Goal: Task Accomplishment & Management: Manage account settings

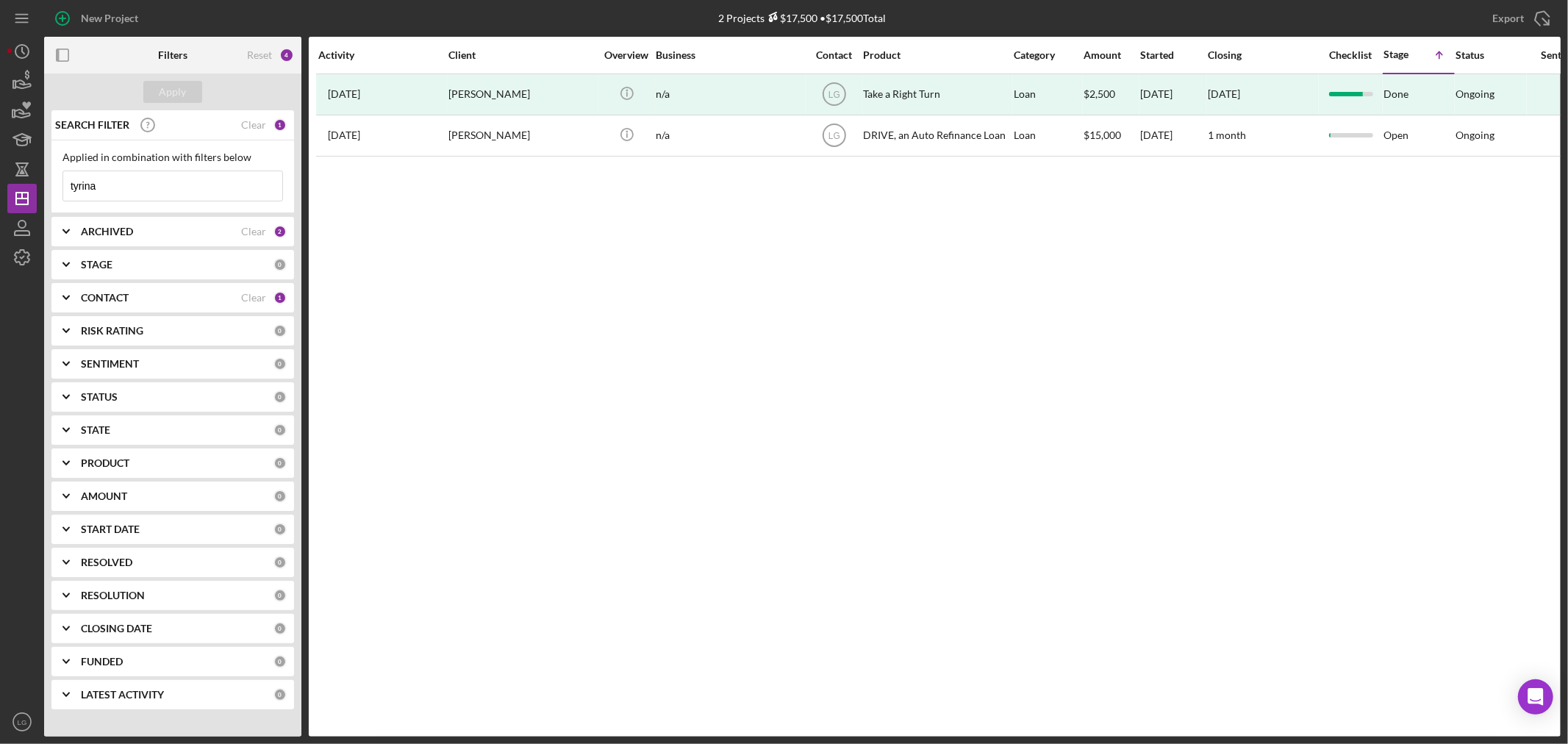
click at [135, 184] on input "tyrina" at bounding box center [172, 186] width 219 height 29
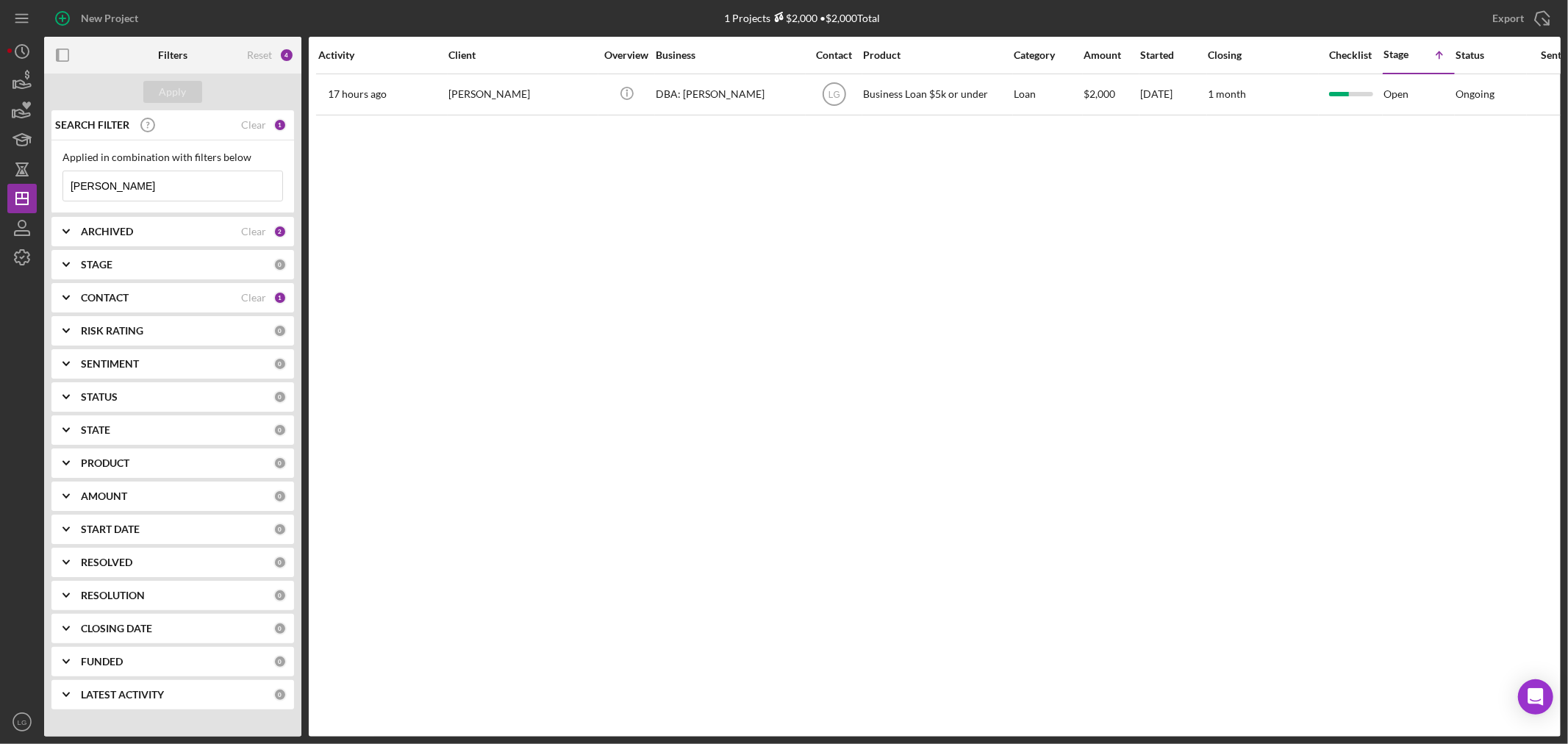
drag, startPoint x: 208, startPoint y: 183, endPoint x: 43, endPoint y: 180, distance: 165.0
click at [43, 180] on div "New Project 1 Projects $2,000 • $2,000 Total tyrina Export Icon/Export Filters …" at bounding box center [784, 368] width 1554 height 737
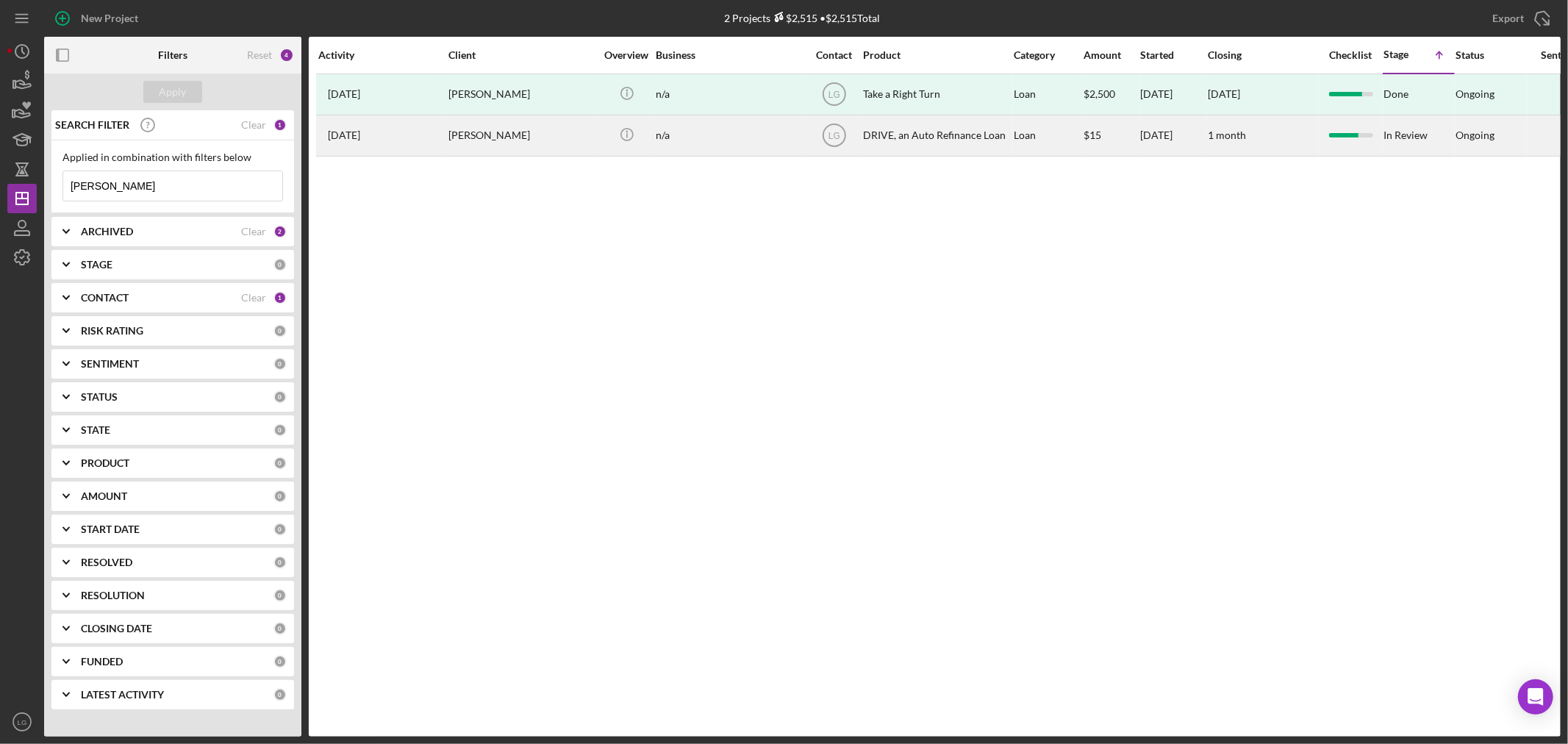
type input "[PERSON_NAME]"
click at [453, 145] on div "[PERSON_NAME]" at bounding box center [522, 136] width 147 height 39
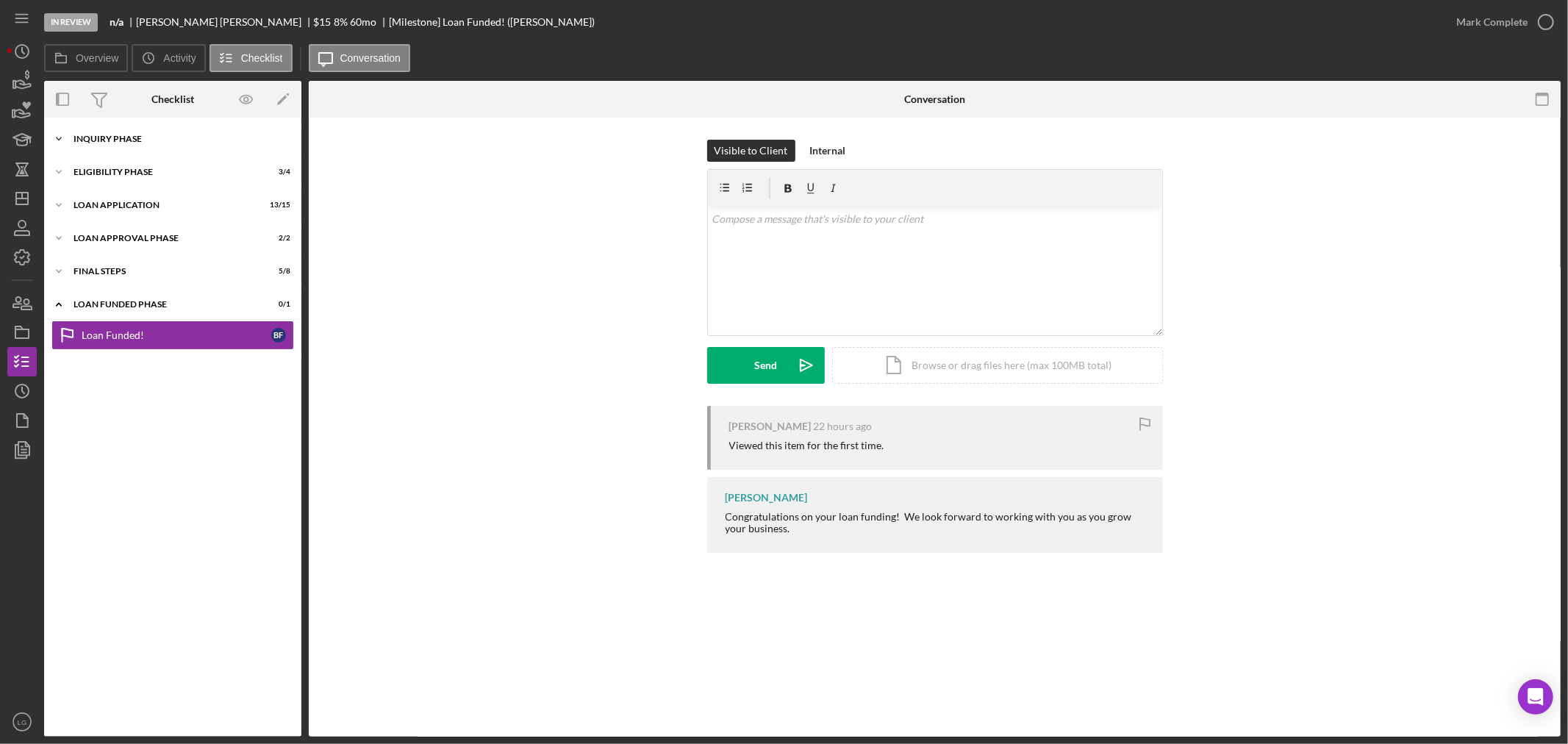
click at [142, 143] on div "Icon/Expander Inquiry Phase 5 / 12" at bounding box center [172, 139] width 257 height 29
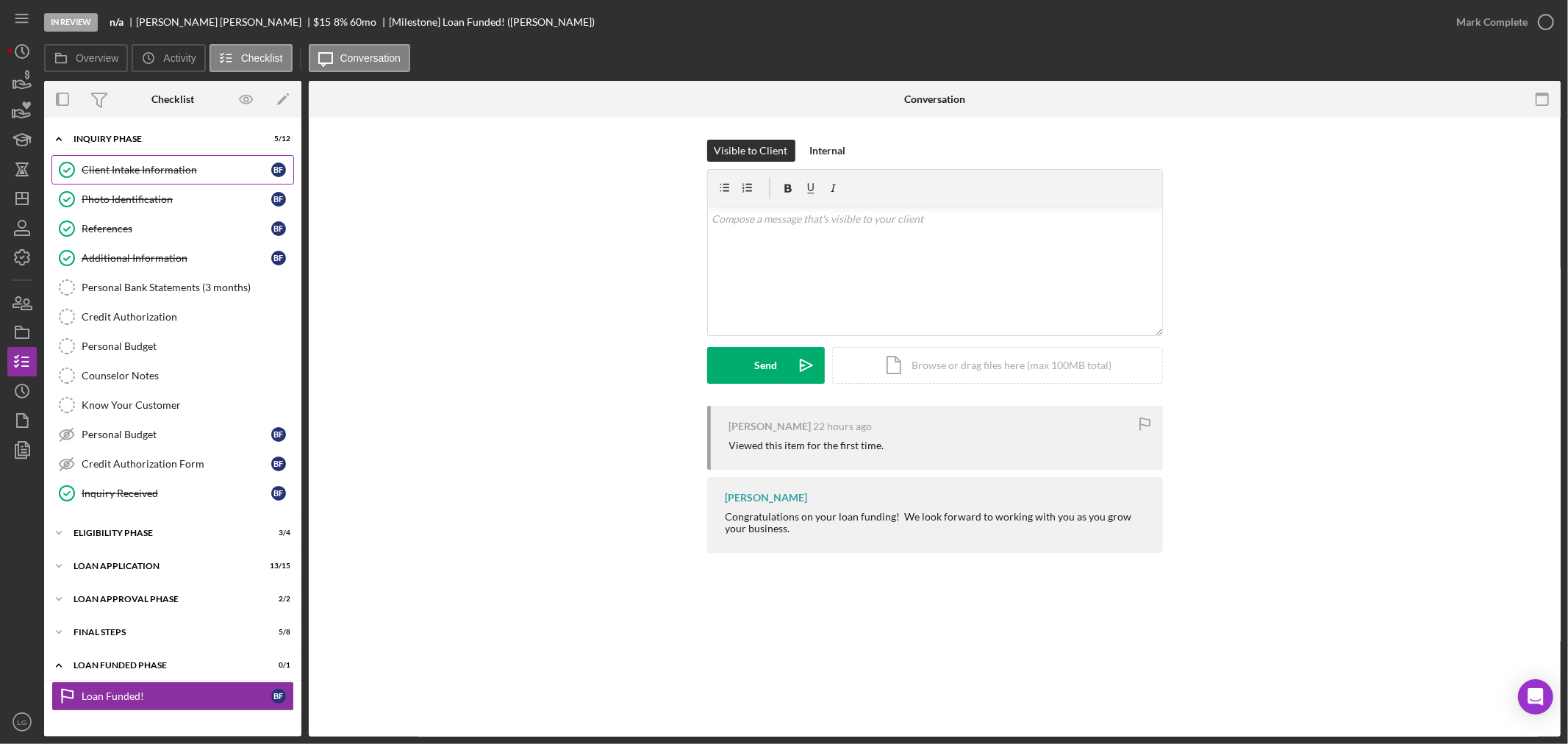
click at [101, 181] on link "Client Intake Information Client Intake Information B F" at bounding box center [172, 169] width 242 height 29
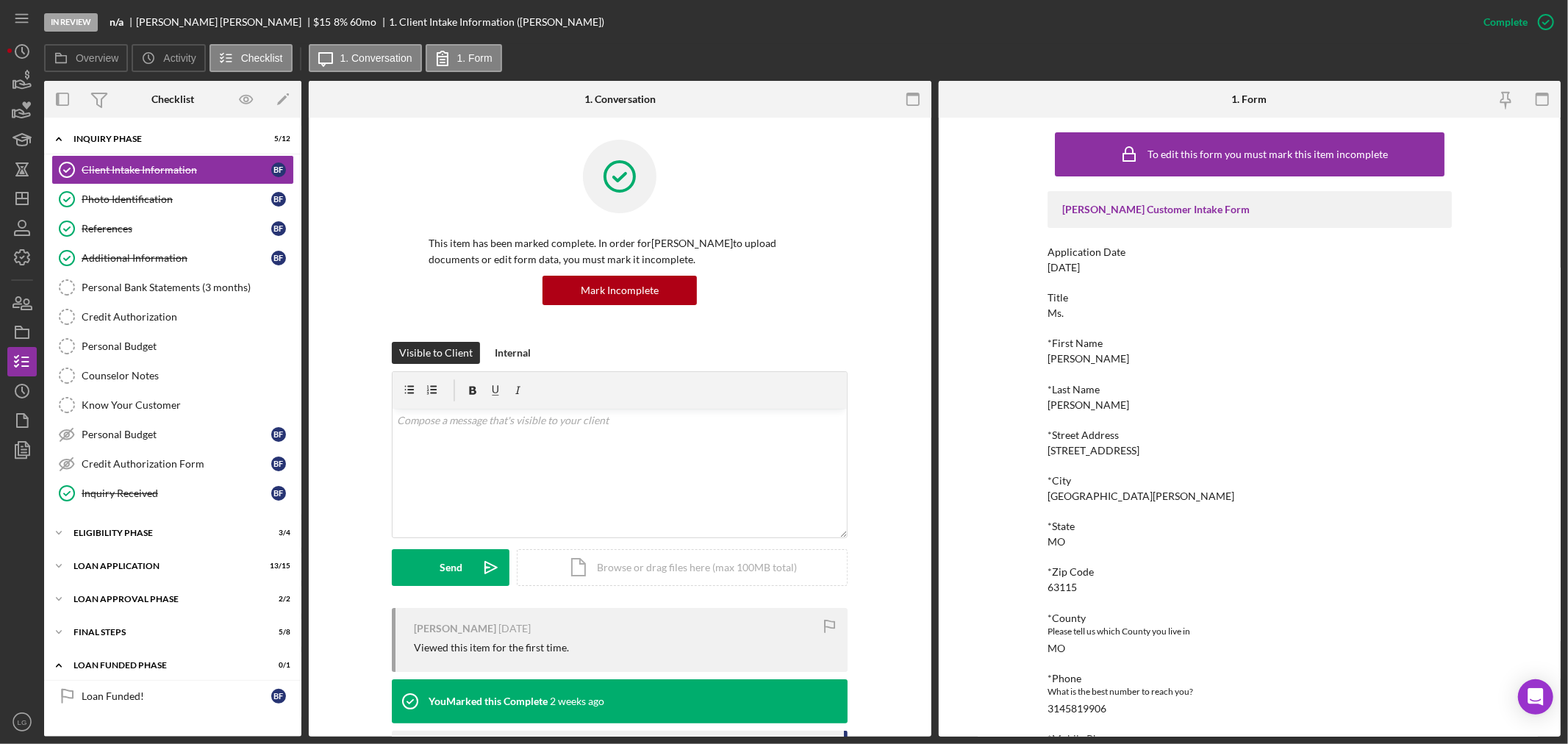
click at [208, 552] on div "Icon/Expander Inquiry Phase 5 / 12 Client Intake Information Client Intake Info…" at bounding box center [172, 428] width 257 height 605
click at [184, 538] on div "Eligibility Phase" at bounding box center [178, 533] width 209 height 9
click at [149, 574] on link "Credit Report Credit Report" at bounding box center [172, 564] width 242 height 29
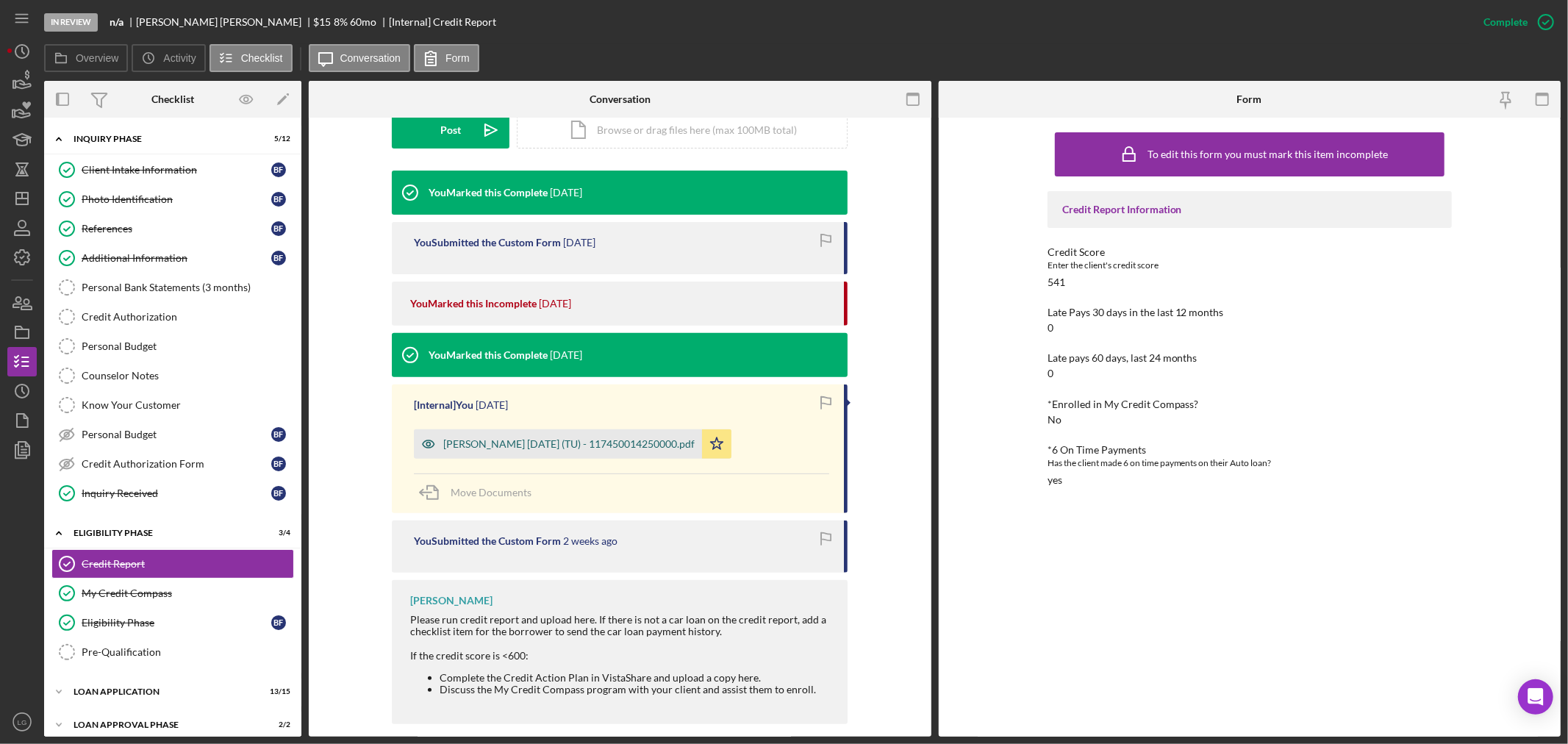
click at [593, 431] on div "[PERSON_NAME] [DATE] (TU) - 117450014250000.pdf" at bounding box center [558, 443] width 288 height 29
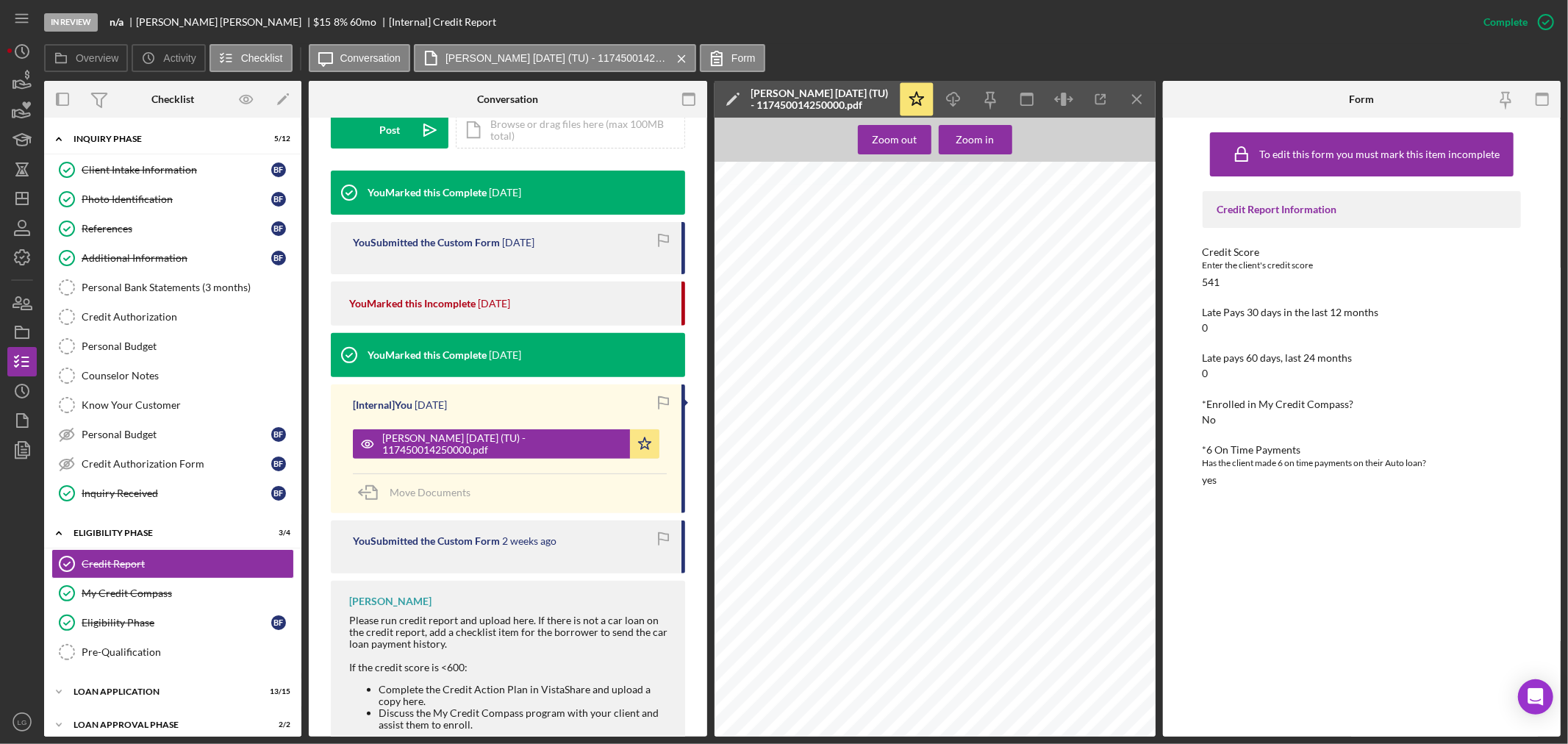
scroll to position [6046, 0]
click at [194, 694] on div "Loan Application" at bounding box center [178, 691] width 209 height 9
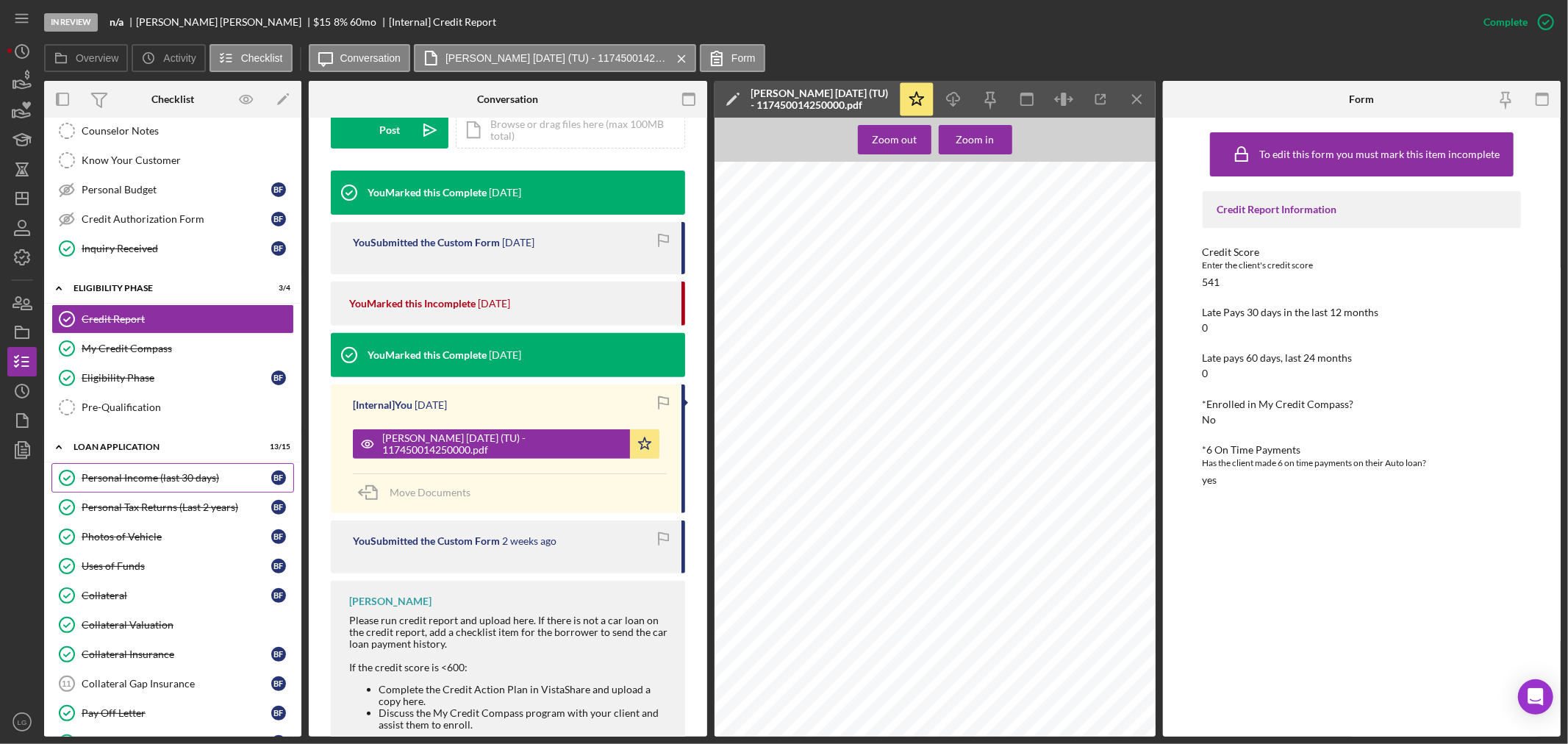
click at [163, 480] on div "Personal Income (last 30 days)" at bounding box center [176, 478] width 190 height 12
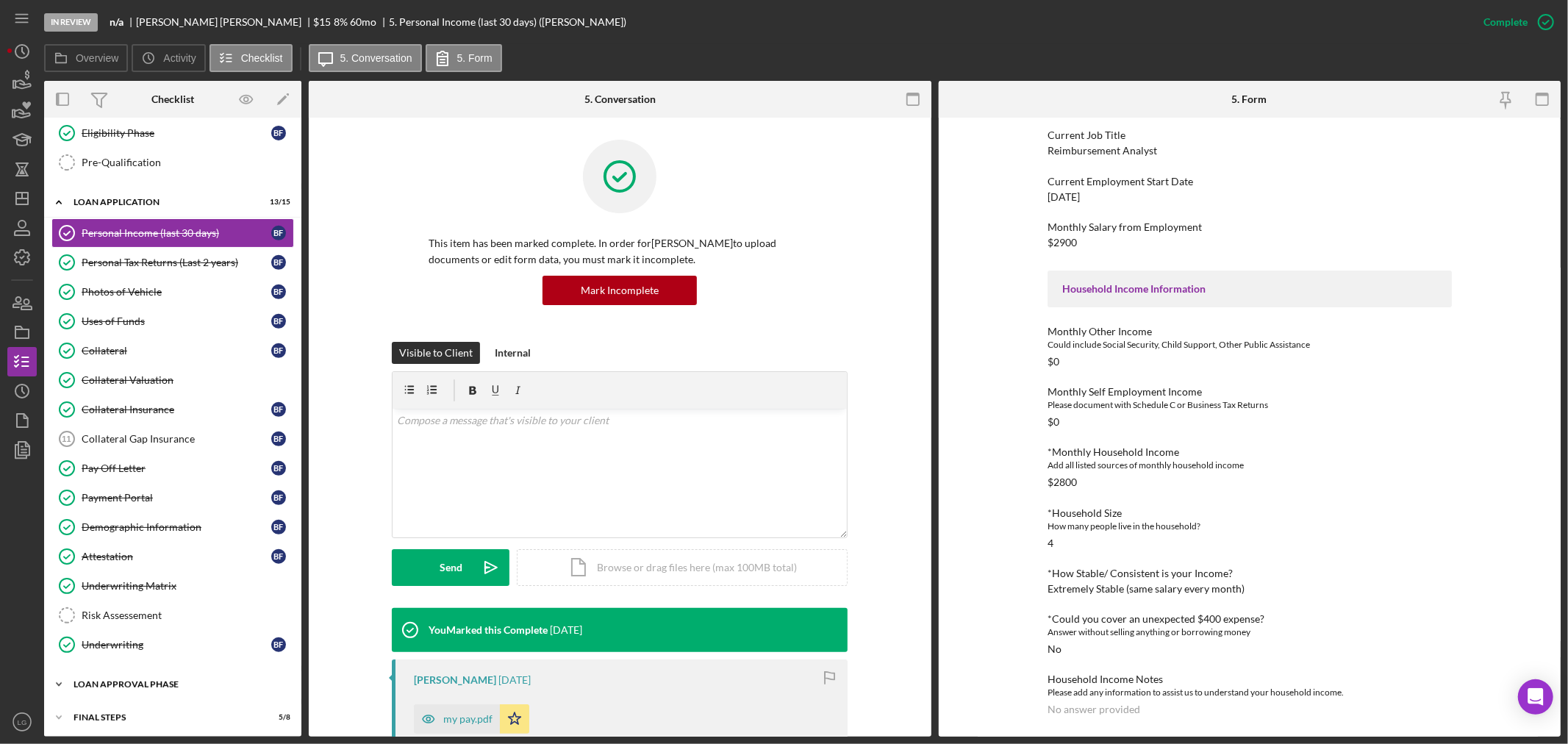
scroll to position [569, 0]
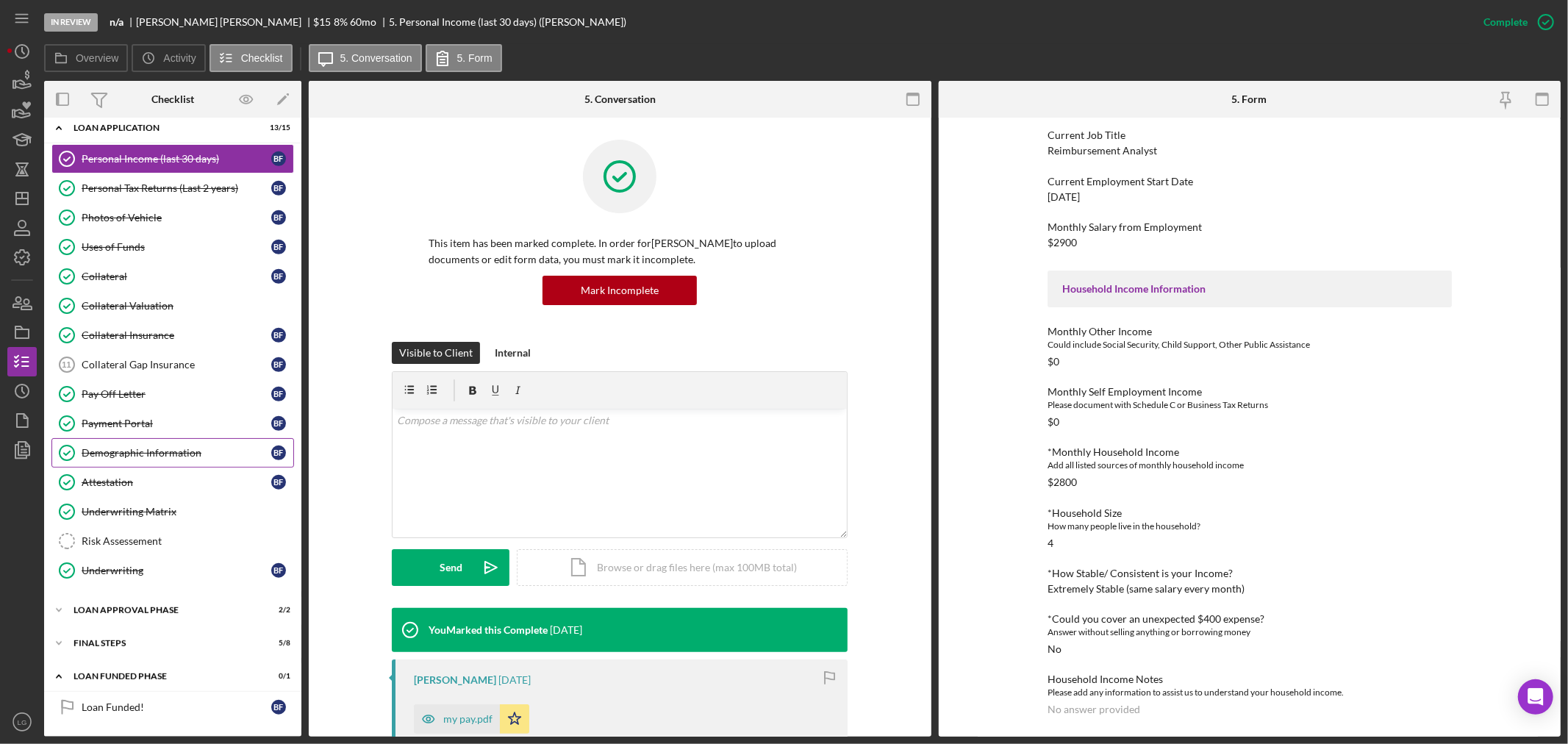
click at [171, 453] on div "Demographic Information" at bounding box center [176, 453] width 190 height 12
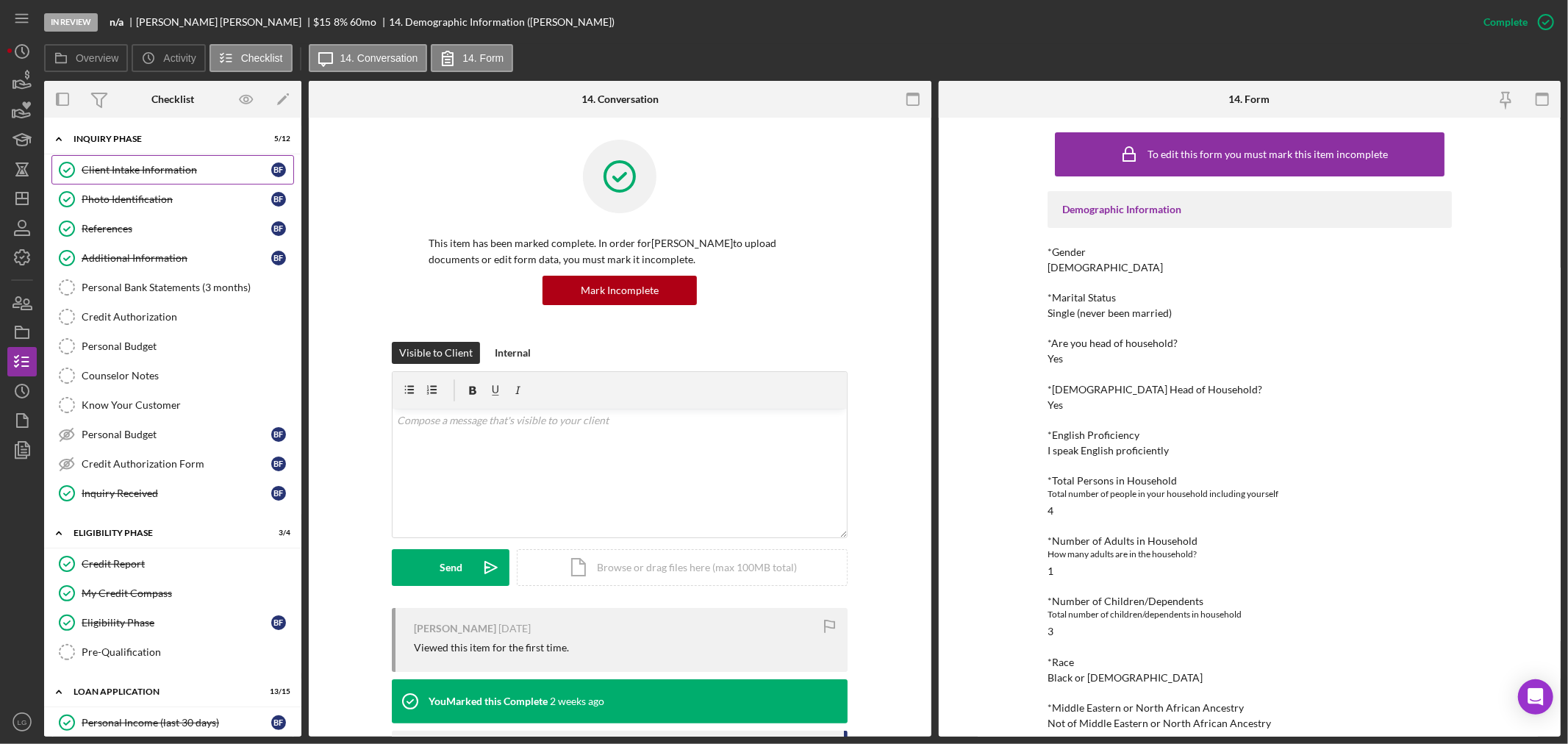
click at [117, 157] on link "Client Intake Information Client Intake Information B F" at bounding box center [172, 169] width 242 height 29
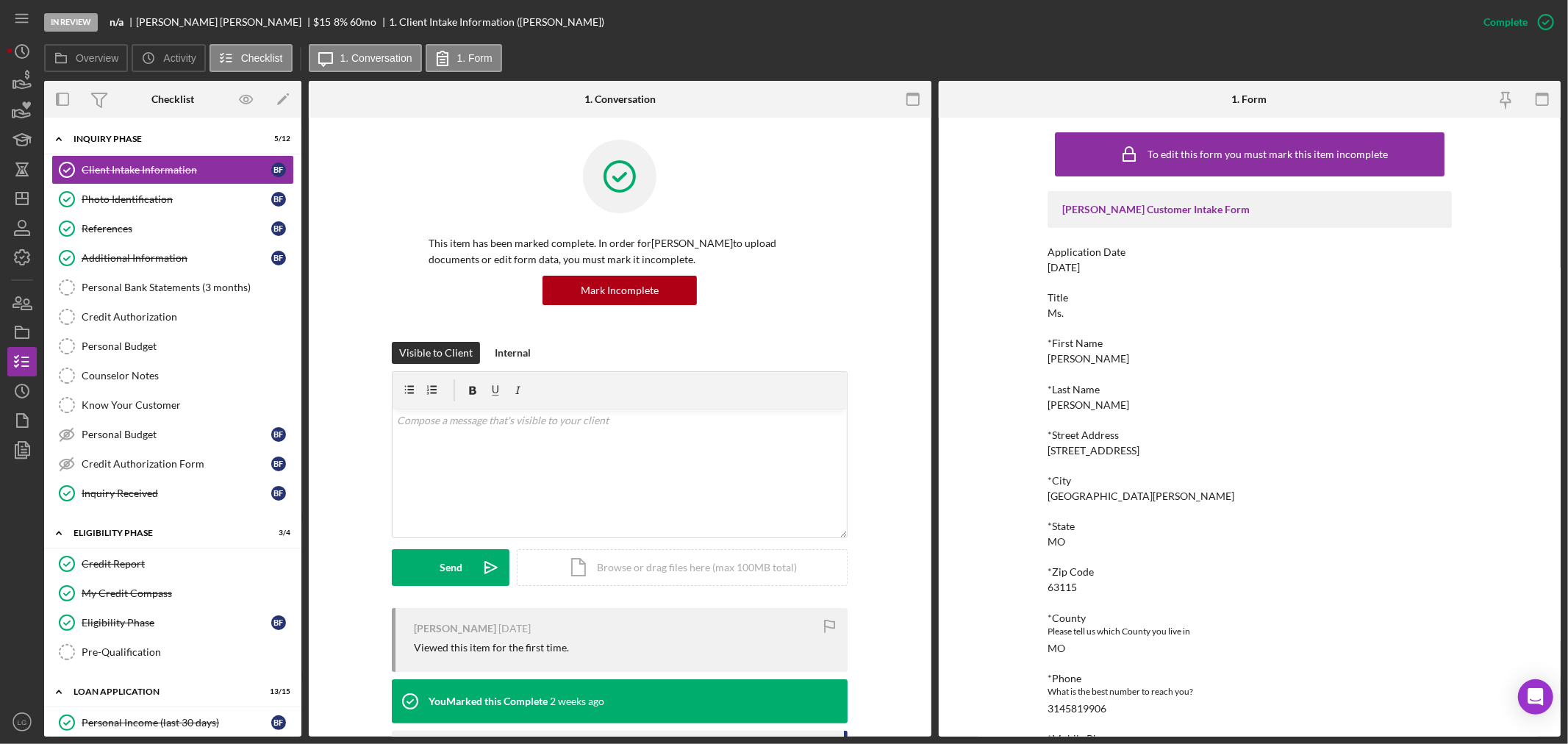
scroll to position [362, 0]
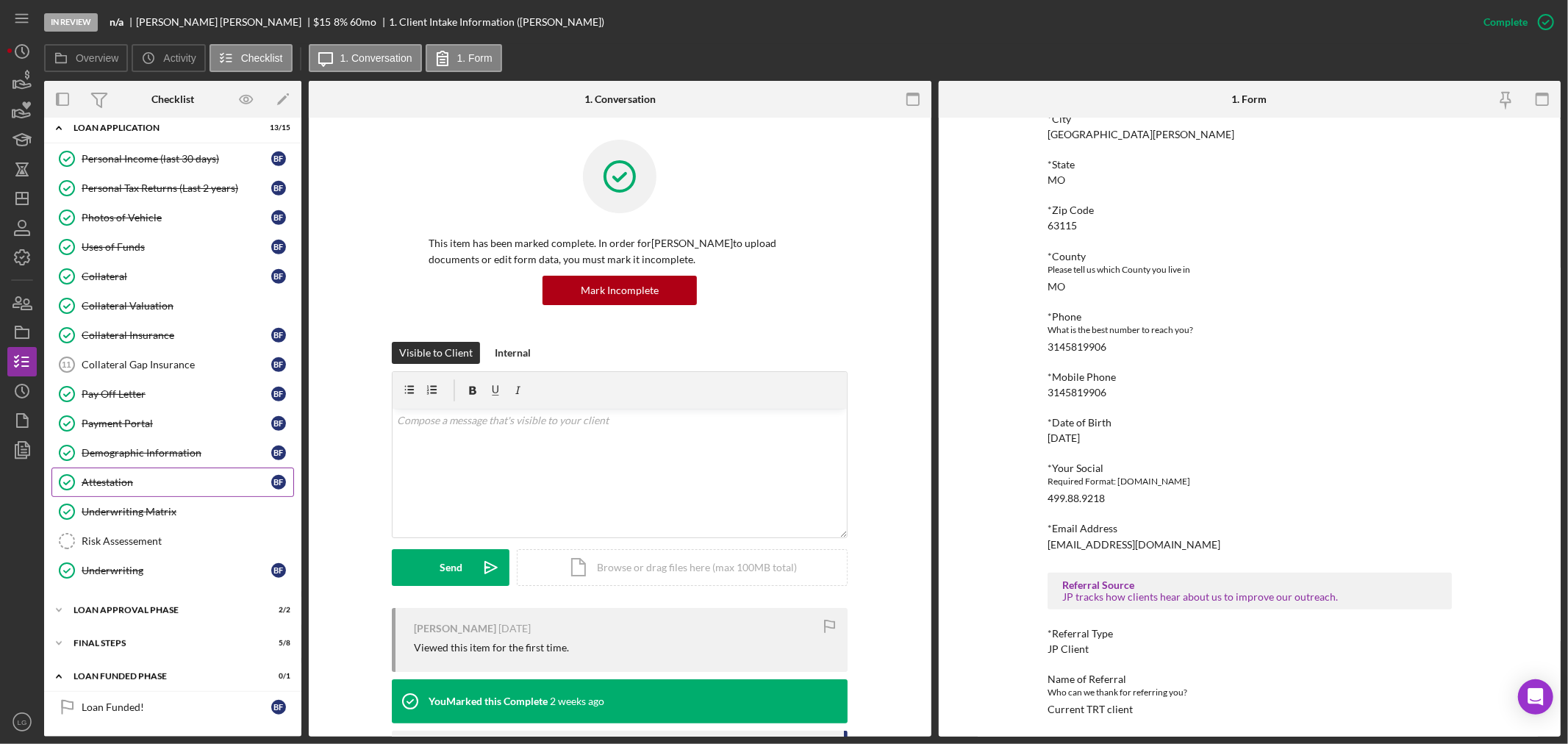
click at [94, 479] on div "Attestation" at bounding box center [176, 482] width 190 height 12
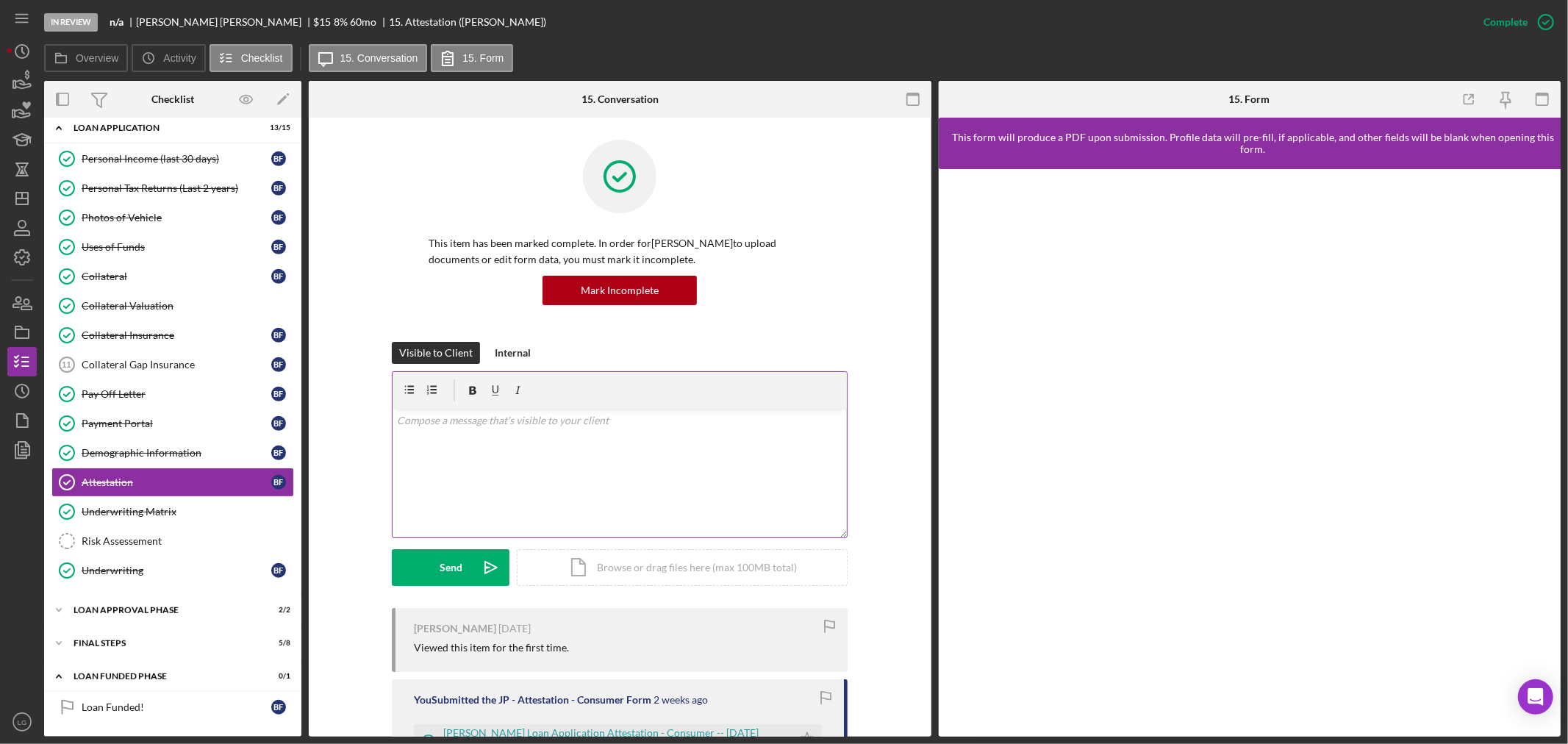
scroll to position [569, 0]
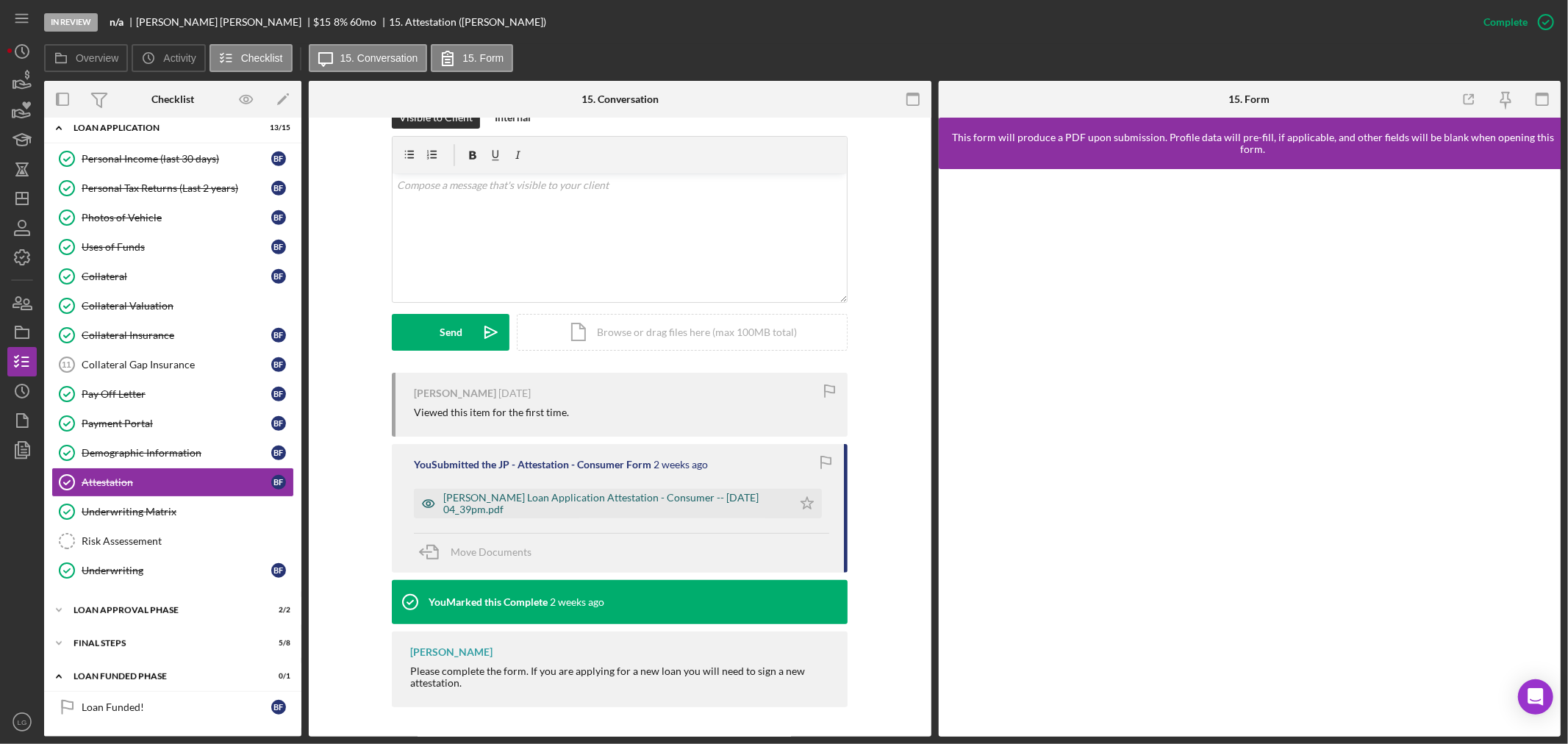
click at [502, 503] on div "[PERSON_NAME] Loan Application Attestation - Consumer -- [DATE] 04_39pm.pdf" at bounding box center [614, 504] width 342 height 24
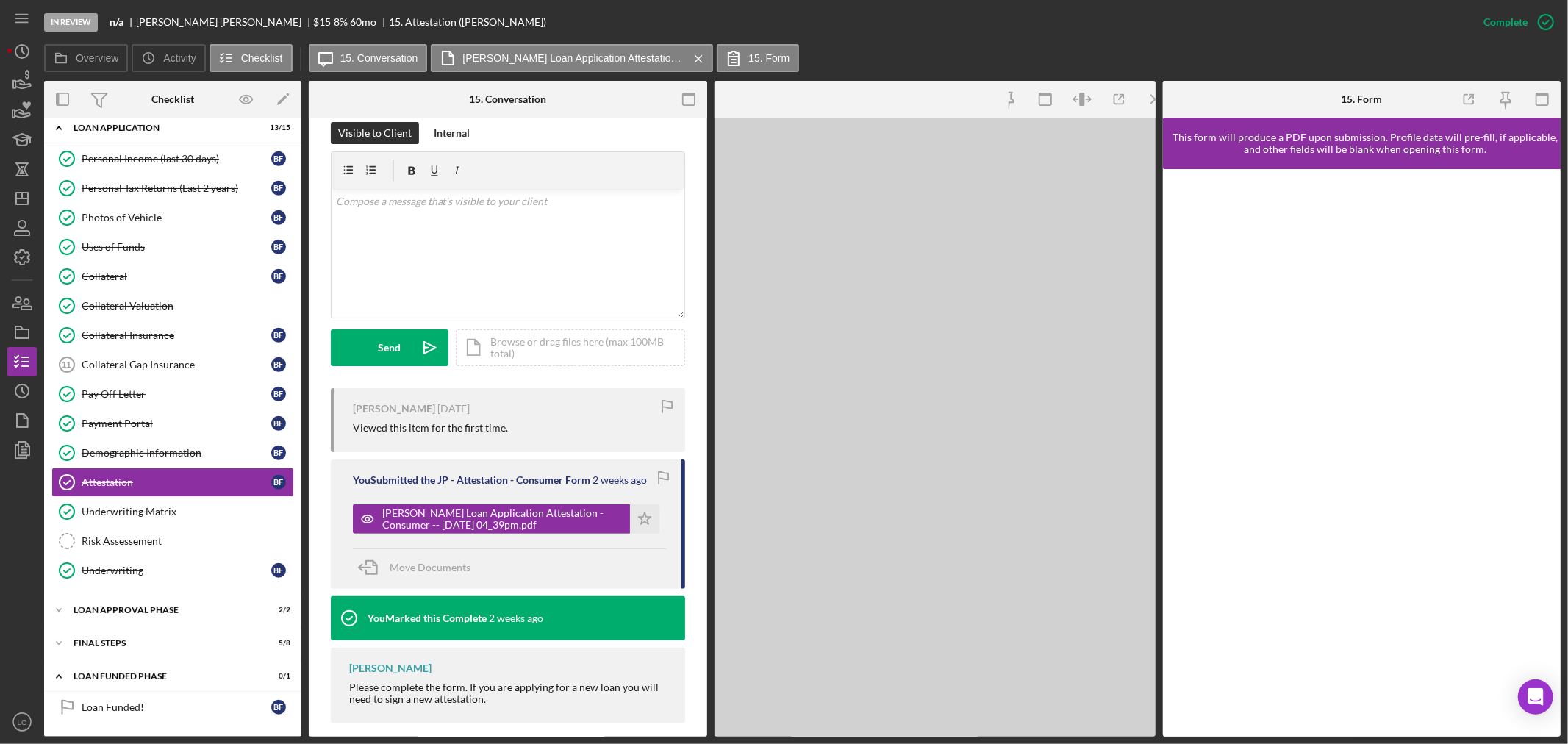
scroll to position [252, 0]
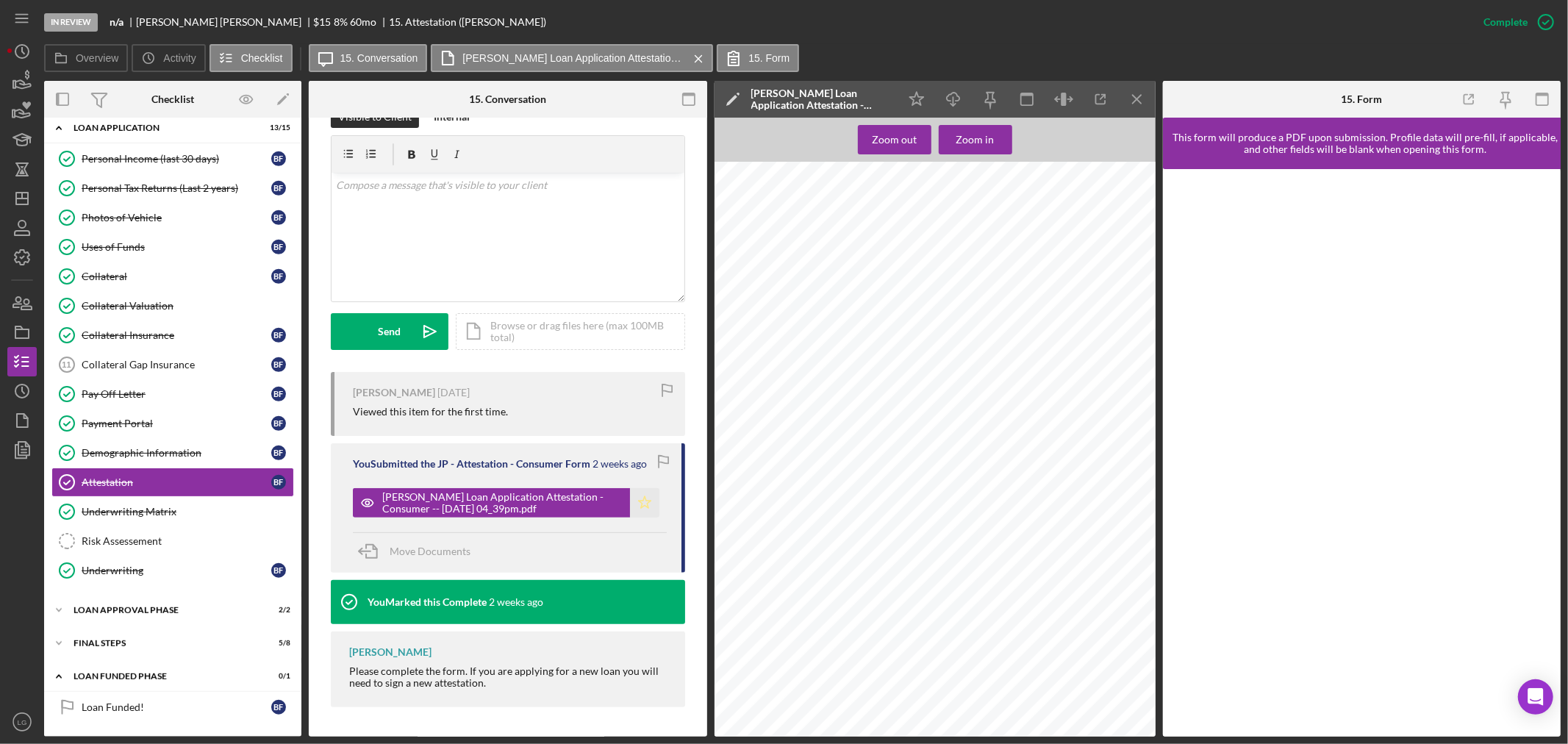
click at [635, 509] on icon "Icon/Star" at bounding box center [644, 502] width 29 height 29
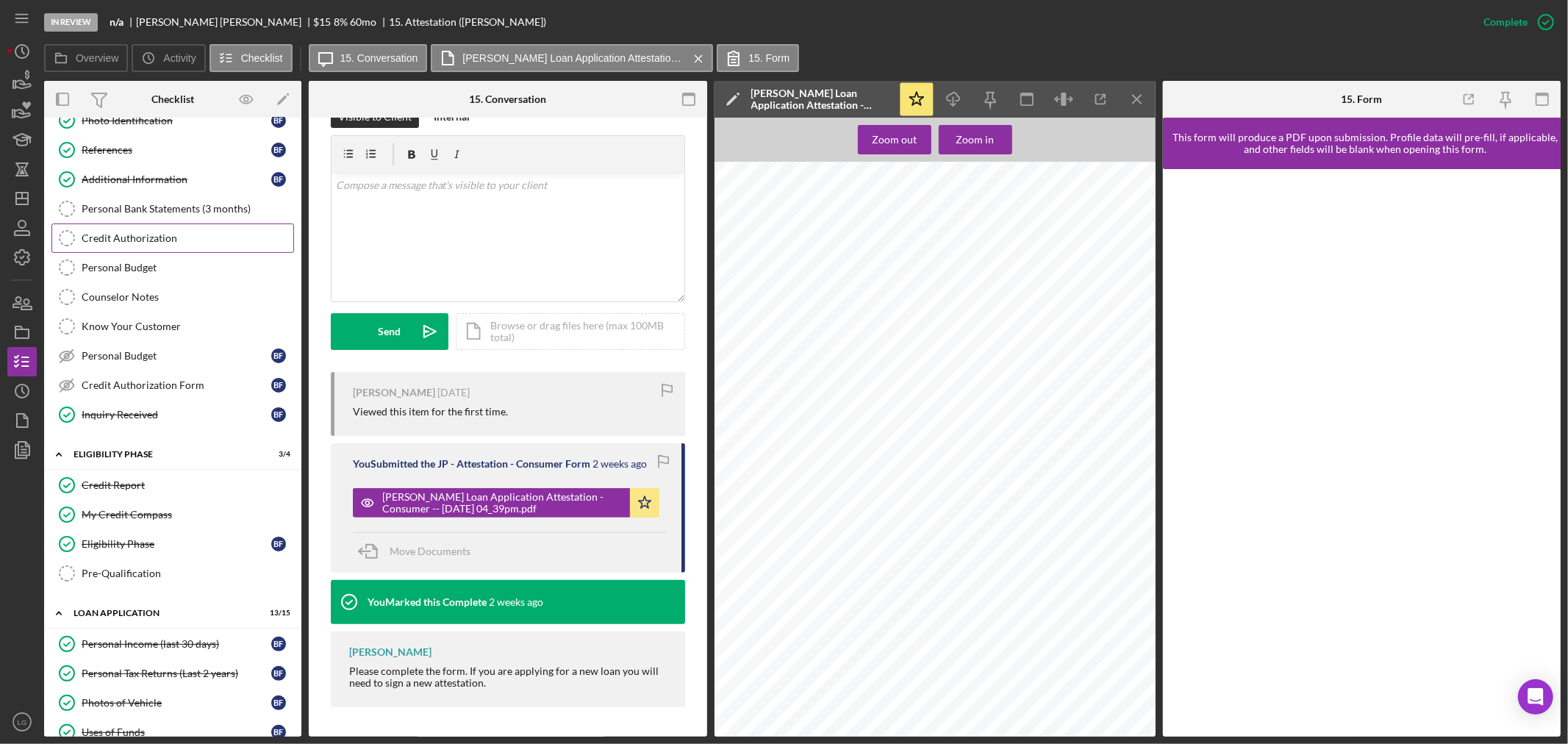
scroll to position [0, 0]
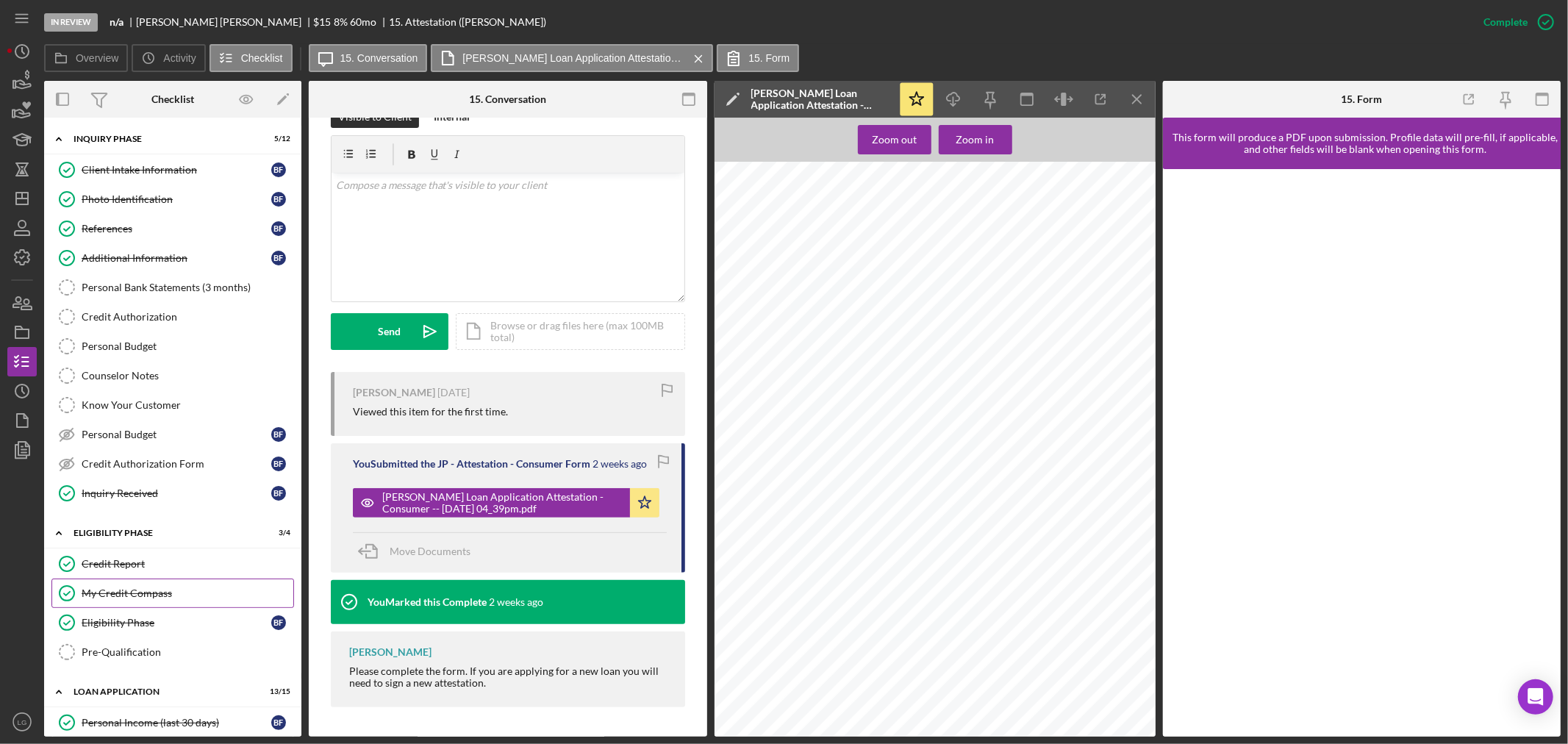
click at [132, 594] on div "My Credit Compass" at bounding box center [187, 593] width 212 height 12
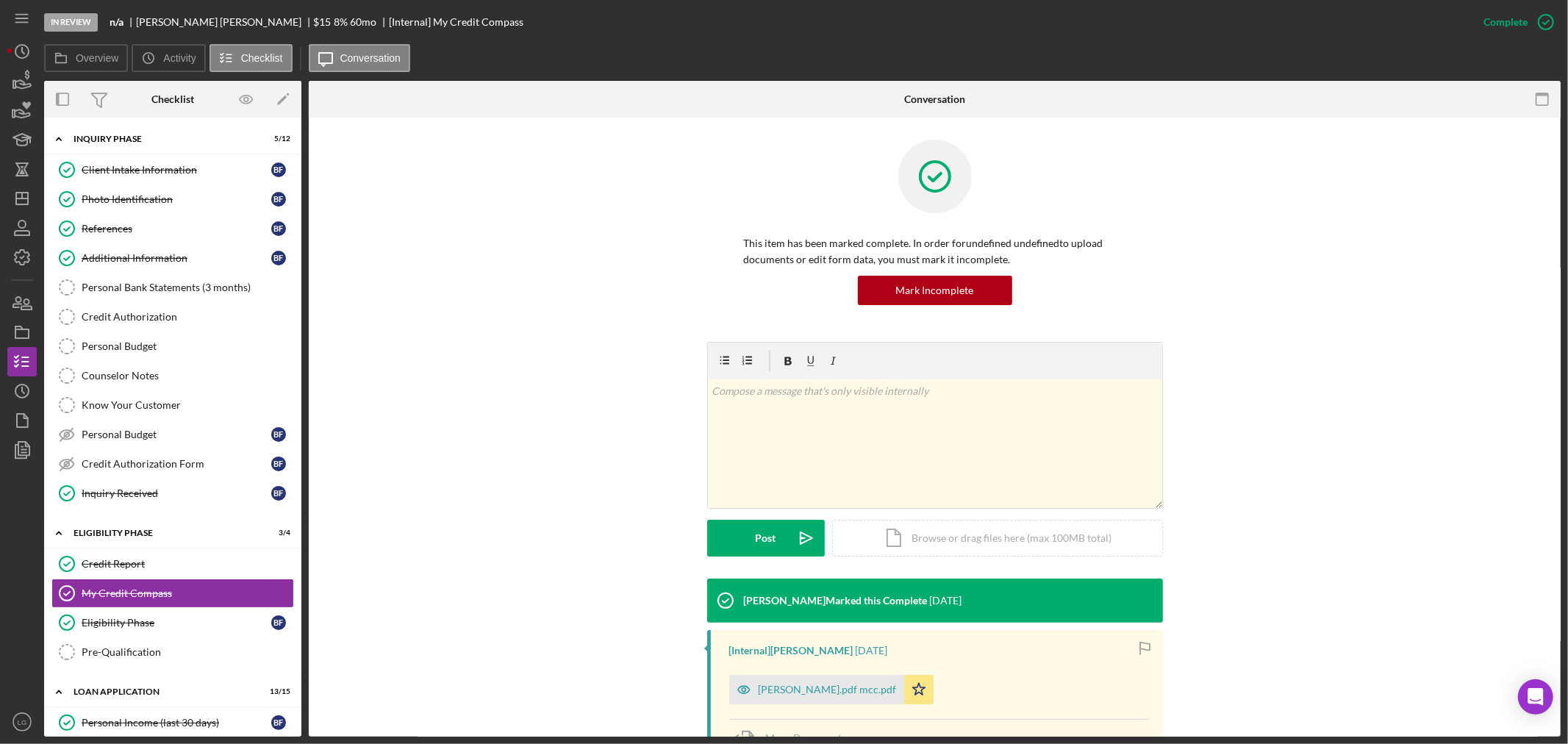
scroll to position [163, 0]
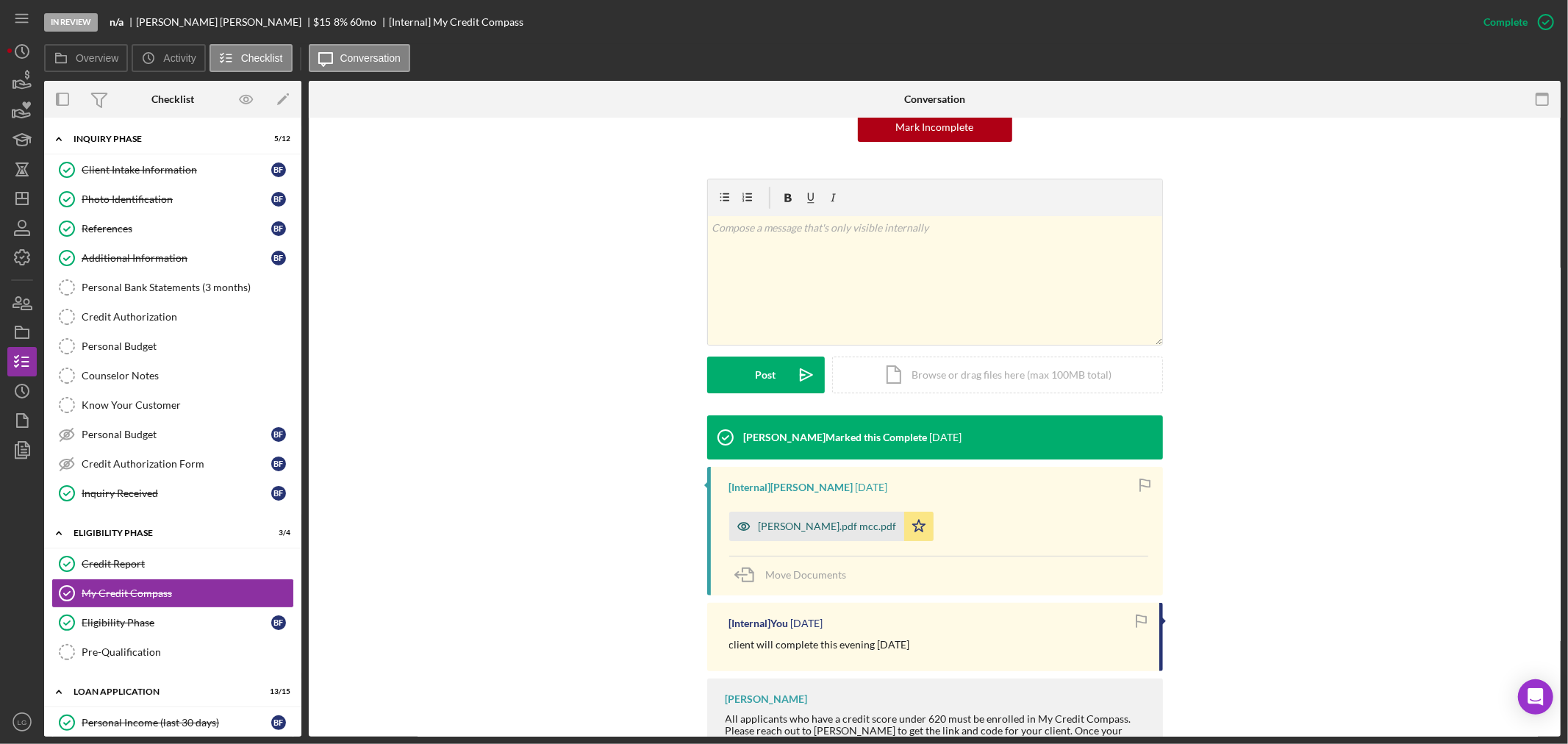
click at [772, 518] on div "[PERSON_NAME].pdf mcc.pdf" at bounding box center [817, 526] width 175 height 29
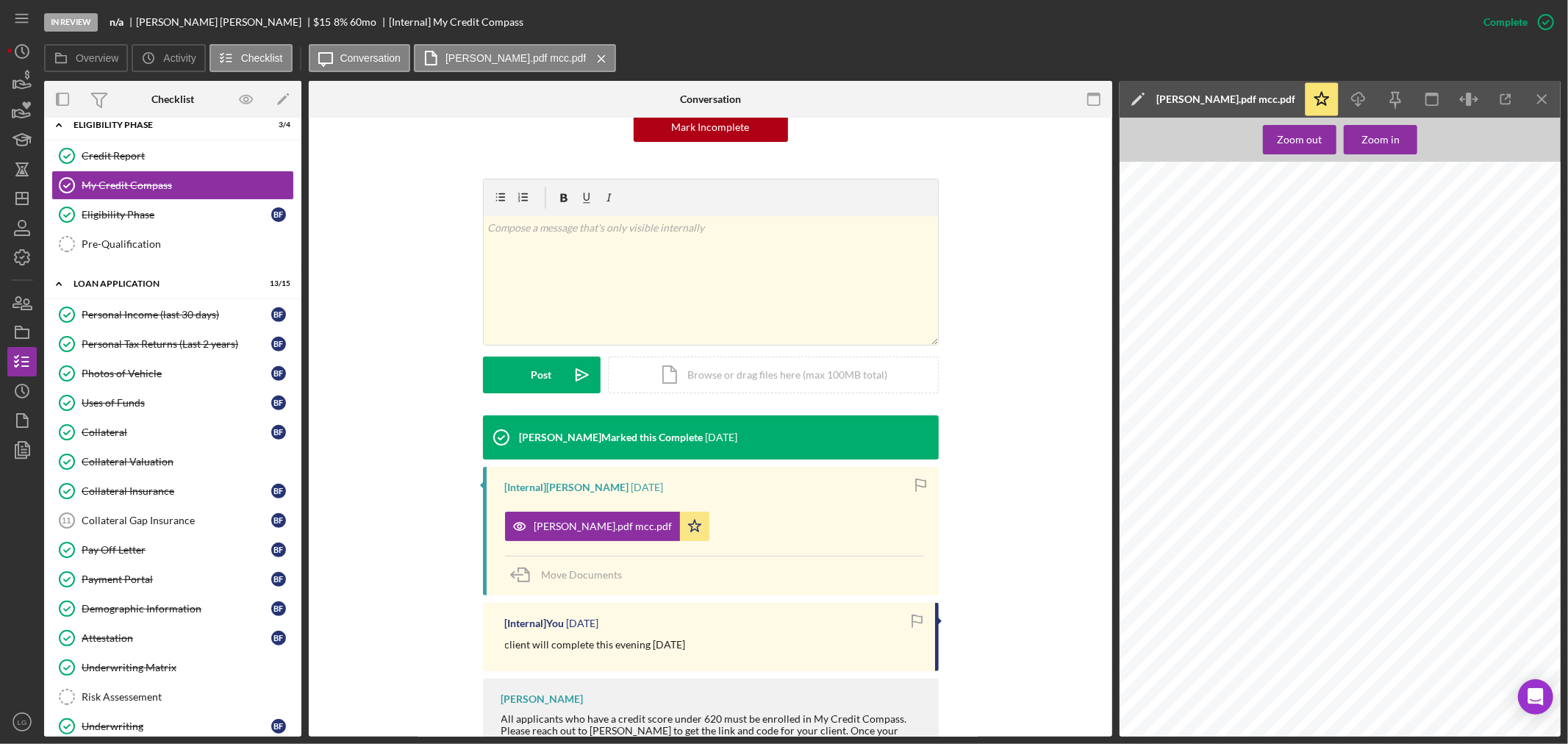
scroll to position [569, 0]
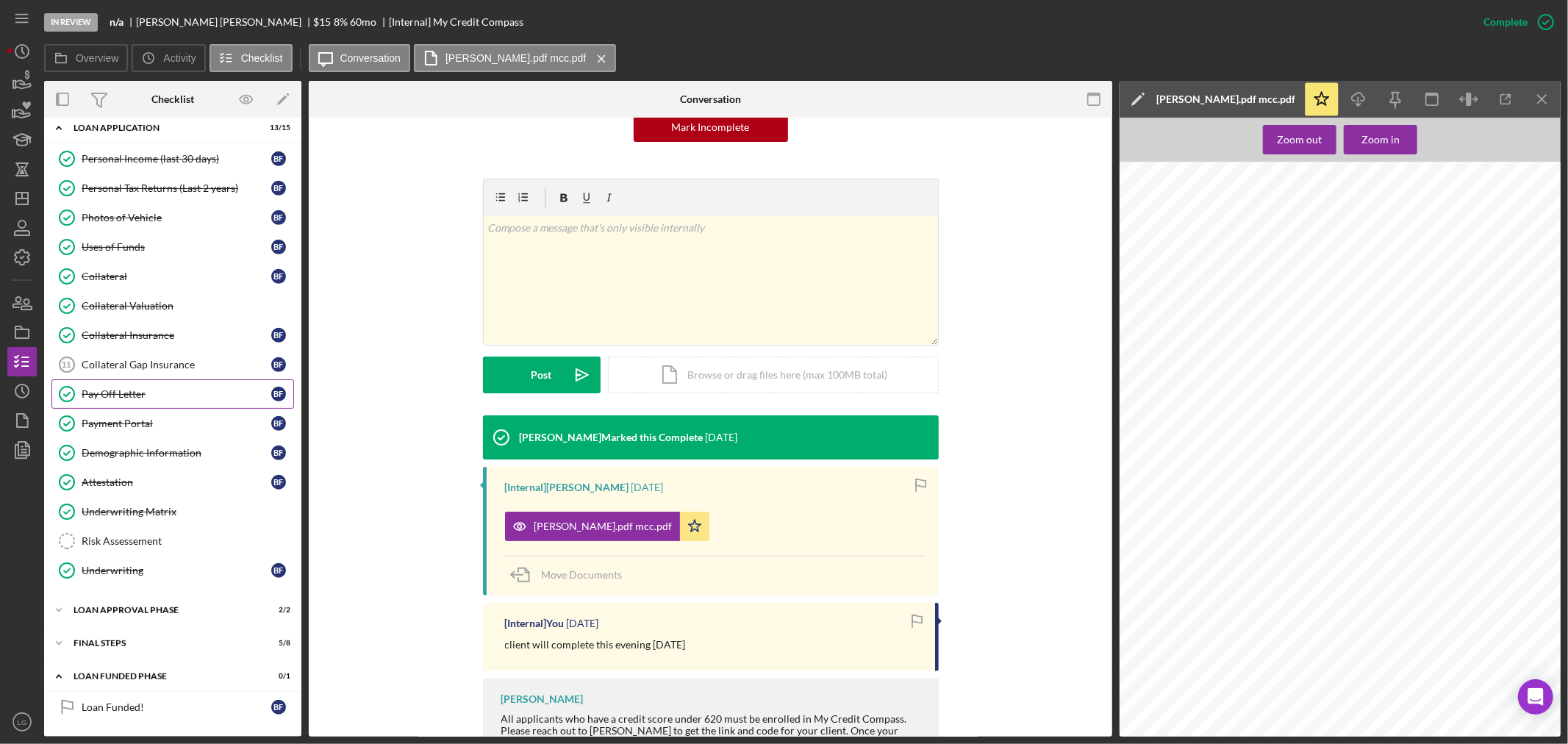
click at [142, 394] on div "Pay Off Letter" at bounding box center [176, 394] width 190 height 12
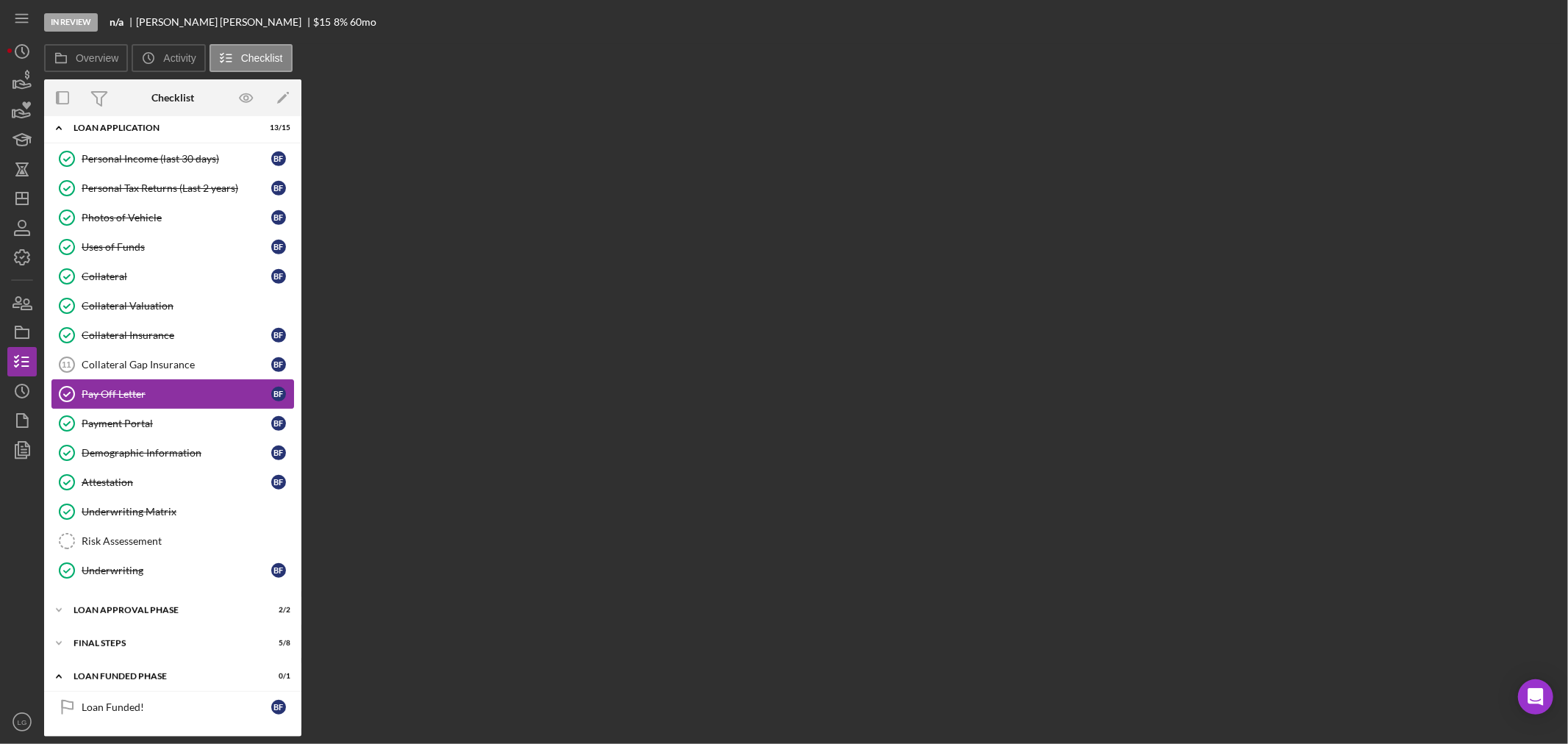
scroll to position [569, 0]
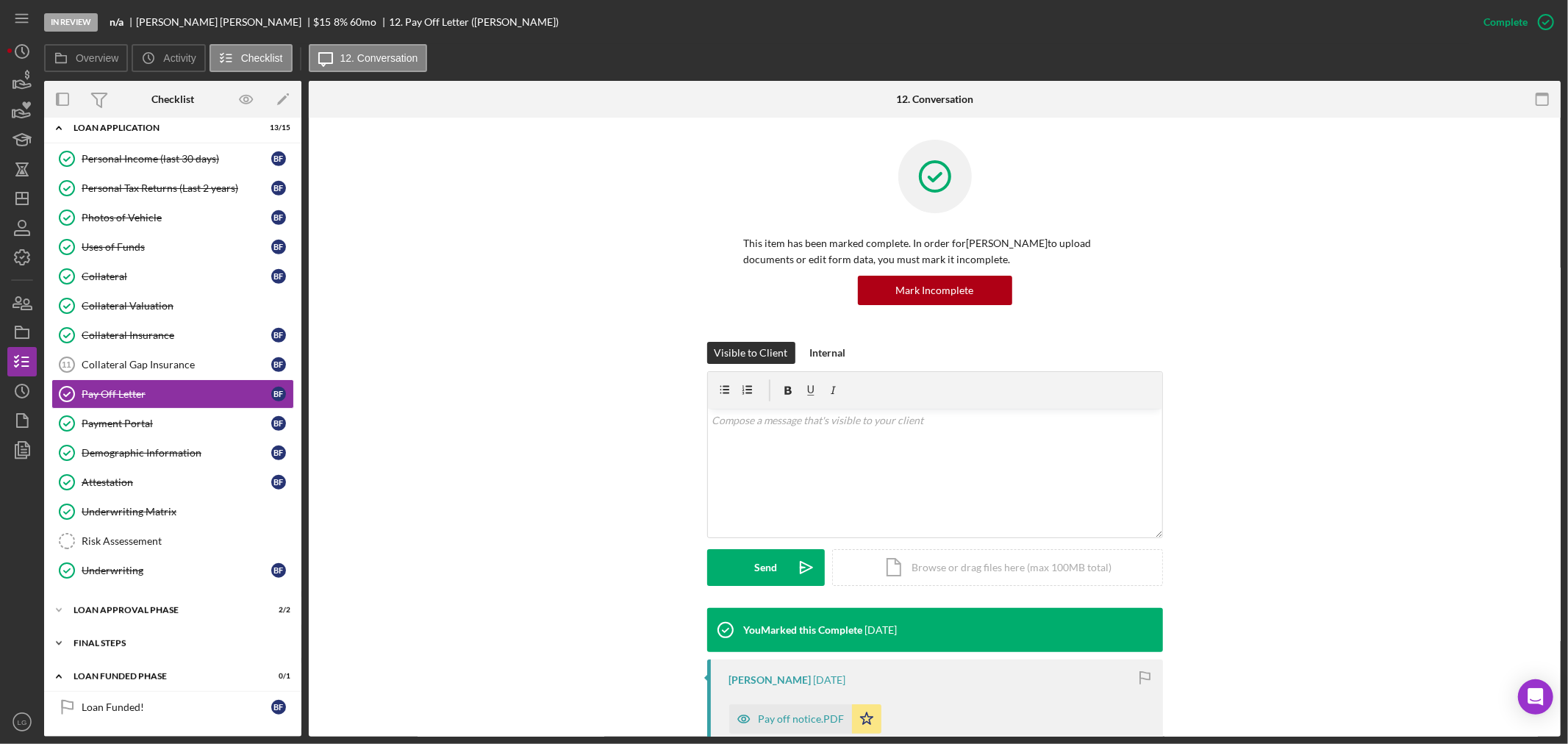
click at [145, 642] on div "FINAL STEPS" at bounding box center [178, 643] width 209 height 9
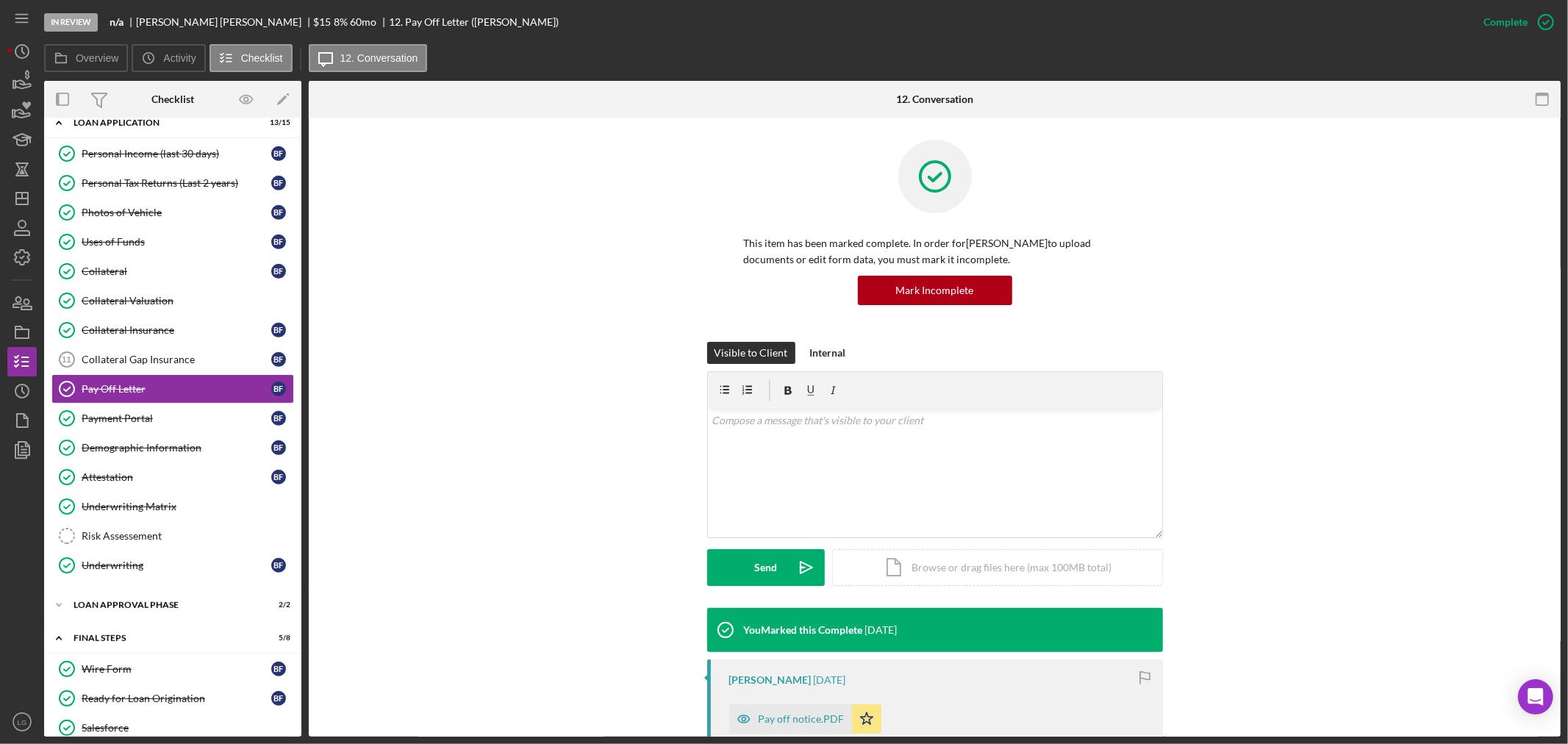
scroll to position [813, 0]
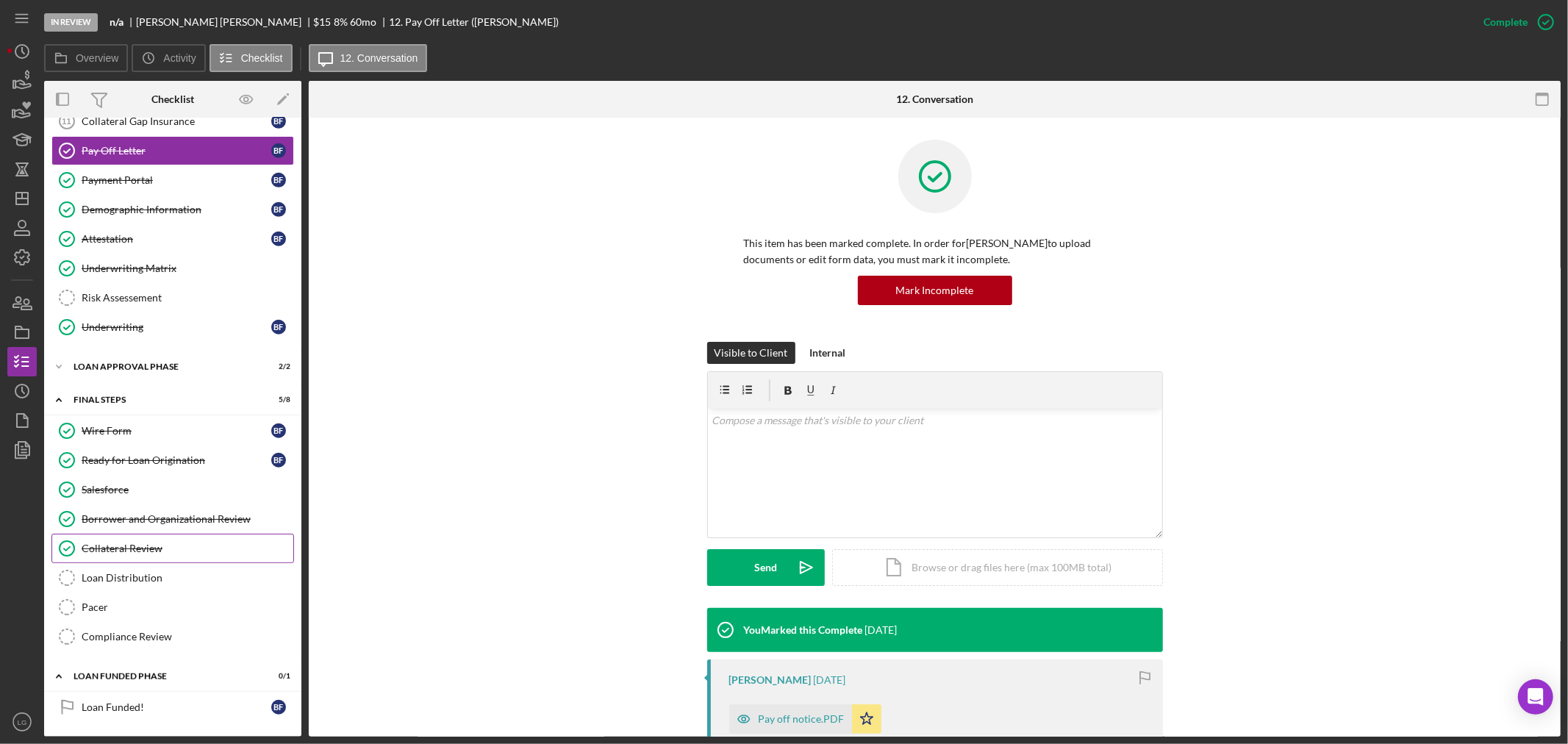
click at [129, 552] on div "Collateral Review" at bounding box center [187, 548] width 212 height 12
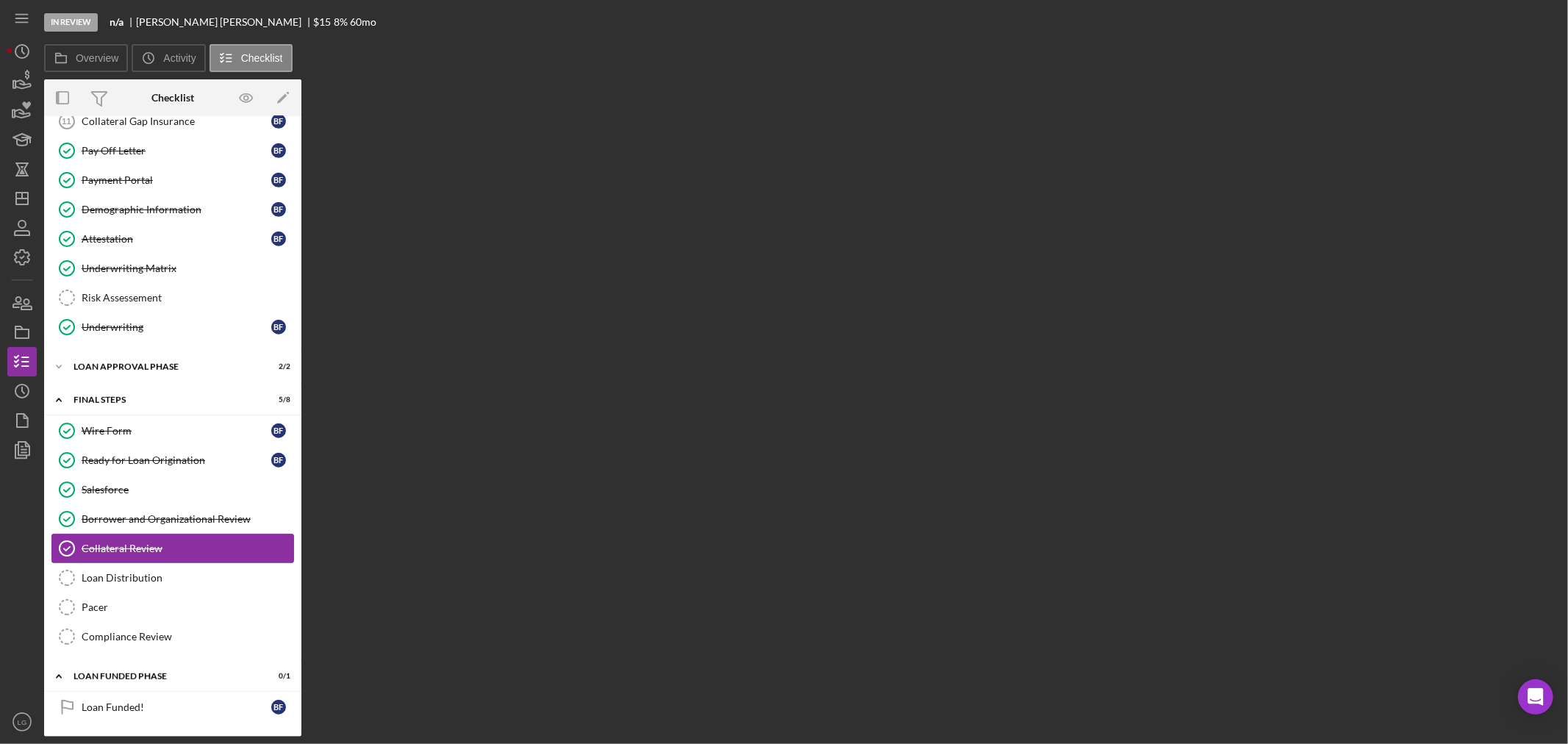
scroll to position [813, 0]
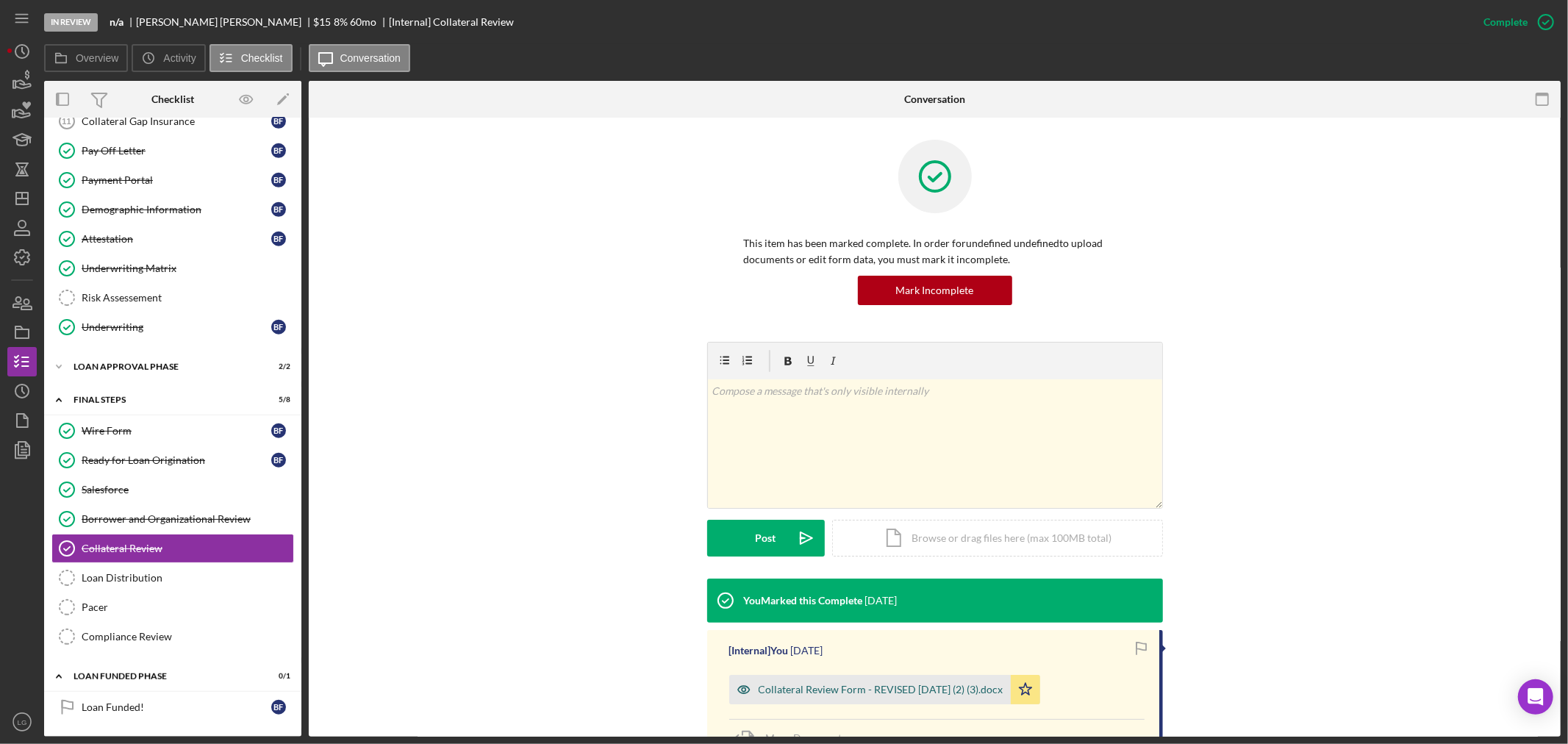
click at [765, 686] on div "Collateral Review Form - REVISED [DATE] (2) (3).docx" at bounding box center [881, 690] width 245 height 12
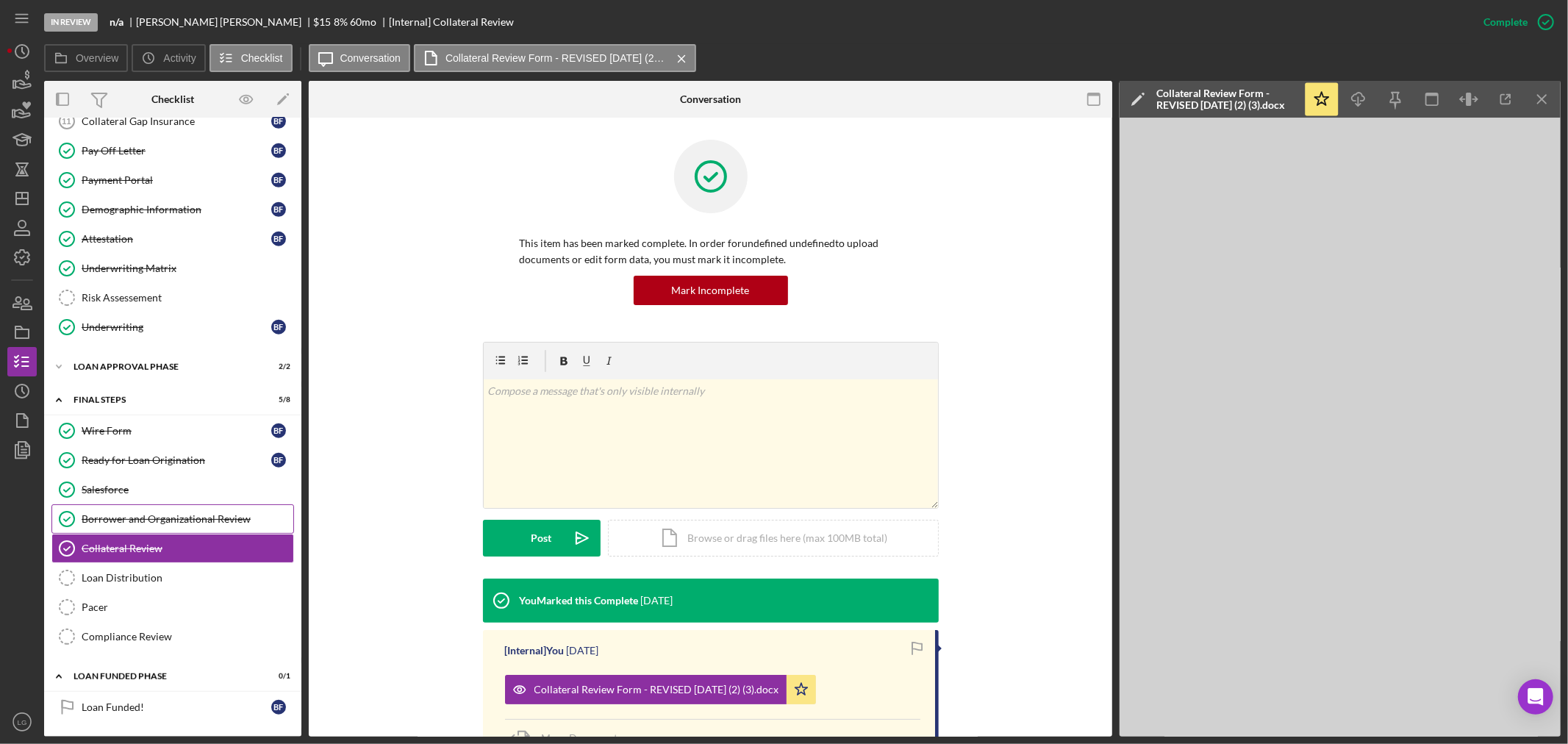
click at [240, 515] on div "Borrower and Organizational Review" at bounding box center [187, 519] width 212 height 12
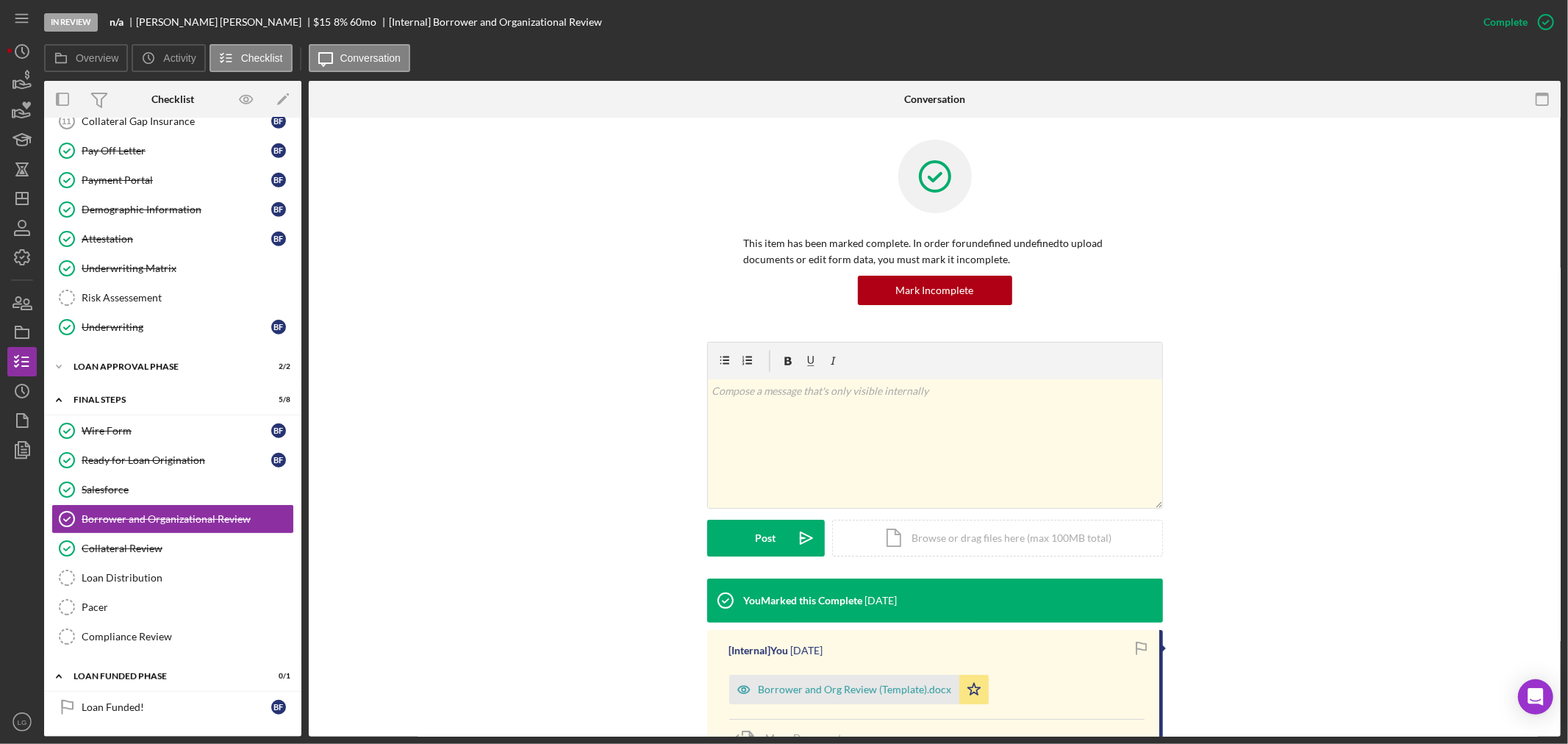
scroll to position [163, 0]
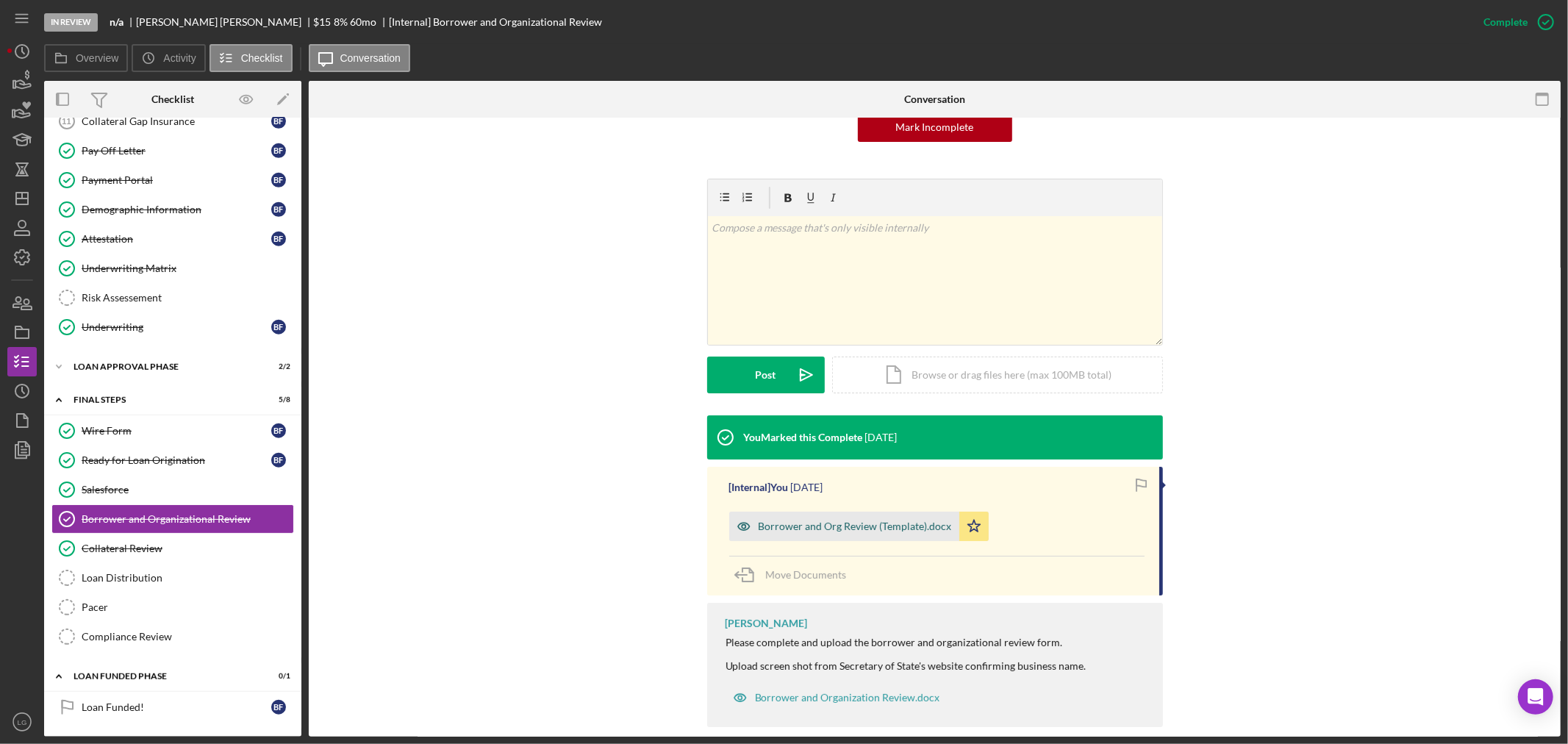
click at [741, 524] on icon "button" at bounding box center [743, 526] width 4 height 4
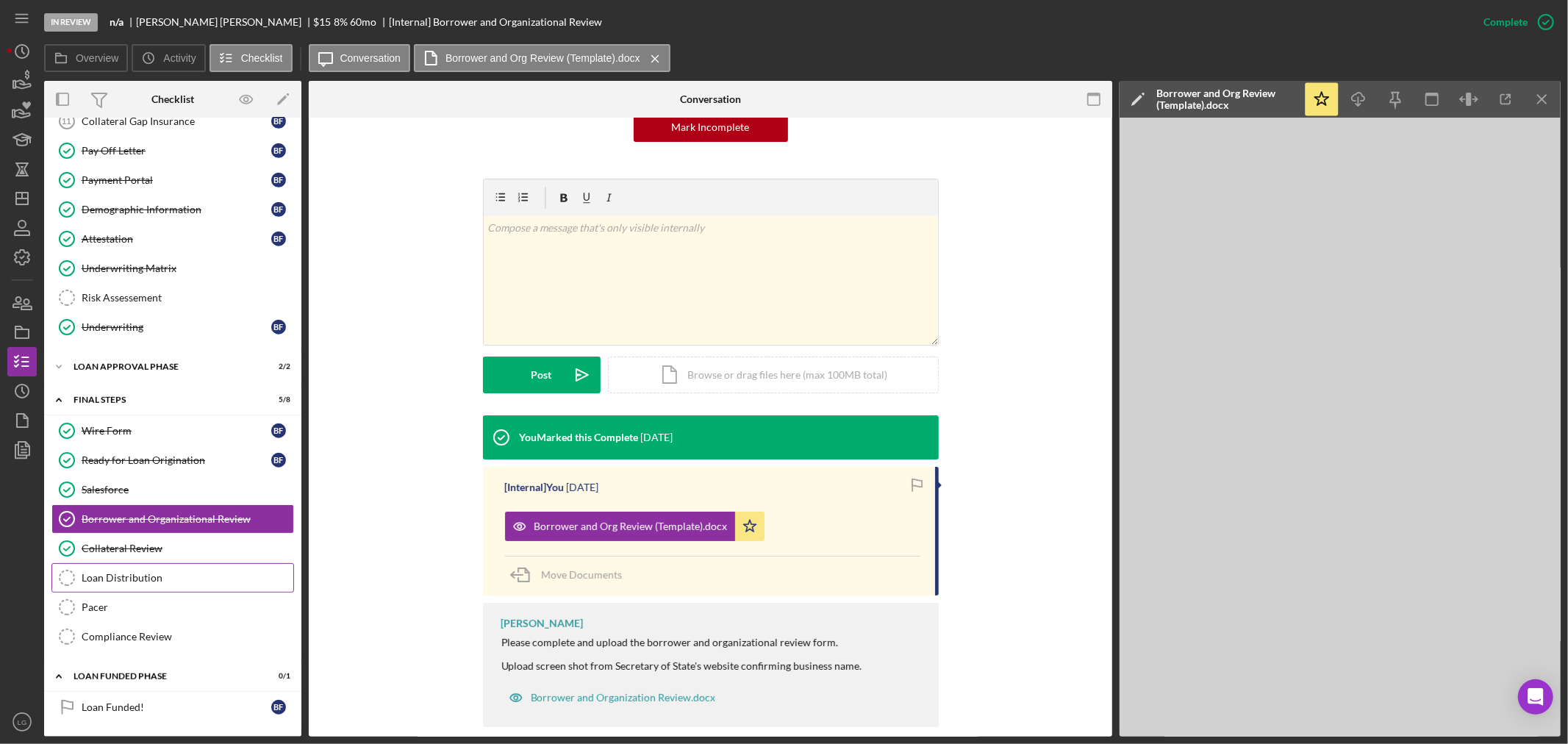
click at [187, 586] on link "Loan Distribution Loan Distribution" at bounding box center [172, 577] width 242 height 29
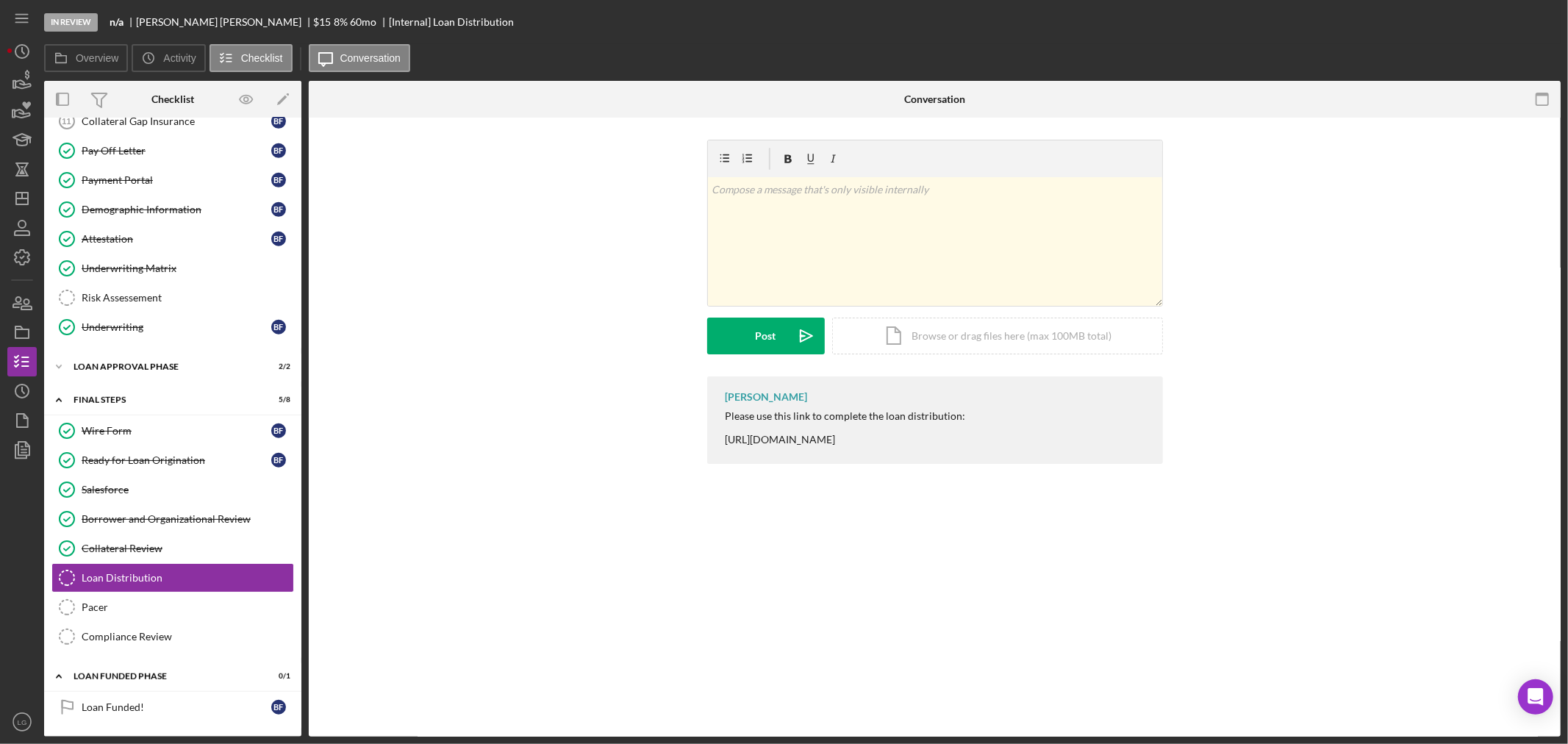
scroll to position [813, 0]
click at [196, 368] on div "Loan Approval Phase" at bounding box center [178, 366] width 209 height 9
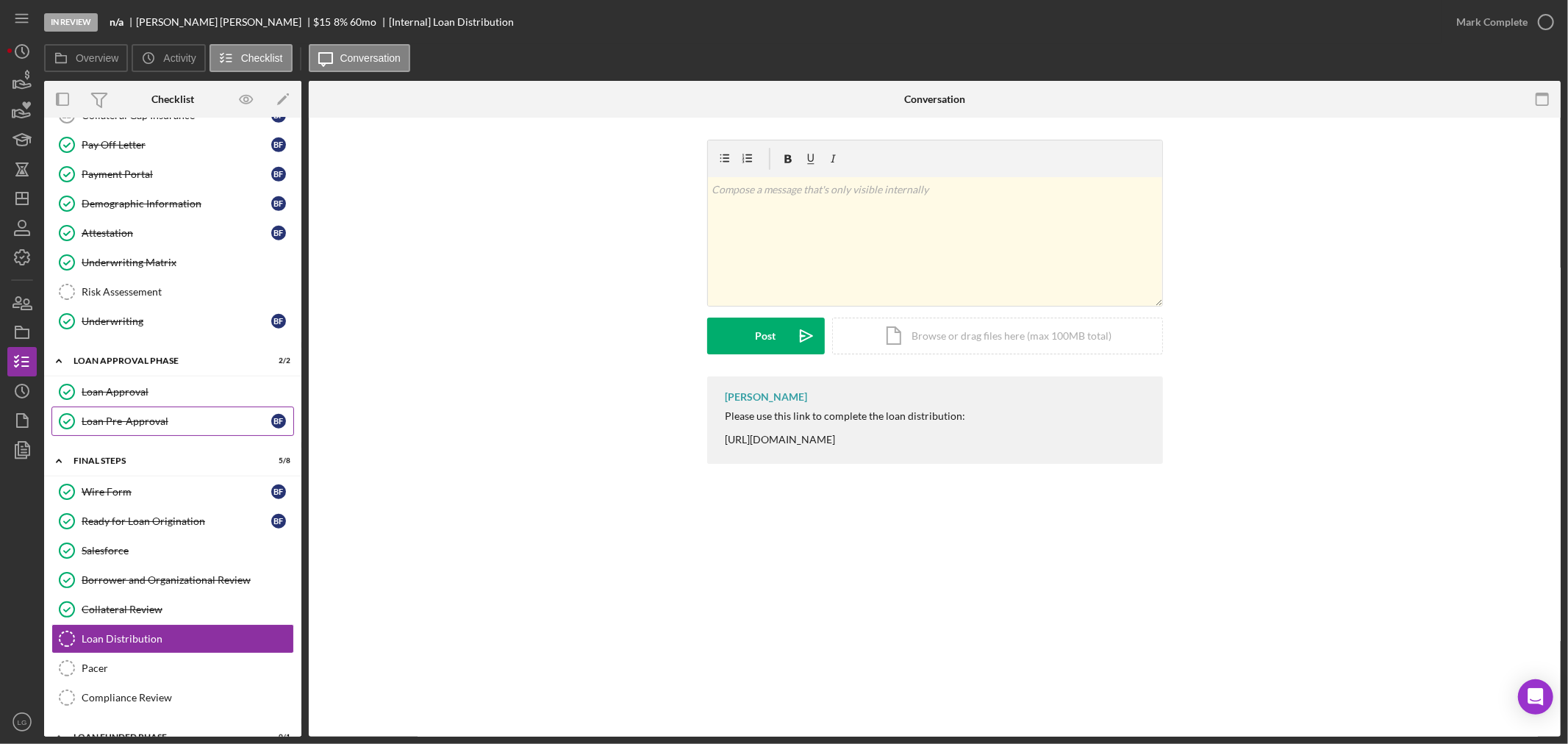
click at [139, 413] on link "Loan Pre-Approval Loan Pre-Approval B F" at bounding box center [172, 421] width 242 height 29
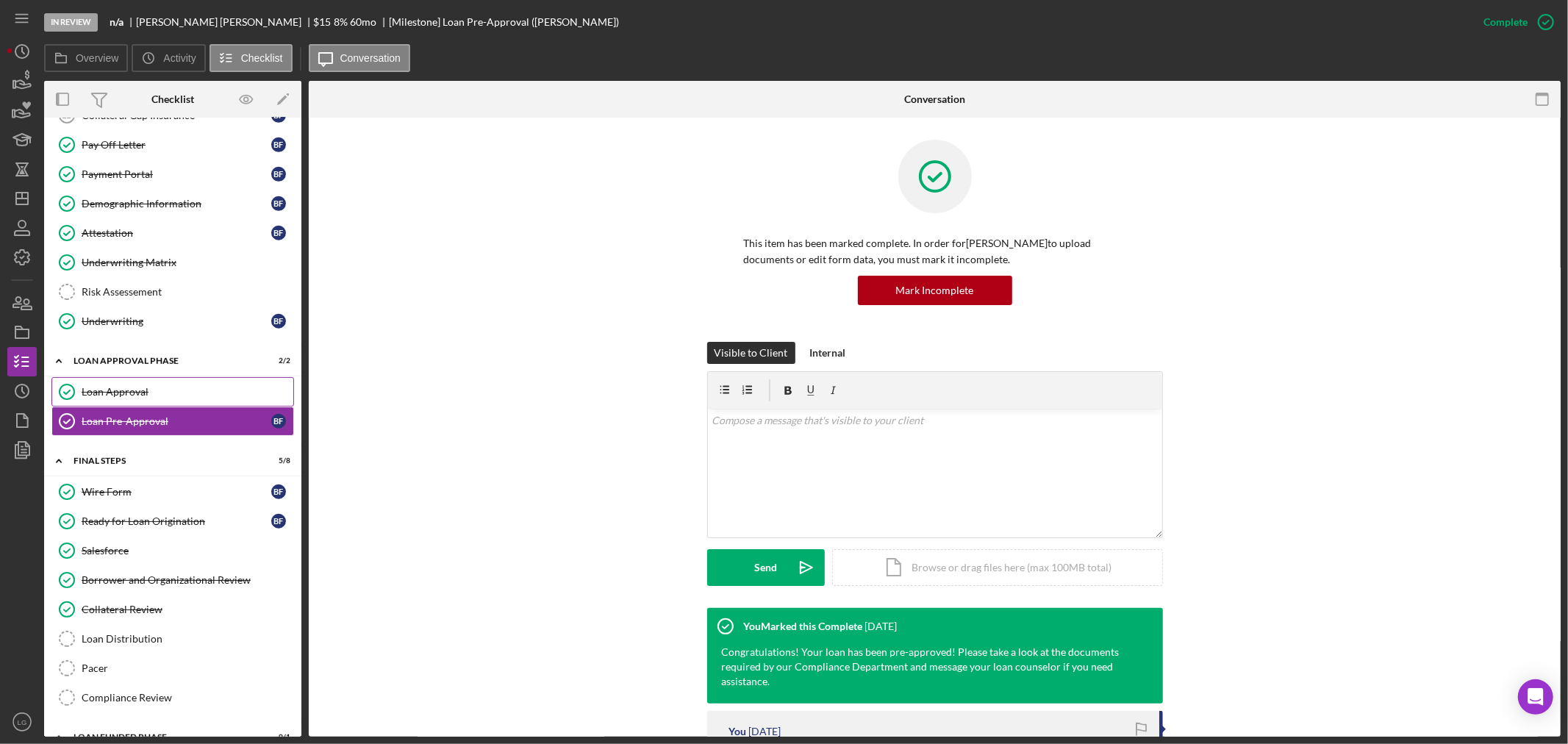
click at [127, 390] on link "Loan Approval Loan Approval" at bounding box center [172, 391] width 242 height 29
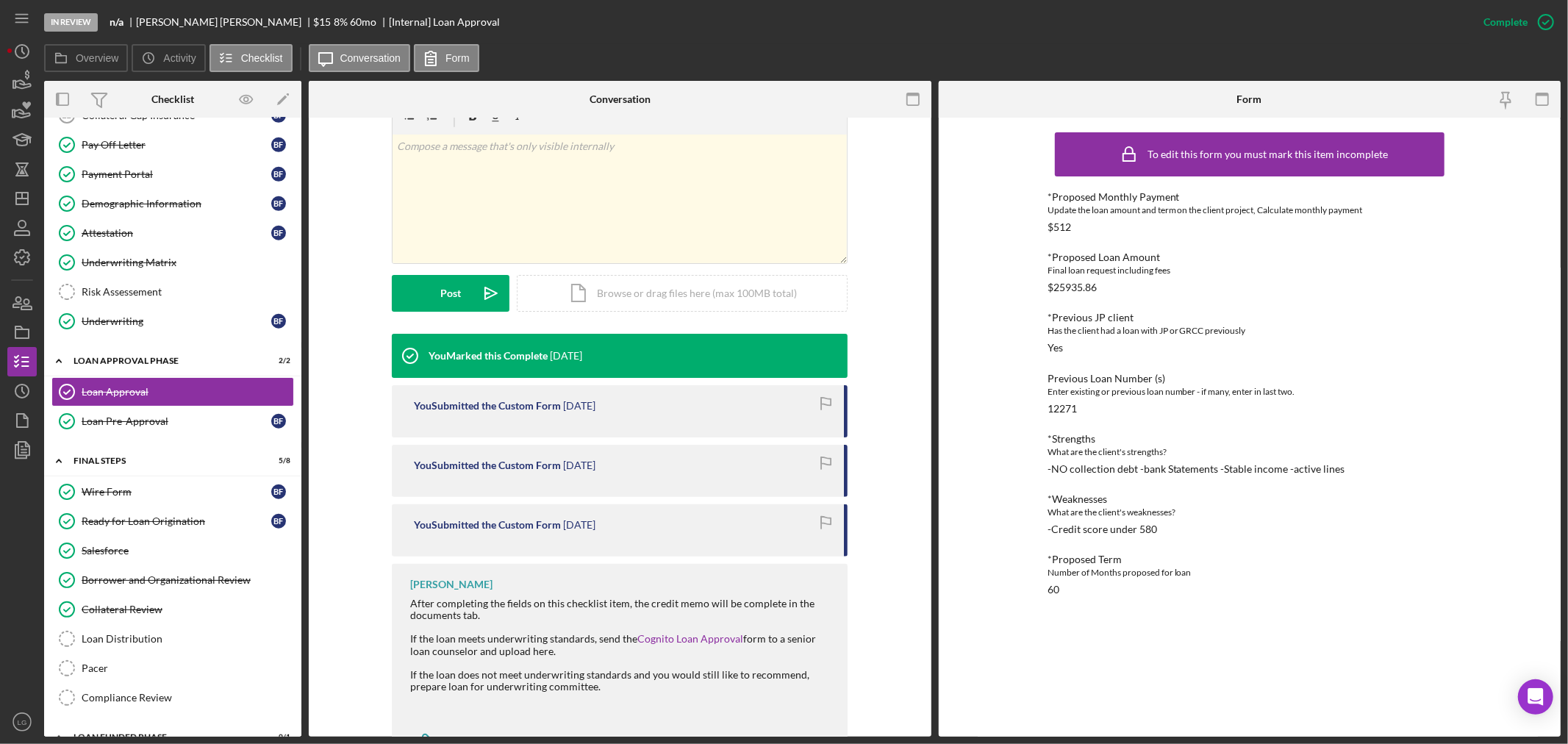
scroll to position [309, 0]
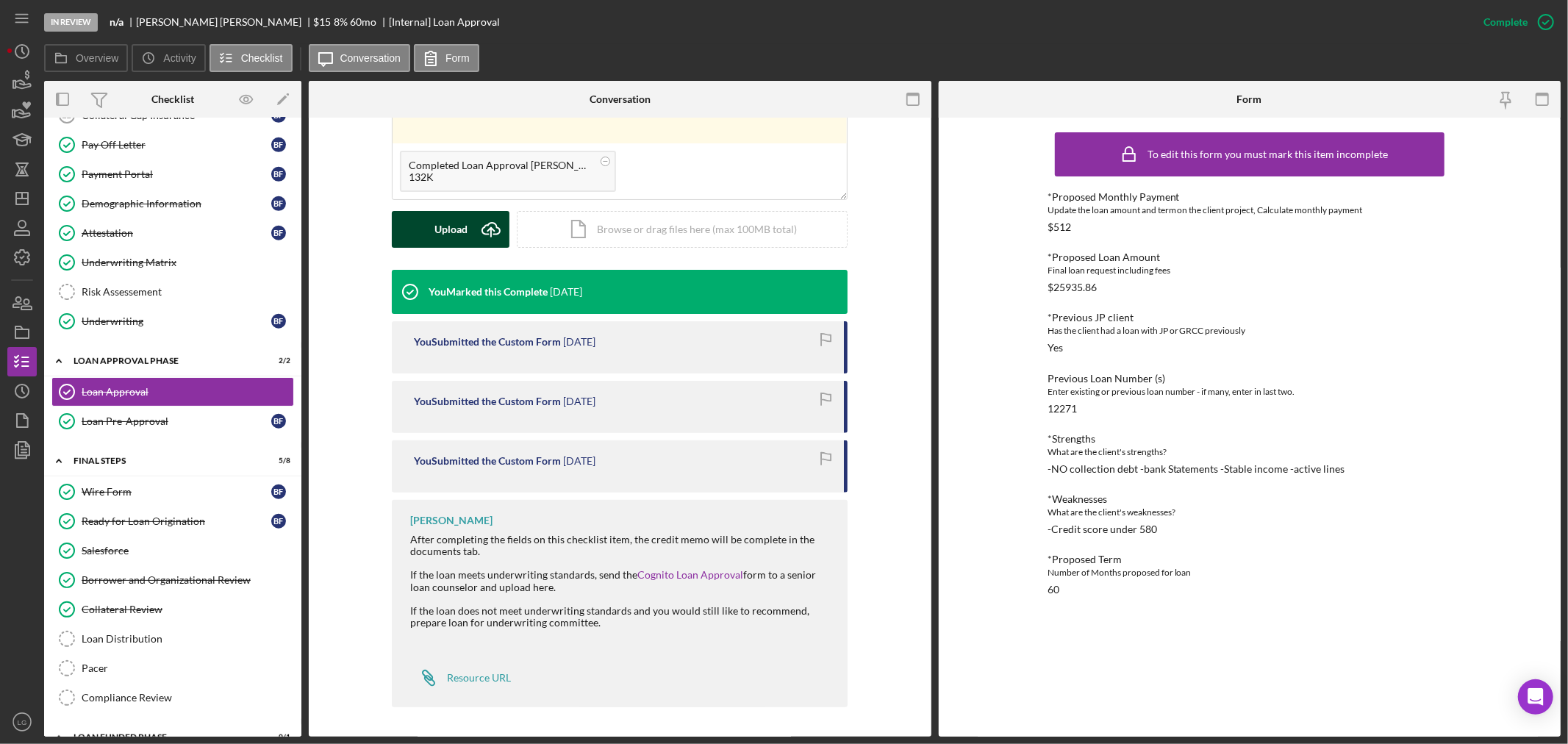
click at [445, 221] on div "Upload" at bounding box center [451, 229] width 33 height 37
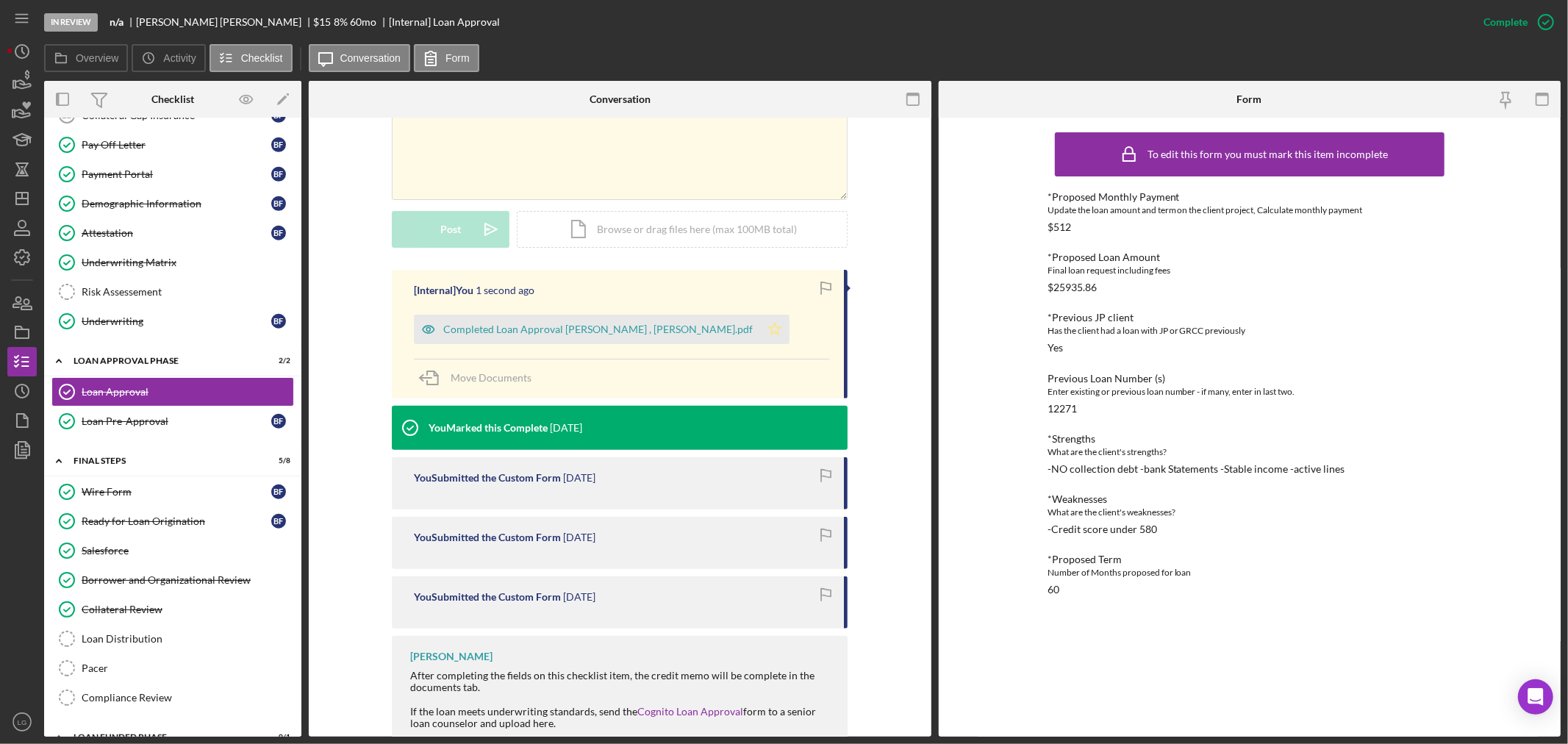
click at [760, 331] on icon "Icon/Star" at bounding box center [775, 329] width 29 height 29
click at [509, 341] on div "Completed Loan Approval [PERSON_NAME] , [PERSON_NAME].pdf" at bounding box center [587, 329] width 346 height 29
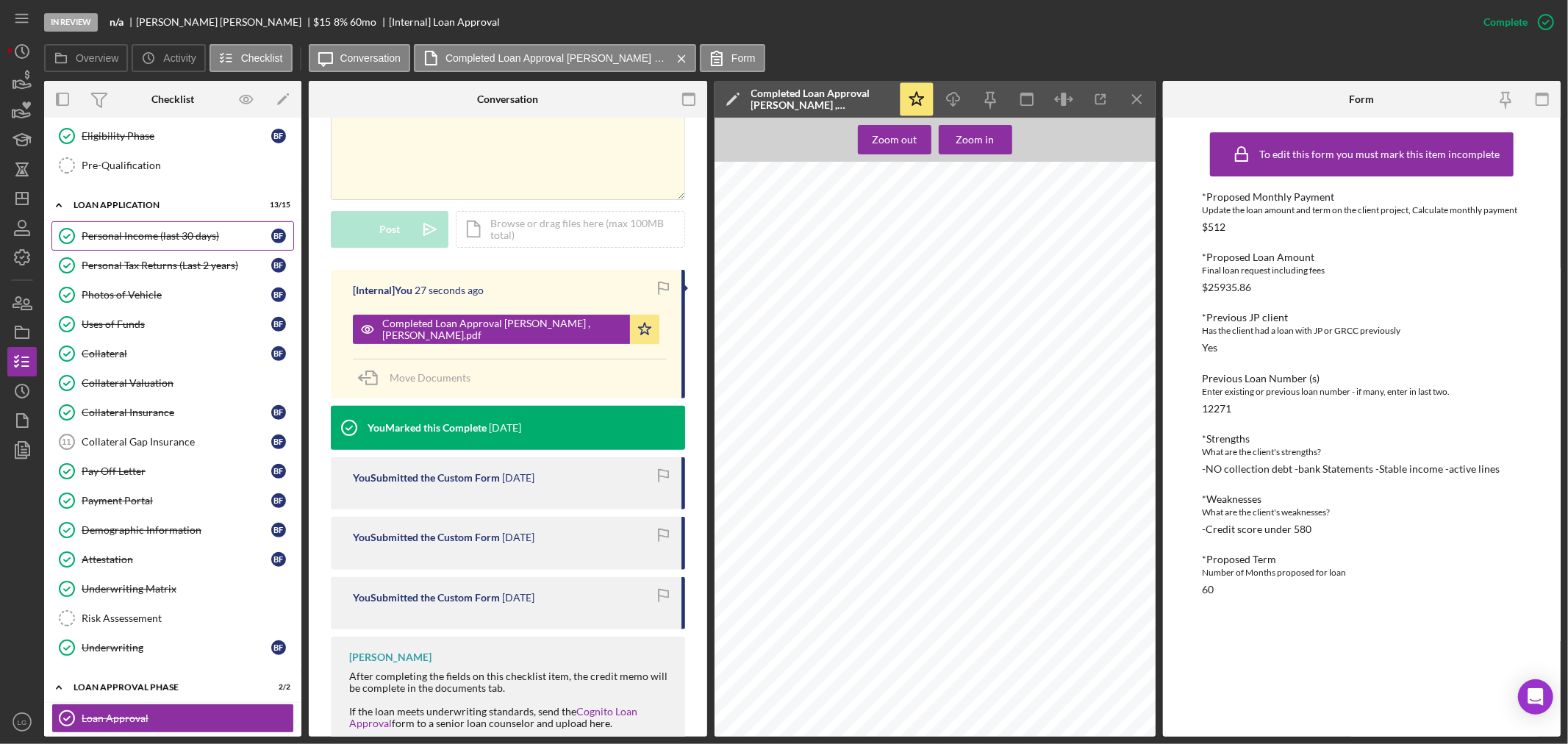
scroll to position [160, 0]
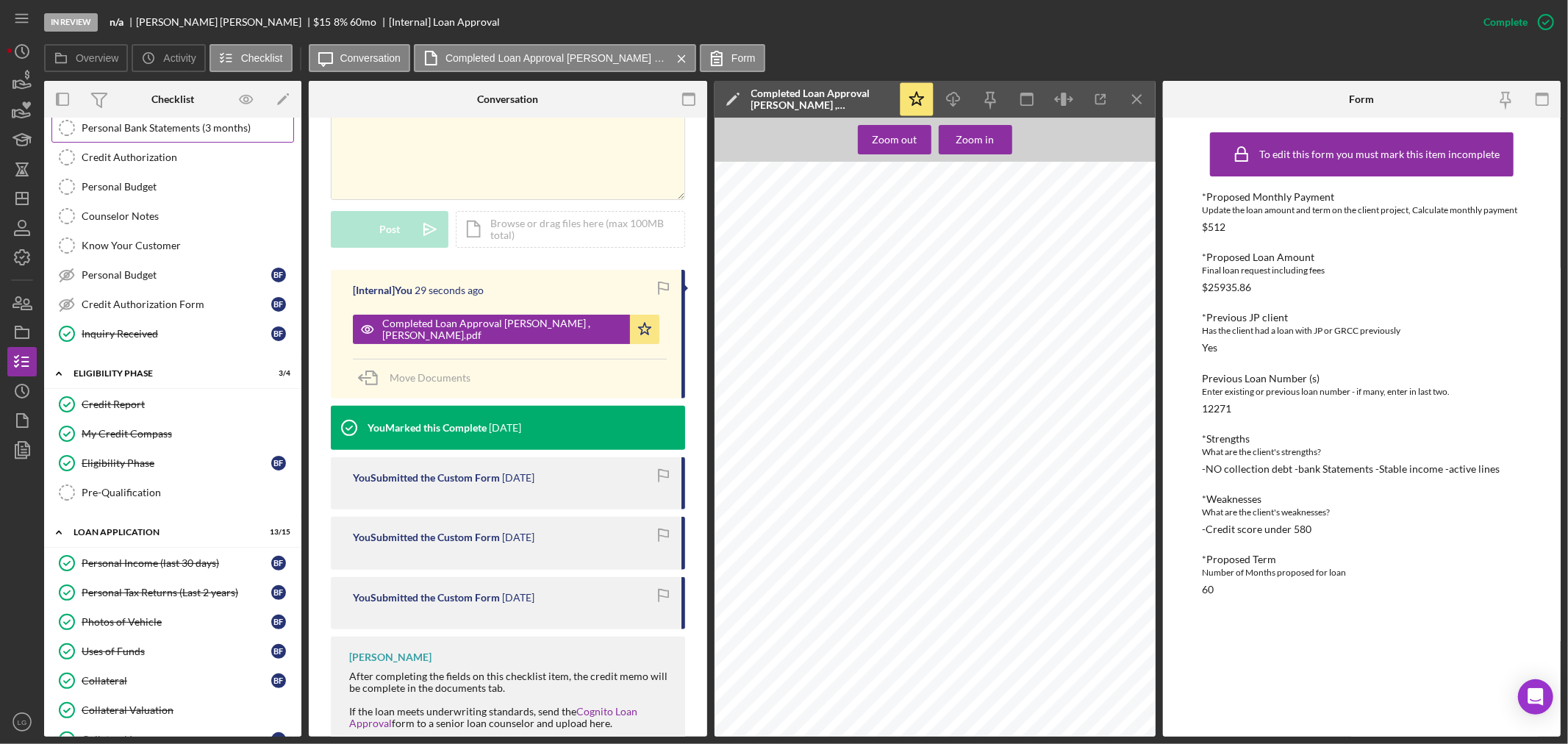
click at [159, 138] on link "Personal Bank Statements (3 months) Personal Bank Statements (3 months)" at bounding box center [172, 128] width 242 height 29
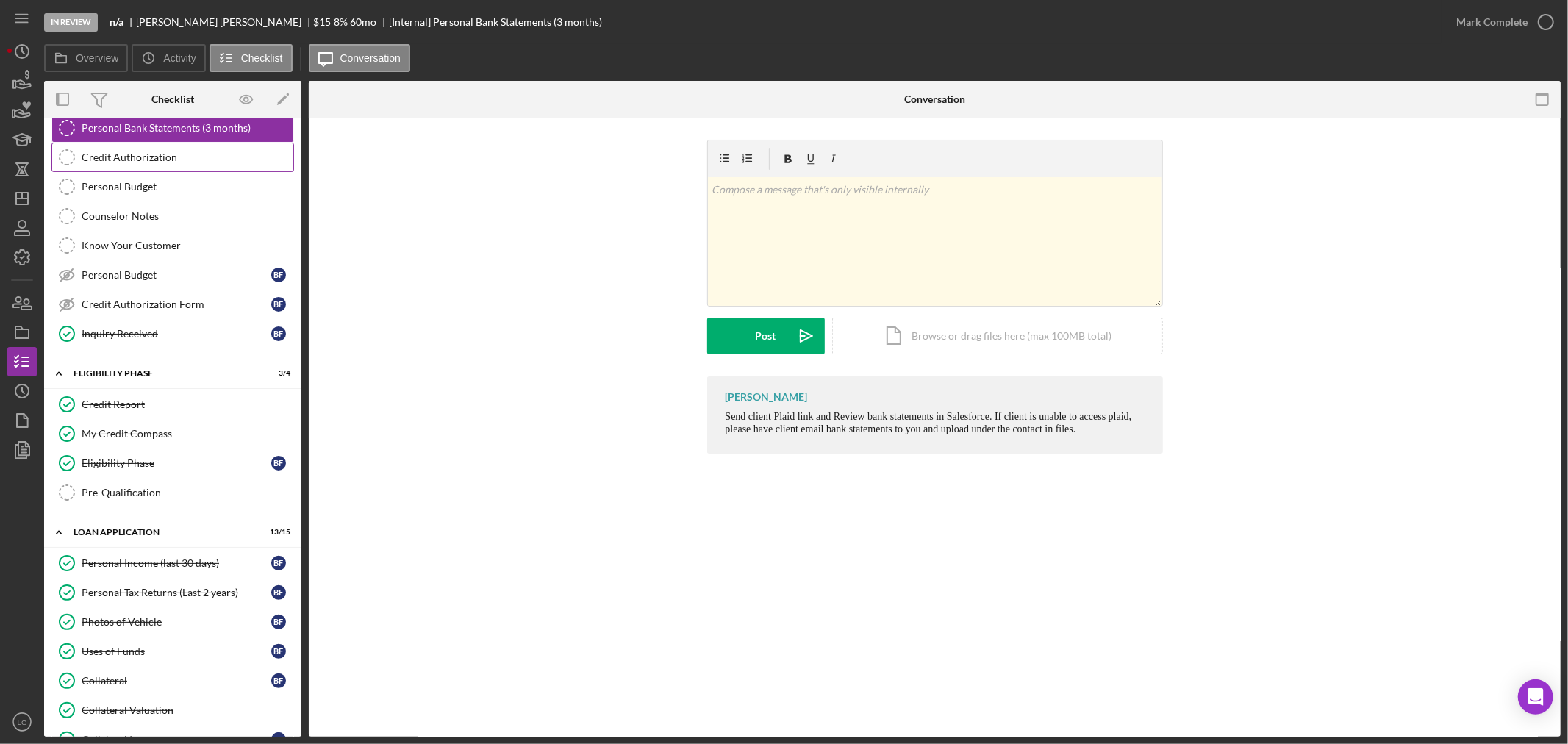
click at [142, 153] on div "Credit Authorization" at bounding box center [187, 157] width 212 height 12
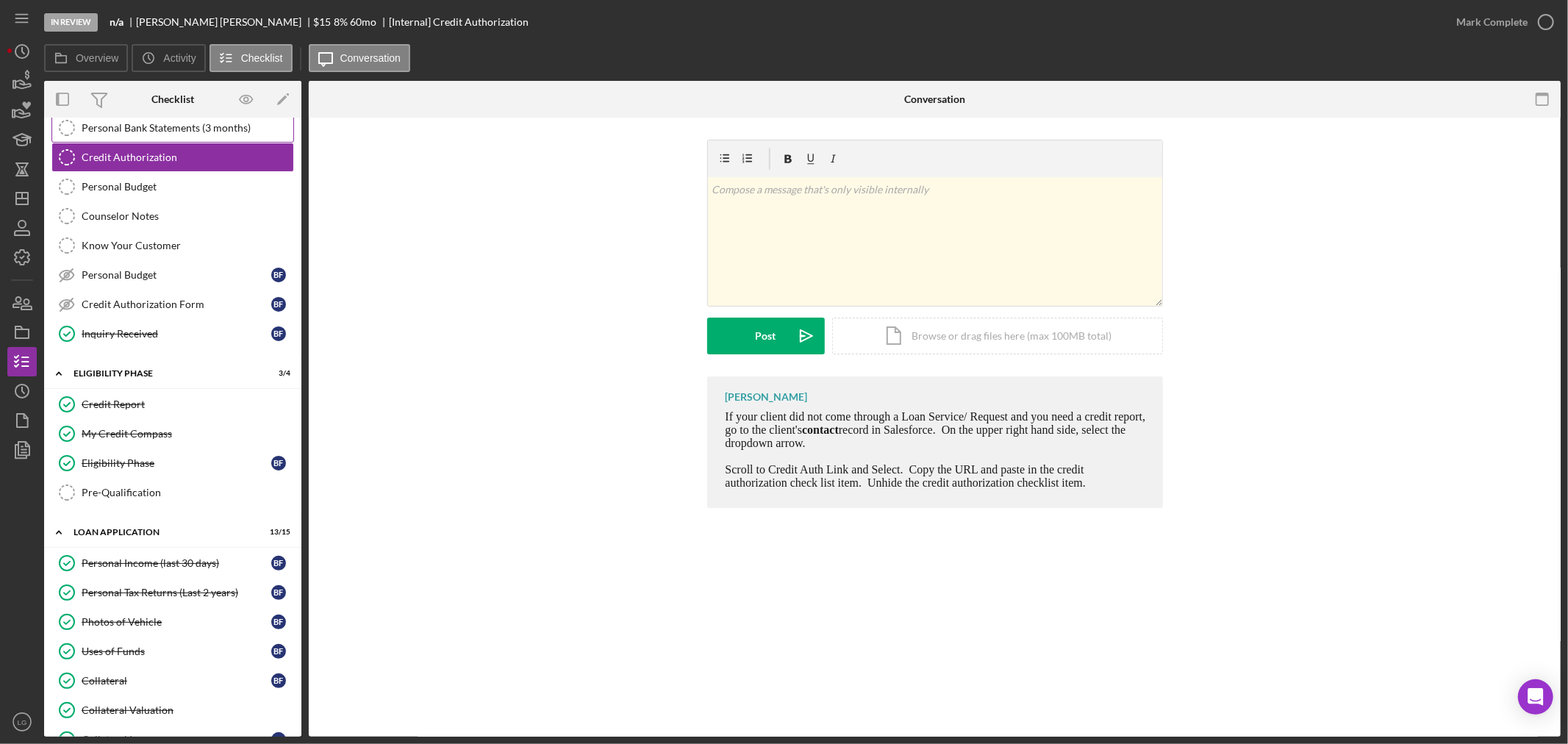
click at [196, 130] on div "Personal Bank Statements (3 months)" at bounding box center [187, 128] width 212 height 12
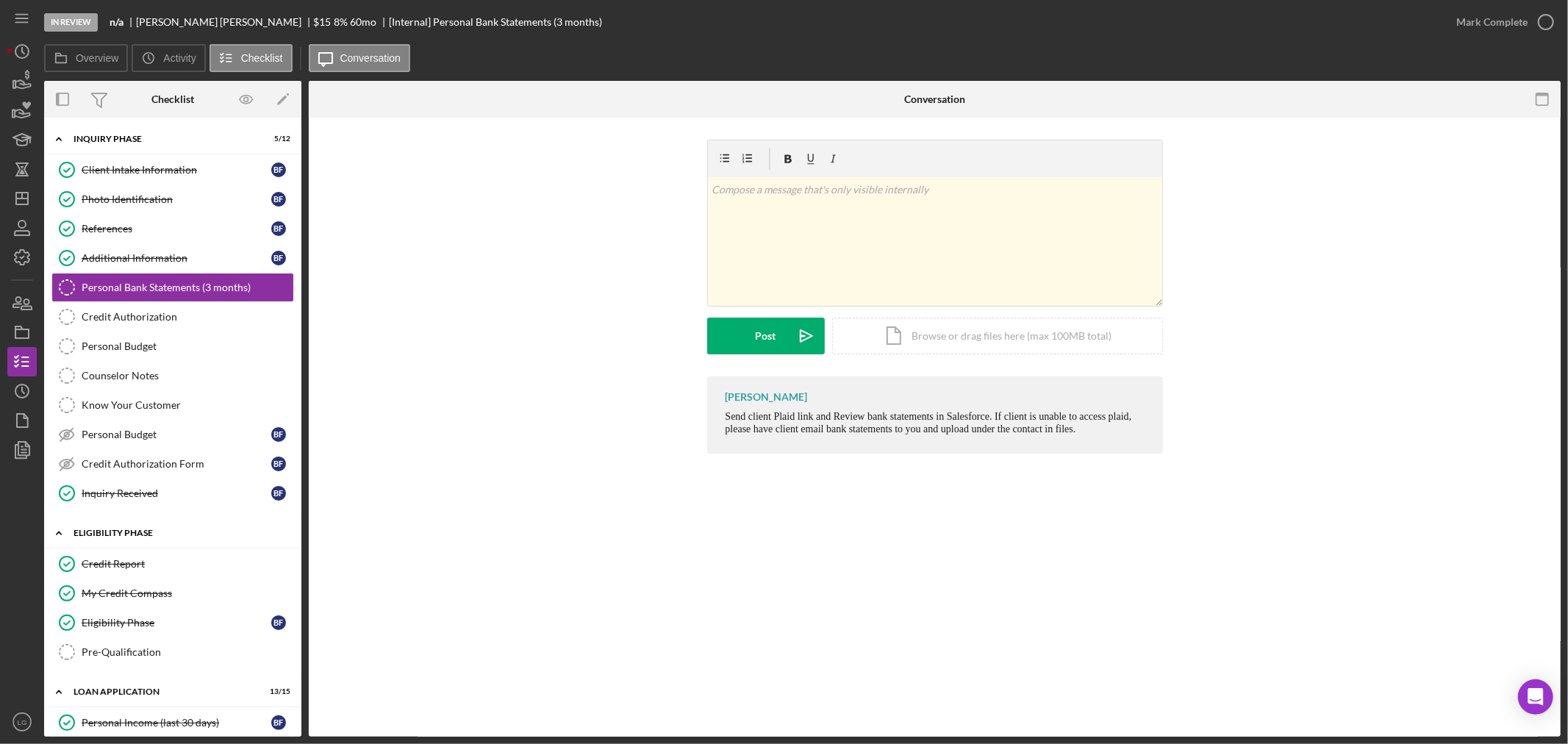
click at [169, 541] on div "Icon/Expander Eligibility Phase 3 / 4" at bounding box center [172, 534] width 257 height 30
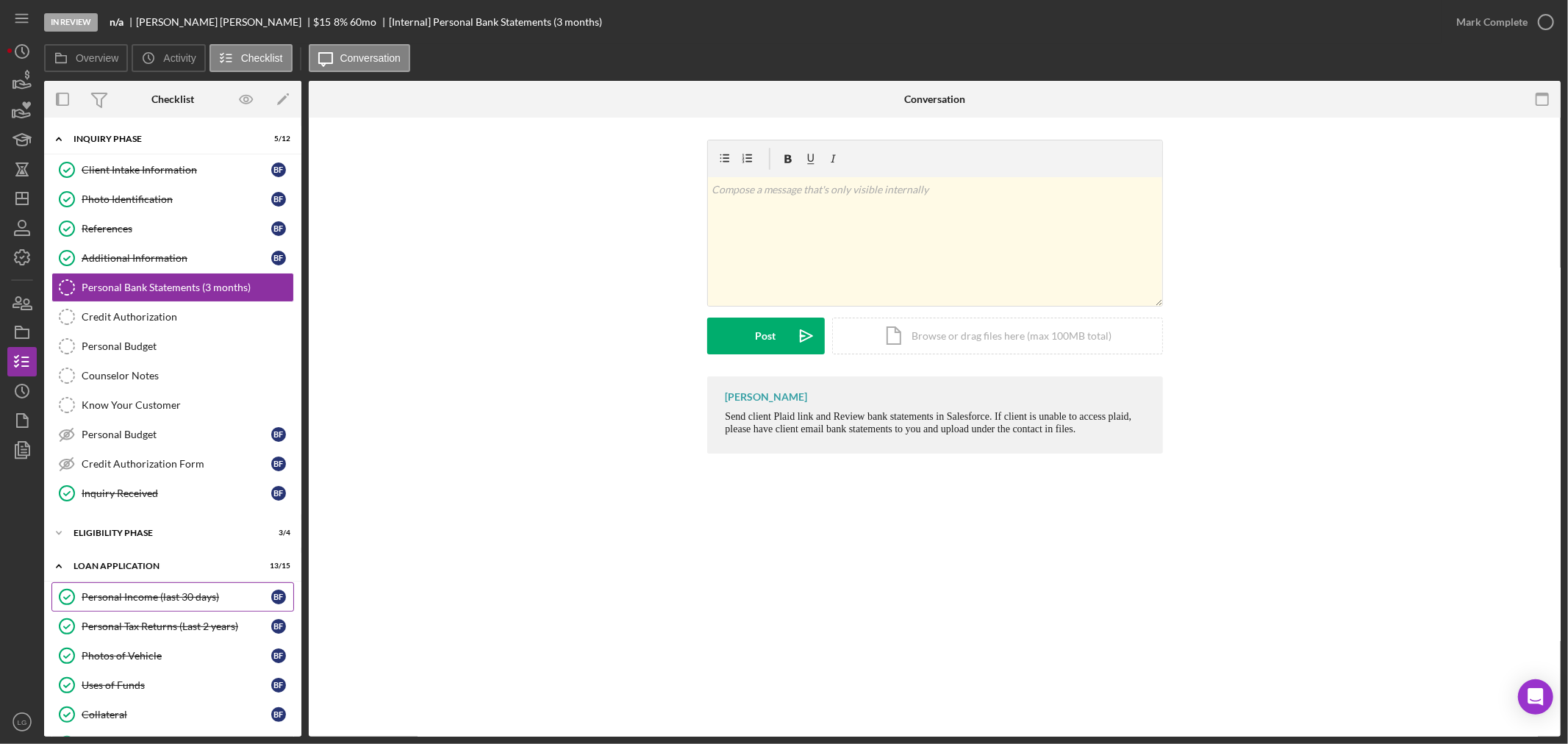
click at [160, 589] on link "Personal Income (last 30 days) Personal Income (last 30 days) B F" at bounding box center [172, 597] width 242 height 29
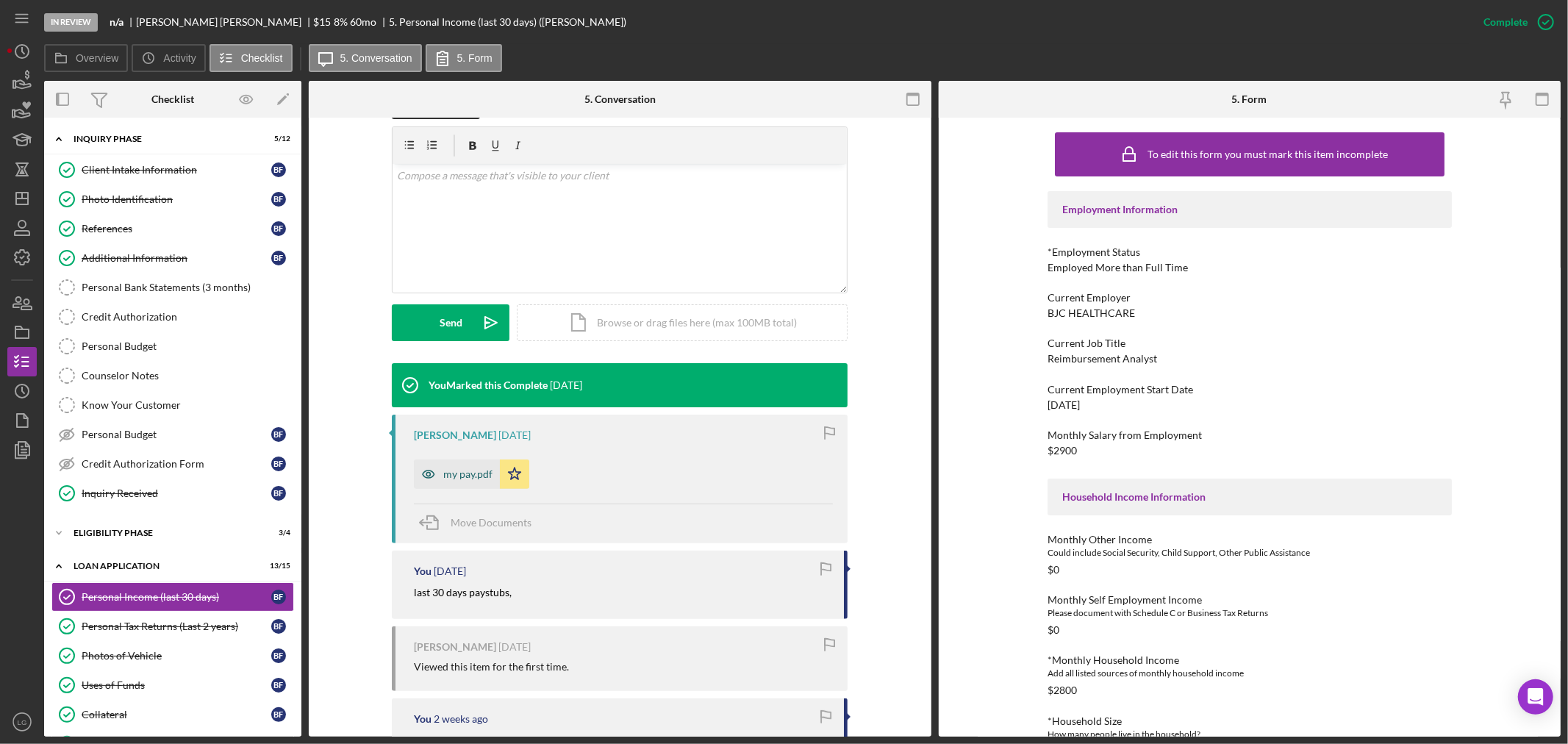
click at [447, 479] on div "my pay.pdf" at bounding box center [468, 474] width 50 height 12
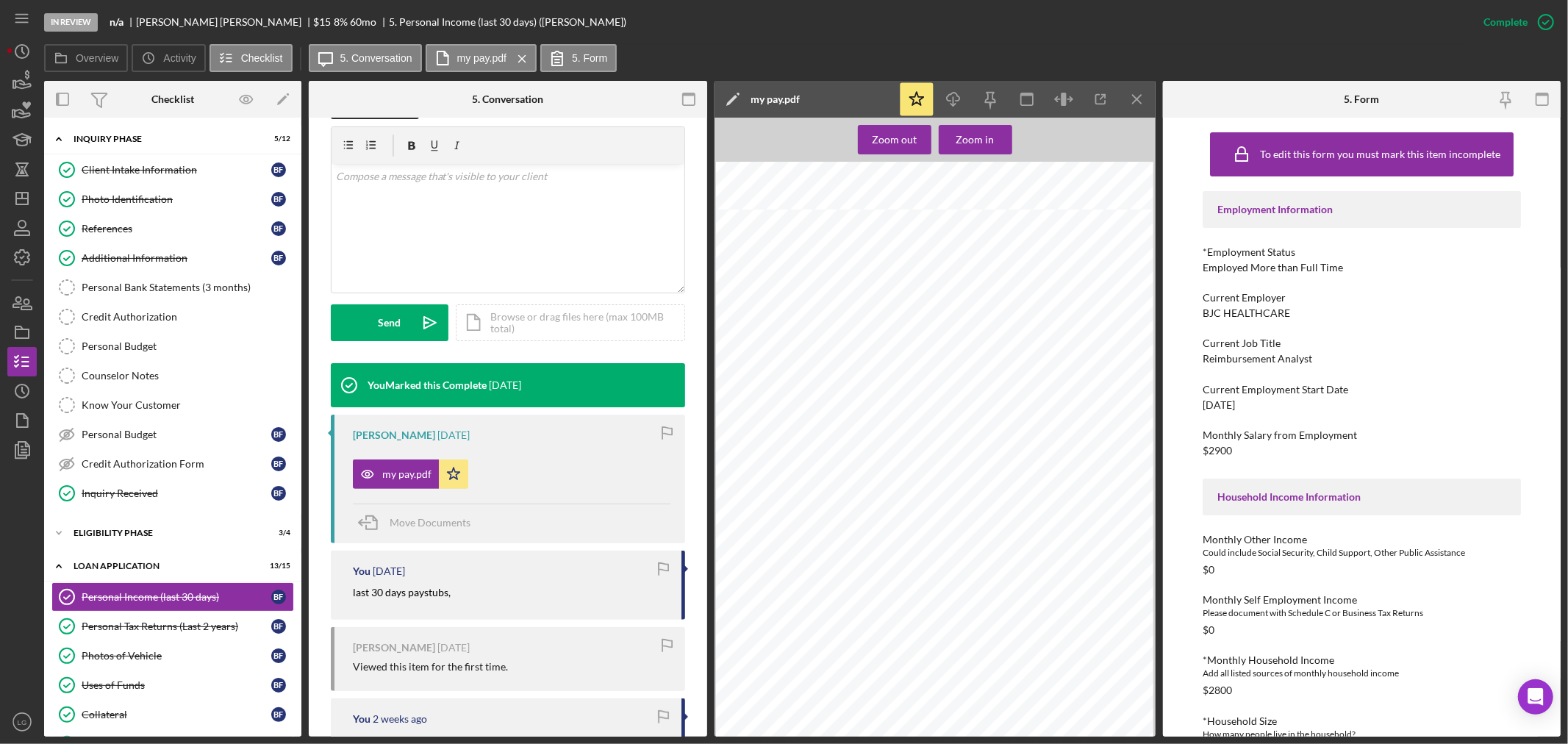
scroll to position [817, 0]
click at [150, 632] on div "Personal Tax Returns (Last 2 years)" at bounding box center [176, 626] width 190 height 12
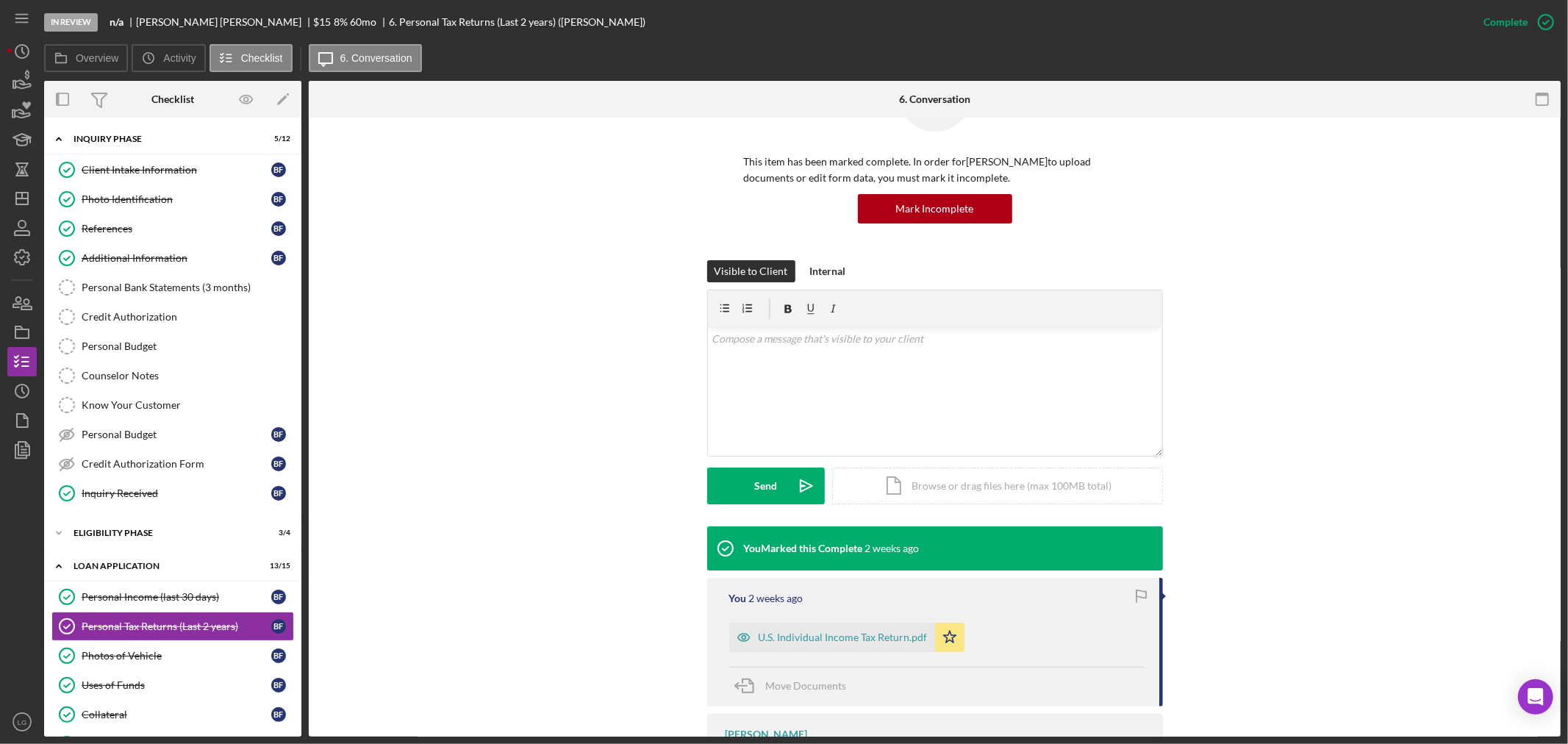
click at [826, 643] on div "U.S. Individual Income Tax Return.pdf" at bounding box center [833, 637] width 206 height 29
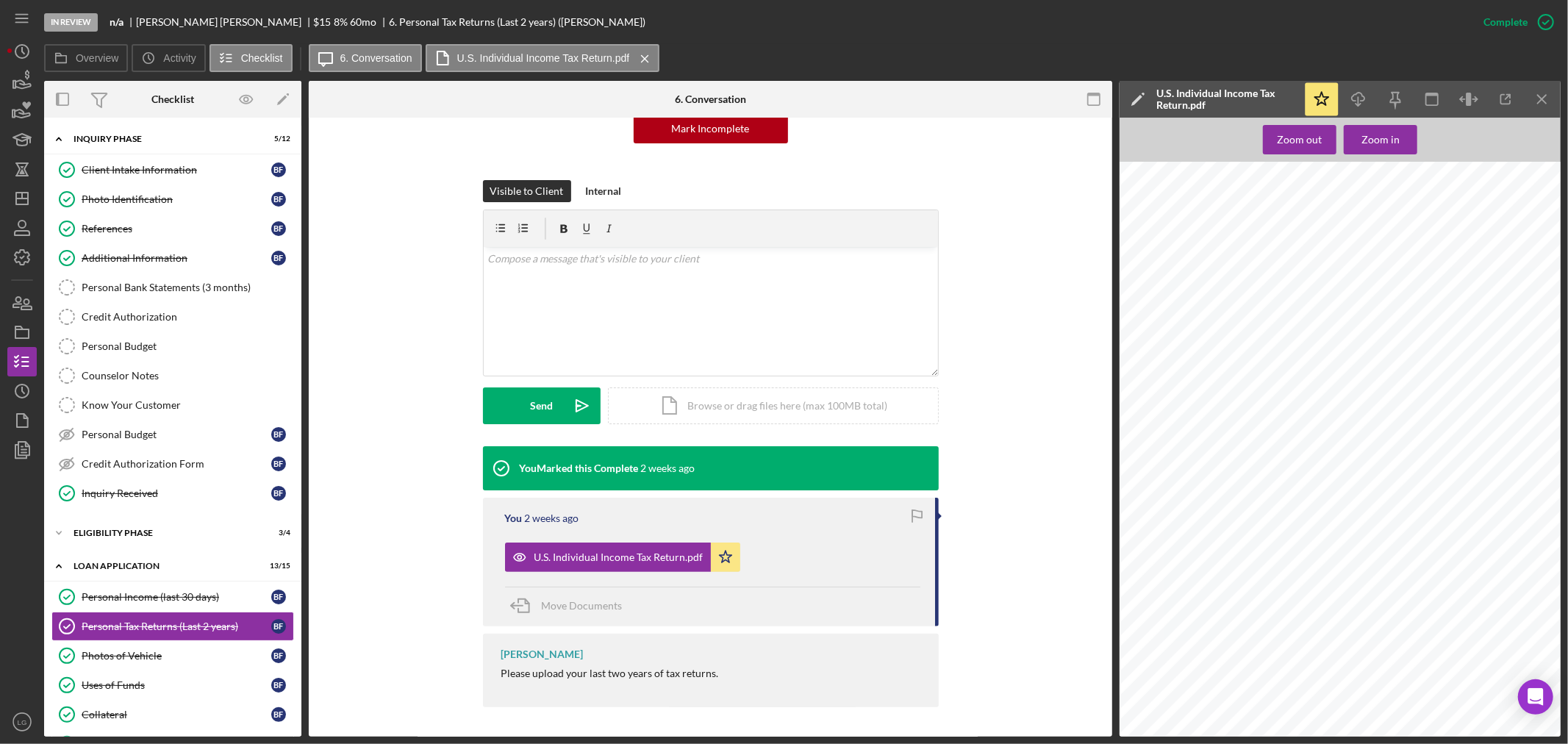
scroll to position [245, 0]
click at [1311, 142] on div "Zoom out" at bounding box center [1300, 139] width 45 height 29
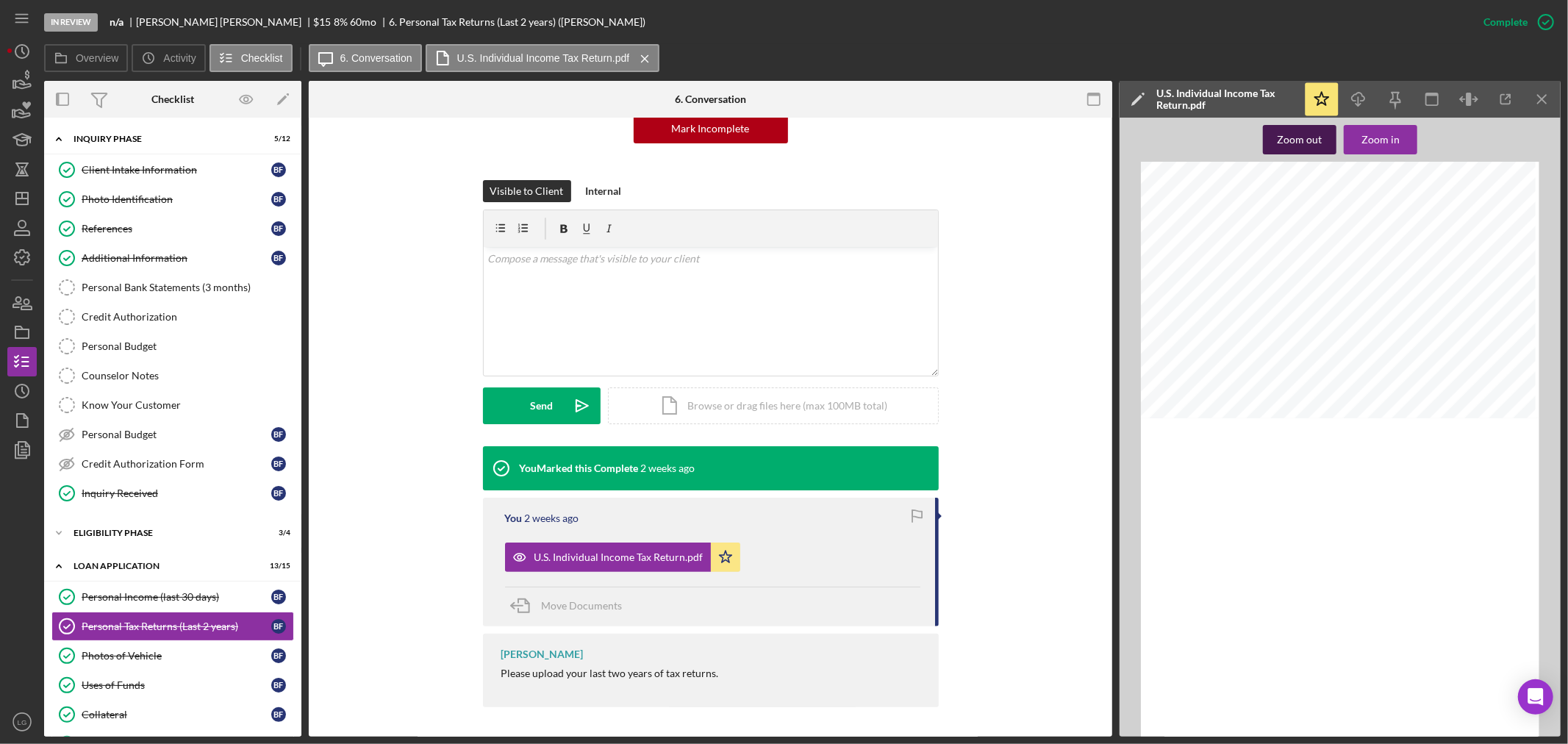
click at [1311, 142] on div "Zoom out" at bounding box center [1300, 139] width 45 height 29
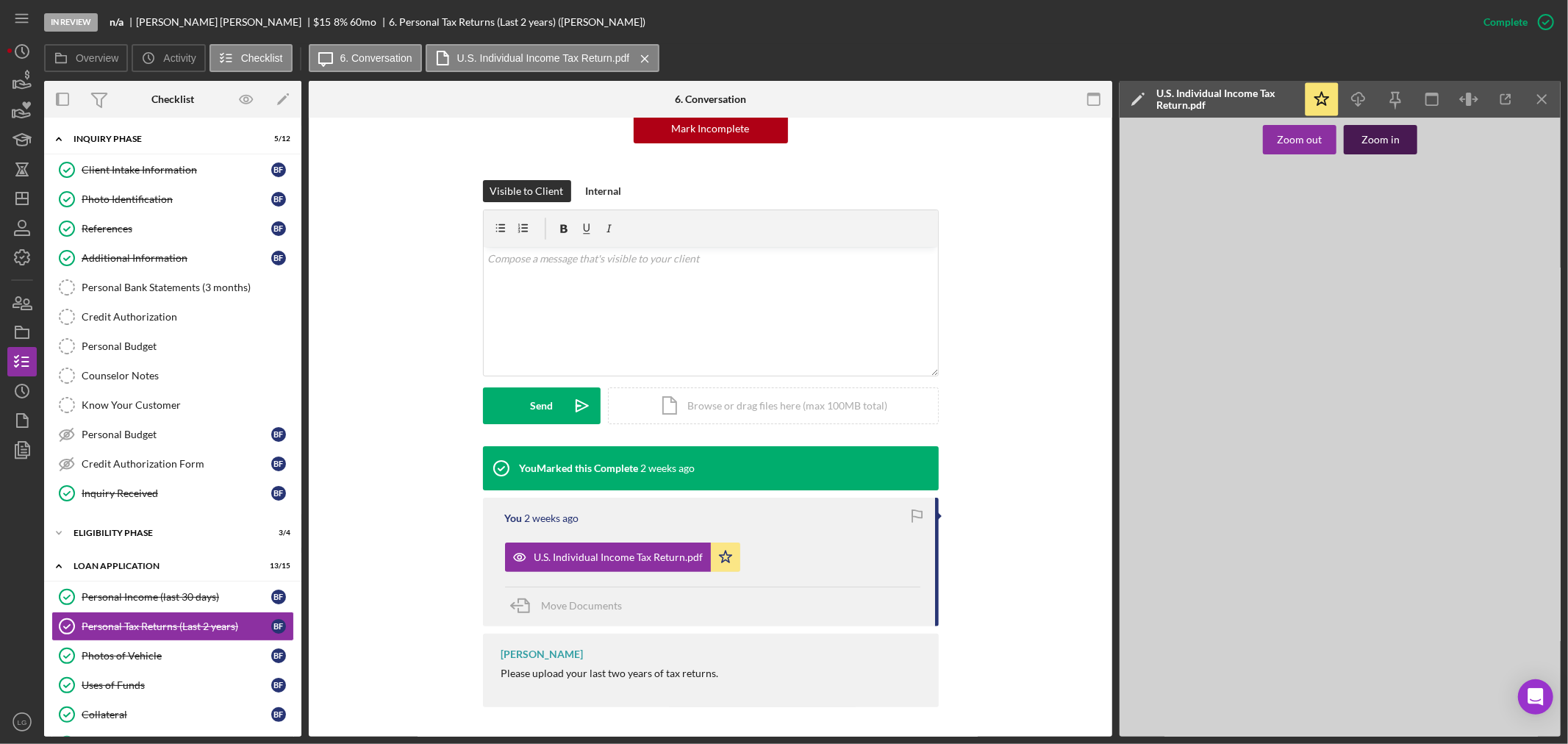
click at [1378, 139] on div "Zoom in" at bounding box center [1381, 139] width 39 height 29
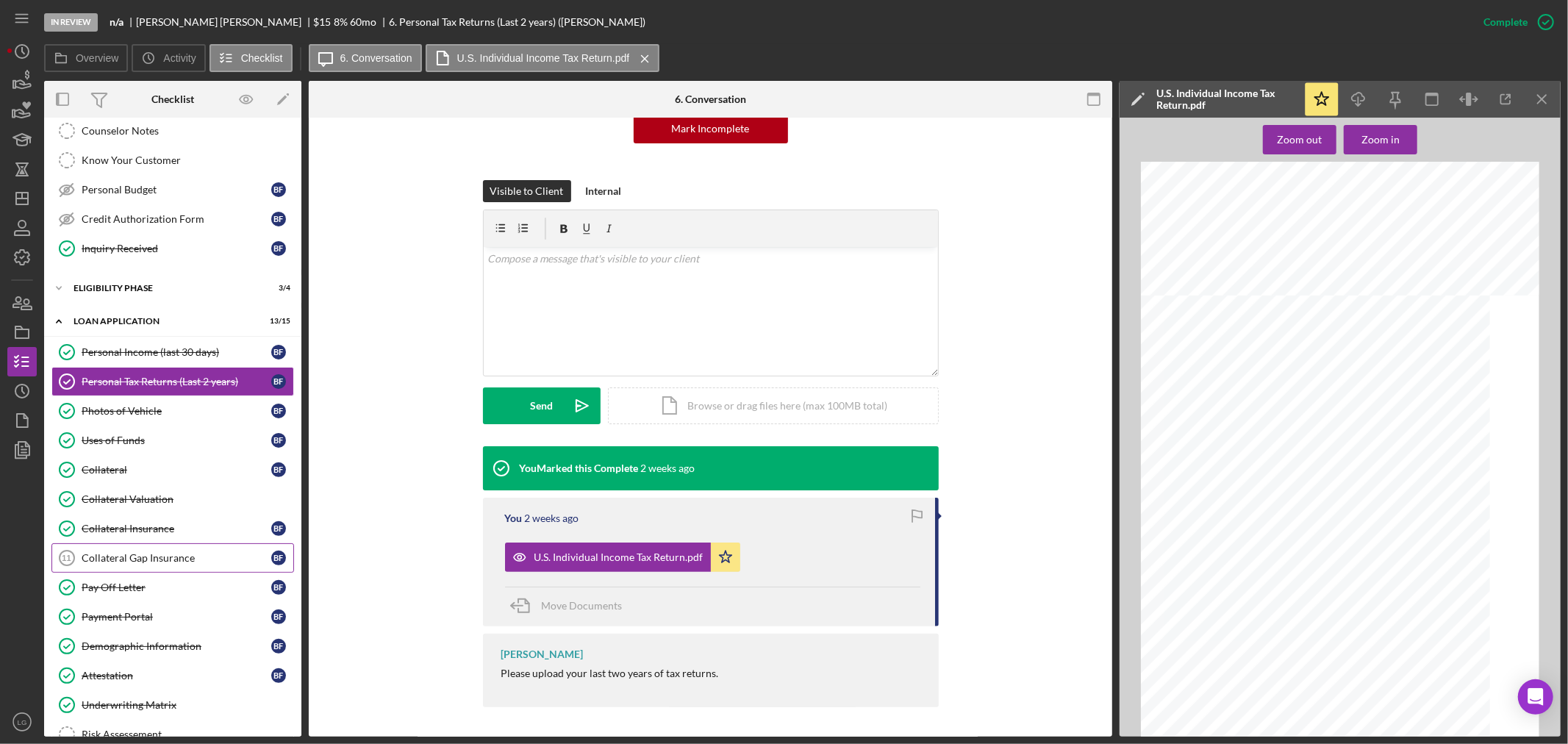
scroll to position [490, 0]
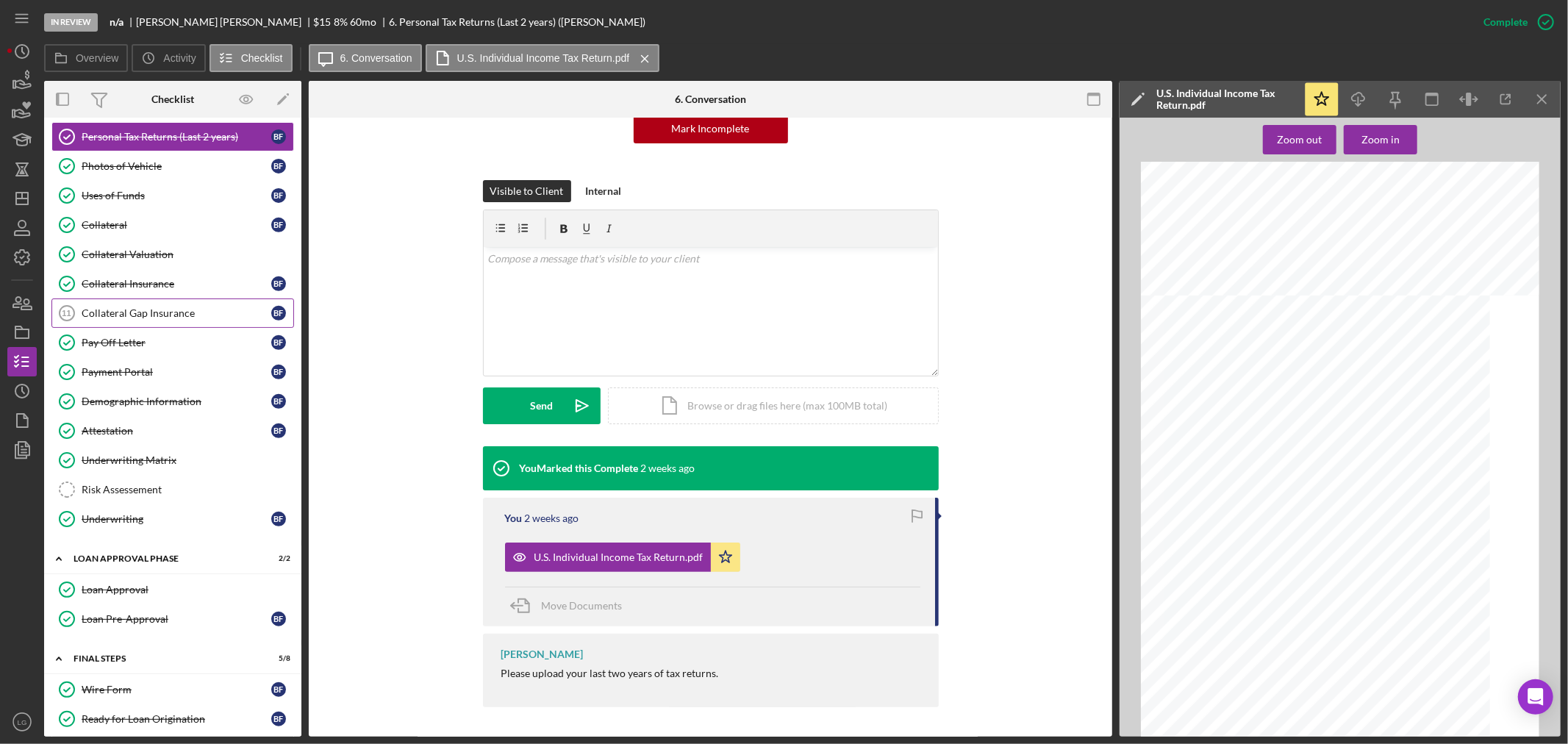
click at [148, 304] on link "Collateral Gap Insurance 11 Collateral Gap Insurance B F" at bounding box center [172, 313] width 242 height 29
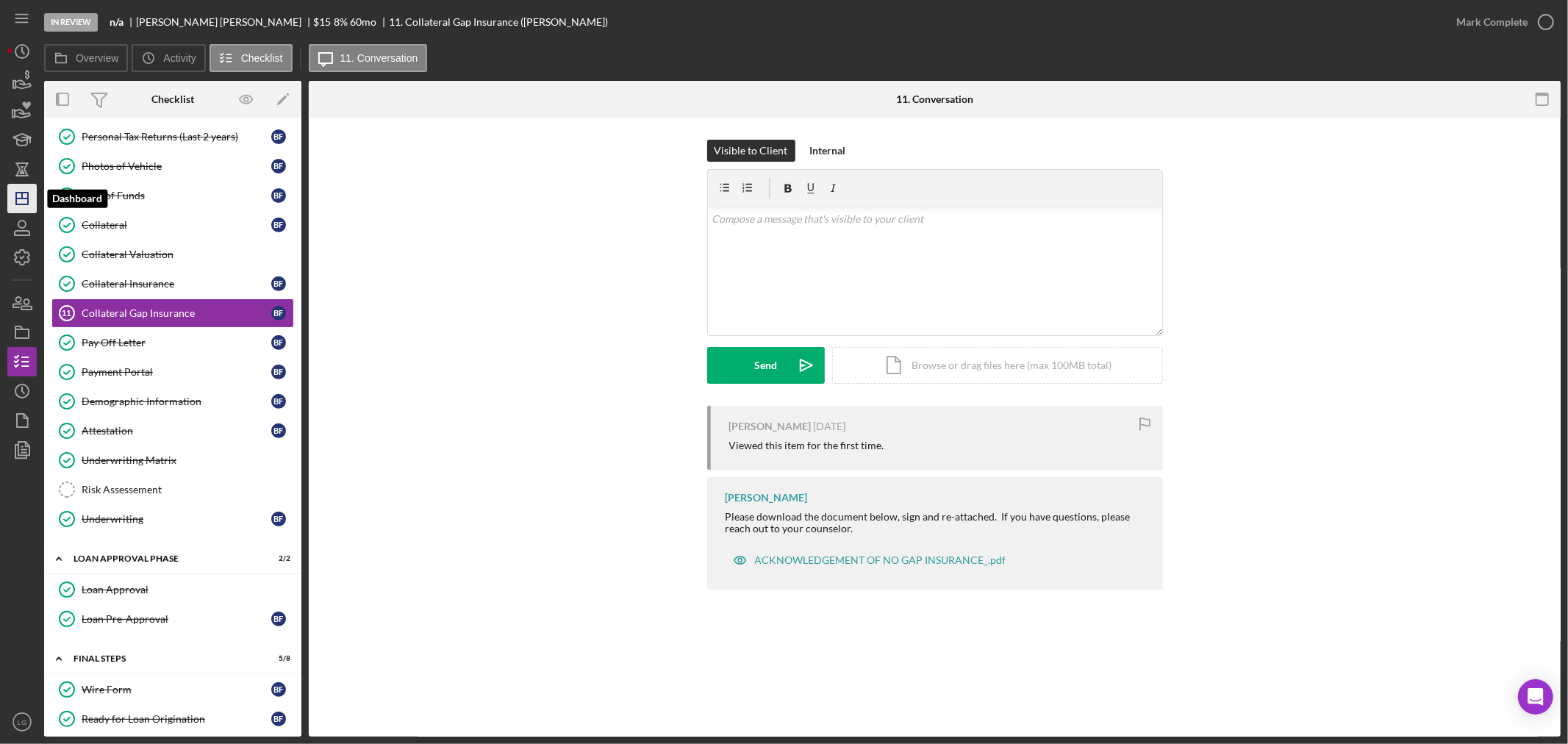
click at [24, 211] on icon "Icon/Dashboard" at bounding box center [22, 198] width 37 height 37
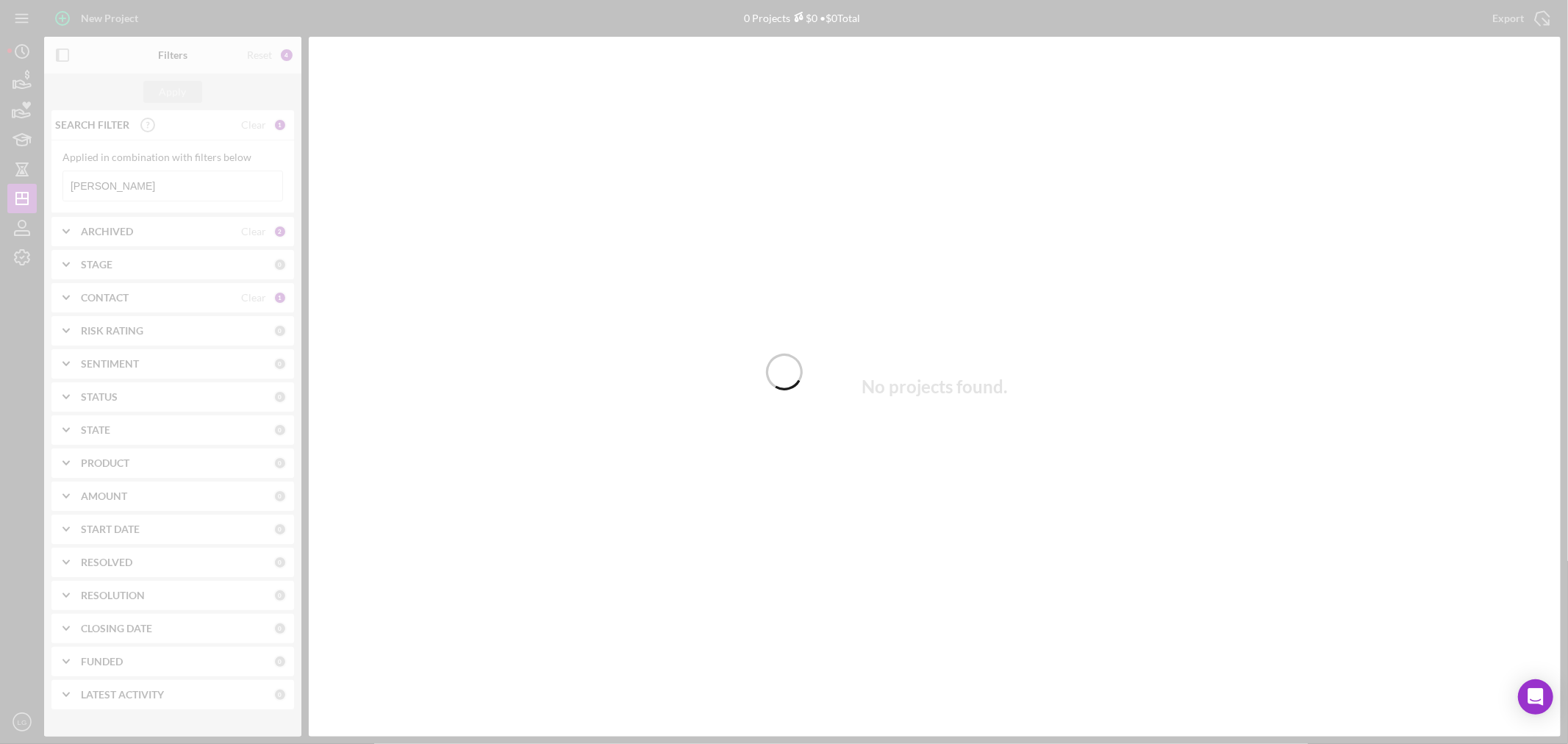
click at [137, 189] on div at bounding box center [784, 372] width 1568 height 744
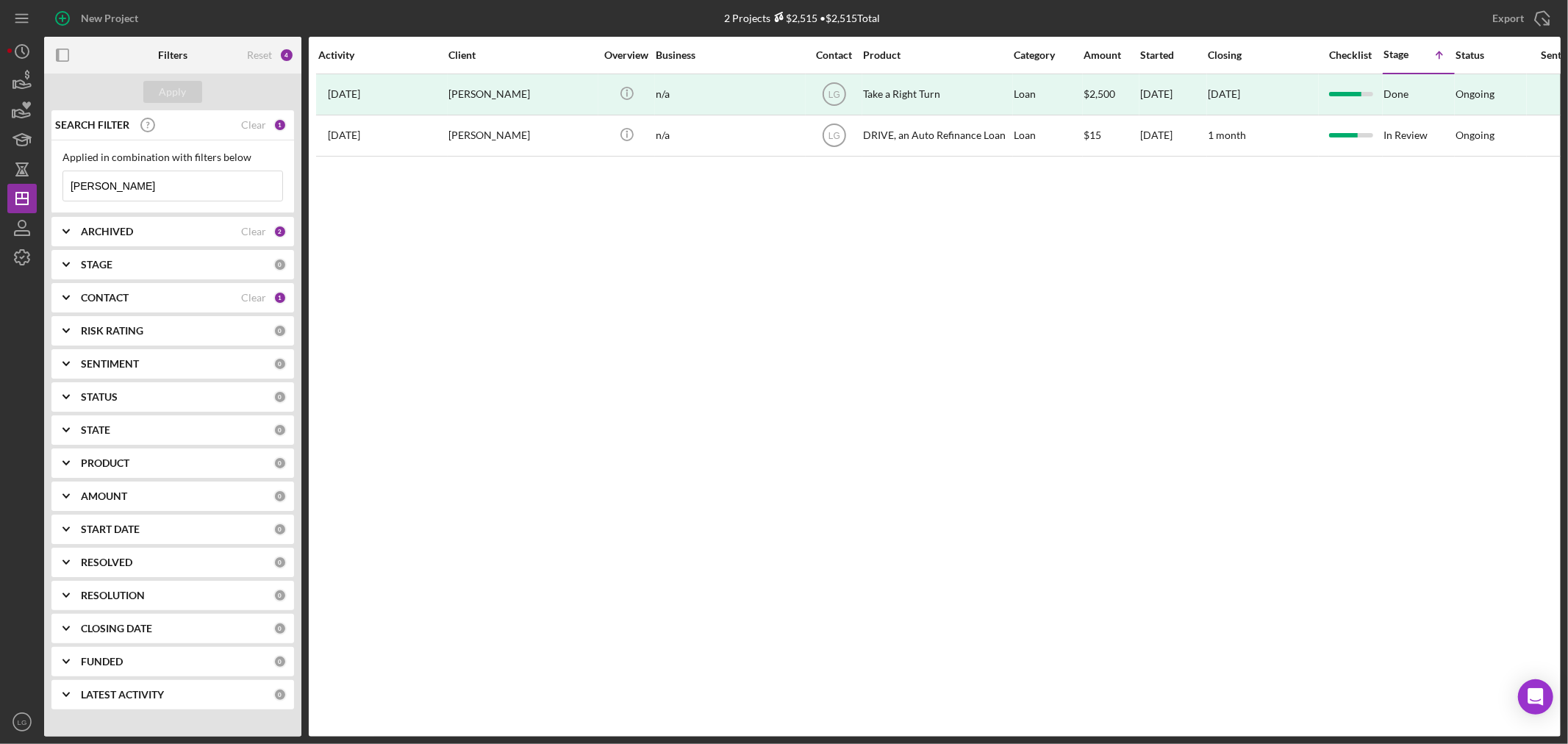
click at [108, 191] on input "[PERSON_NAME]" at bounding box center [172, 186] width 219 height 29
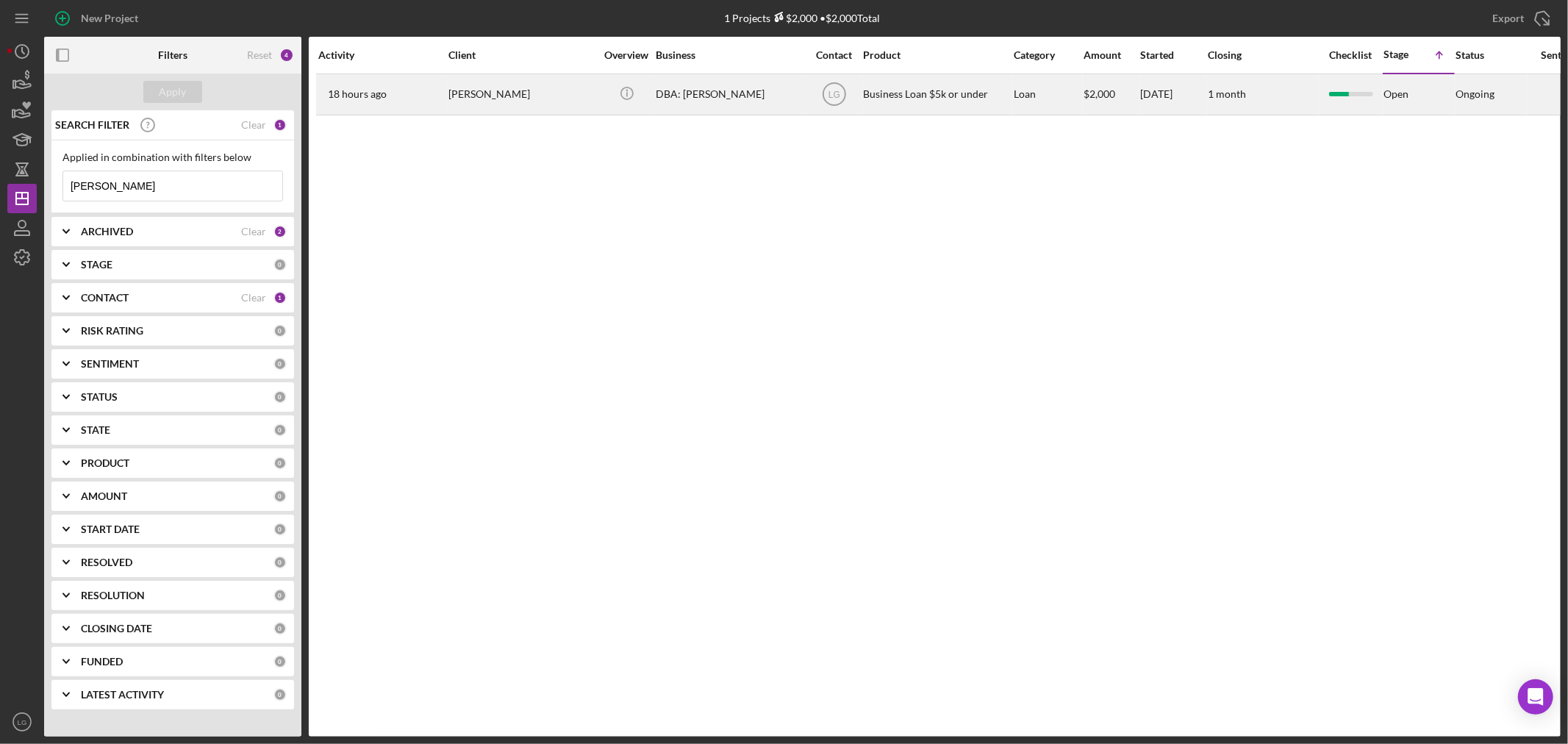
type input "[PERSON_NAME]"
click at [511, 112] on div "[PERSON_NAME]" at bounding box center [522, 94] width 147 height 39
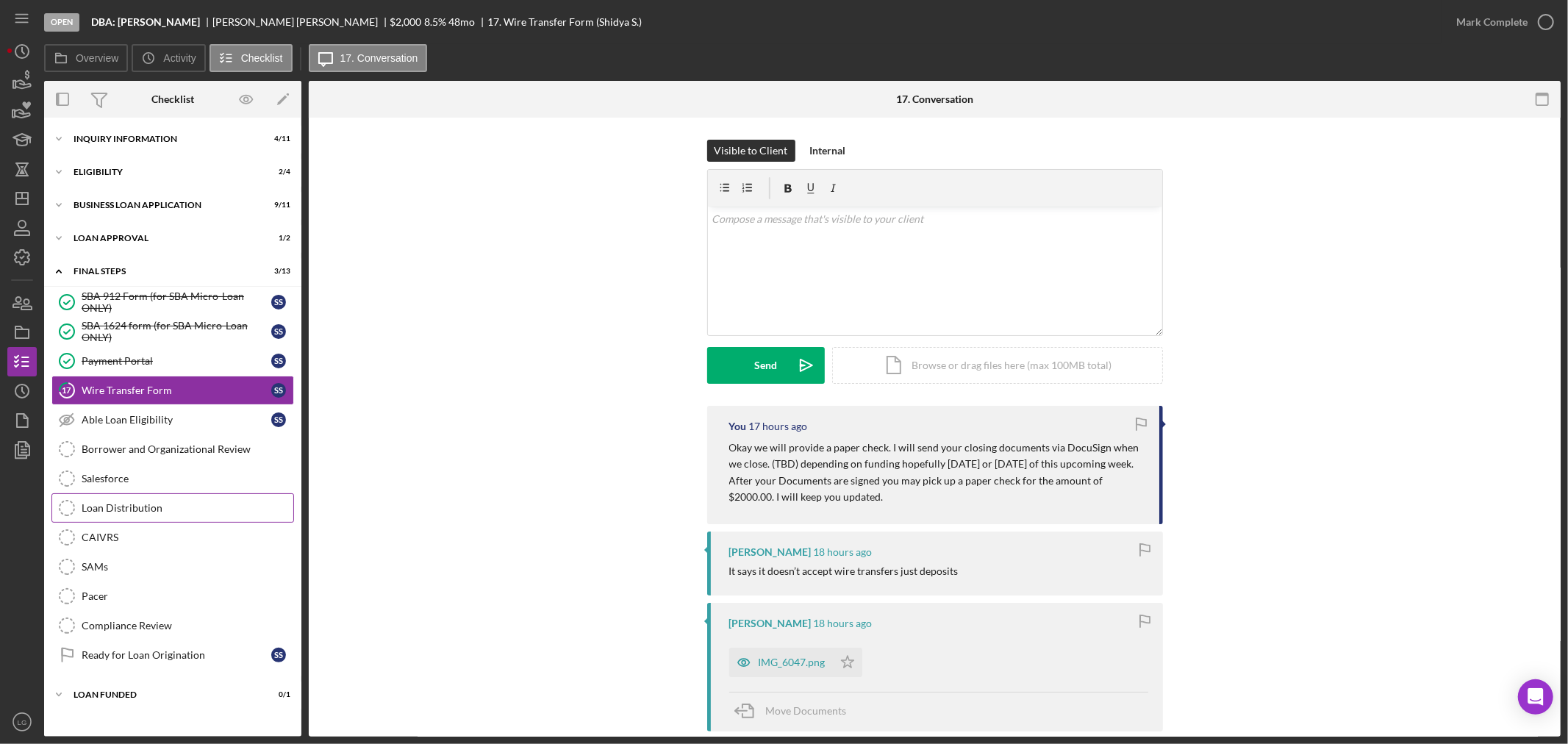
click at [138, 496] on link "Loan Distribution Loan Distribution" at bounding box center [172, 508] width 242 height 29
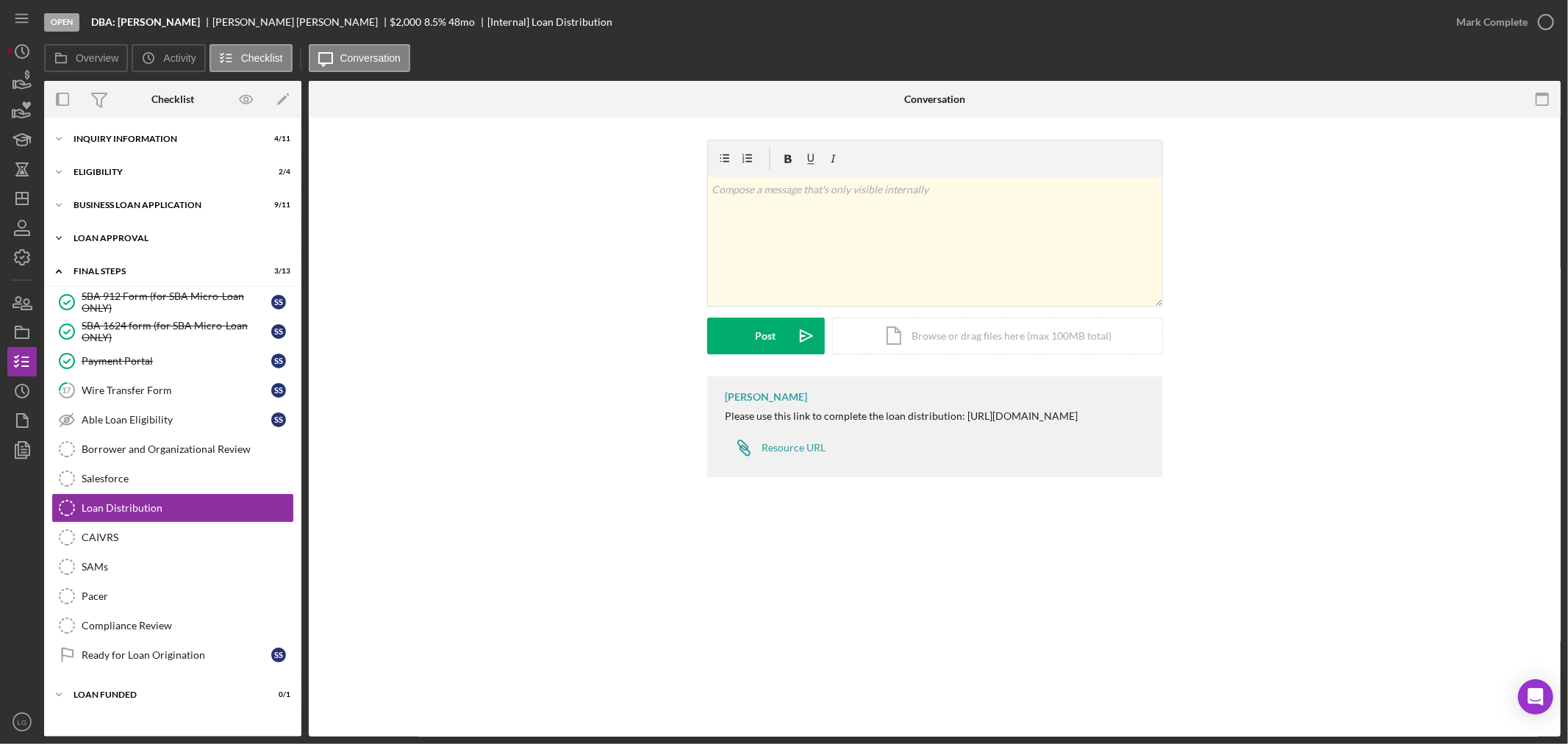
click at [158, 231] on div "Icon/Expander Loan Approval 1 / 2" at bounding box center [172, 238] width 257 height 29
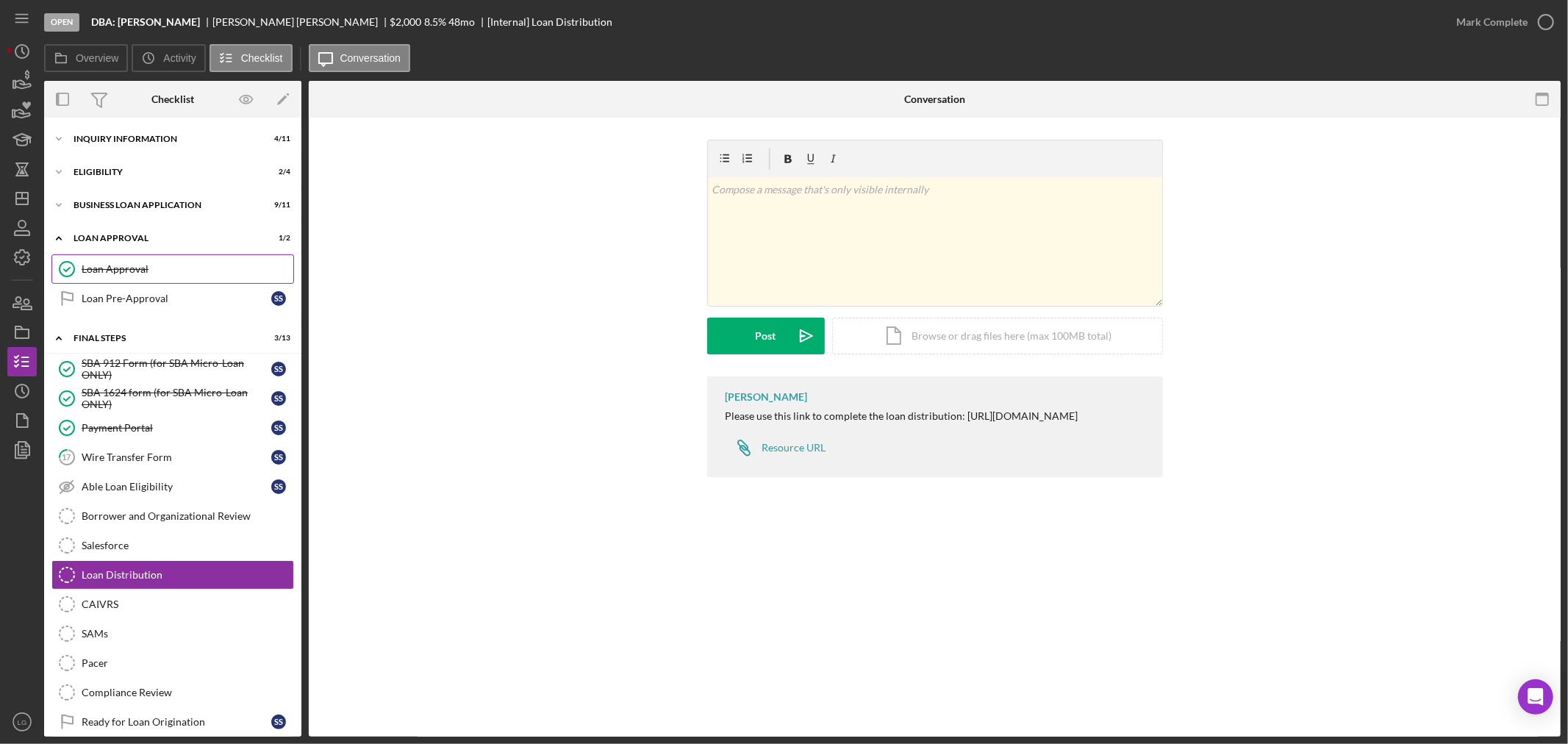
click at [128, 270] on div "Loan Approval" at bounding box center [187, 268] width 212 height 12
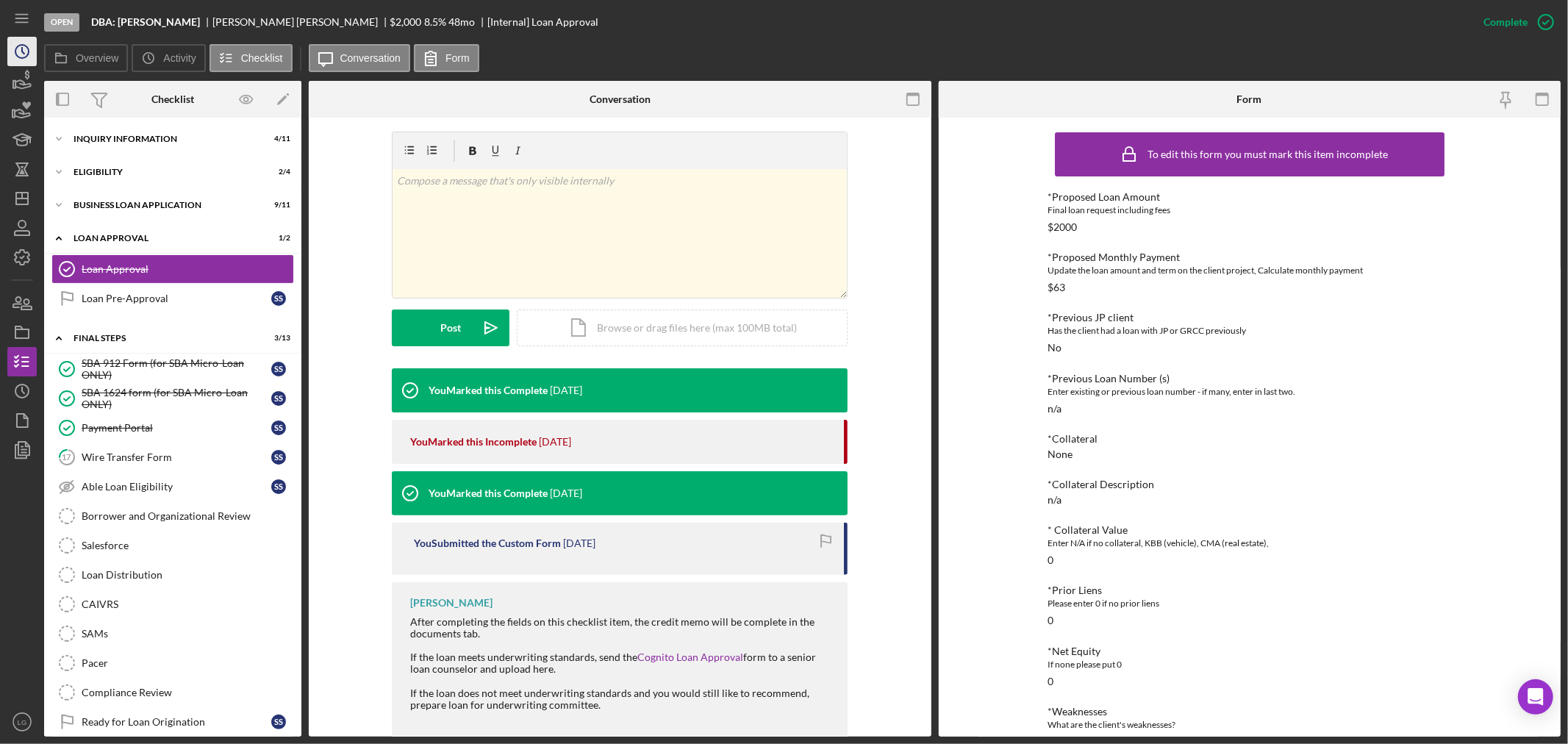
scroll to position [47, 0]
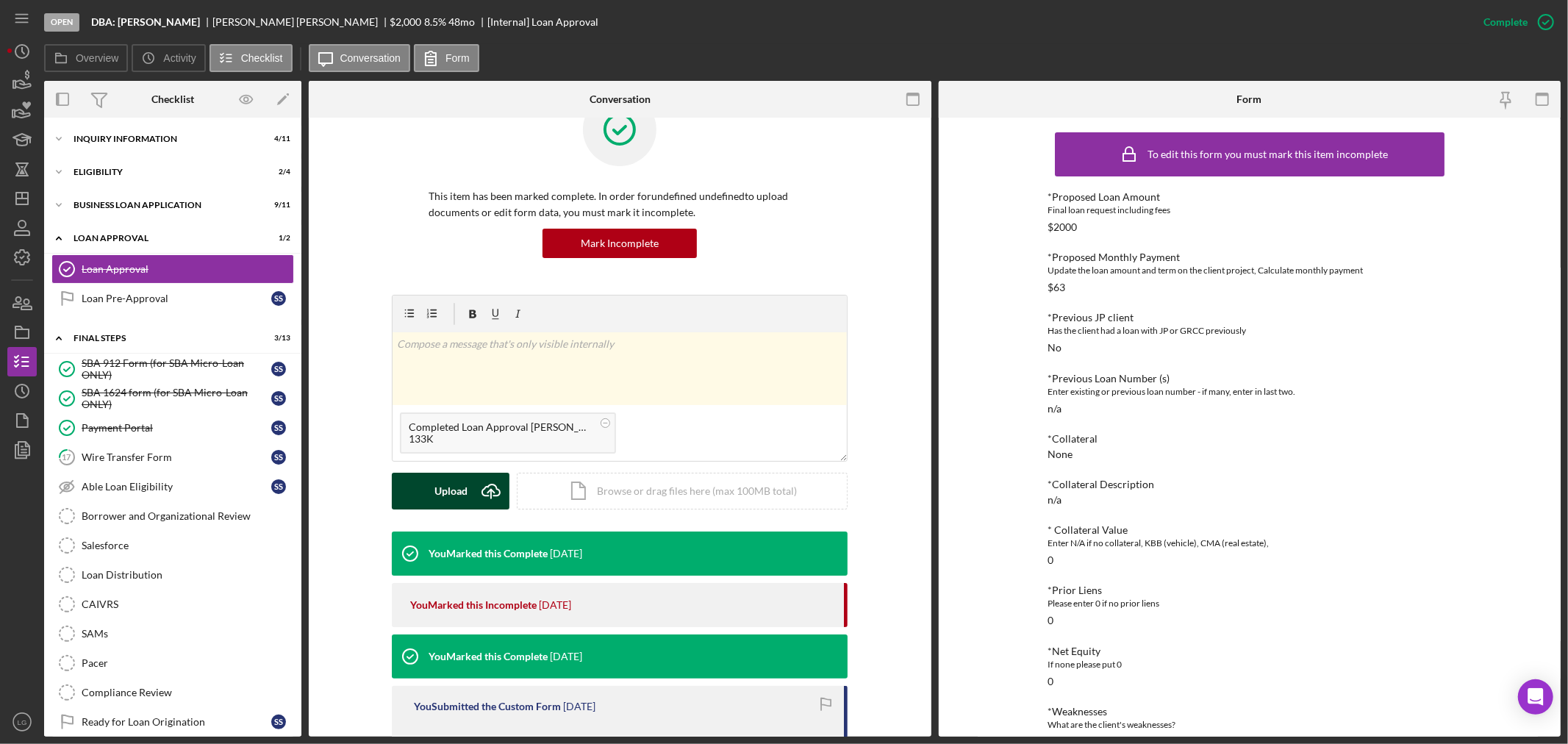
click at [439, 487] on div "Upload" at bounding box center [451, 491] width 33 height 37
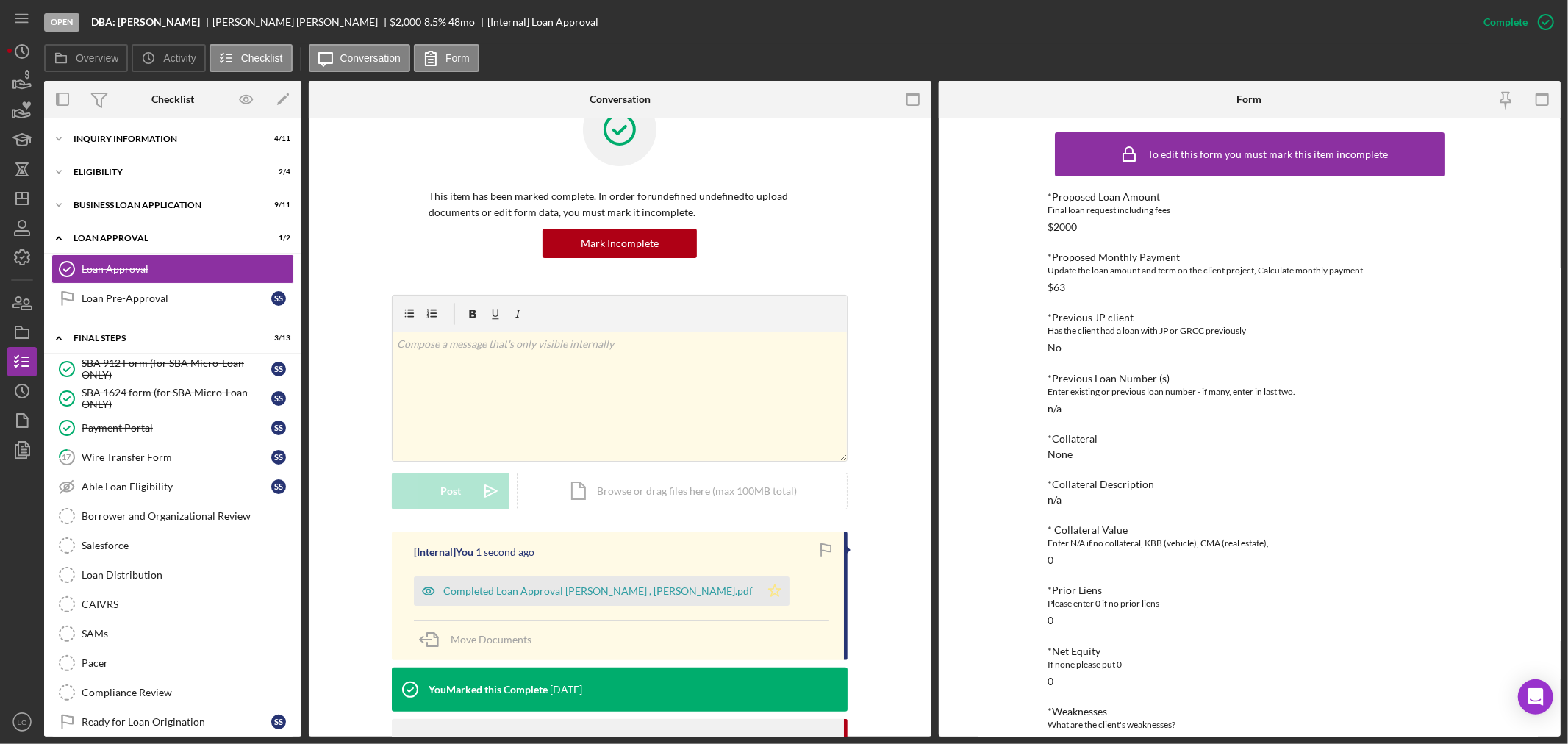
click at [760, 597] on icon "Icon/Star" at bounding box center [775, 590] width 29 height 29
click at [101, 538] on link "Salesforce Salesforce" at bounding box center [172, 545] width 242 height 29
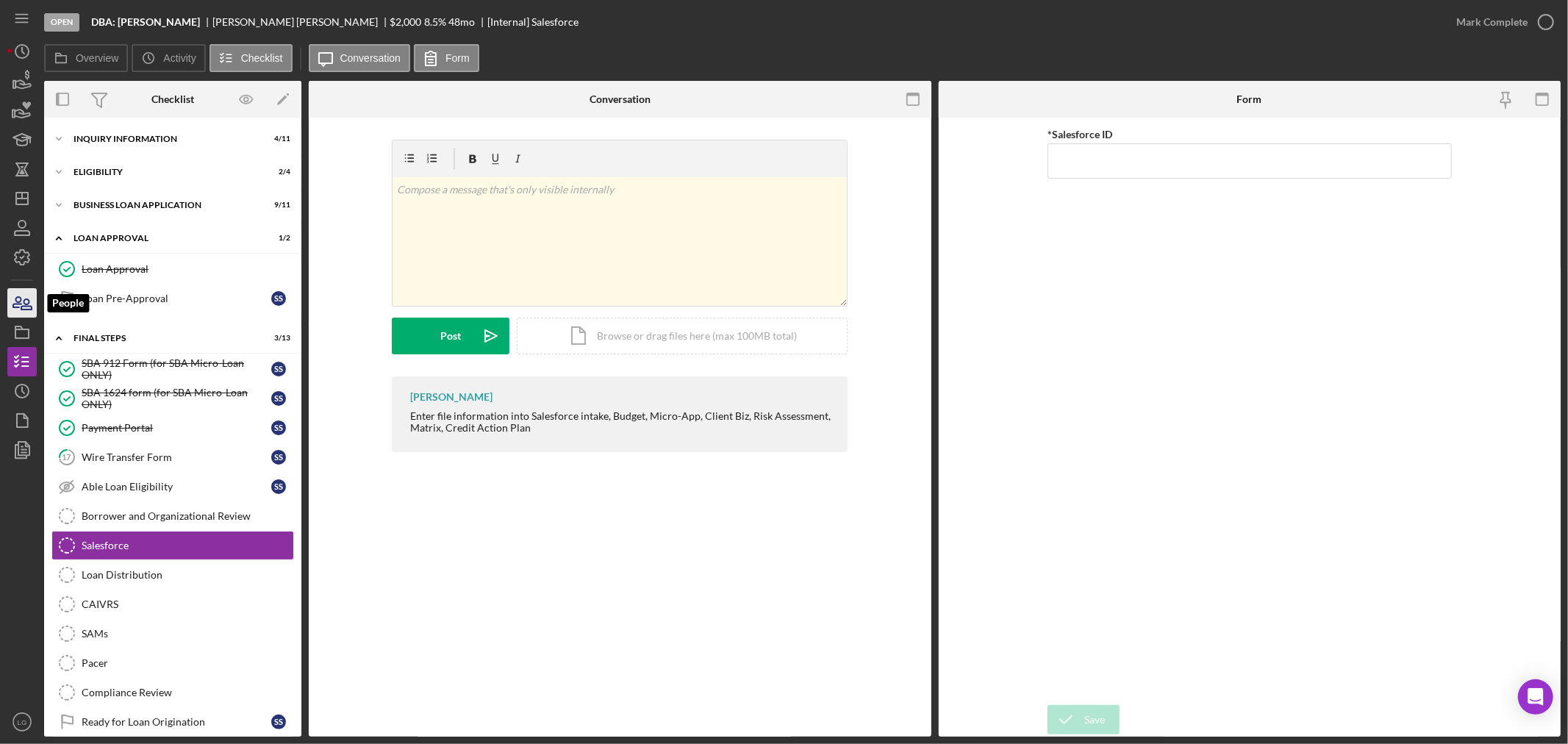
click at [33, 303] on icon "button" at bounding box center [22, 302] width 37 height 37
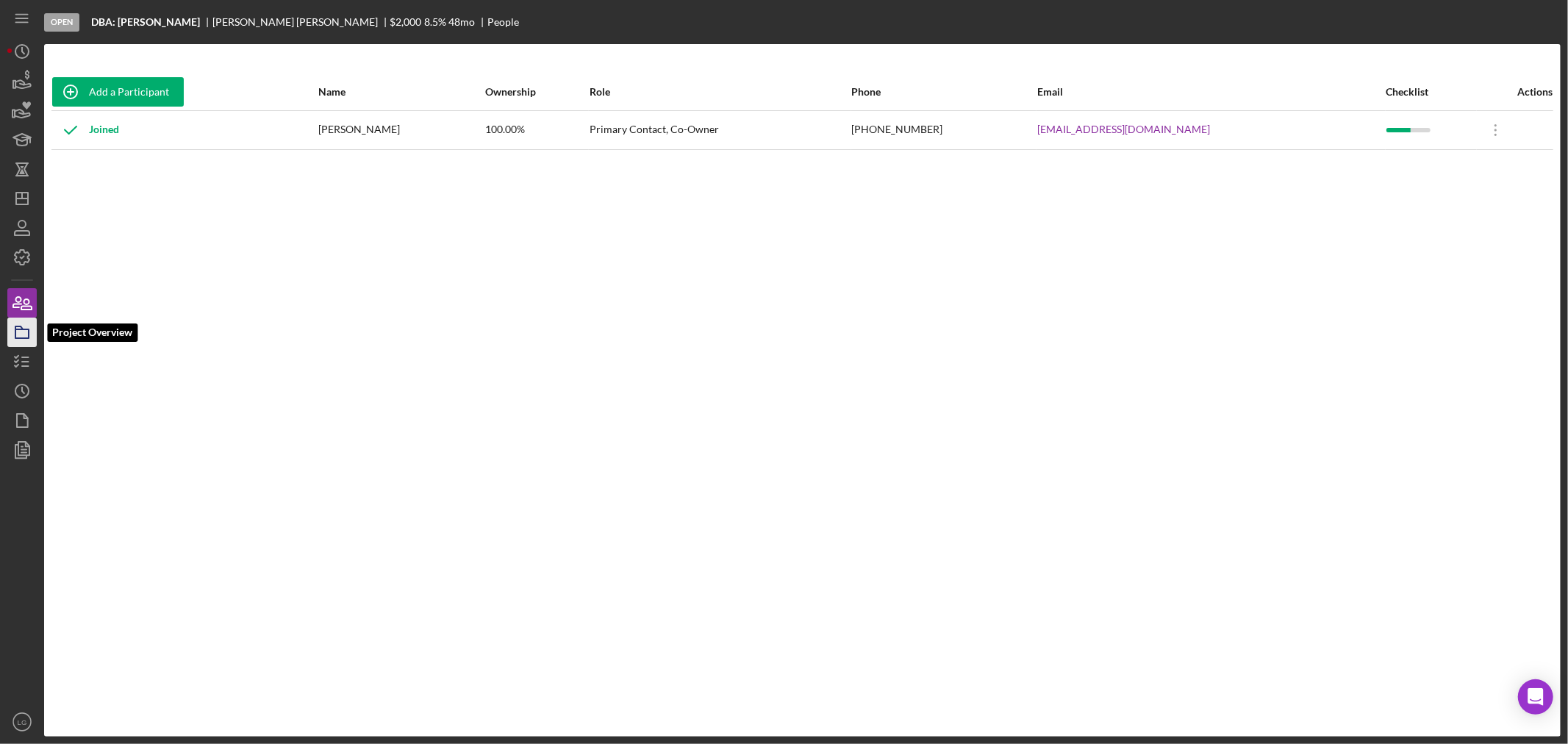
click at [17, 329] on polygon "button" at bounding box center [19, 328] width 7 height 3
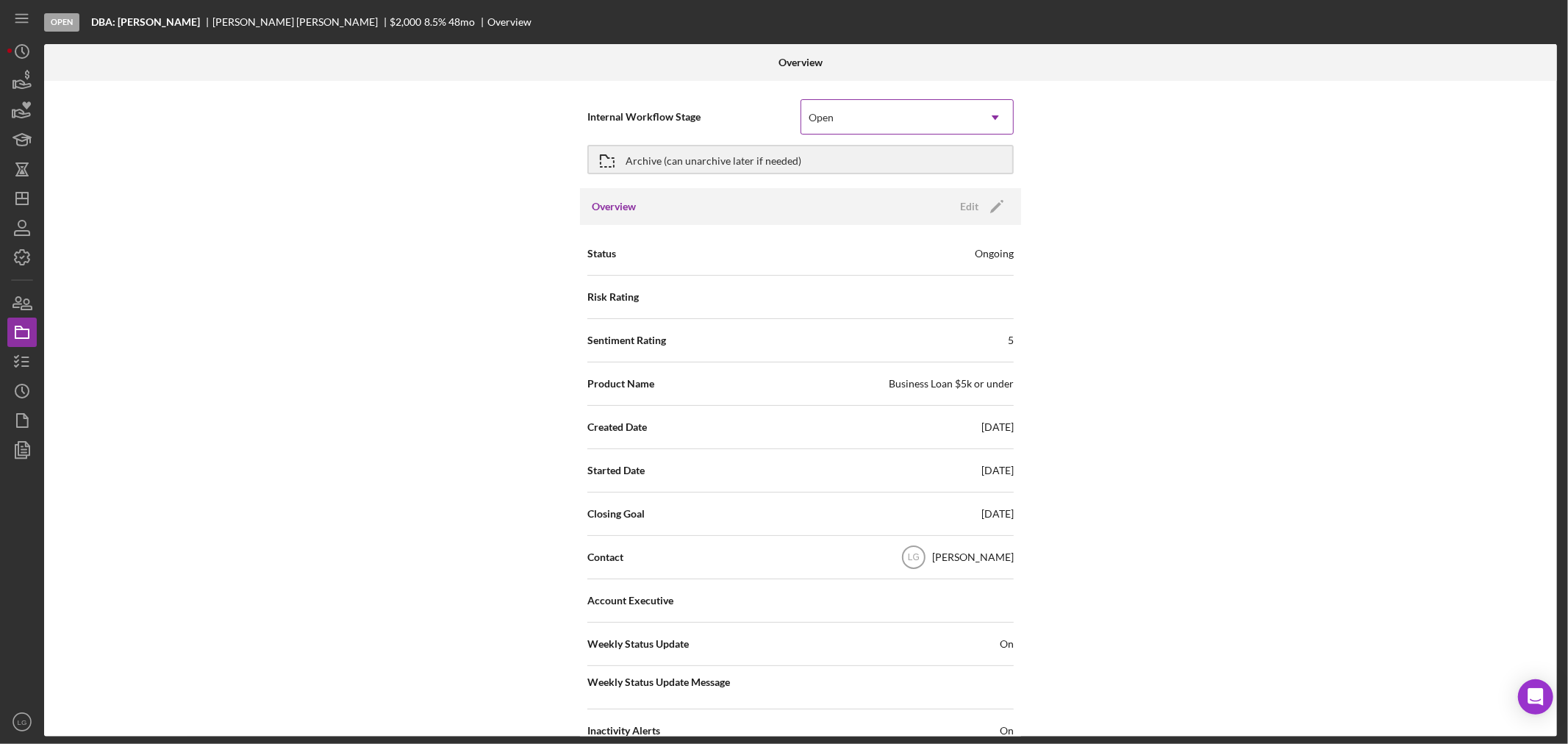
click at [856, 126] on div "Open" at bounding box center [889, 117] width 176 height 34
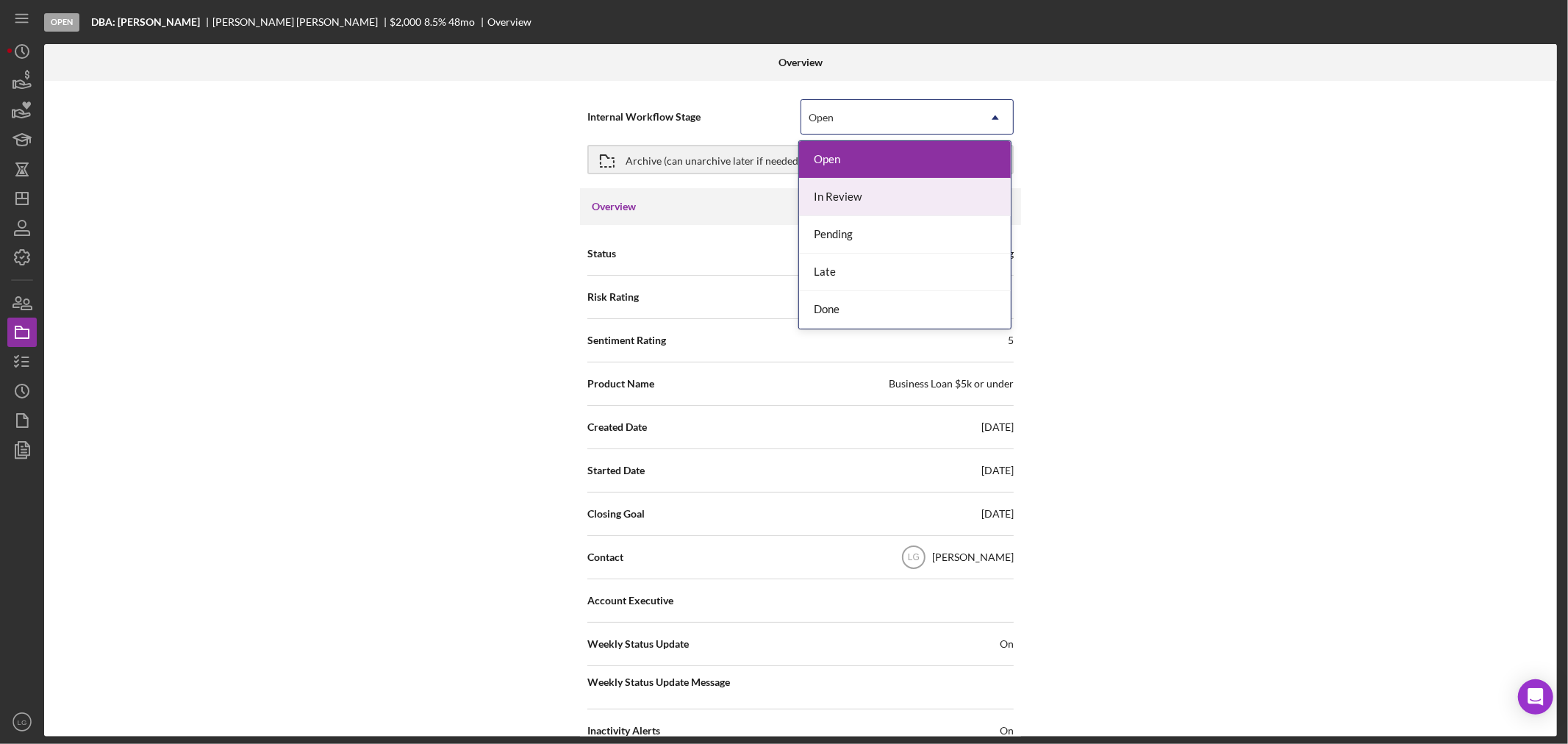
click at [829, 207] on div "In Review" at bounding box center [904, 198] width 212 height 38
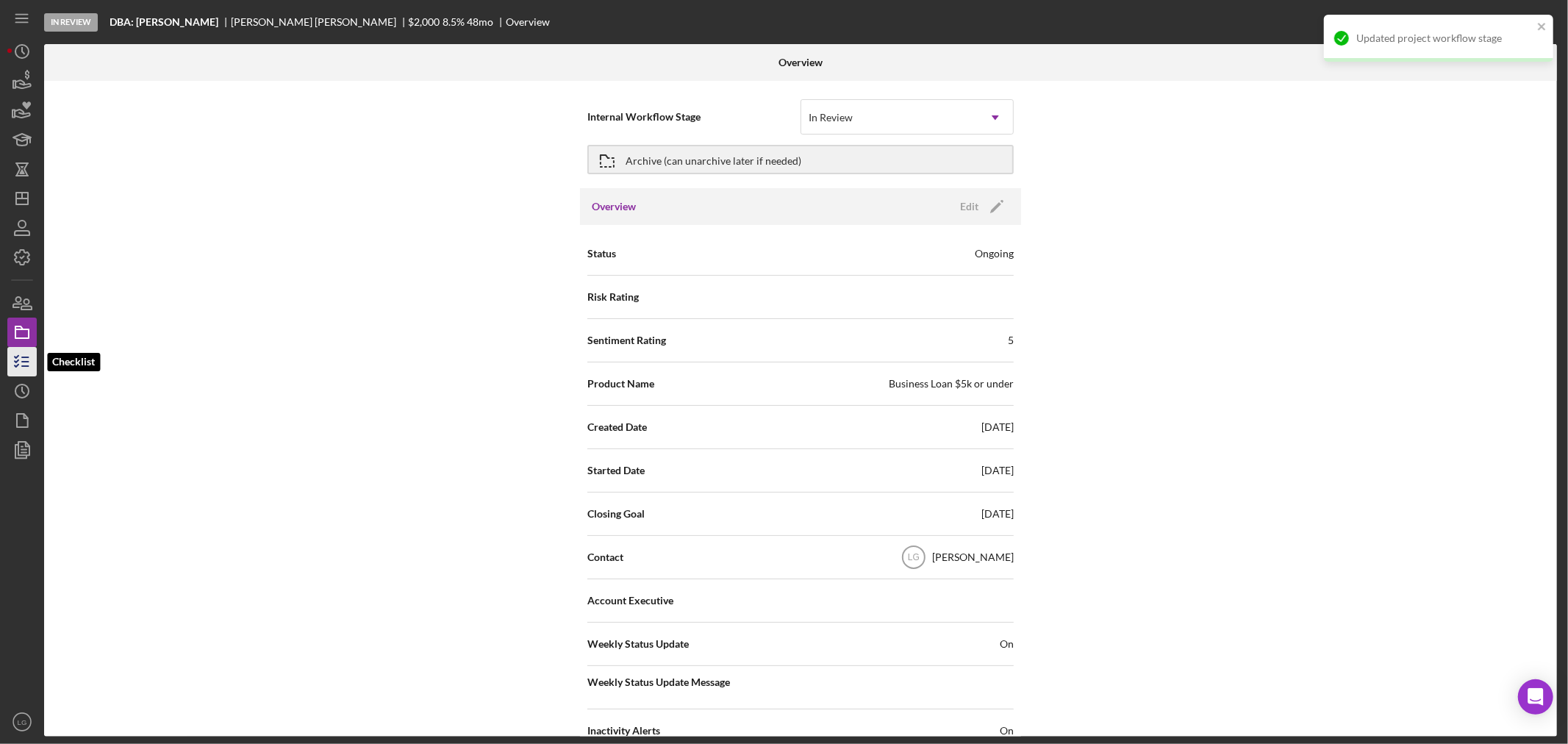
click at [17, 355] on icon "button" at bounding box center [22, 361] width 37 height 37
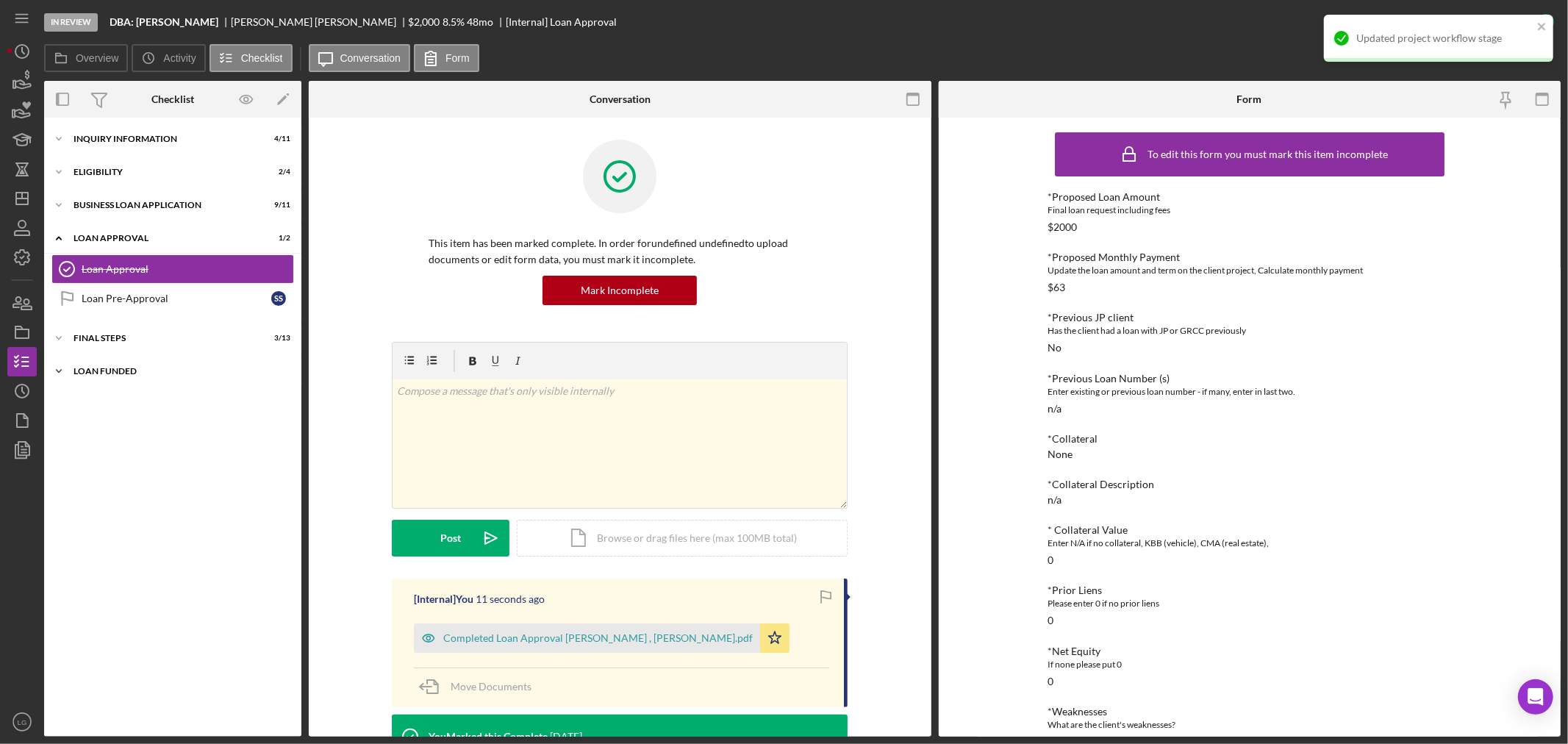
click at [141, 361] on div "Icon/Expander LOAN FUNDED 0 / 1" at bounding box center [172, 371] width 257 height 29
click at [142, 346] on div "Icon/Expander Final Steps 3 / 13" at bounding box center [172, 338] width 257 height 29
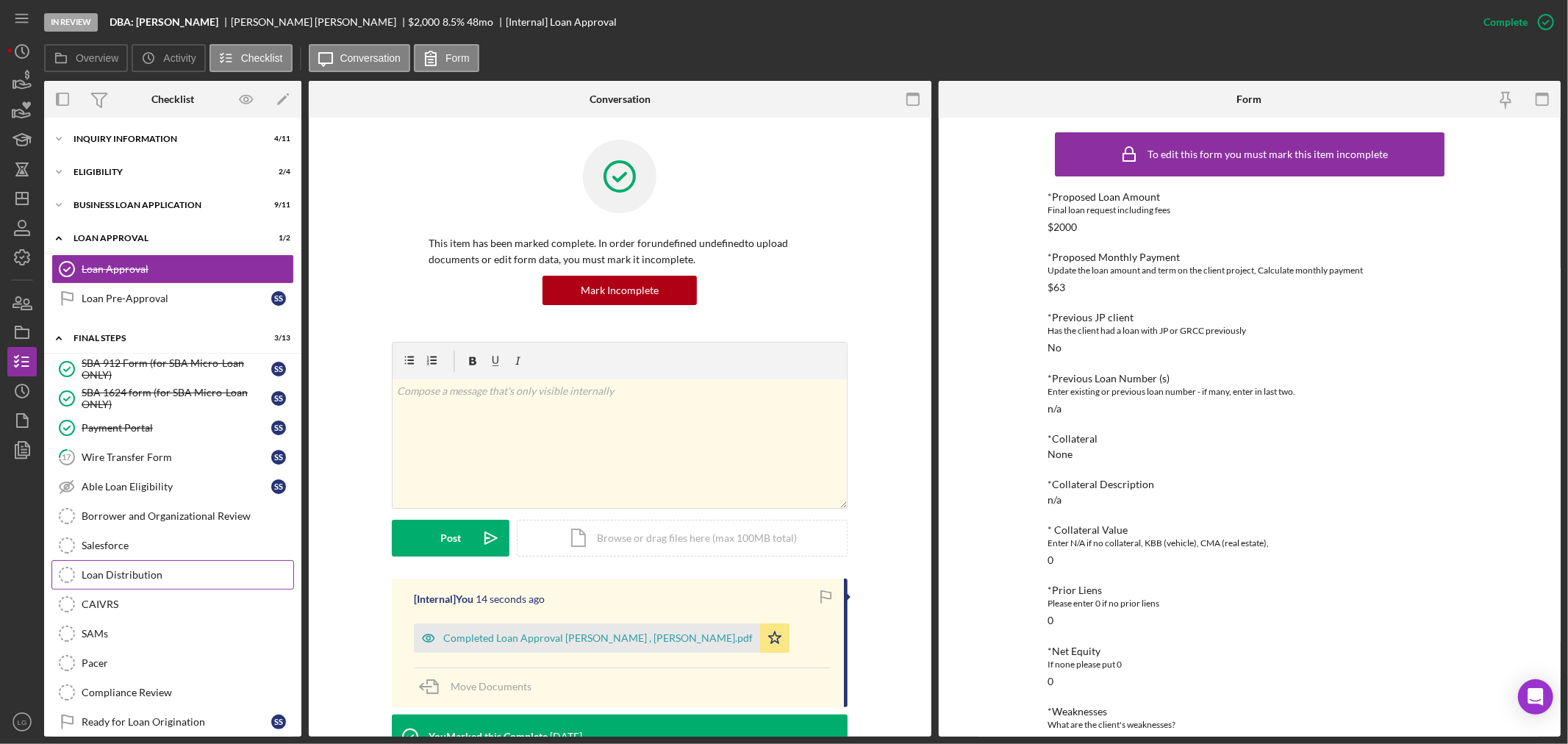
click at [149, 577] on div "Loan Distribution" at bounding box center [187, 575] width 212 height 12
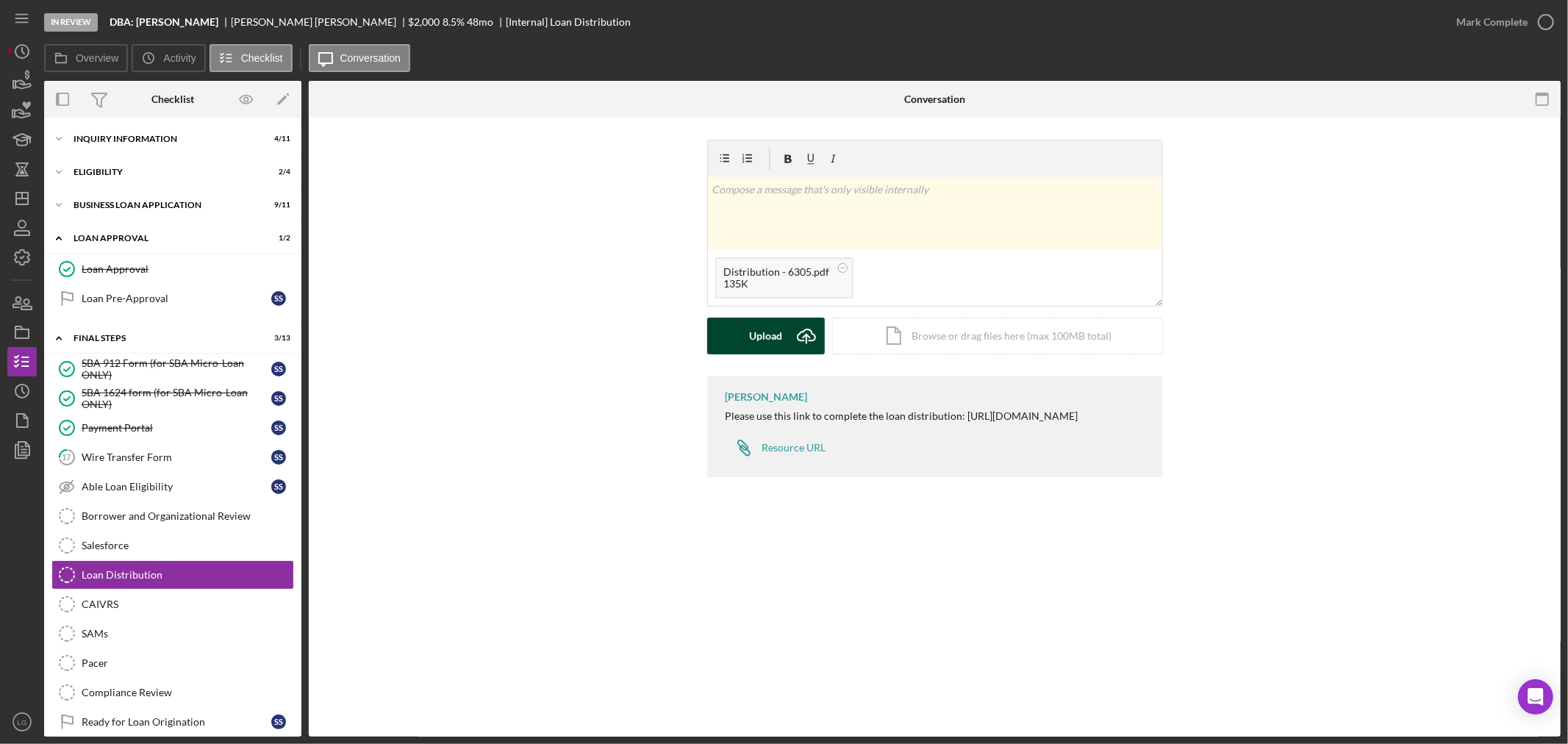
click at [746, 331] on button "Upload Icon/Upload" at bounding box center [766, 336] width 117 height 37
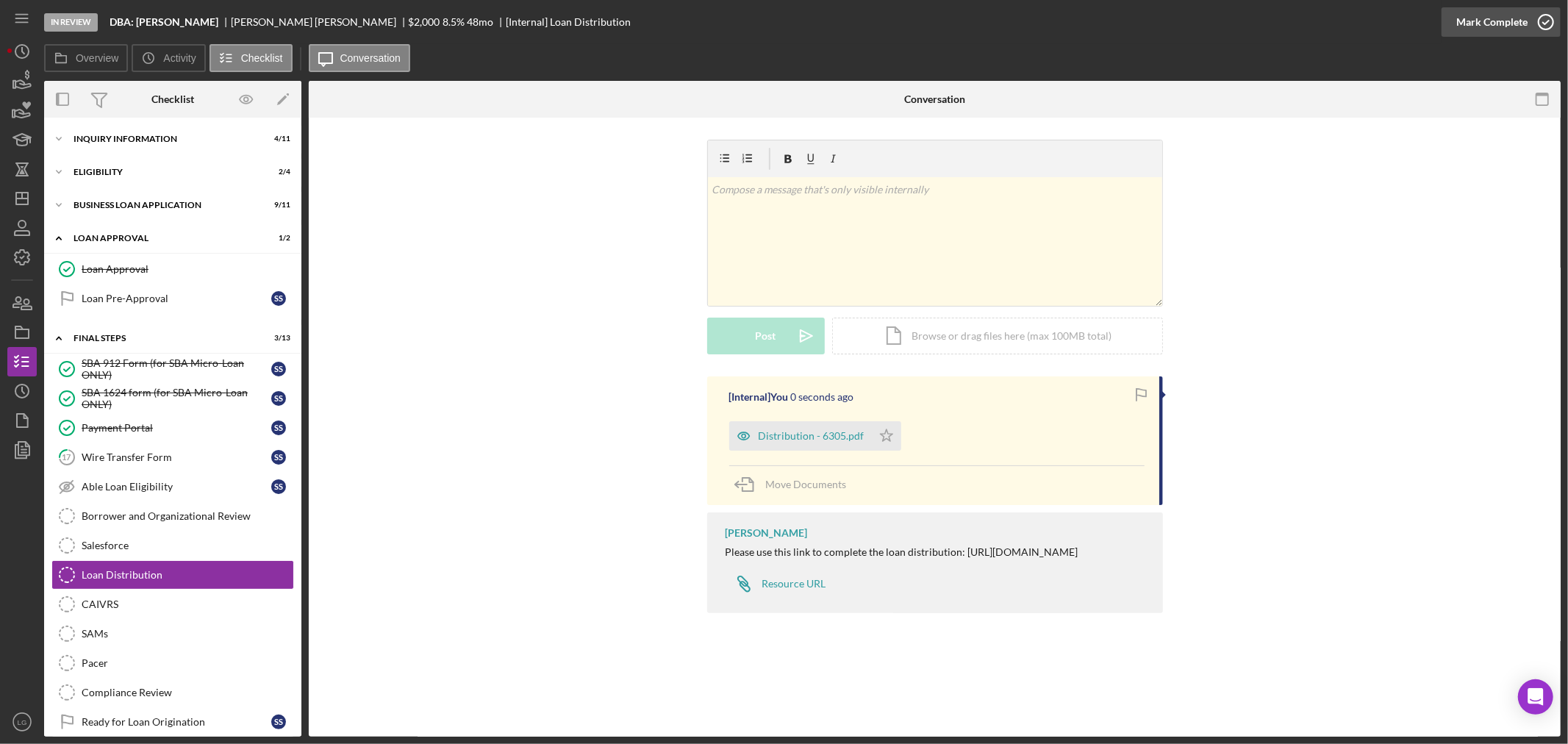
click at [1477, 28] on div "Mark Complete" at bounding box center [1492, 21] width 72 height 29
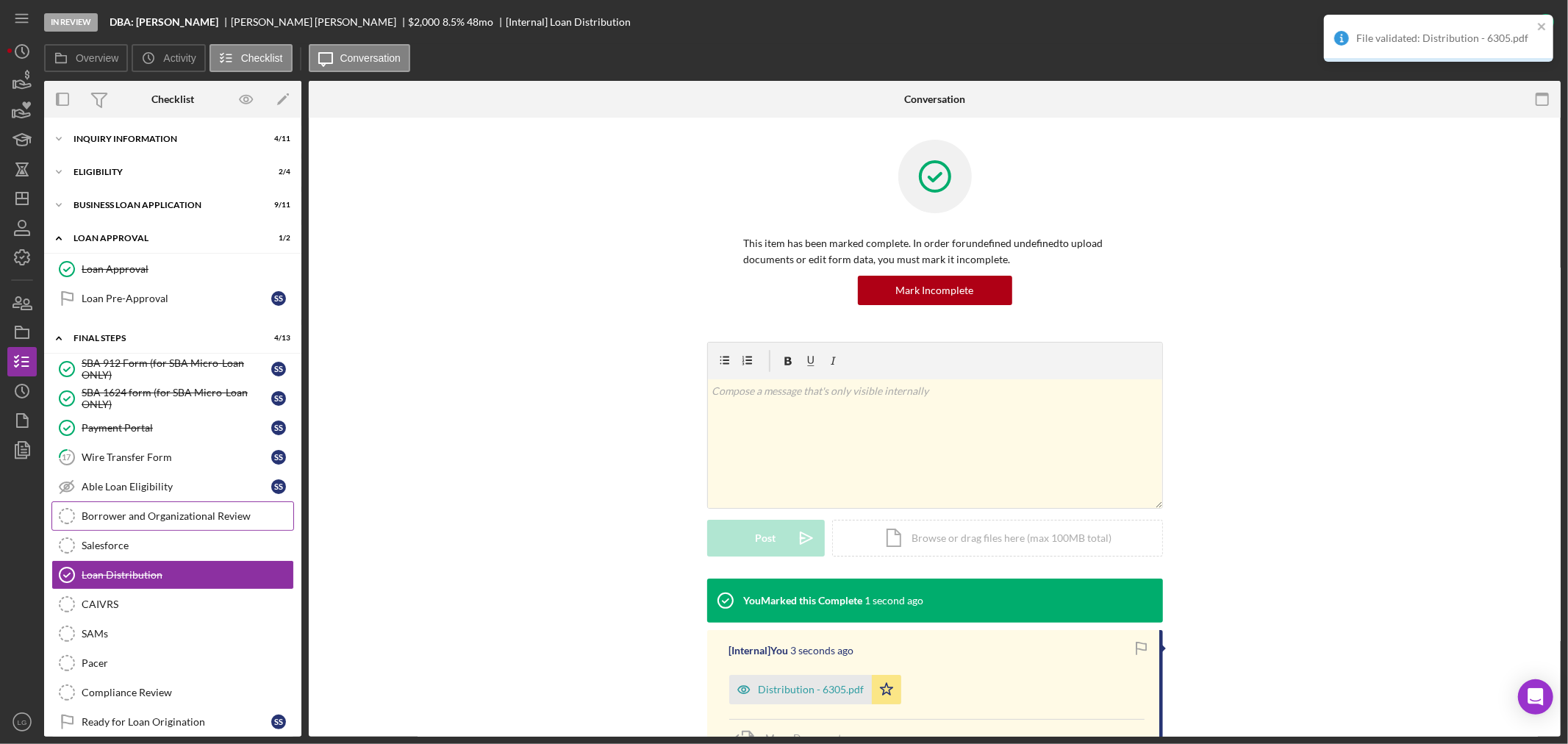
click at [163, 512] on div "Borrower and Organizational Review" at bounding box center [187, 516] width 212 height 12
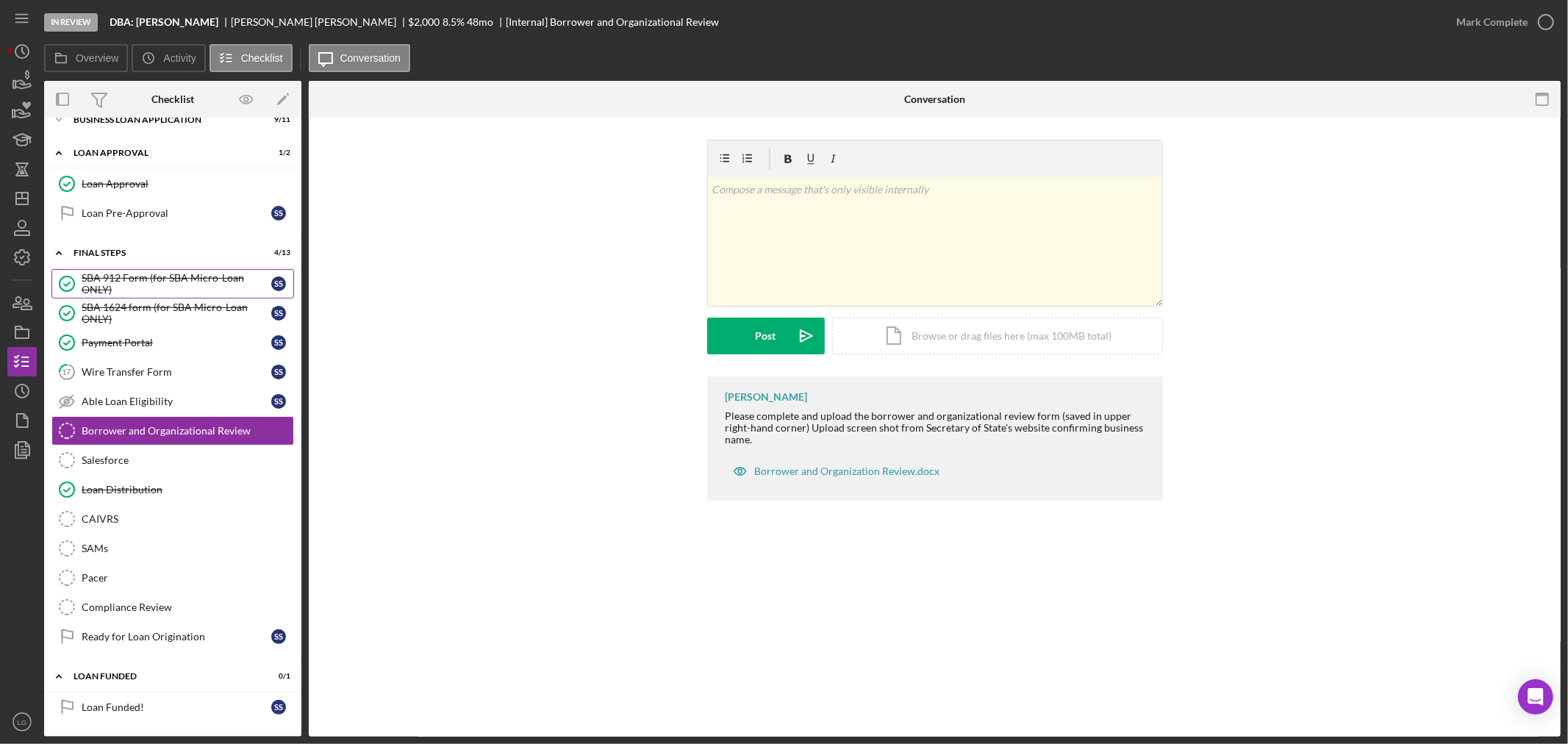
scroll to position [6, 0]
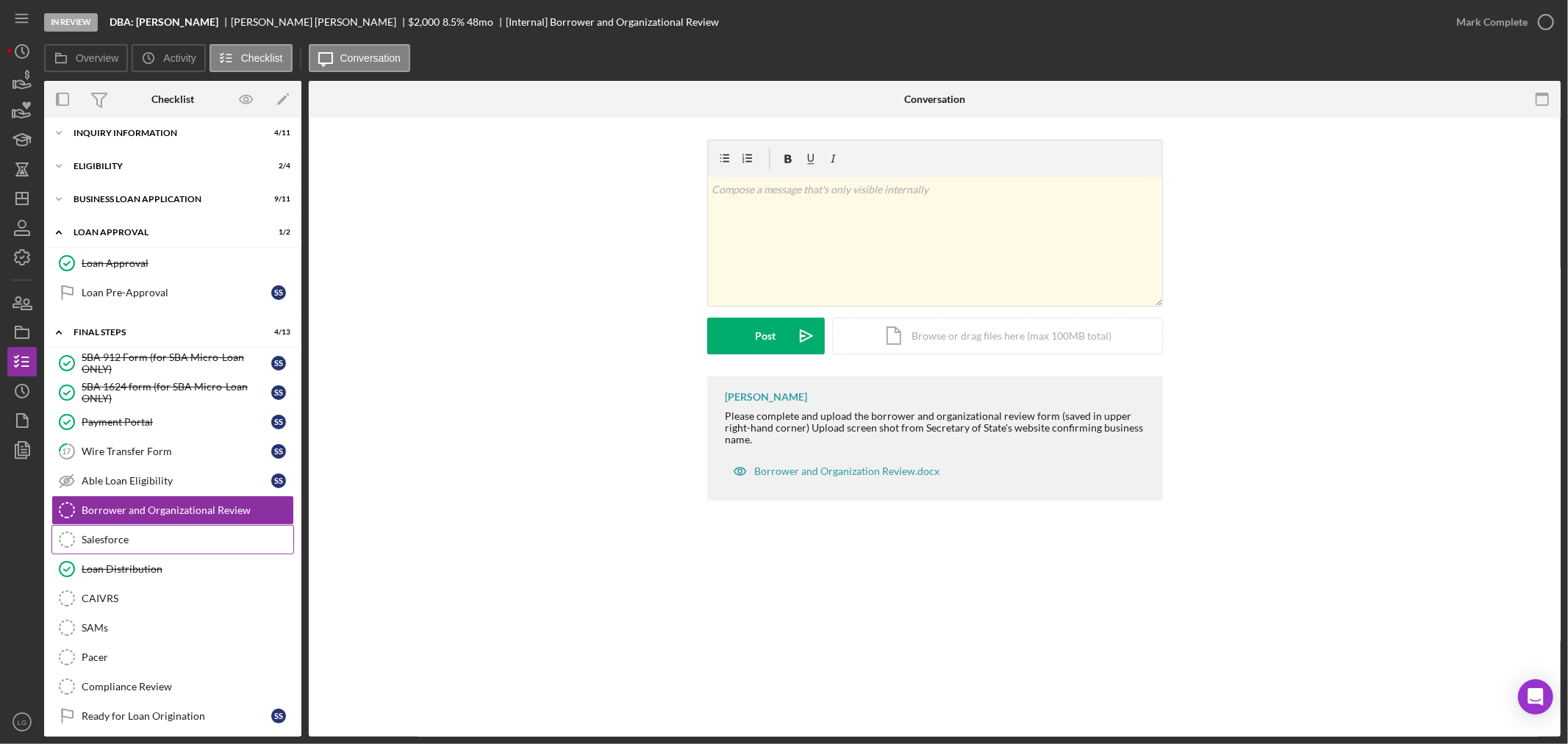
click at [113, 539] on div "Salesforce" at bounding box center [187, 539] width 212 height 12
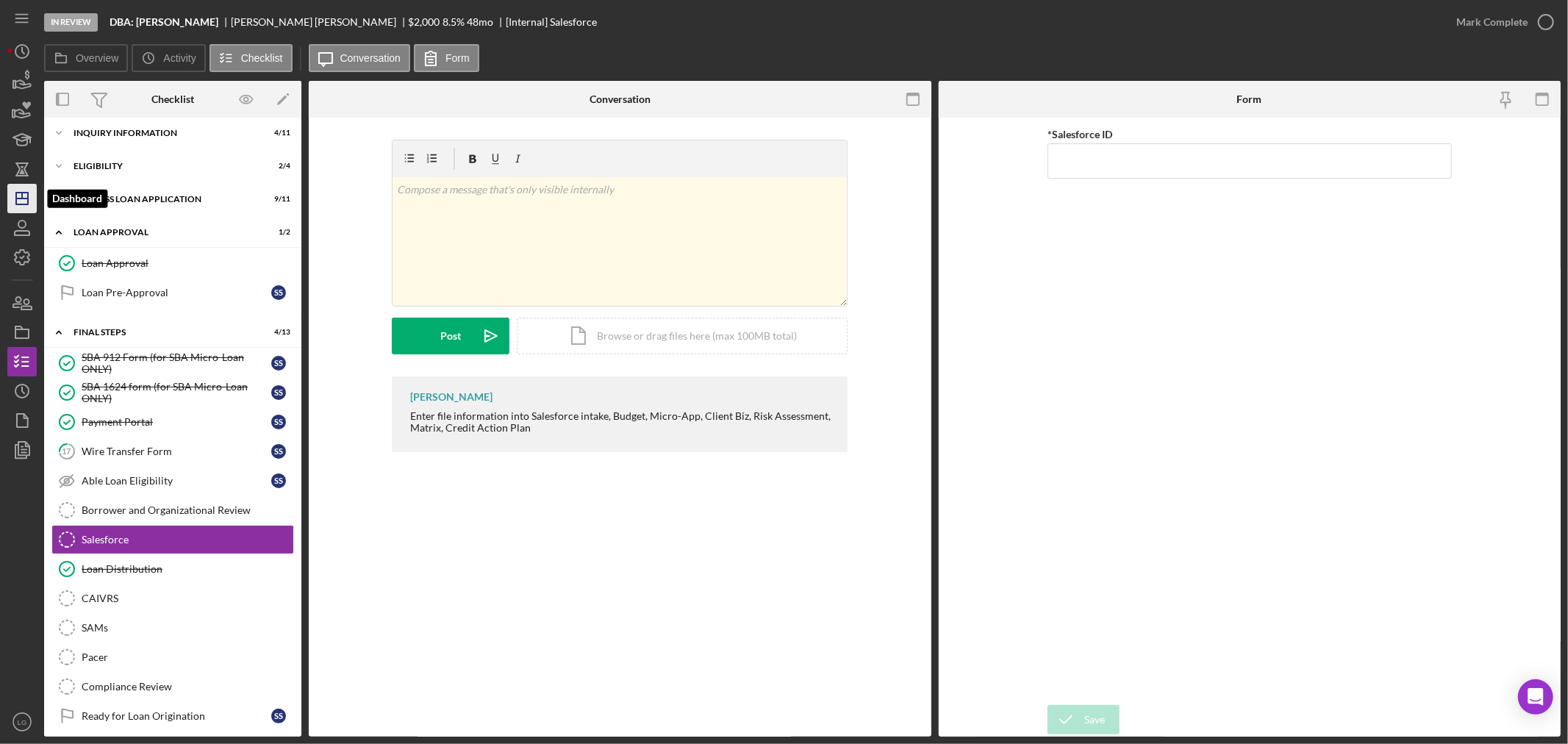
click at [28, 194] on polygon "button" at bounding box center [22, 198] width 12 height 12
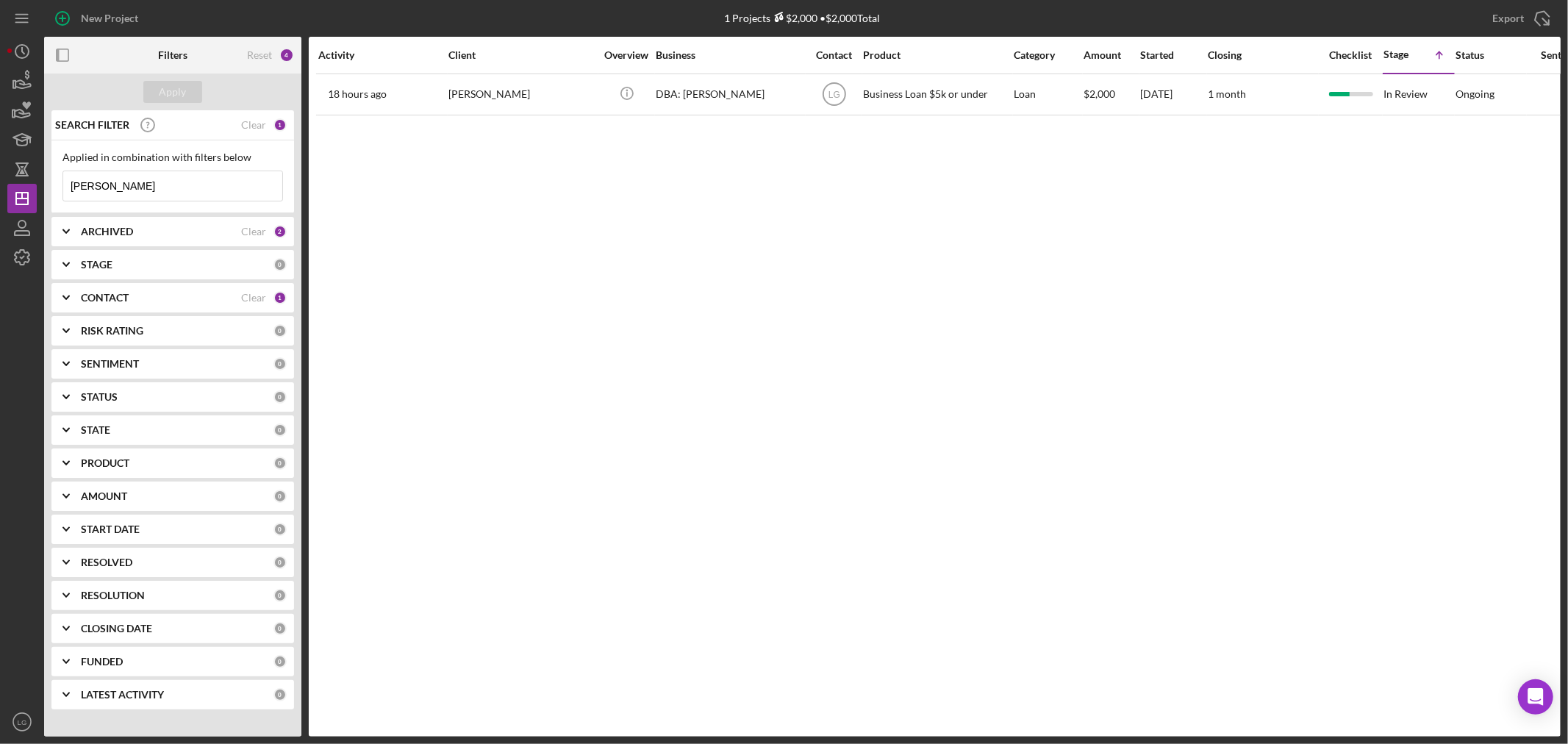
drag, startPoint x: 144, startPoint y: 184, endPoint x: -25, endPoint y: 204, distance: 170.2
click at [0, 204] on html "New Project 1 Projects $2,000 • $2,000 Total [PERSON_NAME] Export Icon/Export F…" at bounding box center [784, 372] width 1568 height 744
type input "[PERSON_NAME]"
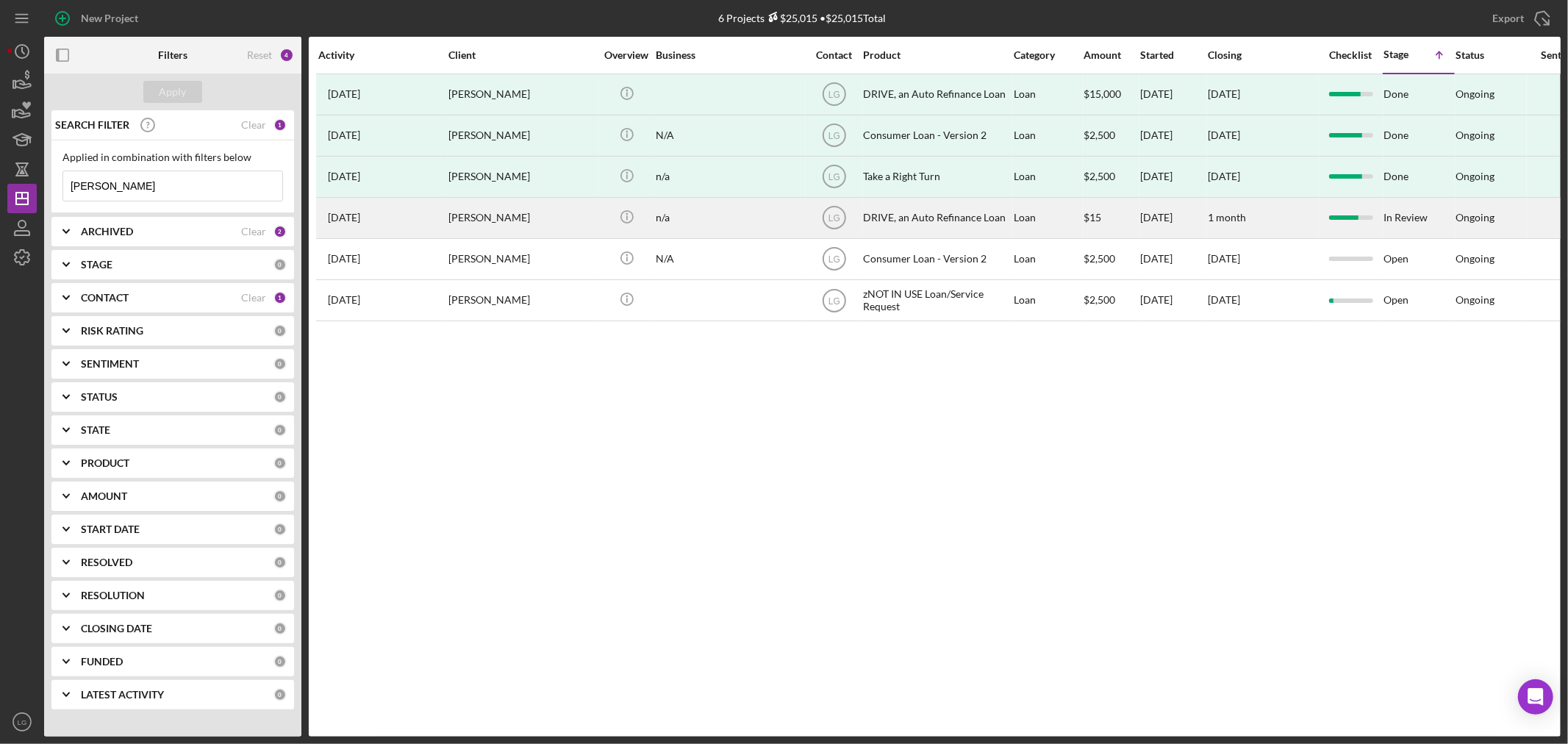
click at [475, 212] on div "[PERSON_NAME]" at bounding box center [522, 218] width 147 height 39
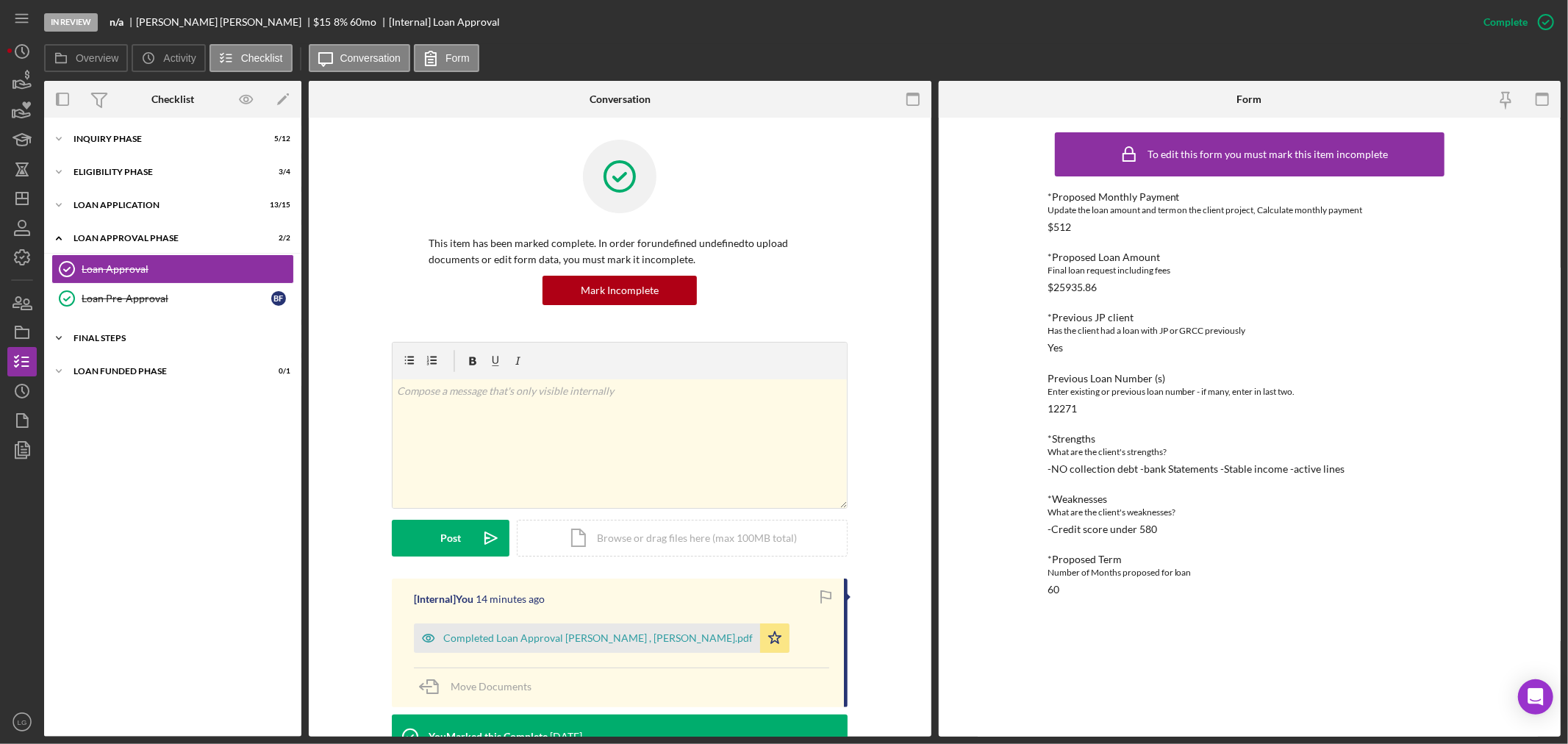
click at [209, 336] on div "FINAL STEPS" at bounding box center [178, 338] width 209 height 9
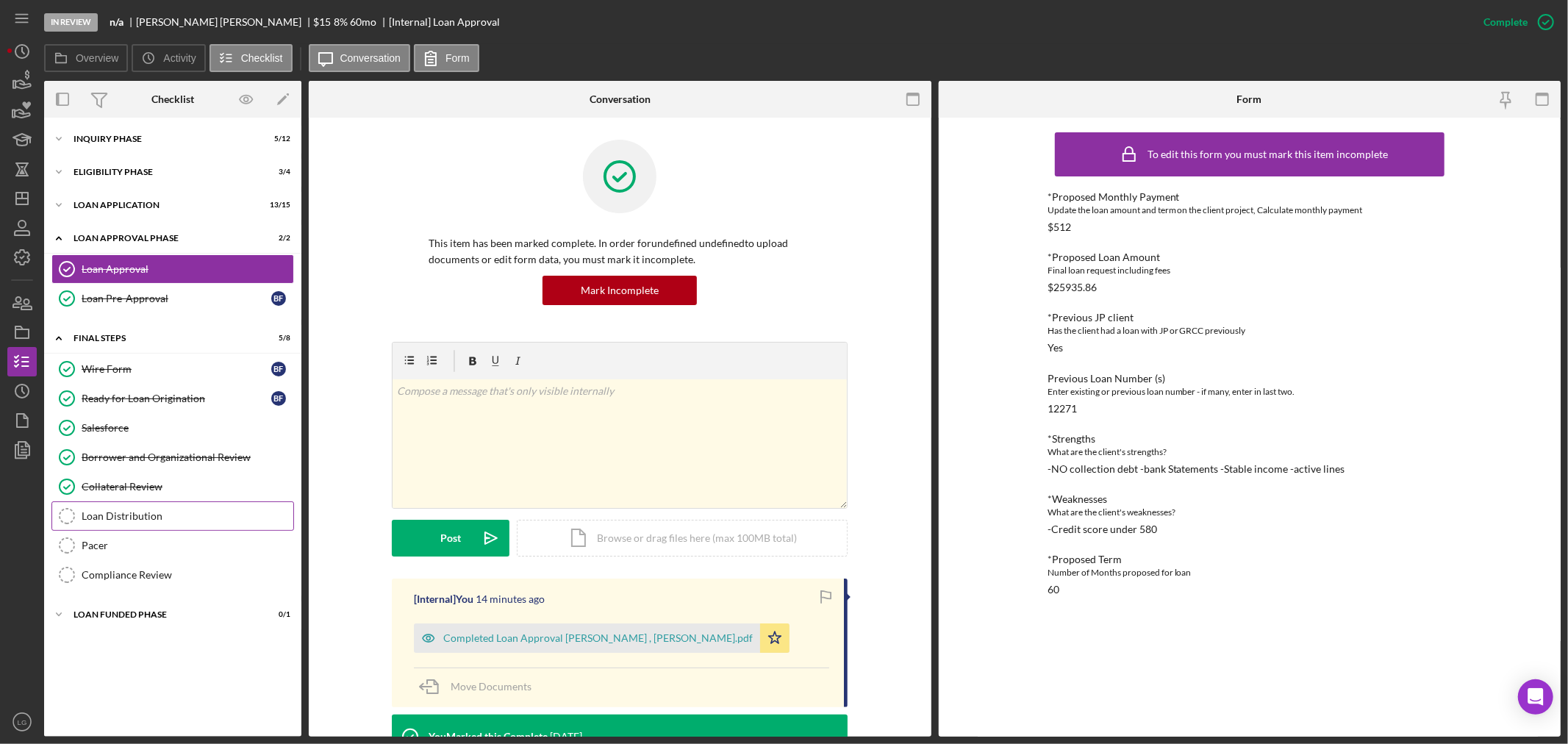
click at [150, 517] on div "Loan Distribution" at bounding box center [187, 516] width 212 height 12
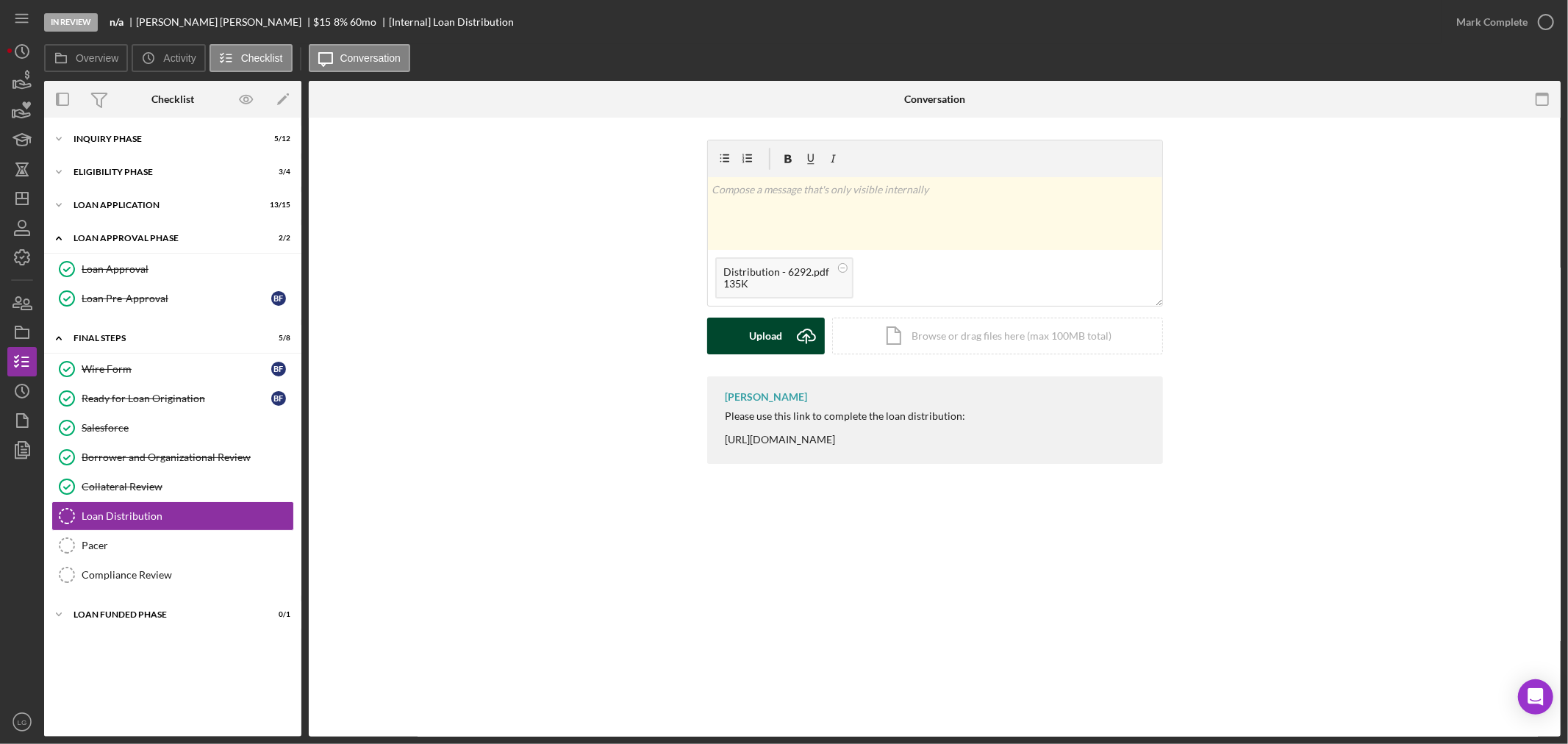
click at [735, 336] on button "Upload Icon/Upload" at bounding box center [766, 336] width 117 height 37
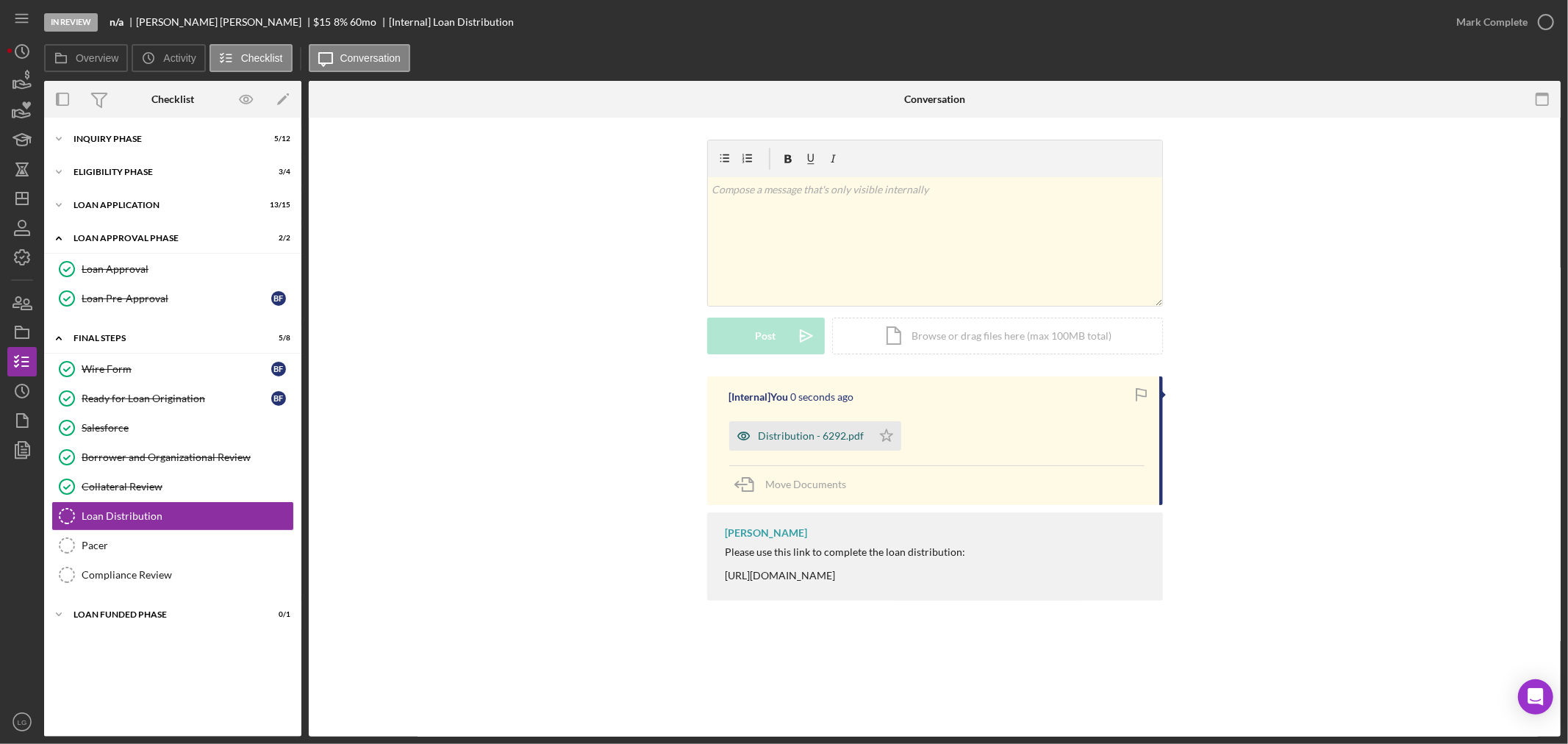
click at [808, 446] on div "Distribution - 6292.pdf" at bounding box center [801, 435] width 142 height 29
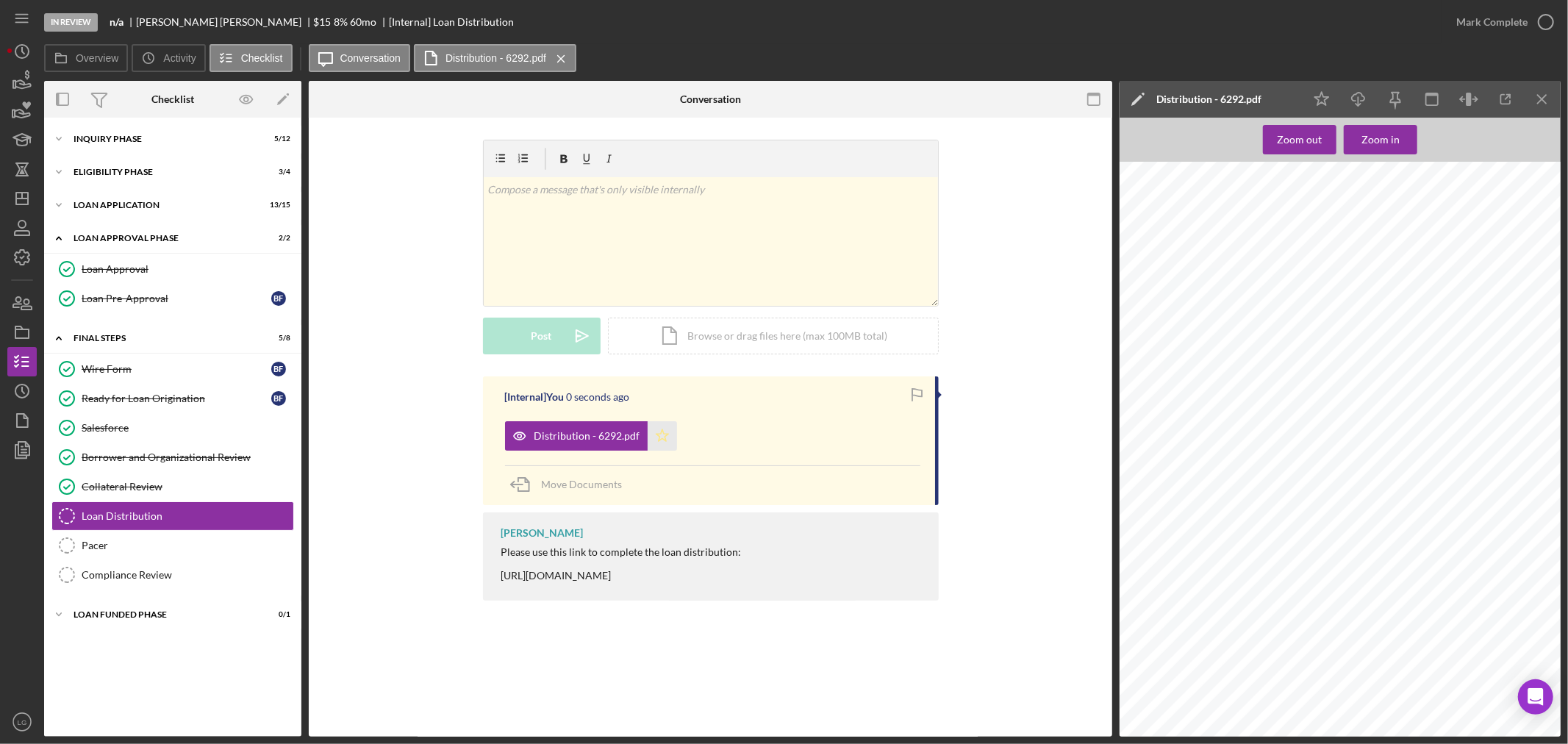
click at [668, 435] on icon "Icon/Star" at bounding box center [662, 435] width 29 height 29
click at [1471, 24] on div "Mark Complete" at bounding box center [1492, 21] width 72 height 29
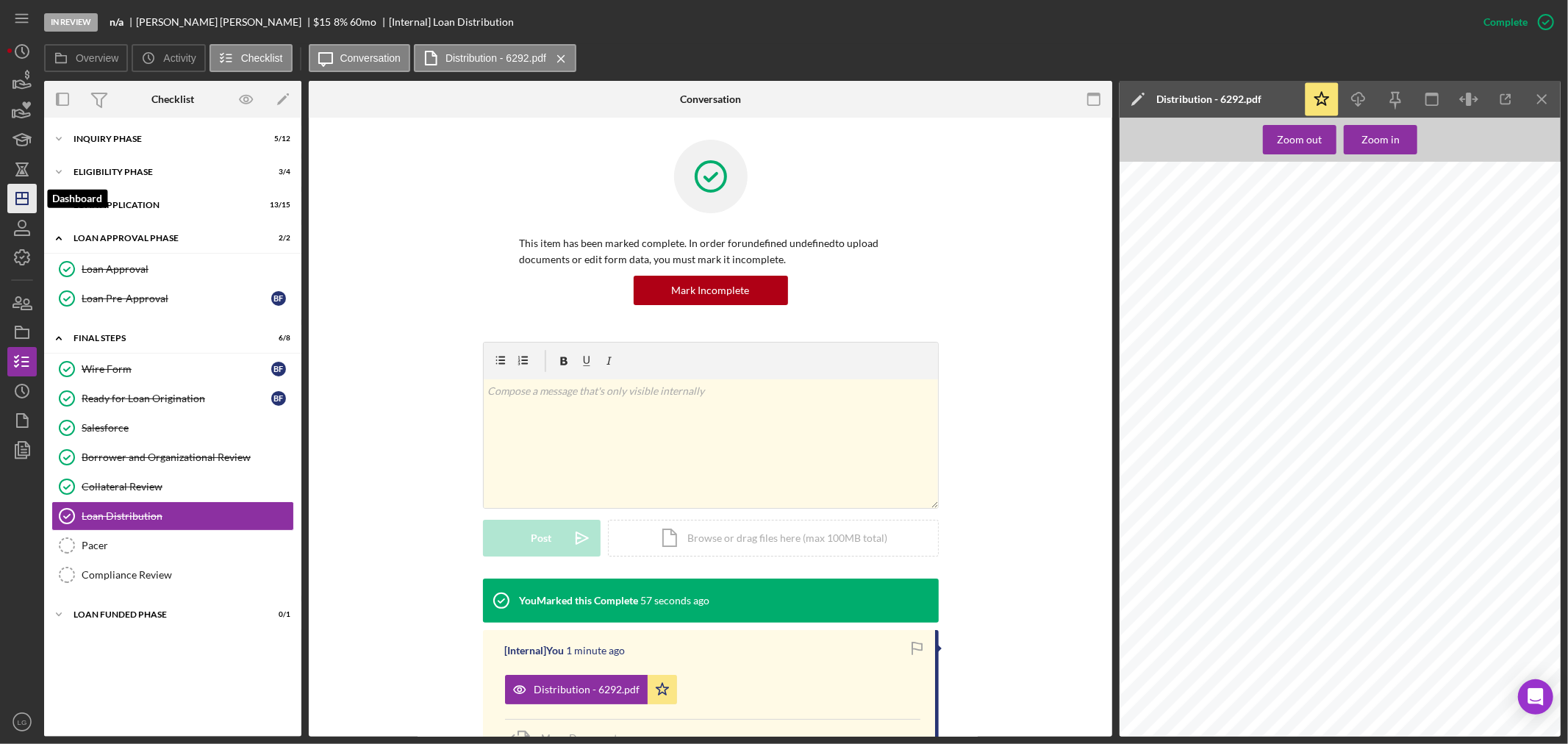
click at [18, 201] on icon "Icon/Dashboard" at bounding box center [22, 198] width 37 height 37
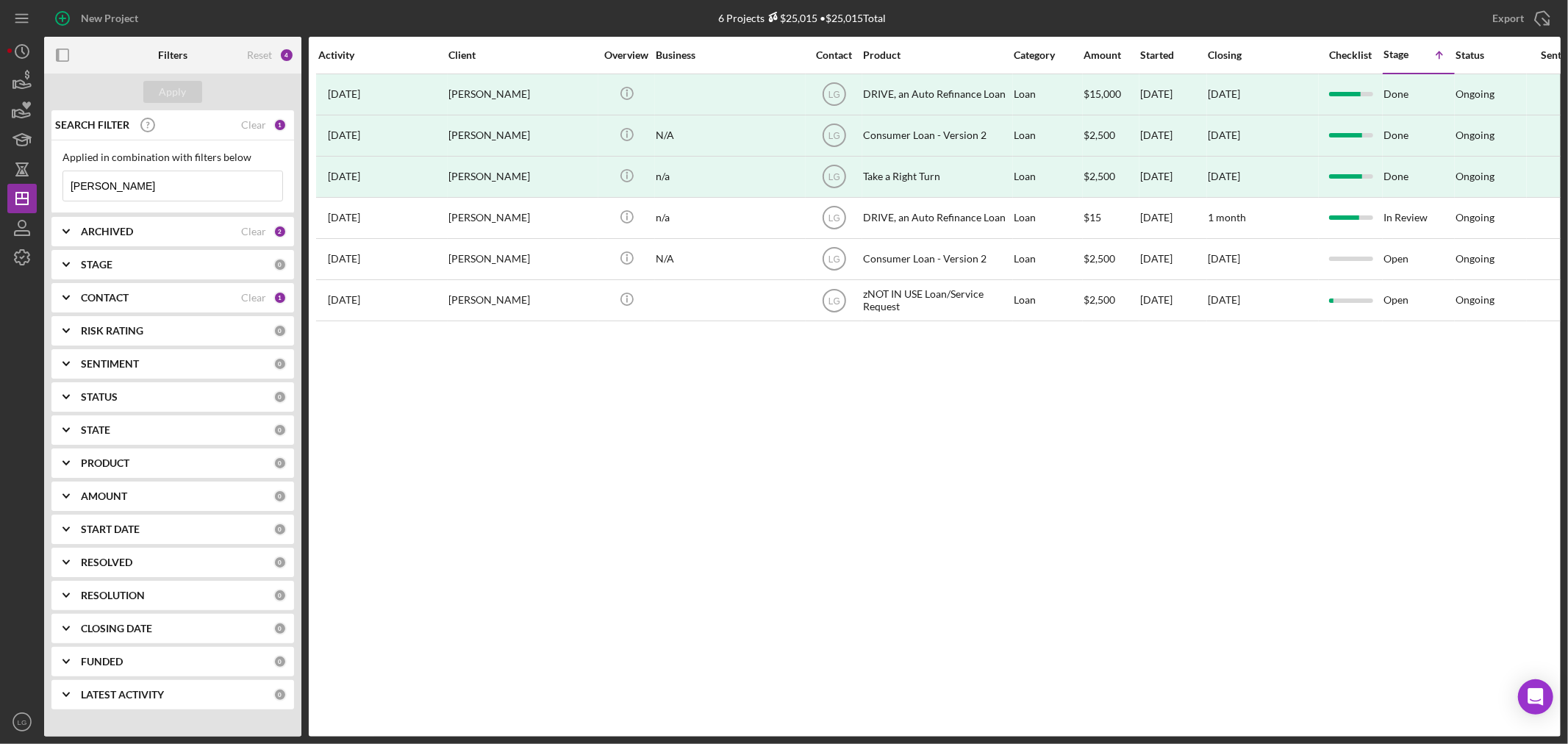
click at [128, 192] on input "[PERSON_NAME]" at bounding box center [172, 186] width 219 height 29
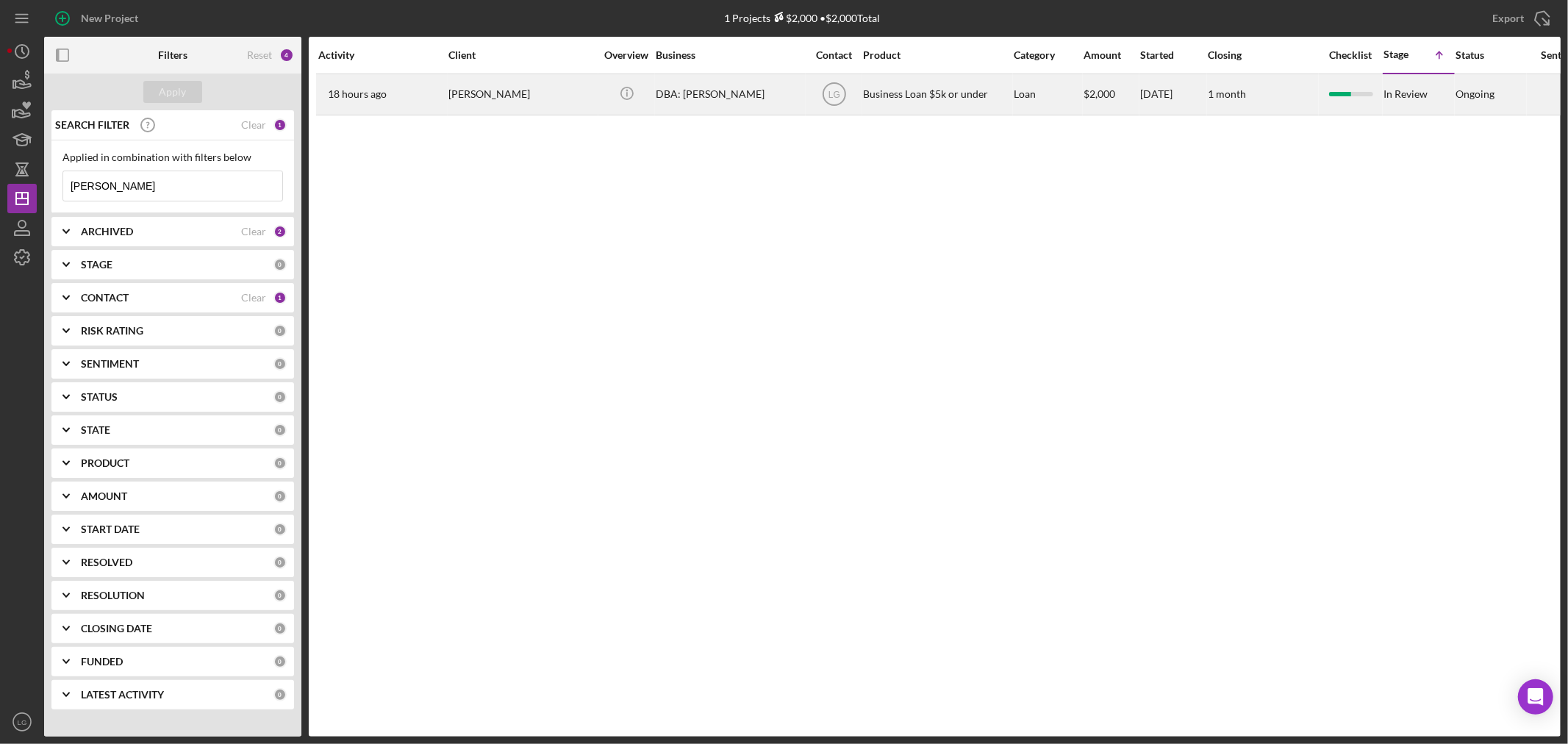
type input "[PERSON_NAME]"
click at [458, 109] on div "[PERSON_NAME]" at bounding box center [522, 94] width 147 height 39
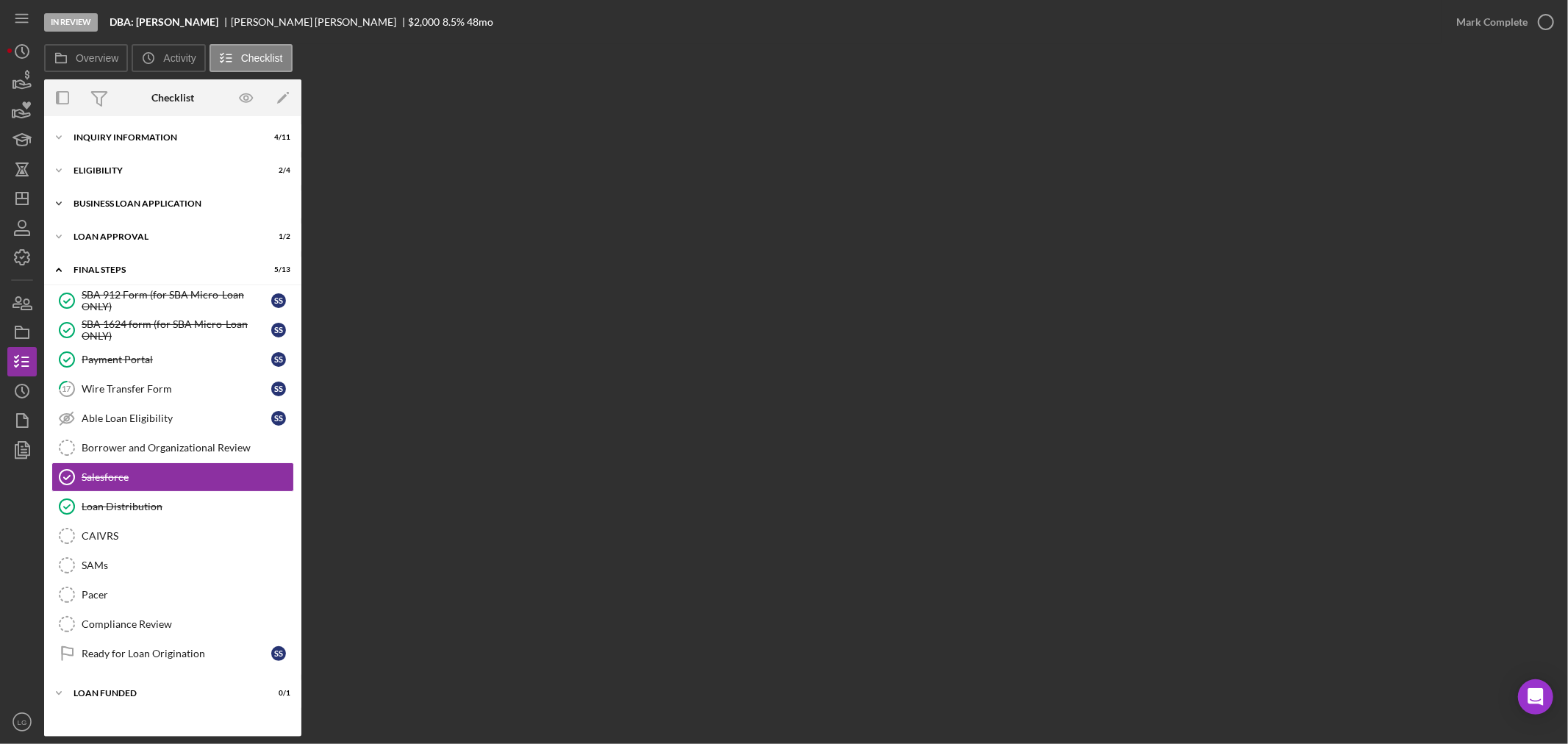
click at [191, 189] on div "Icon/Expander BUSINESS LOAN APPLICATION 9 / 11" at bounding box center [172, 203] width 257 height 29
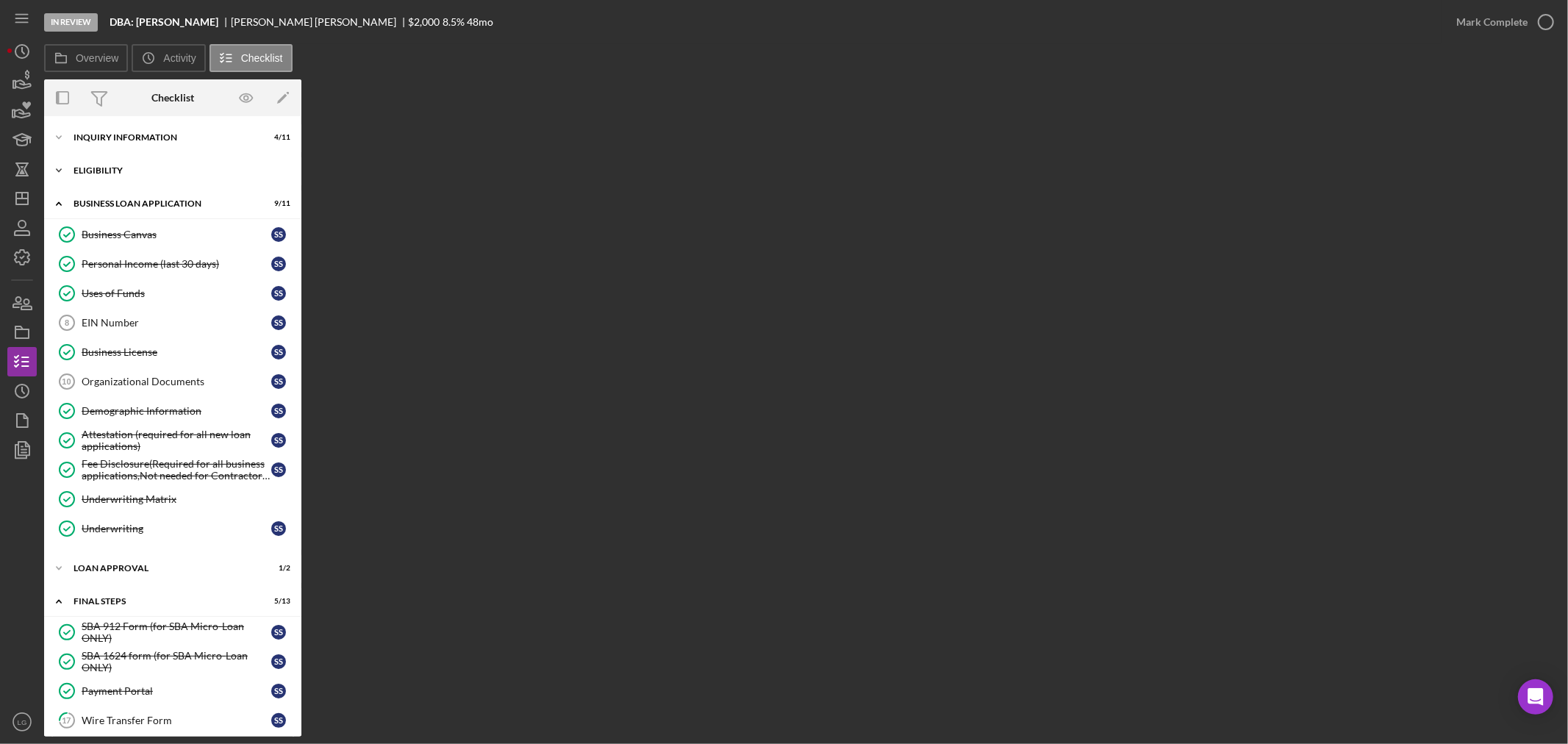
click at [198, 171] on div "Eligibility" at bounding box center [178, 170] width 209 height 9
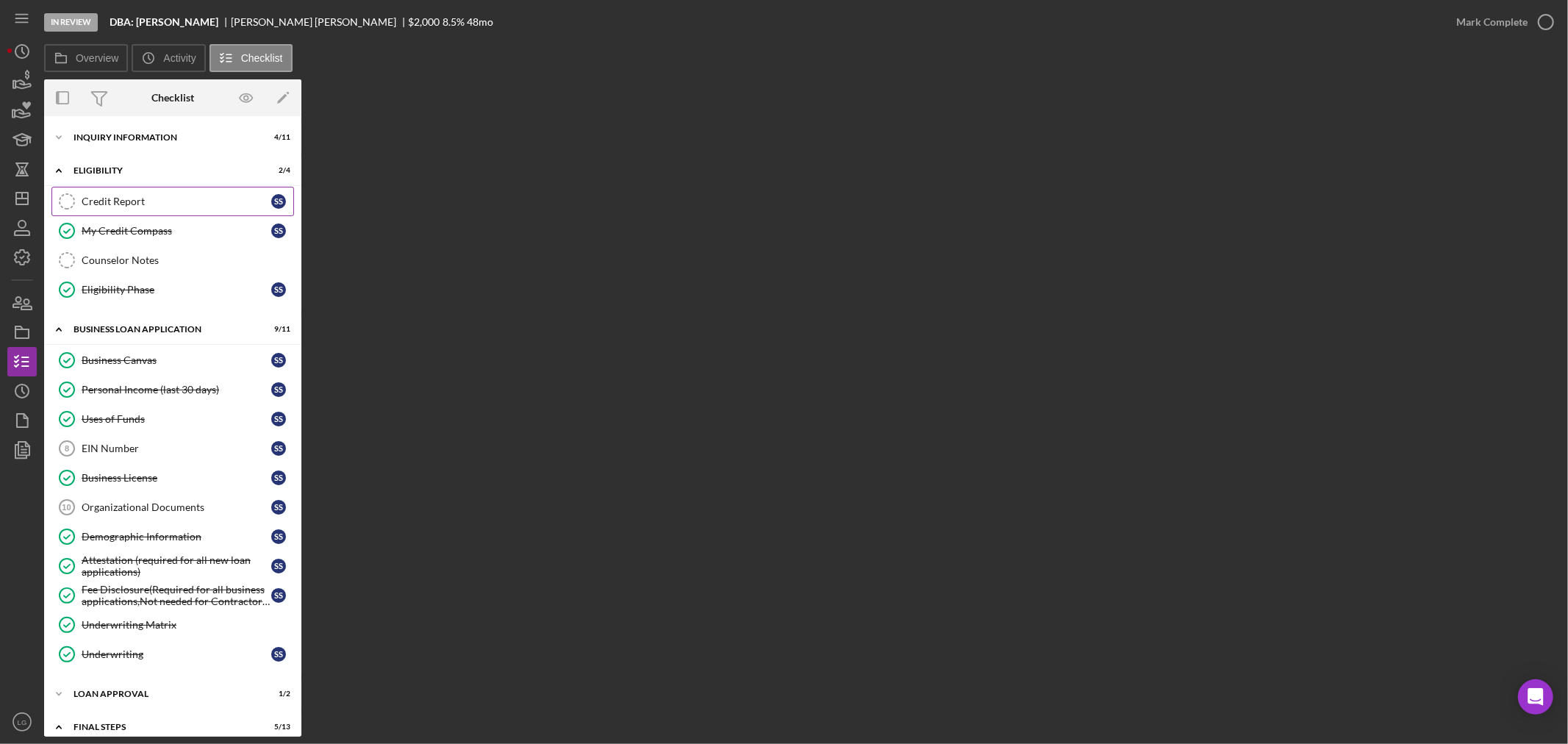
click at [128, 202] on div "Credit Report" at bounding box center [176, 201] width 190 height 12
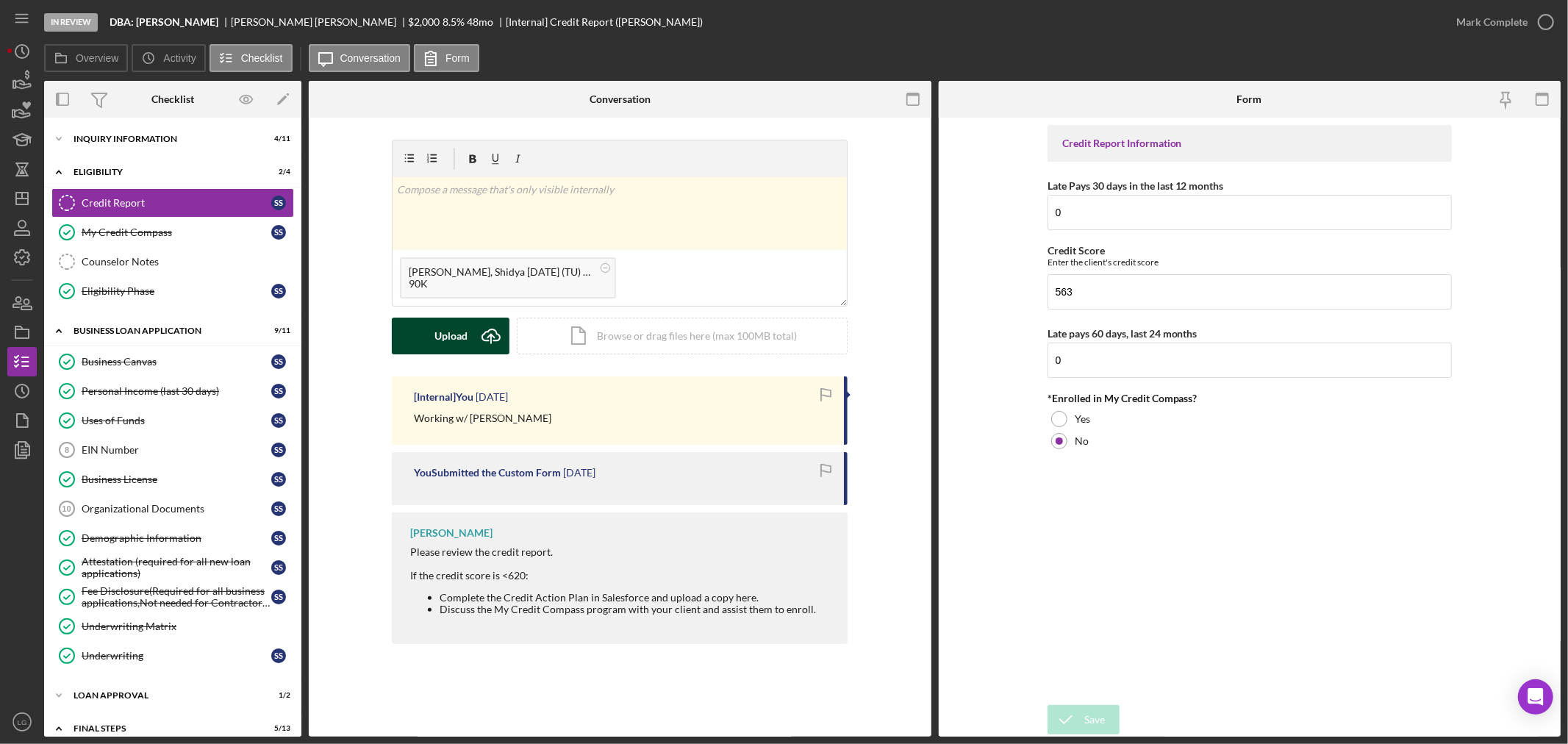
click at [494, 335] on icon "Icon/Upload" at bounding box center [491, 336] width 37 height 37
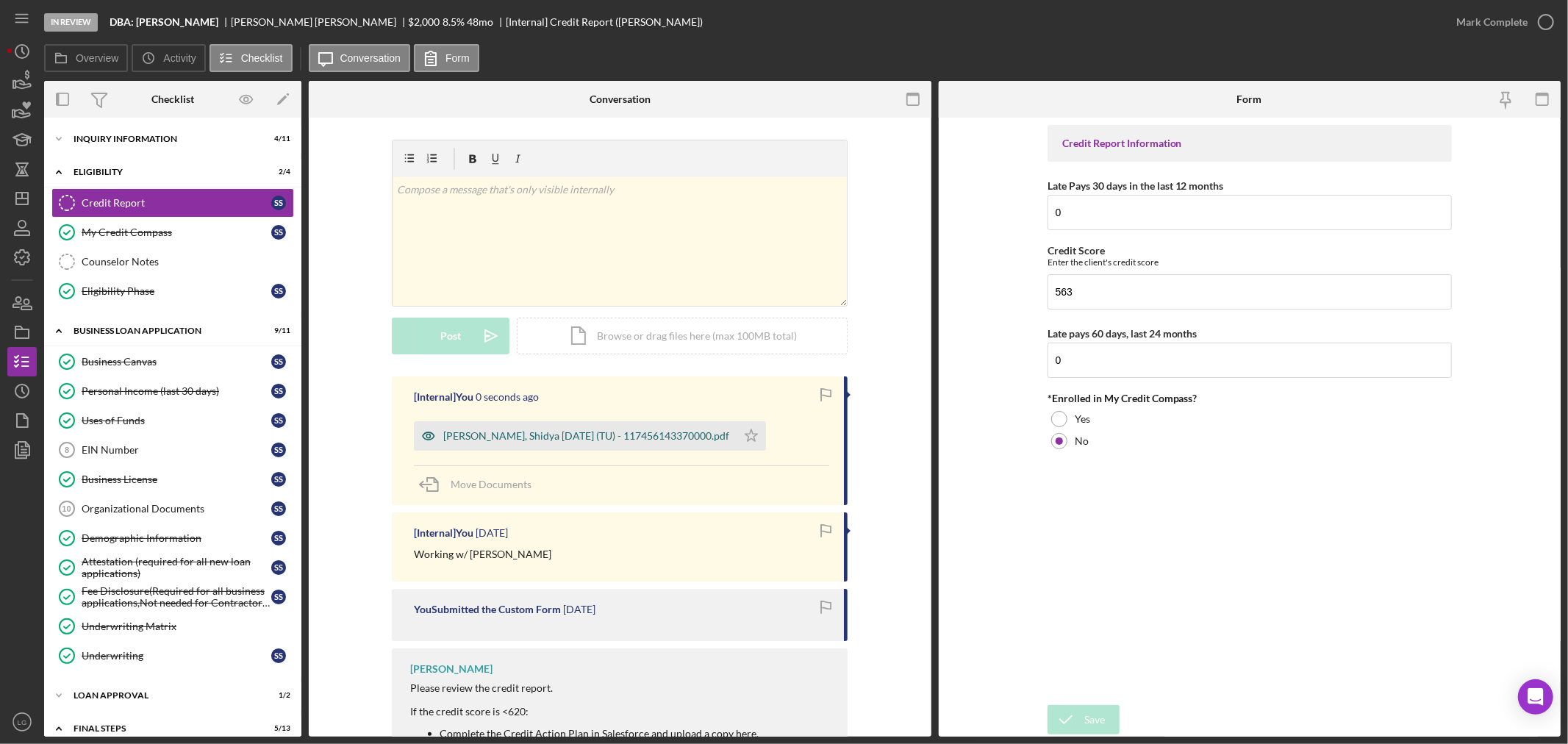
click at [701, 436] on div "[PERSON_NAME], Shidya [DATE] (TU) - 117456143370000.pdf" at bounding box center [586, 435] width 286 height 12
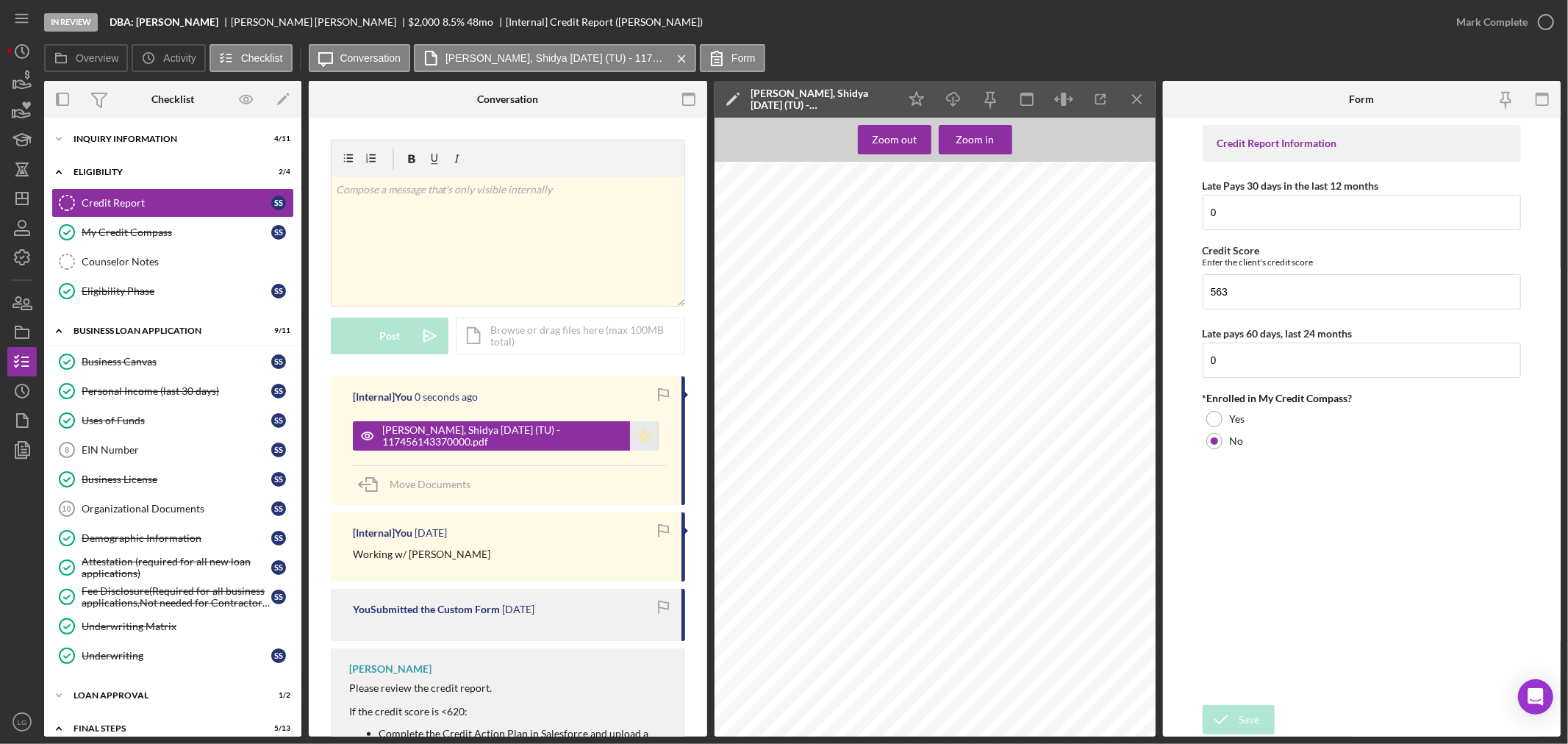
click at [640, 439] on polygon "button" at bounding box center [645, 435] width 13 height 12
click at [984, 142] on div "Zoom in" at bounding box center [975, 139] width 39 height 29
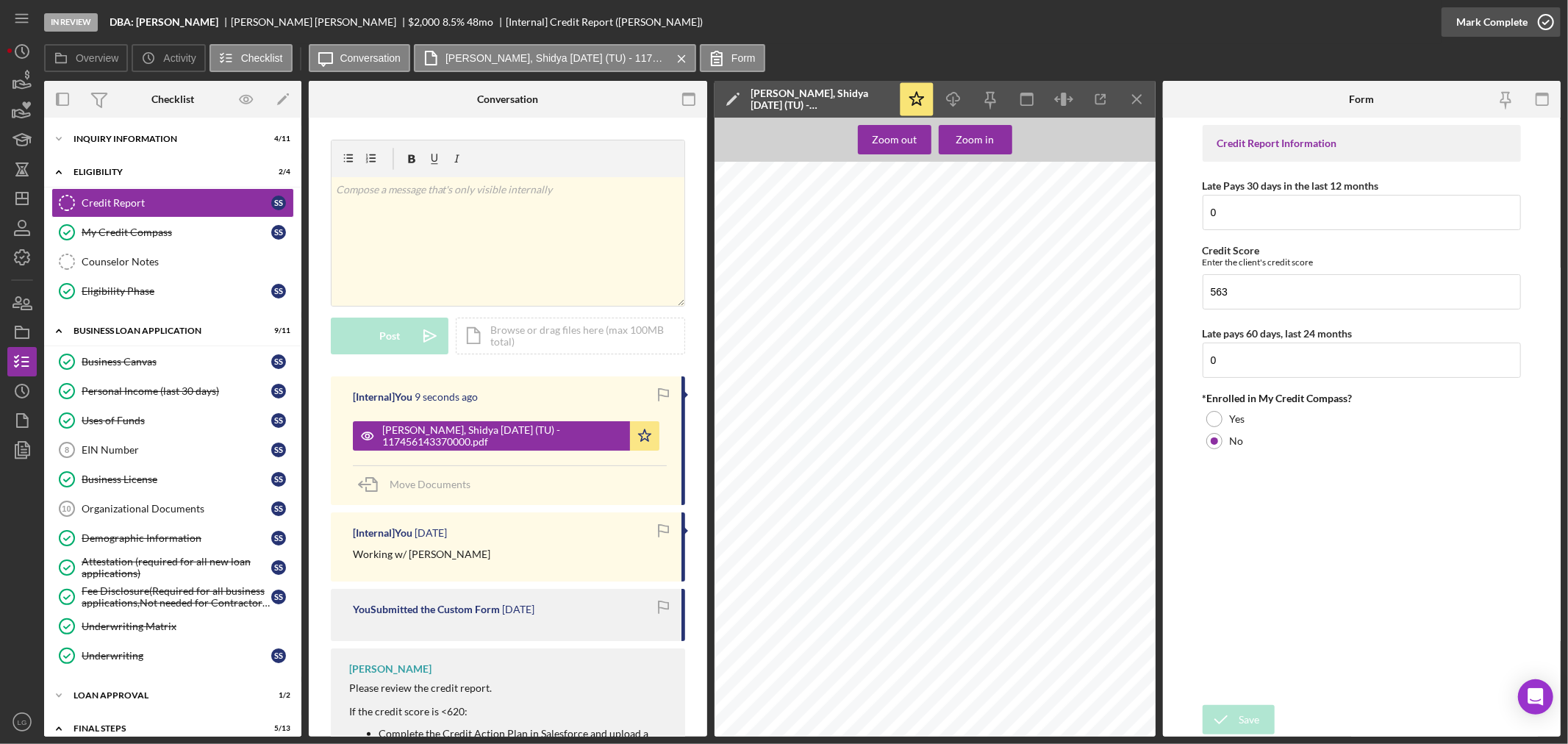
click at [1465, 24] on div "Mark Complete" at bounding box center [1492, 21] width 72 height 29
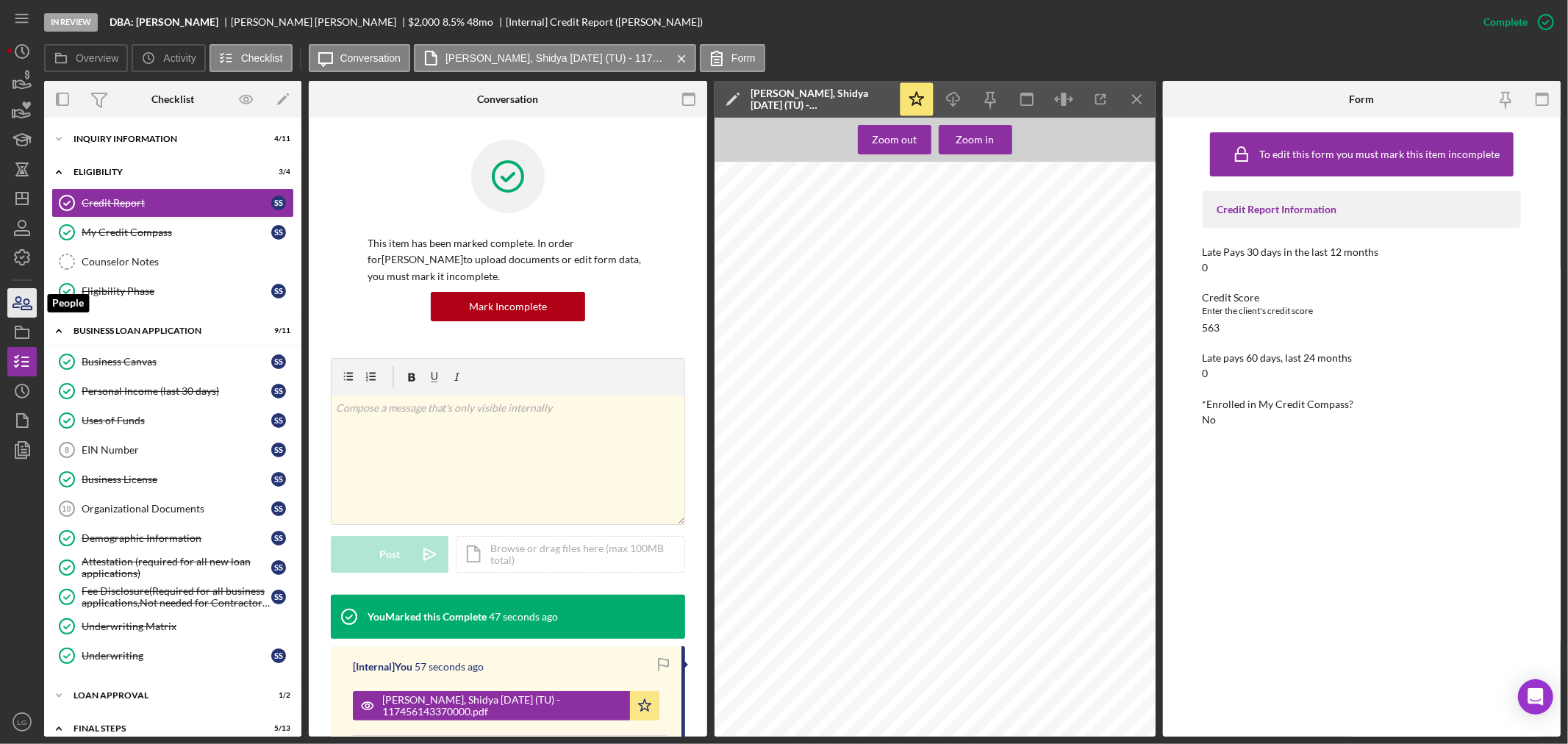
click at [24, 305] on icon "button" at bounding box center [22, 302] width 37 height 37
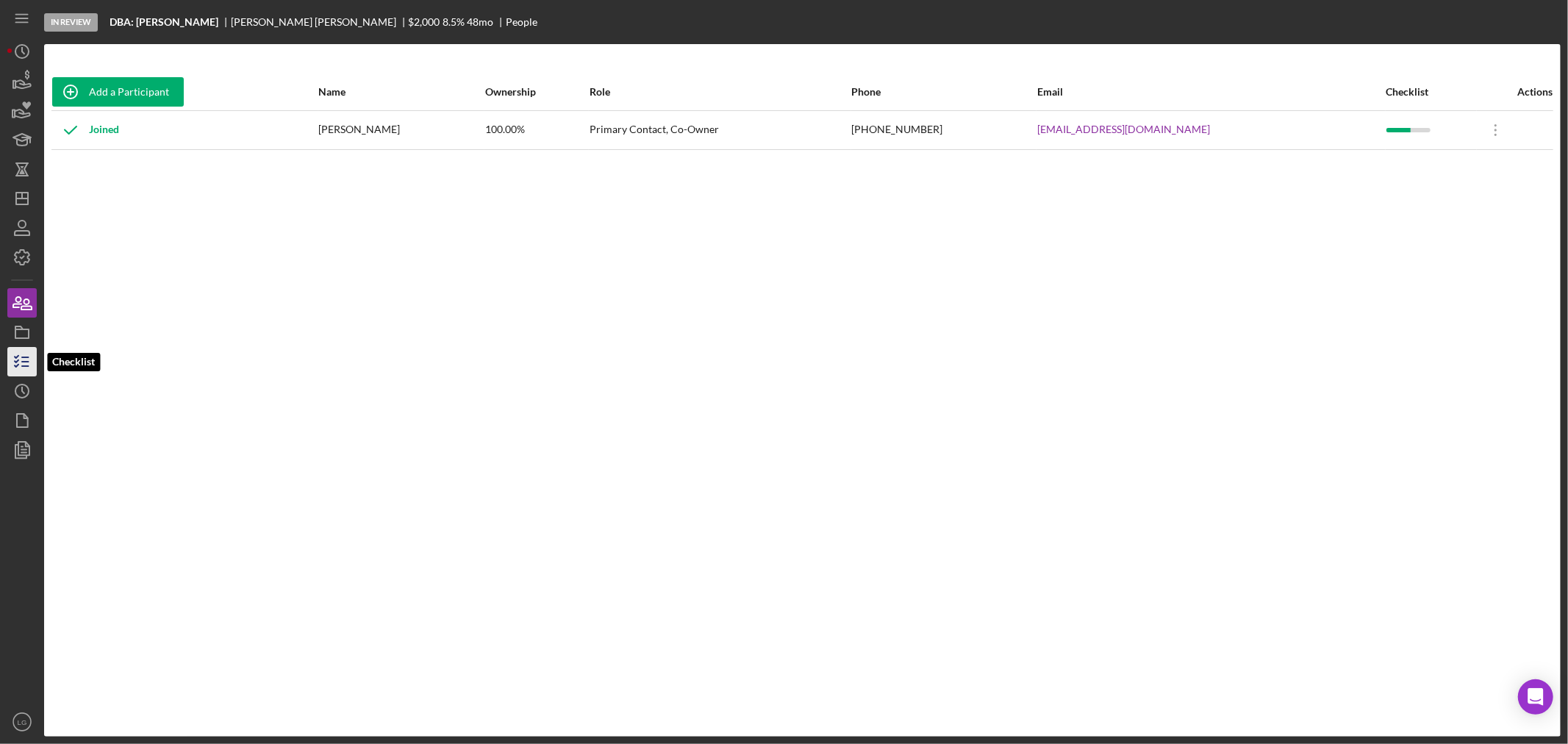
click at [18, 354] on icon "button" at bounding box center [22, 361] width 37 height 37
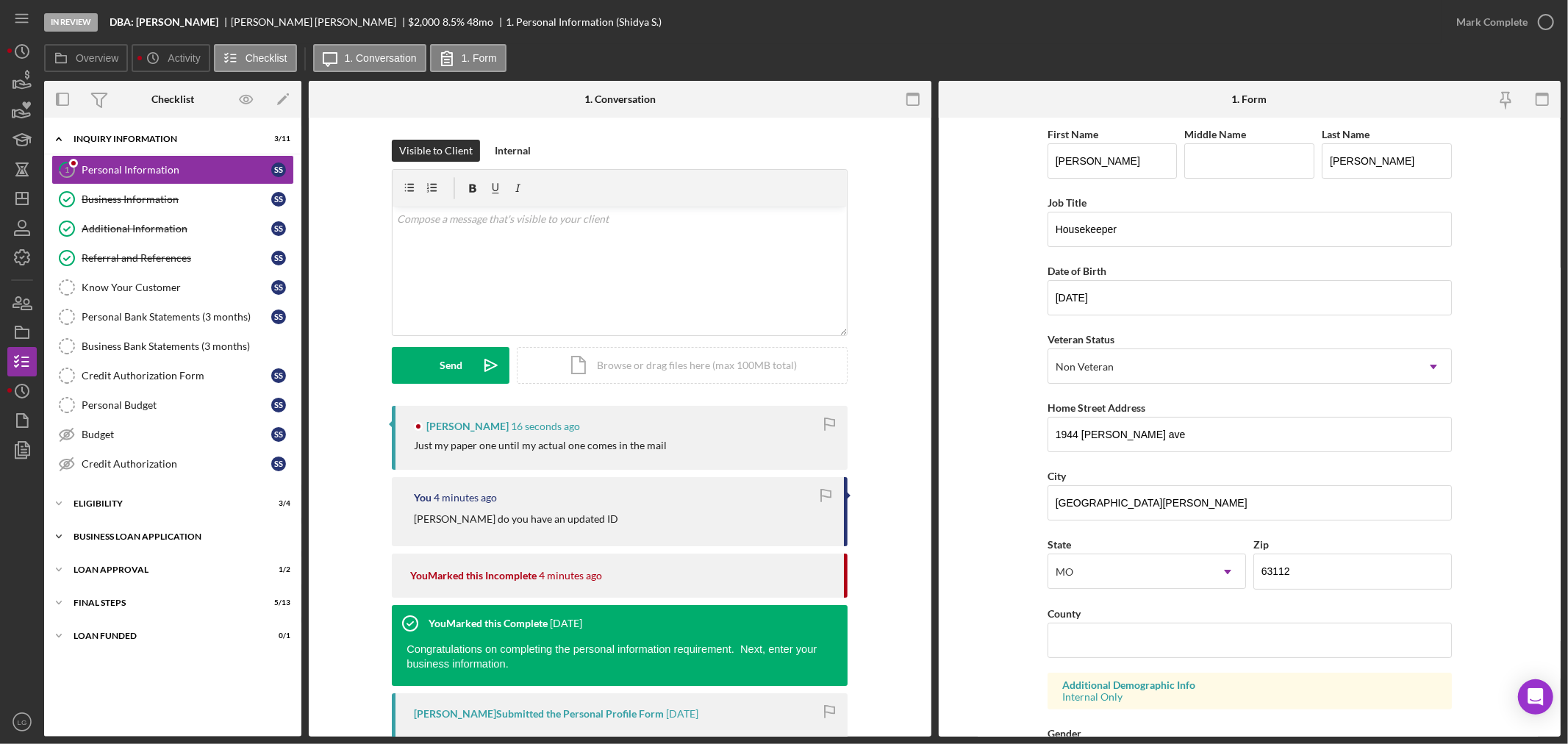
click at [205, 535] on div "BUSINESS LOAN APPLICATION" at bounding box center [178, 536] width 209 height 9
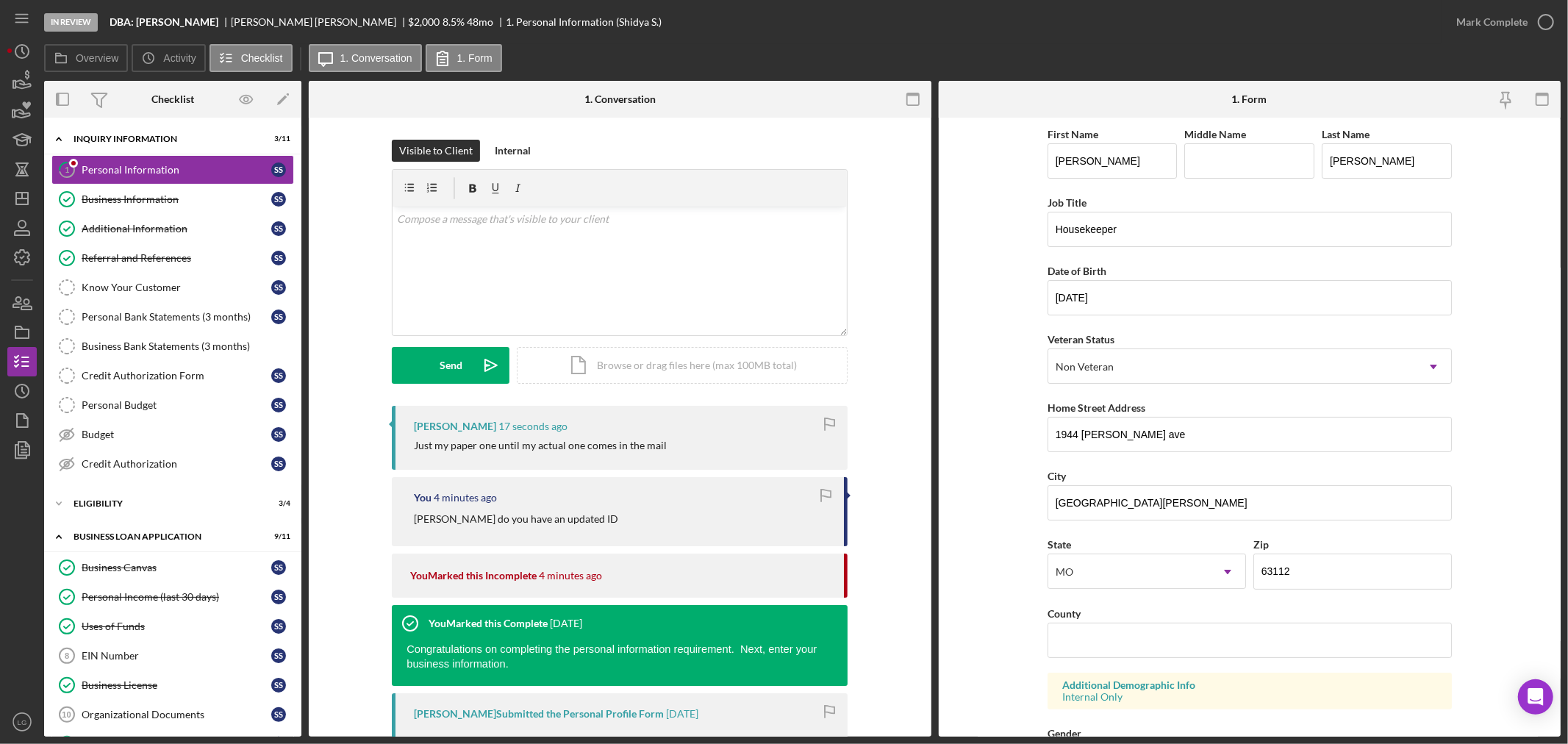
scroll to position [257, 0]
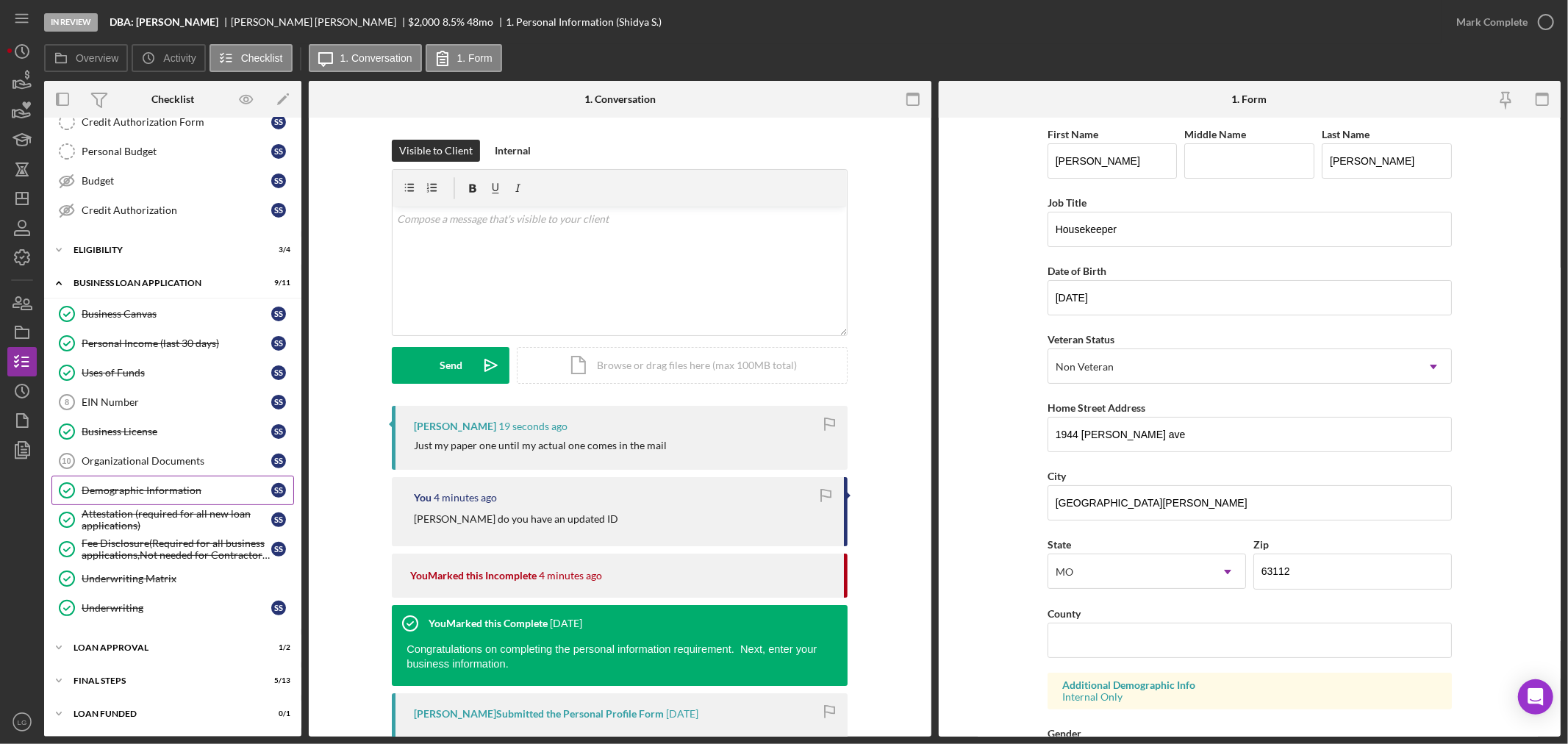
click at [162, 482] on link "Demographic Information Demographic Information S S" at bounding box center [172, 490] width 242 height 29
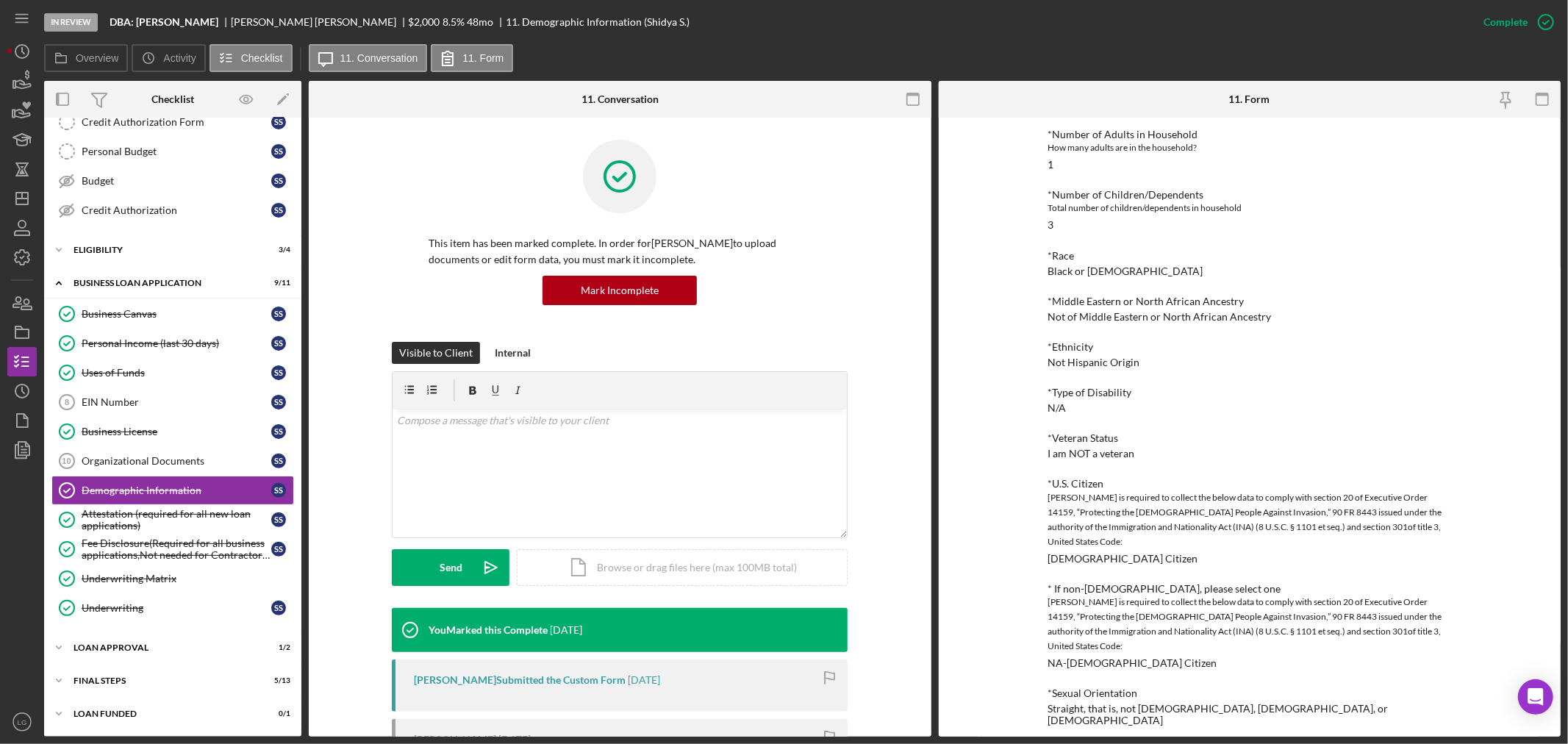
scroll to position [243, 0]
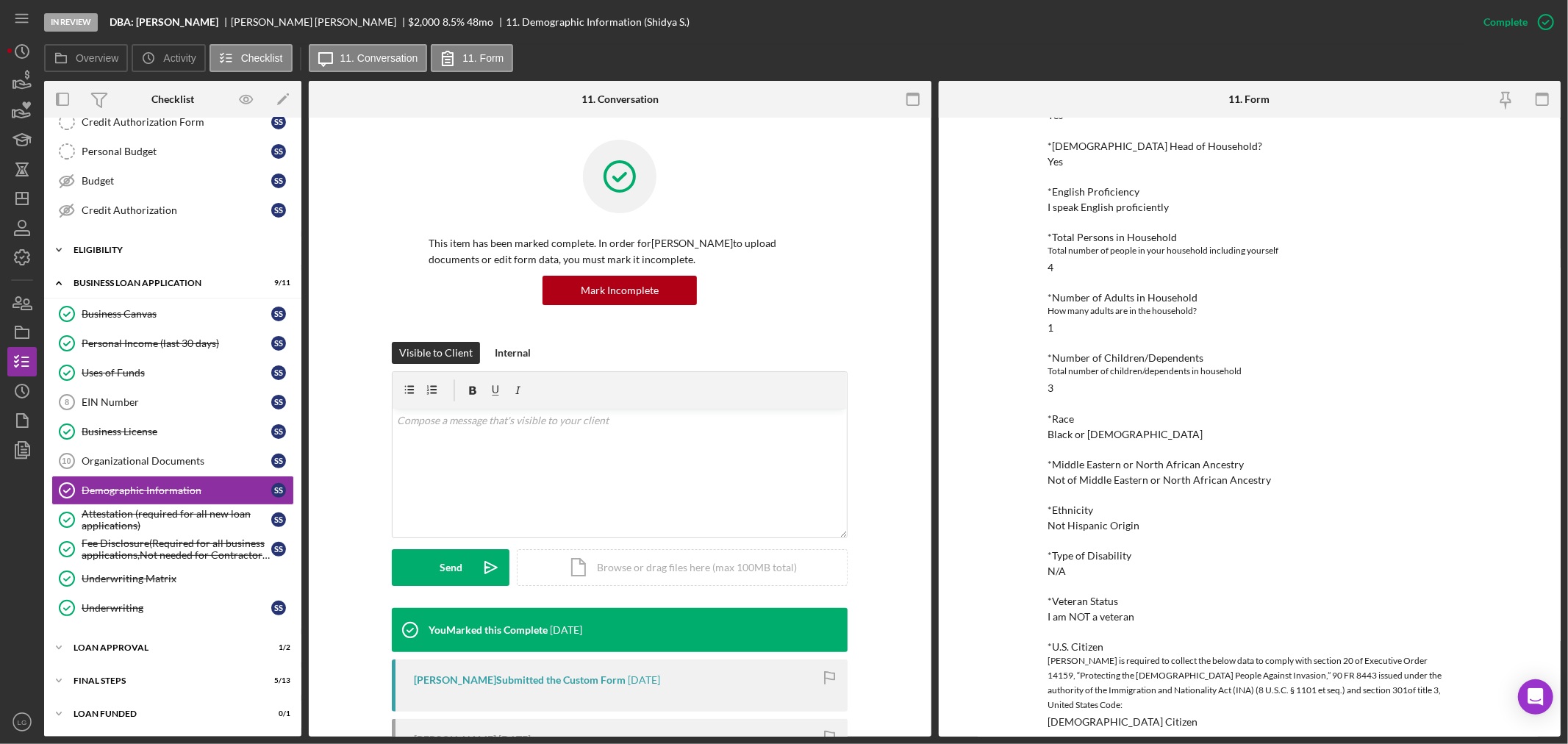
click at [123, 254] on div "Icon/Expander Eligibility 3 / 4" at bounding box center [172, 250] width 257 height 29
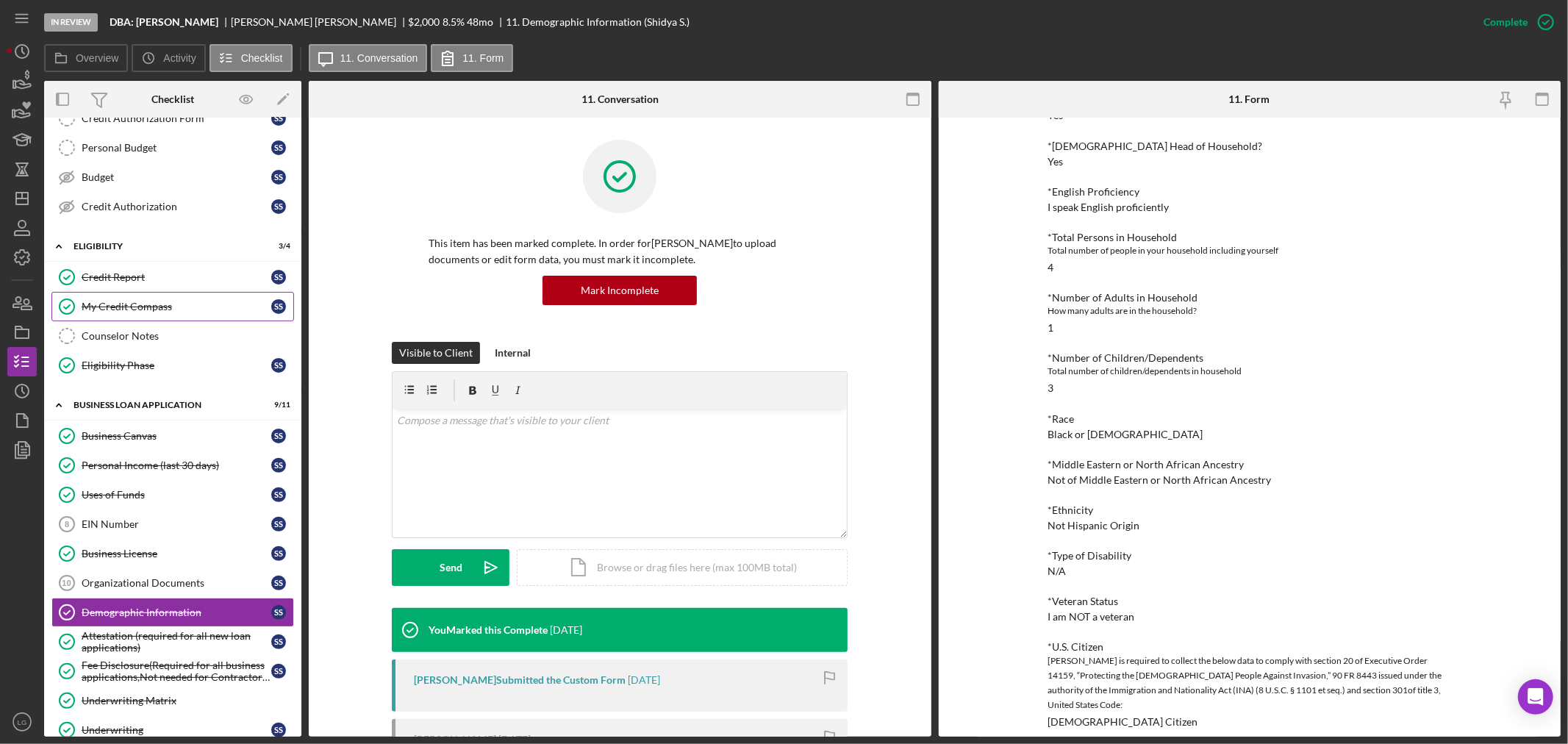
click at [150, 310] on div "My Credit Compass" at bounding box center [176, 306] width 190 height 12
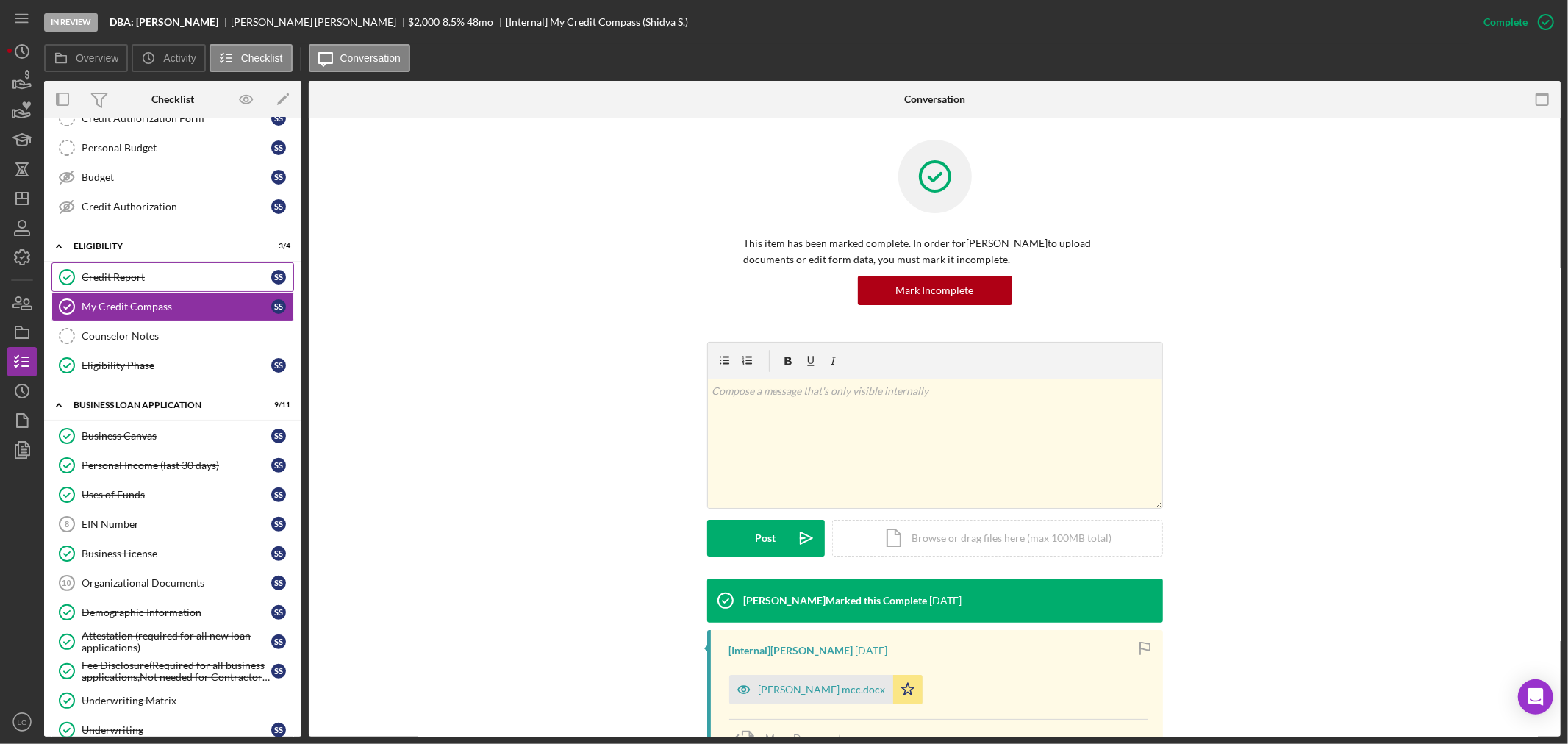
click at [157, 283] on div "Credit Report" at bounding box center [176, 277] width 190 height 12
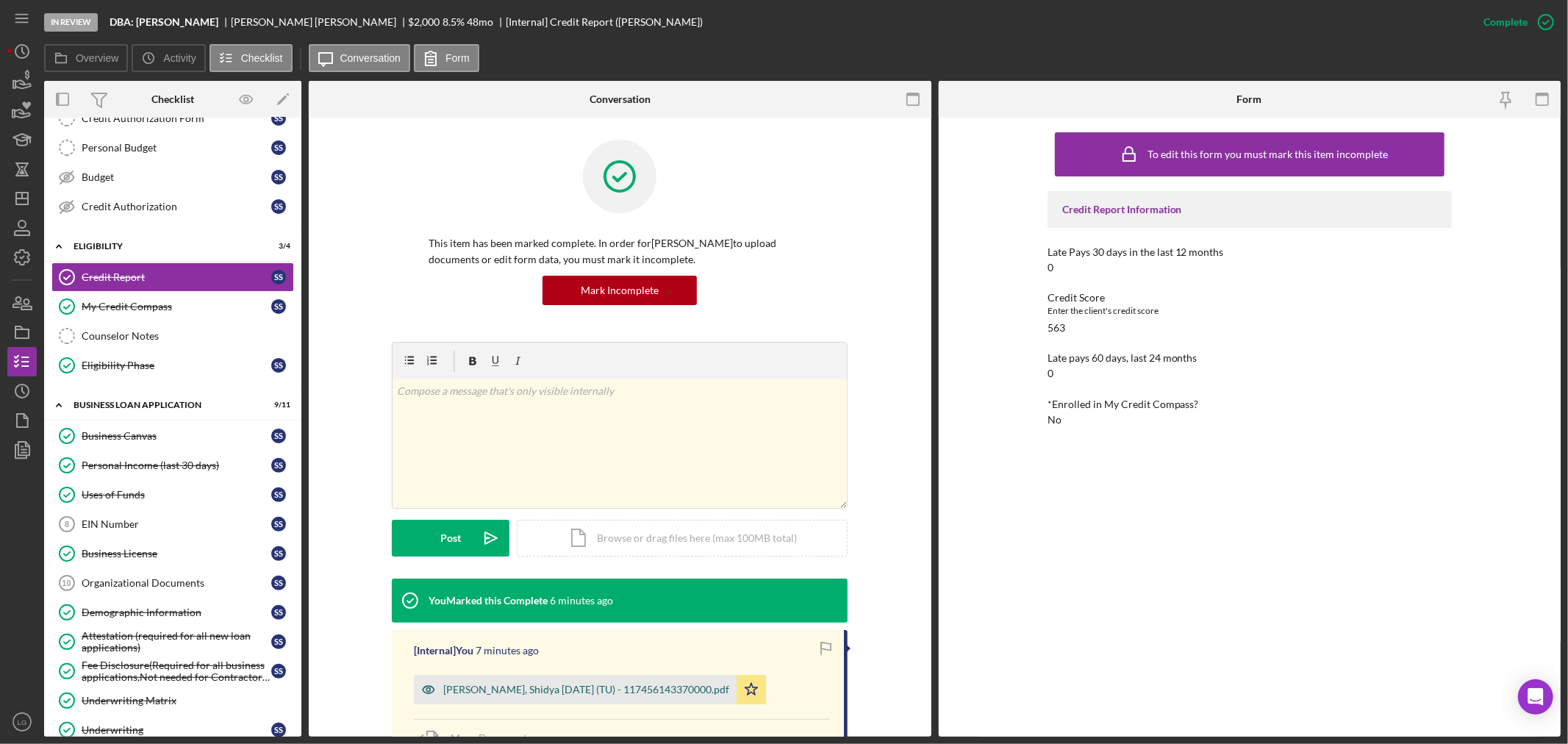
click at [512, 689] on div "[PERSON_NAME], Shidya [DATE] (TU) - 117456143370000.pdf" at bounding box center [586, 690] width 286 height 12
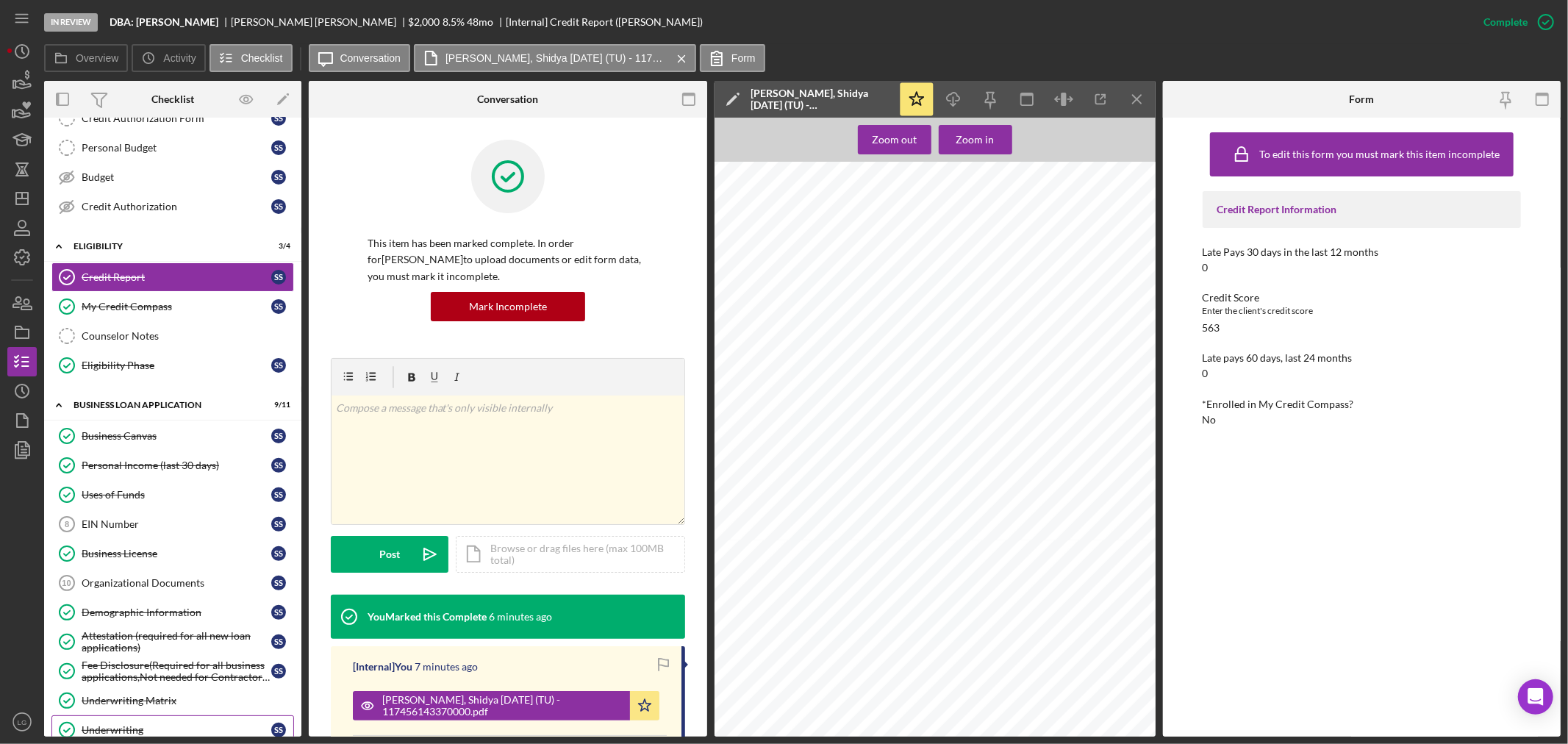
scroll to position [383, 0]
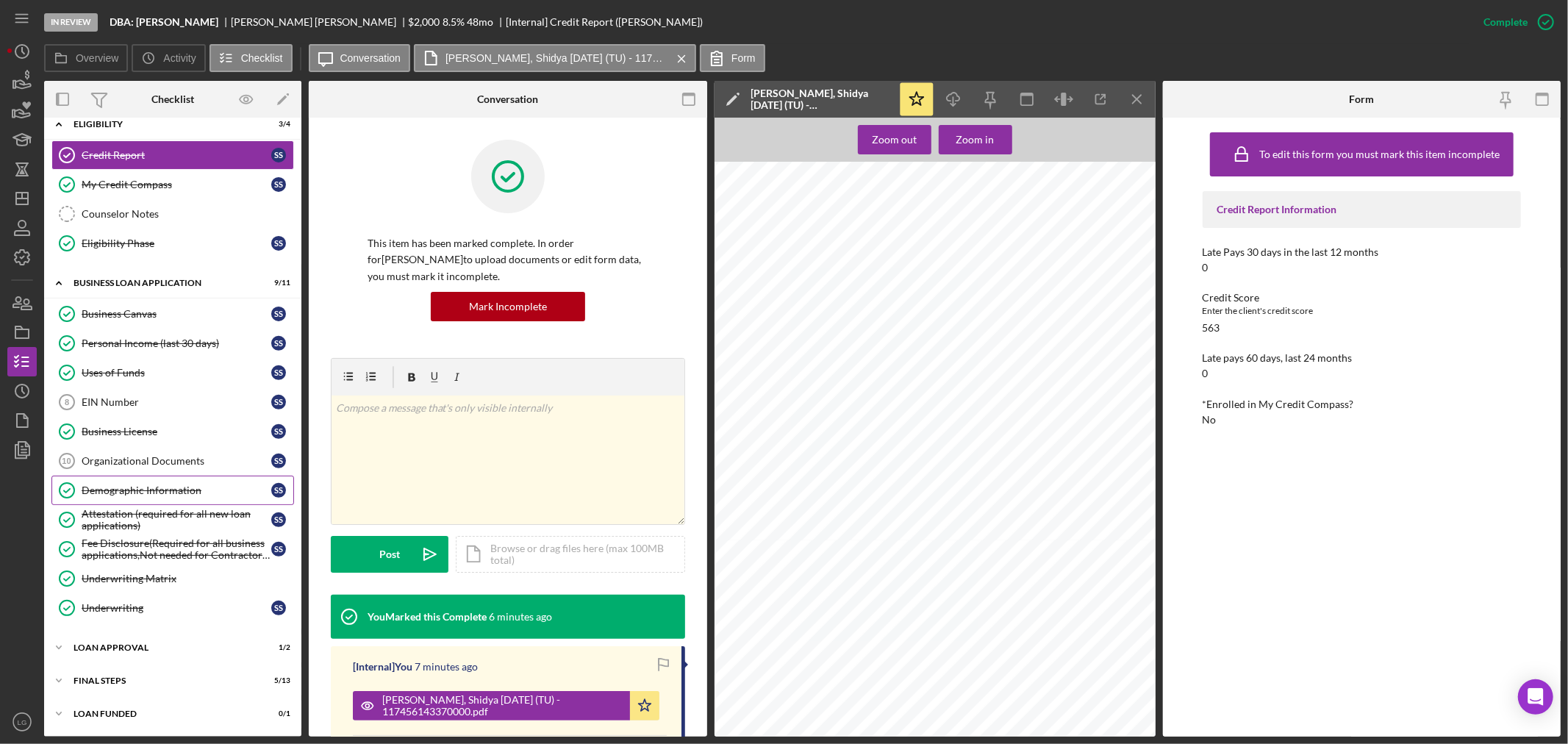
click at [177, 490] on div "Demographic Information" at bounding box center [176, 490] width 190 height 12
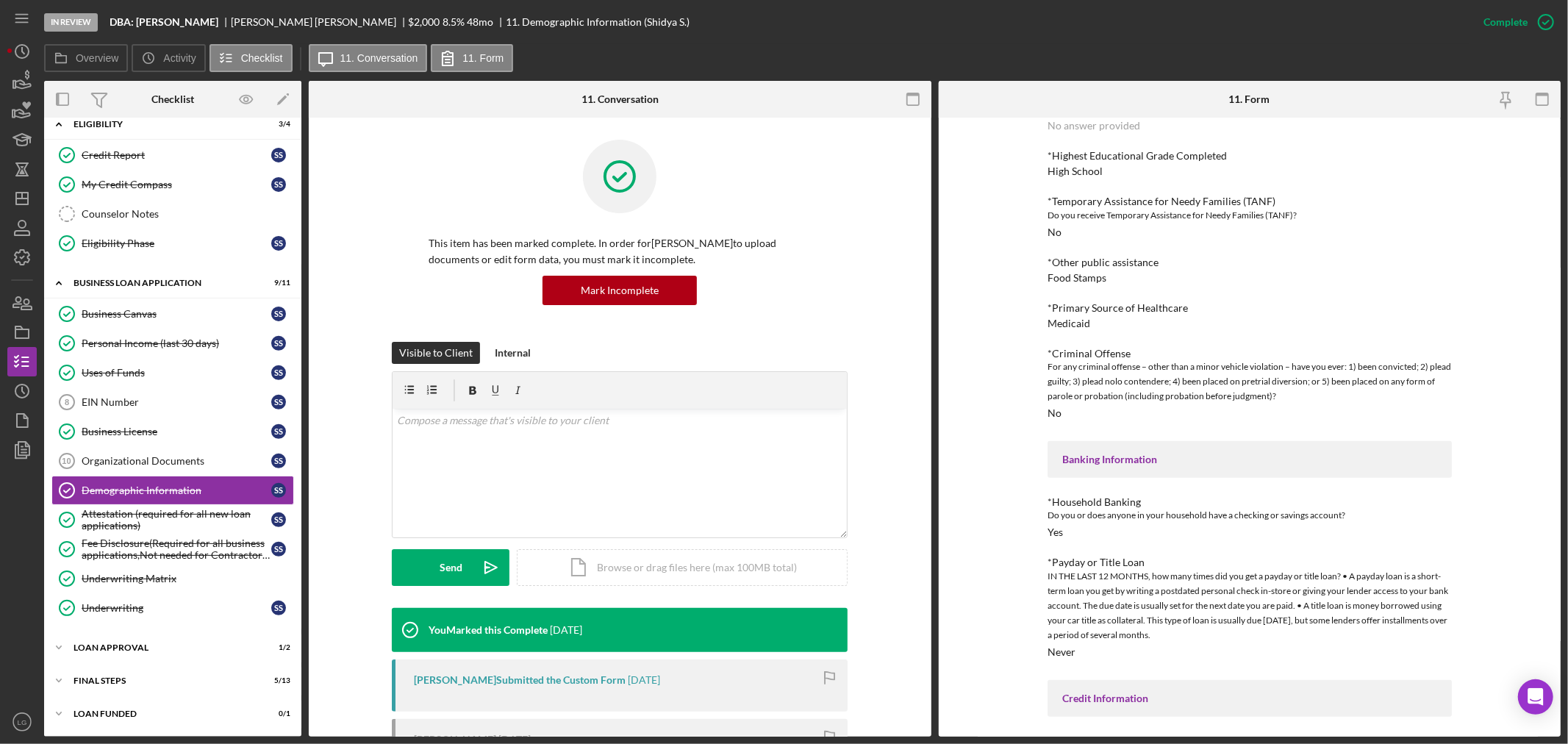
scroll to position [1142, 0]
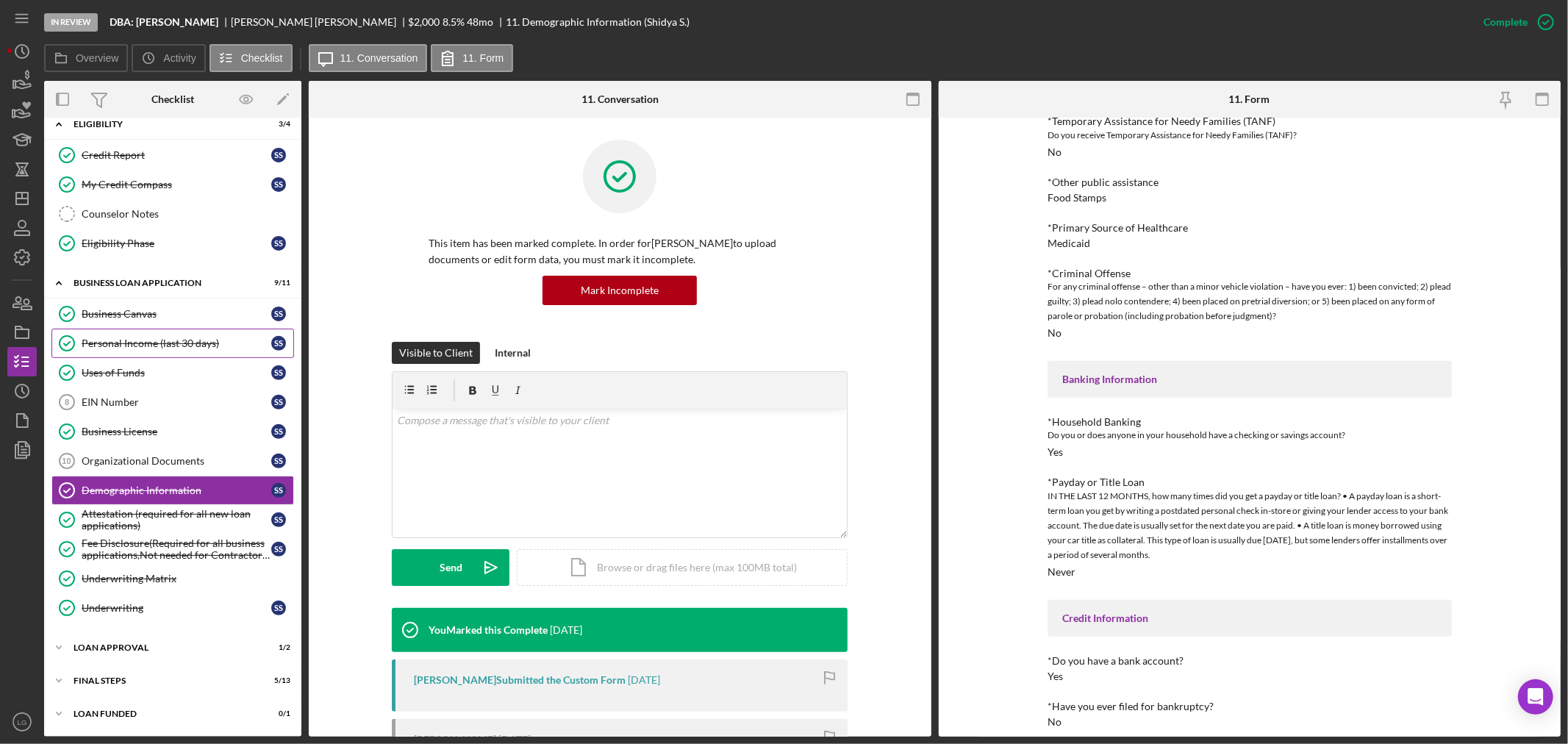
drag, startPoint x: 155, startPoint y: 342, endPoint x: 168, endPoint y: 342, distance: 13.0
click at [155, 342] on div "Personal Income (last 30 days)" at bounding box center [176, 343] width 190 height 12
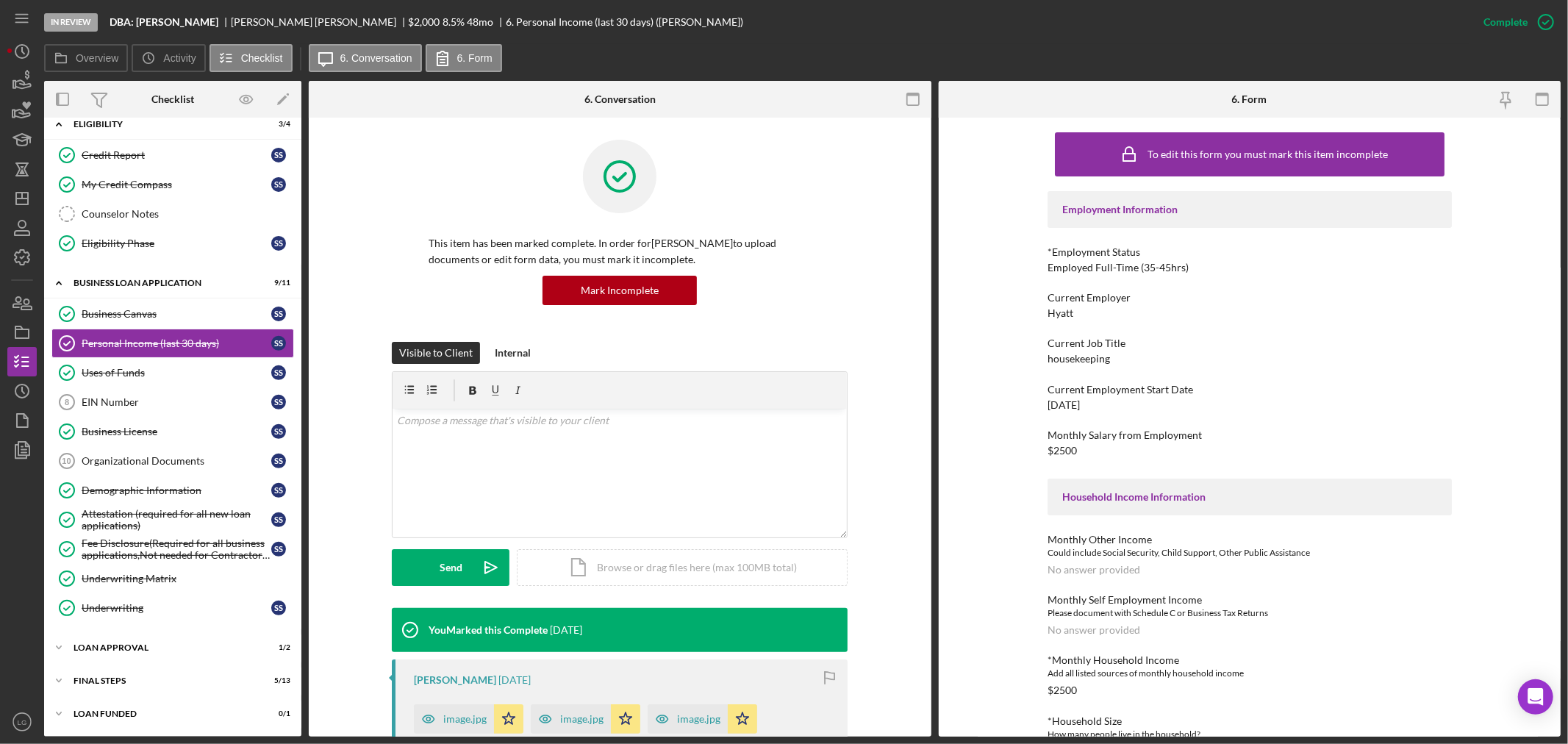
scroll to position [208, 0]
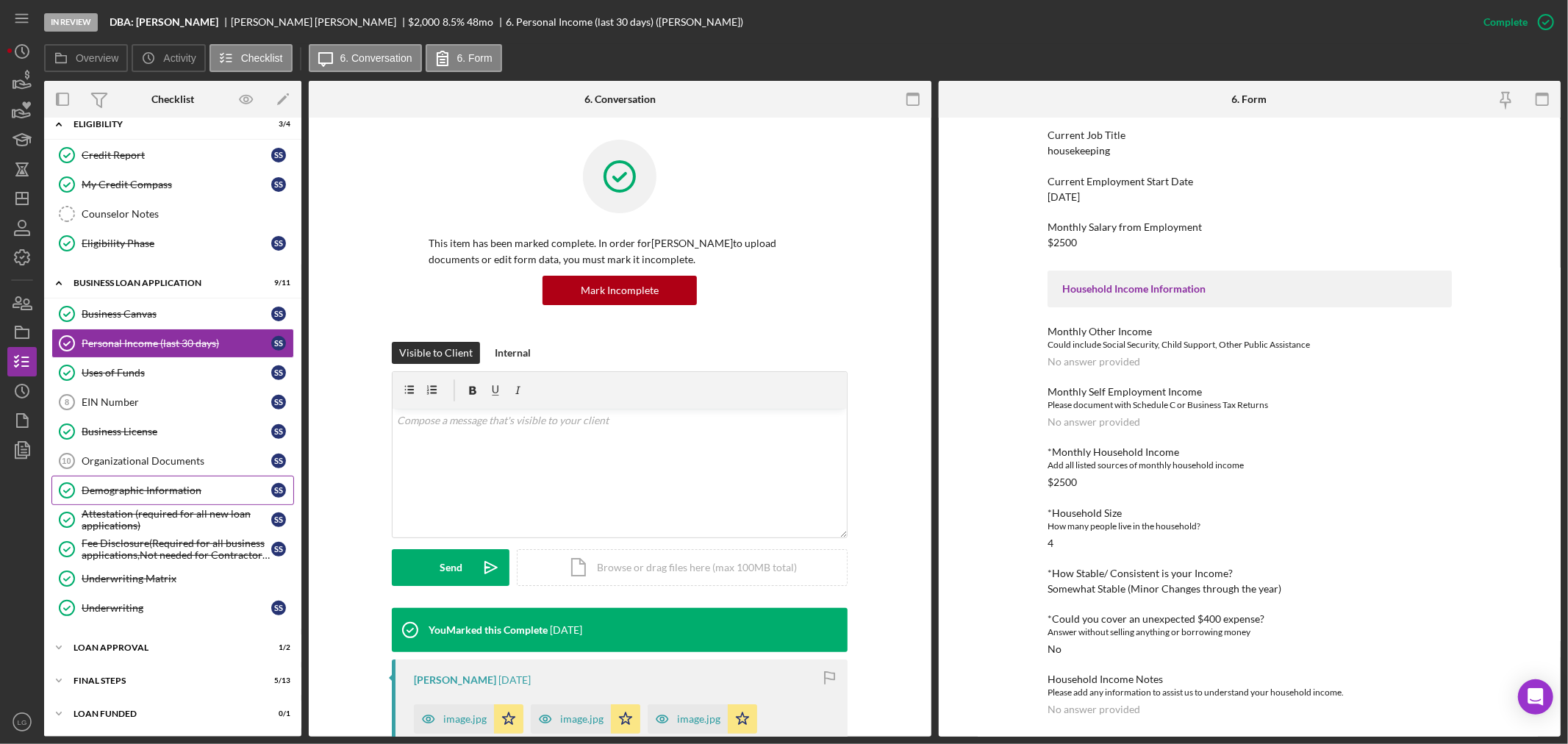
drag, startPoint x: 147, startPoint y: 480, endPoint x: 128, endPoint y: 487, distance: 20.2
click at [147, 480] on link "Demographic Information Demographic Information S S" at bounding box center [172, 490] width 242 height 29
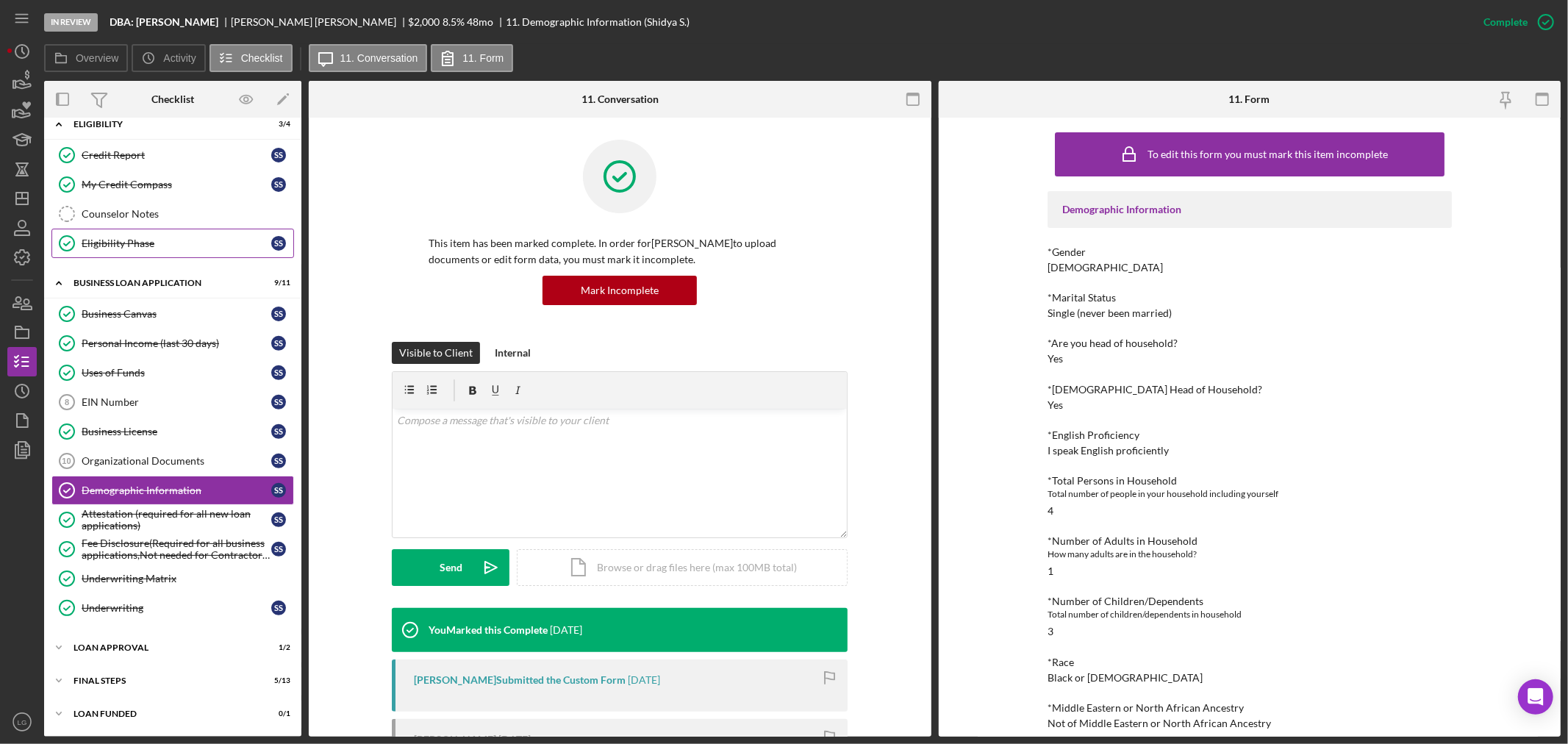
drag, startPoint x: 133, startPoint y: 163, endPoint x: 194, endPoint y: 234, distance: 93.6
click at [133, 163] on link "Credit Report Credit Report S S" at bounding box center [172, 154] width 242 height 29
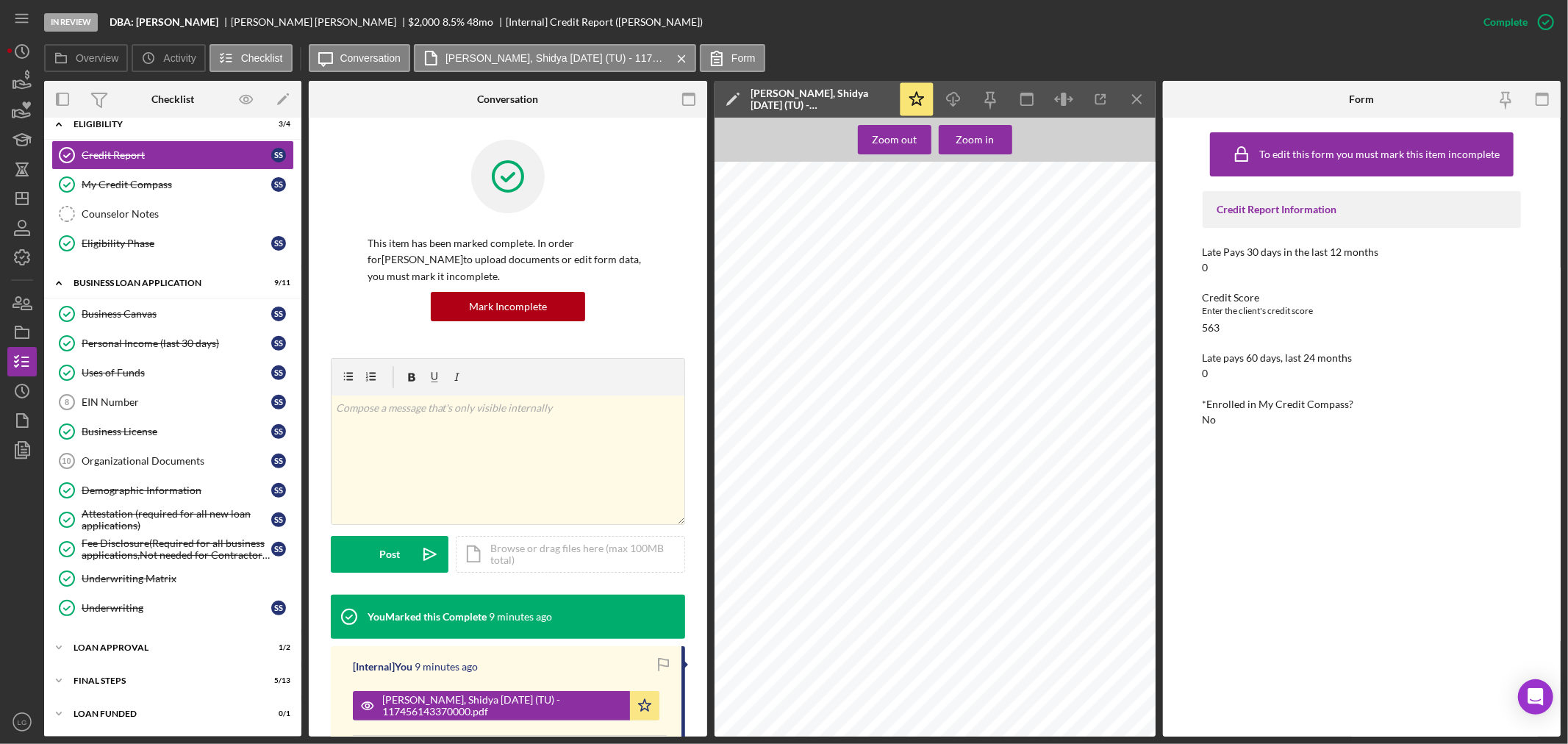
scroll to position [327, 0]
click at [1096, 97] on icon "button" at bounding box center [1100, 100] width 33 height 33
click at [142, 688] on div "Icon/Expander Final Steps 5 / 13" at bounding box center [172, 680] width 257 height 29
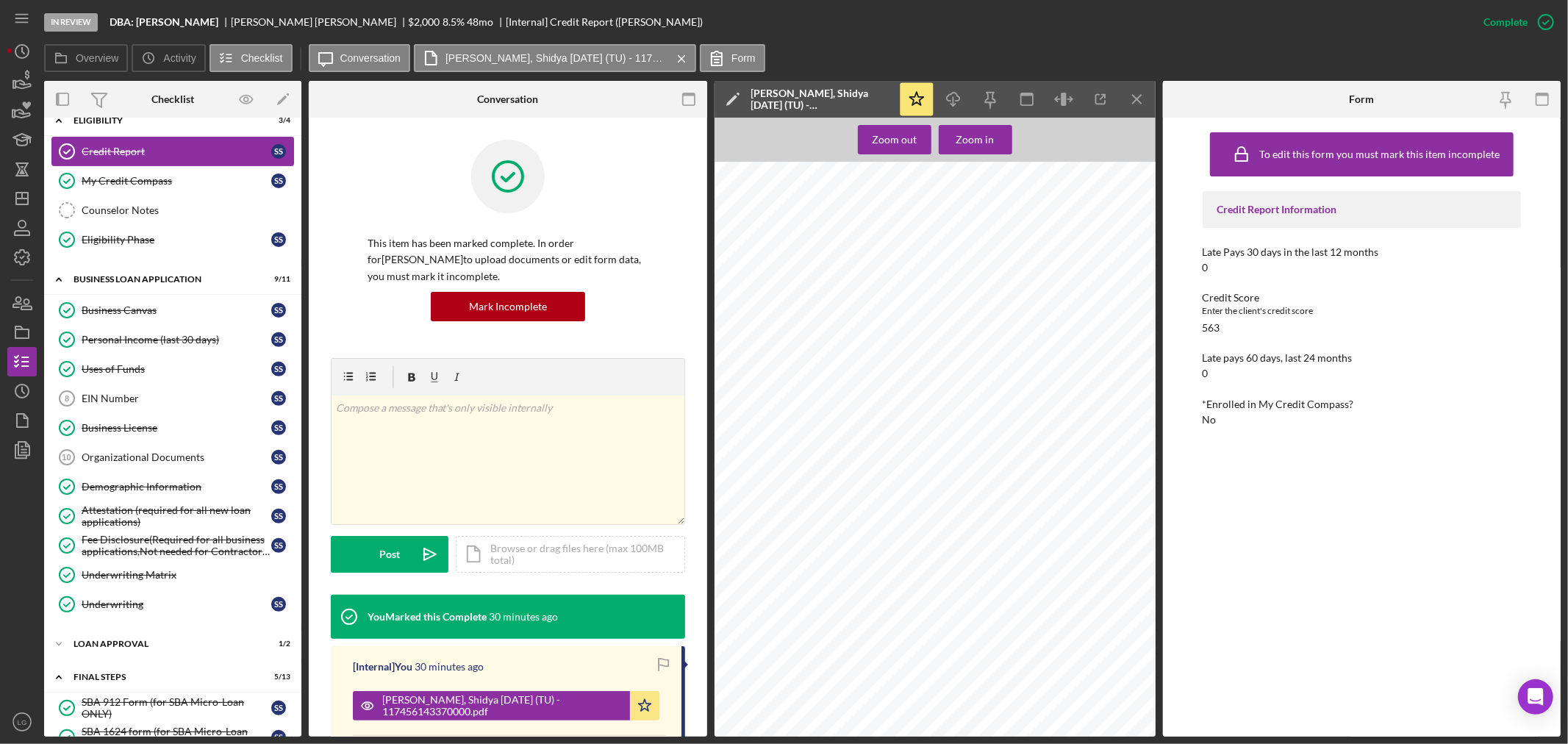
scroll to position [138, 0]
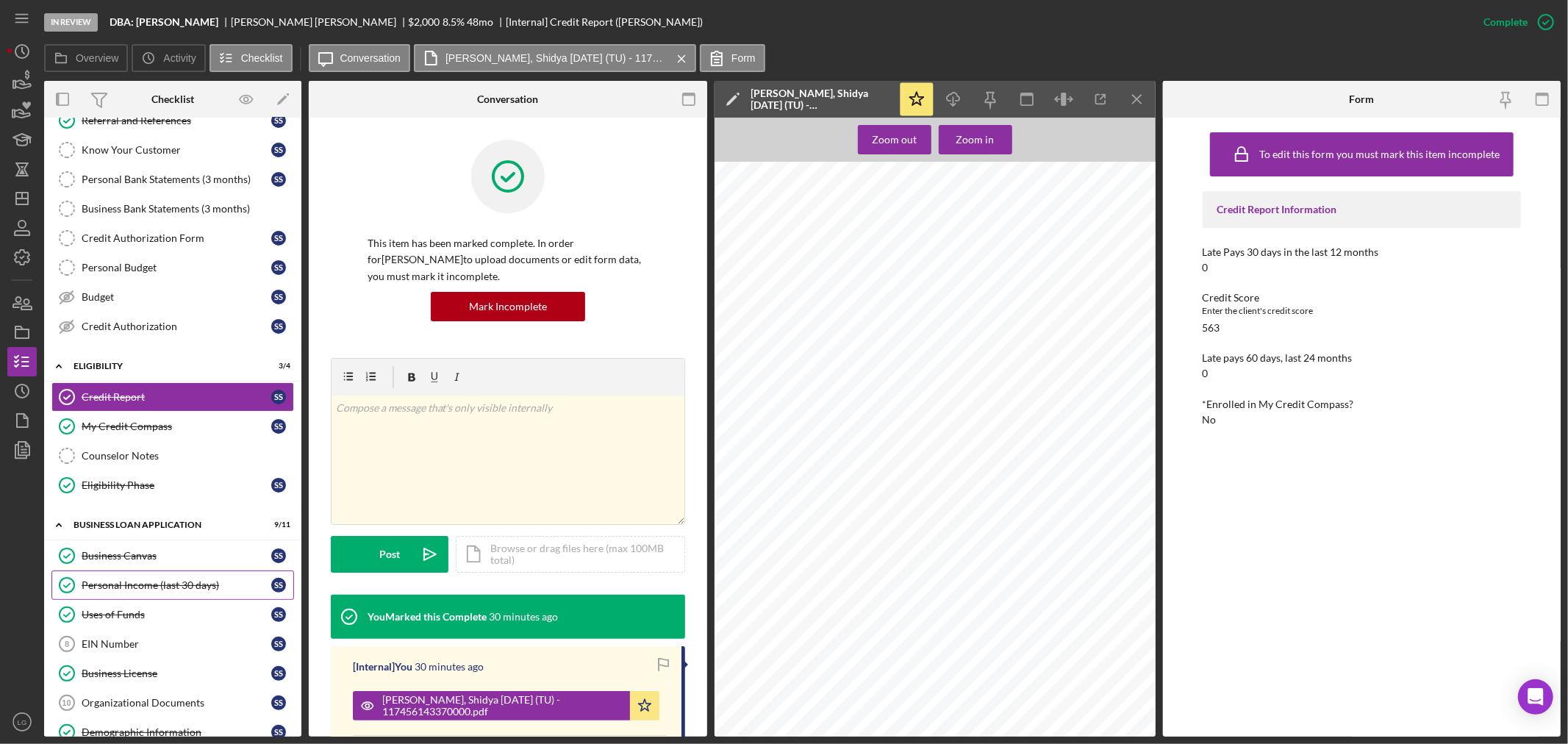
click at [156, 594] on link "Personal Income (last 30 days) Personal Income (last 30 days) S S" at bounding box center [172, 585] width 242 height 29
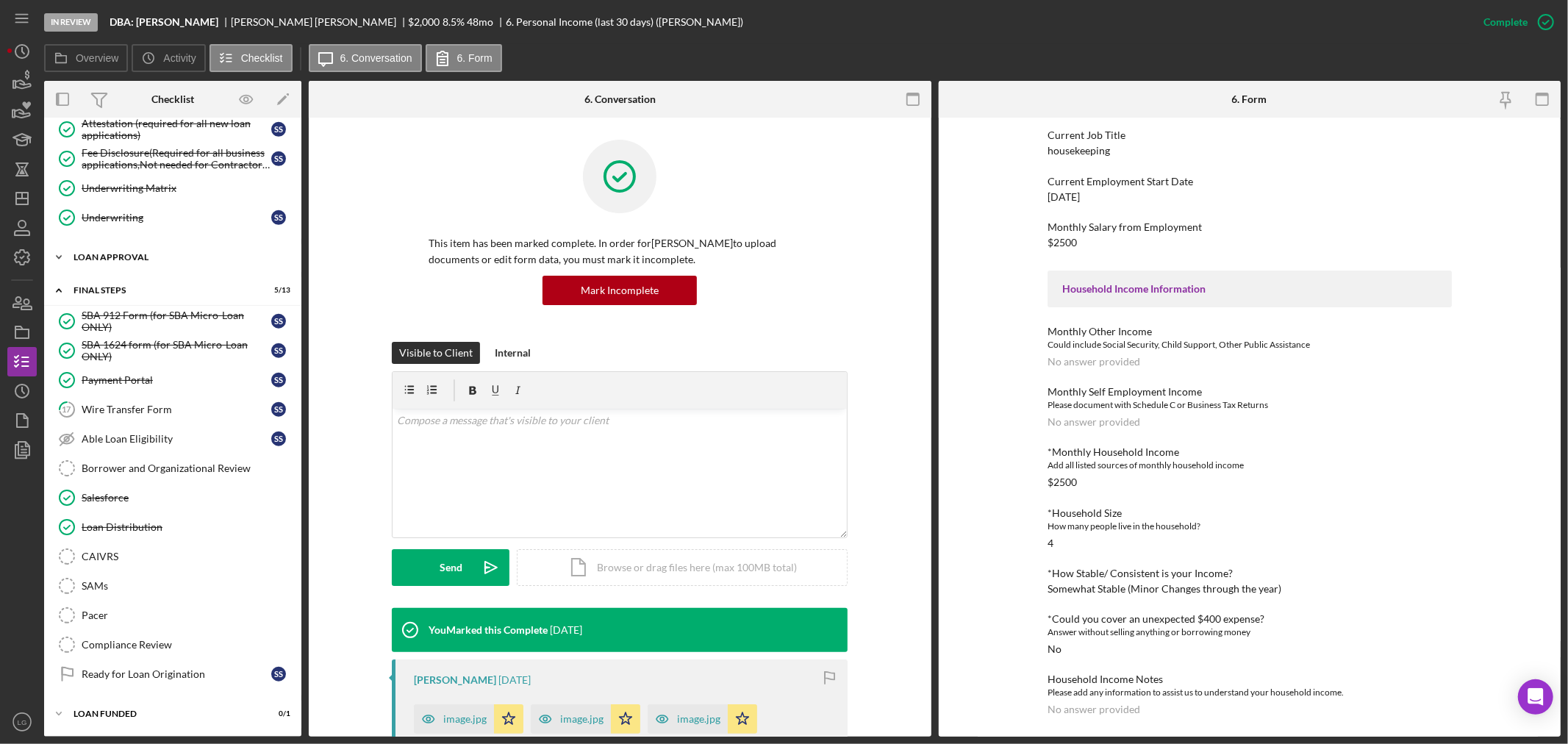
scroll to position [694, 0]
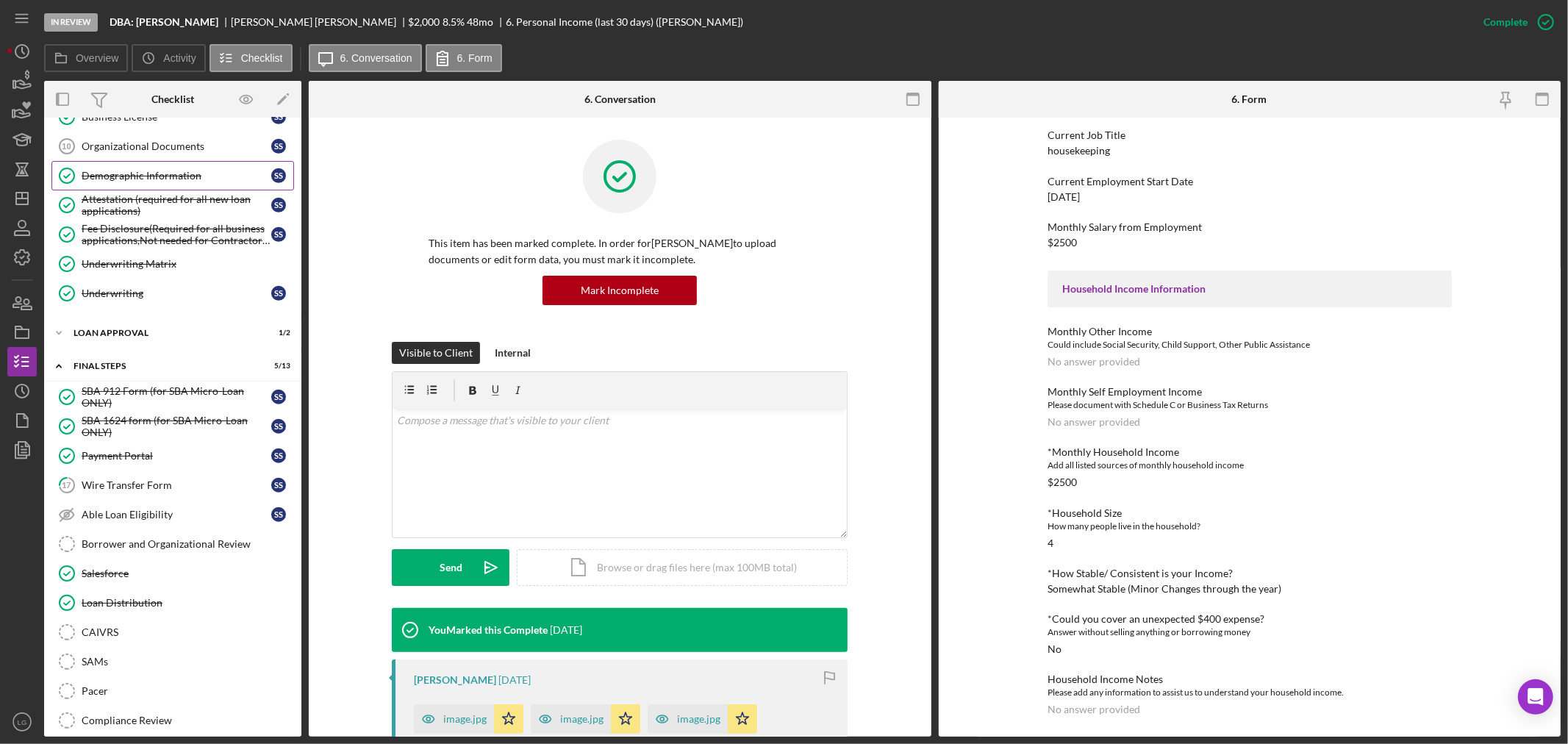
click at [142, 182] on div "Demographic Information" at bounding box center [176, 176] width 190 height 12
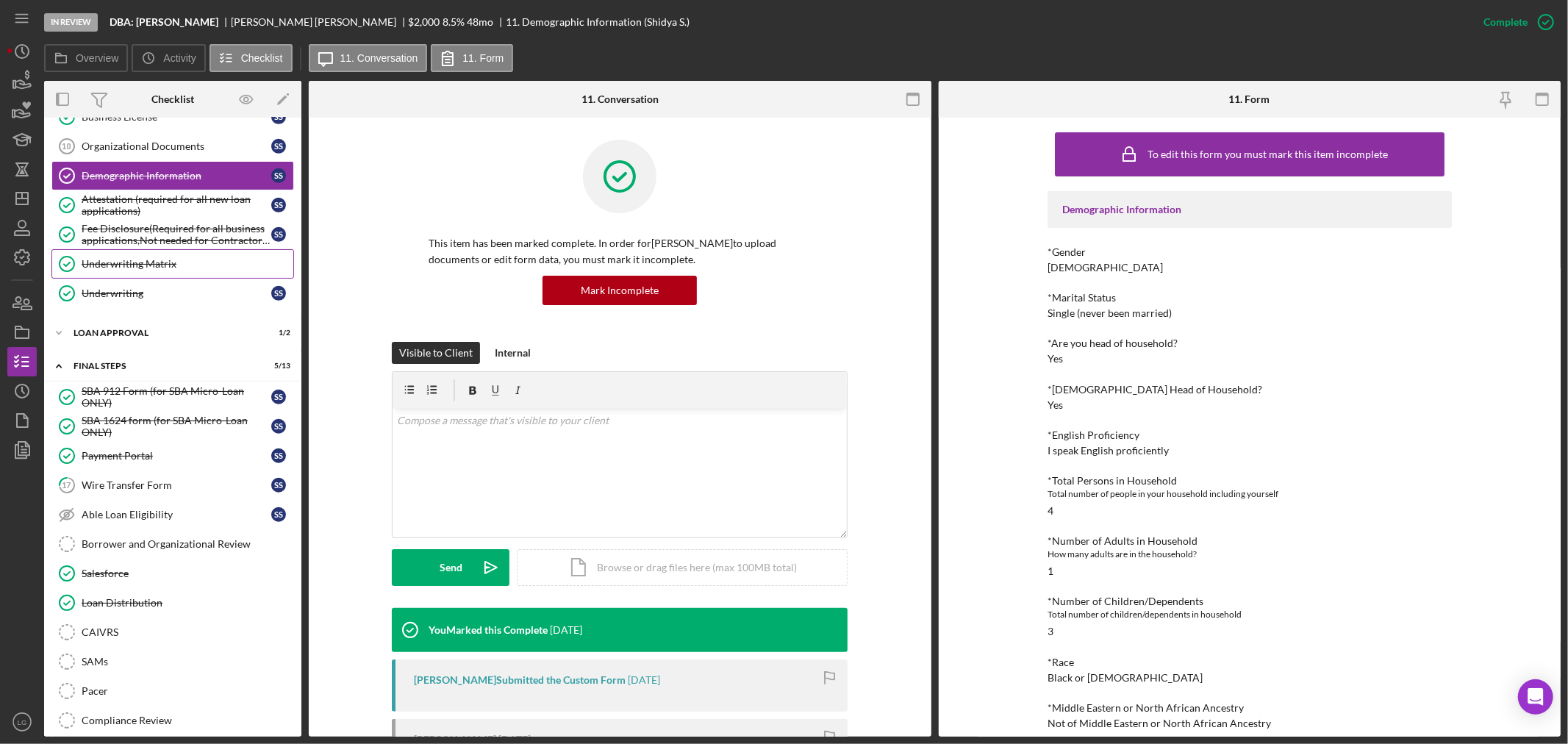
scroll to position [450, 0]
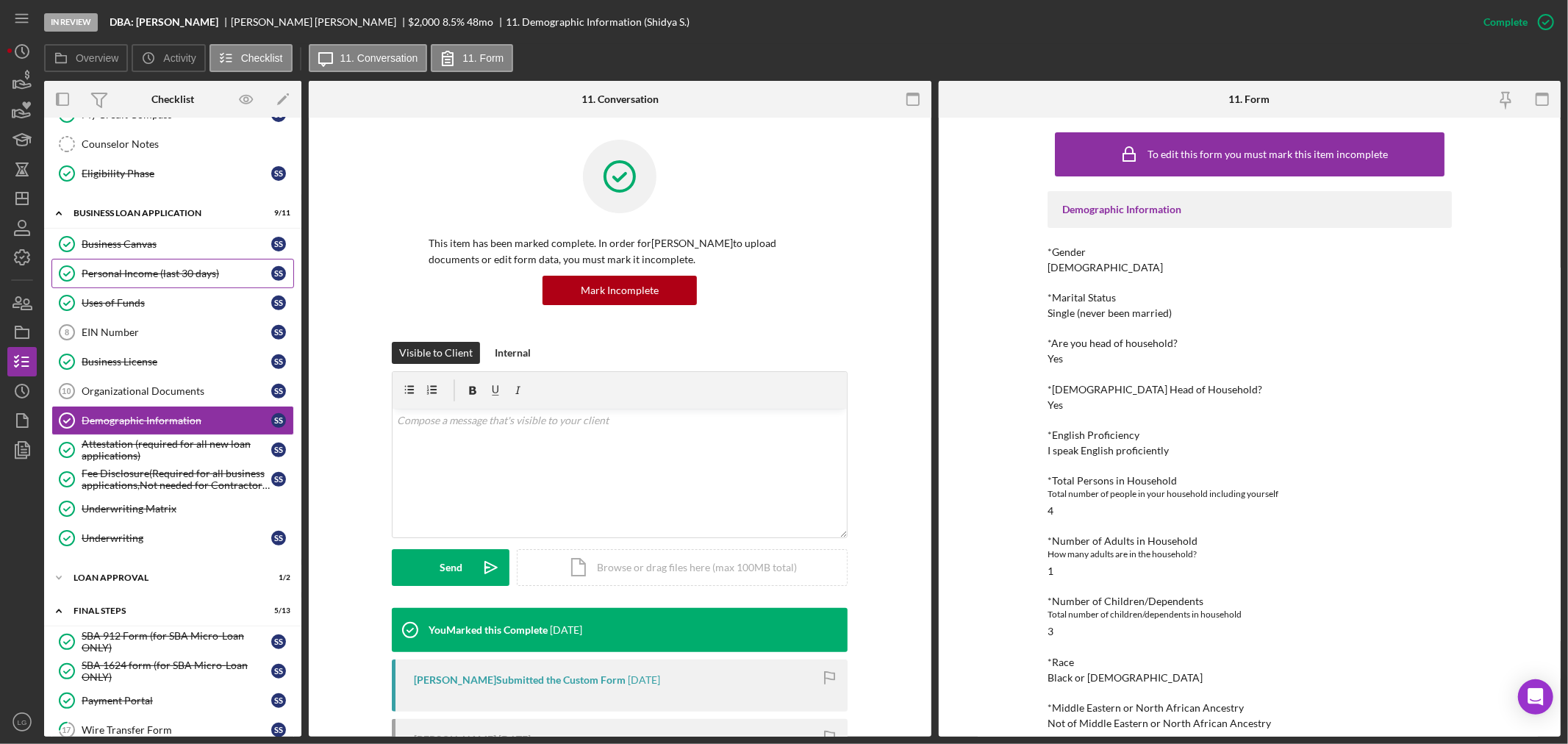
click at [144, 270] on div "Personal Income (last 30 days)" at bounding box center [176, 273] width 190 height 12
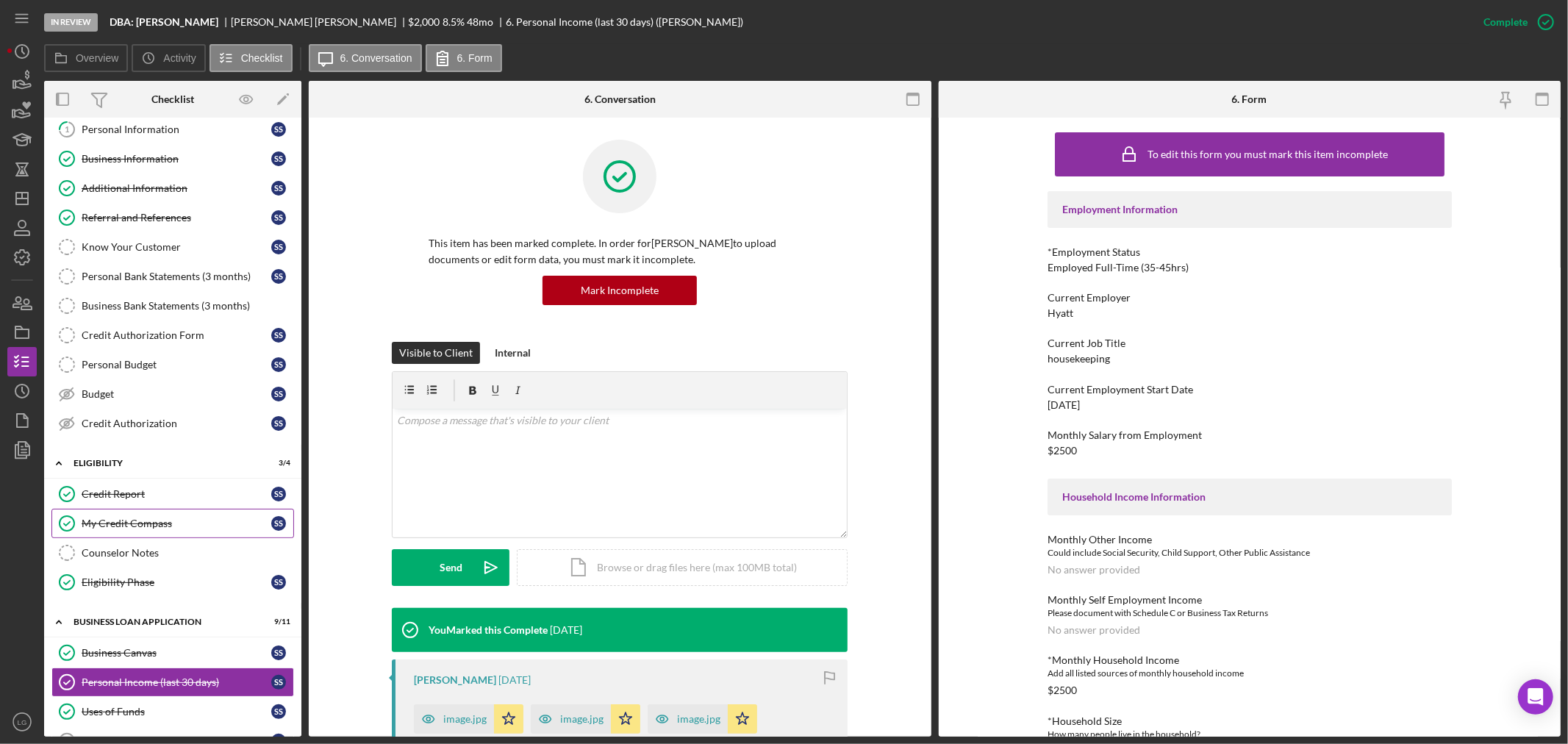
scroll to position [368, 0]
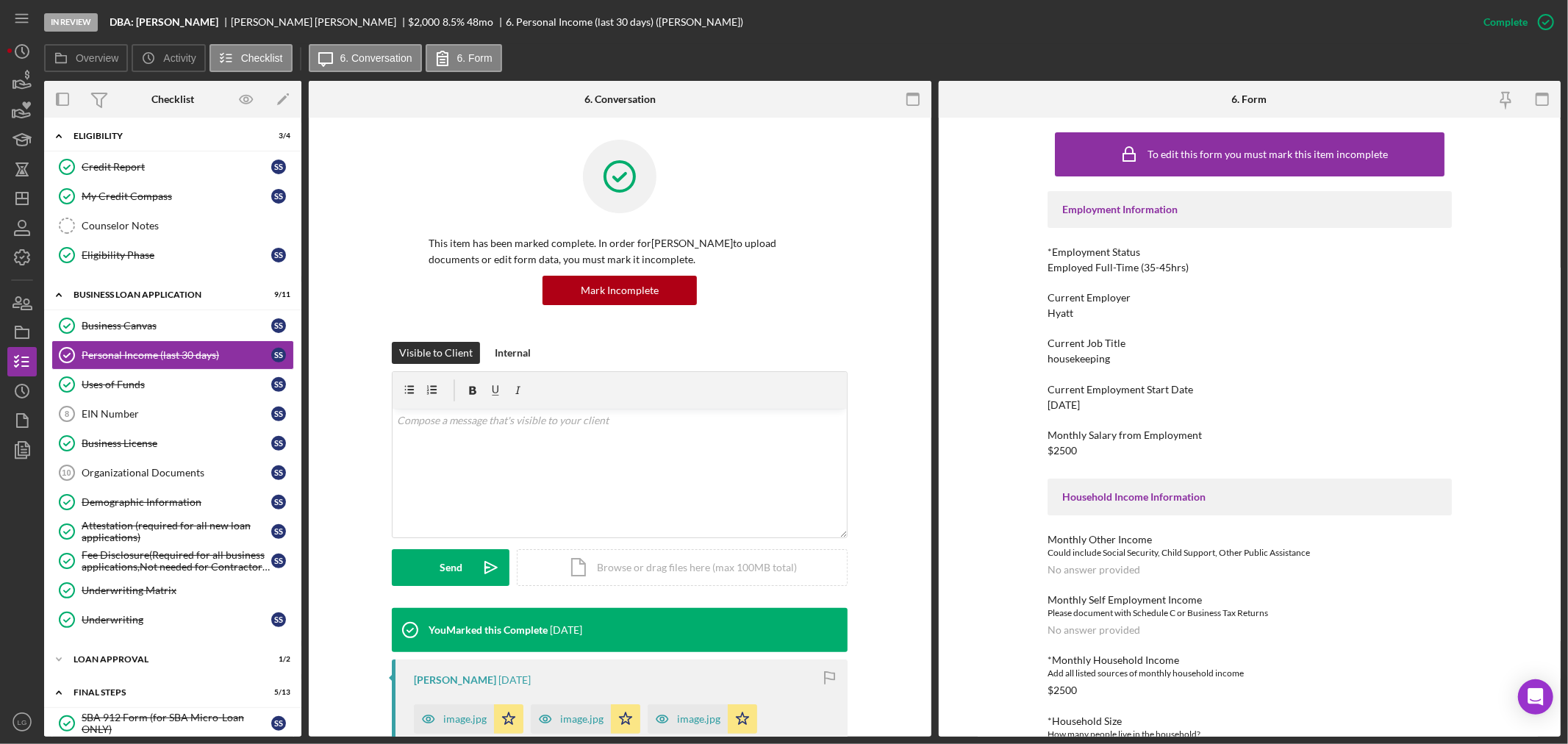
click at [1071, 359] on div "housekeeping" at bounding box center [1078, 358] width 62 height 12
copy div "housekeeping"
drag, startPoint x: 169, startPoint y: 664, endPoint x: 161, endPoint y: 669, distance: 9.4
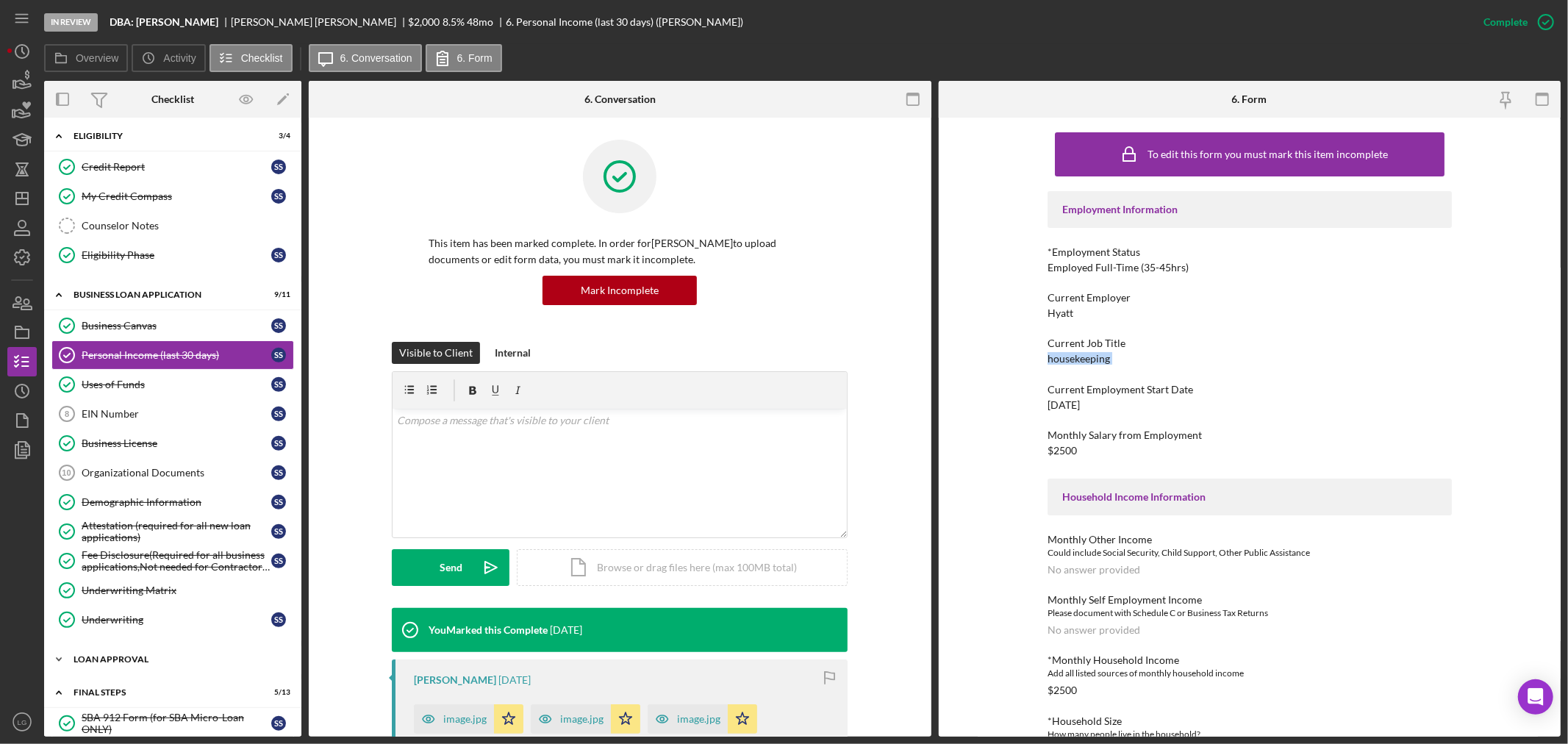
click at [169, 664] on div "Loan Approval" at bounding box center [178, 659] width 209 height 9
click at [130, 681] on link "Loan Approval Loan Approval" at bounding box center [172, 690] width 242 height 29
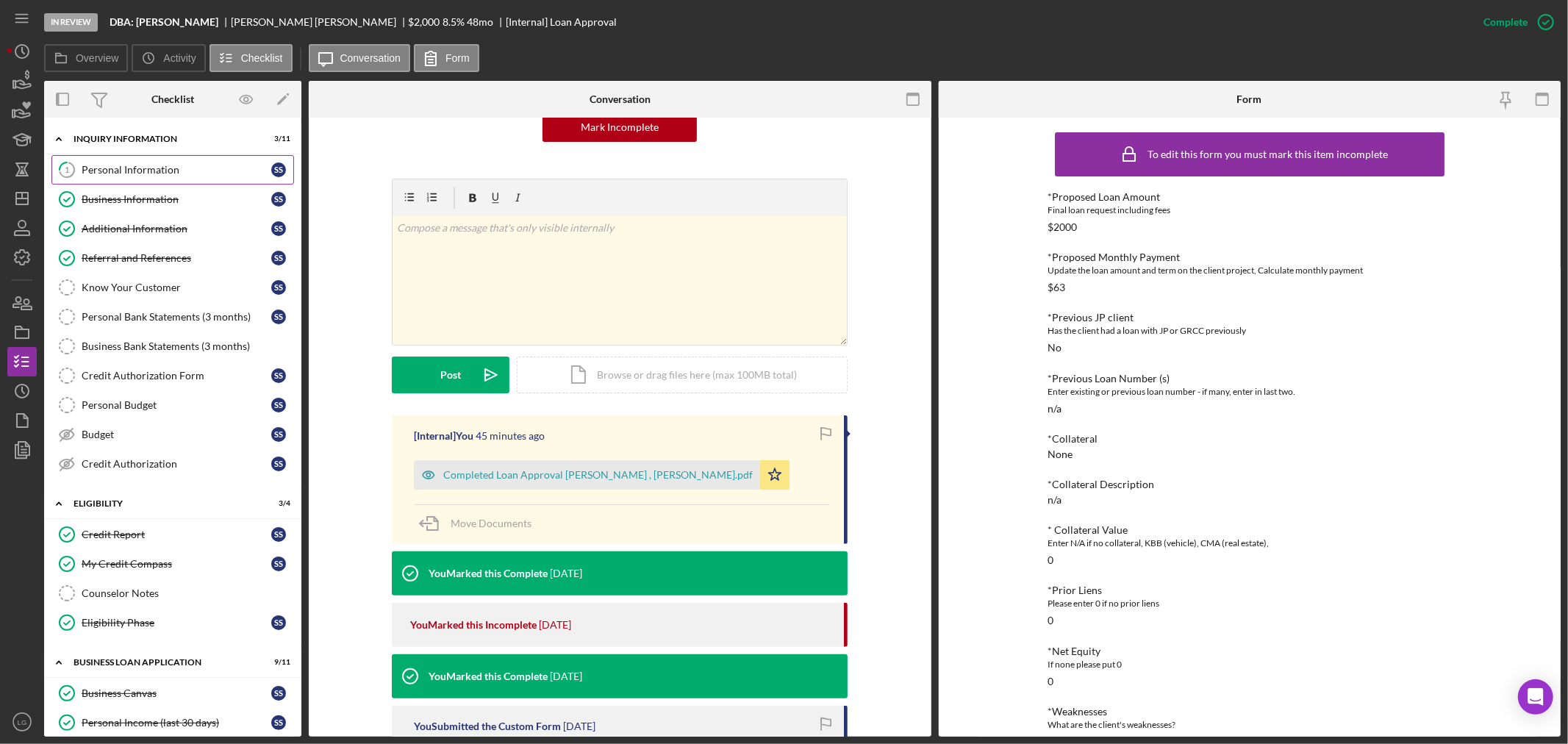
click at [123, 167] on div "Personal Information" at bounding box center [176, 169] width 190 height 12
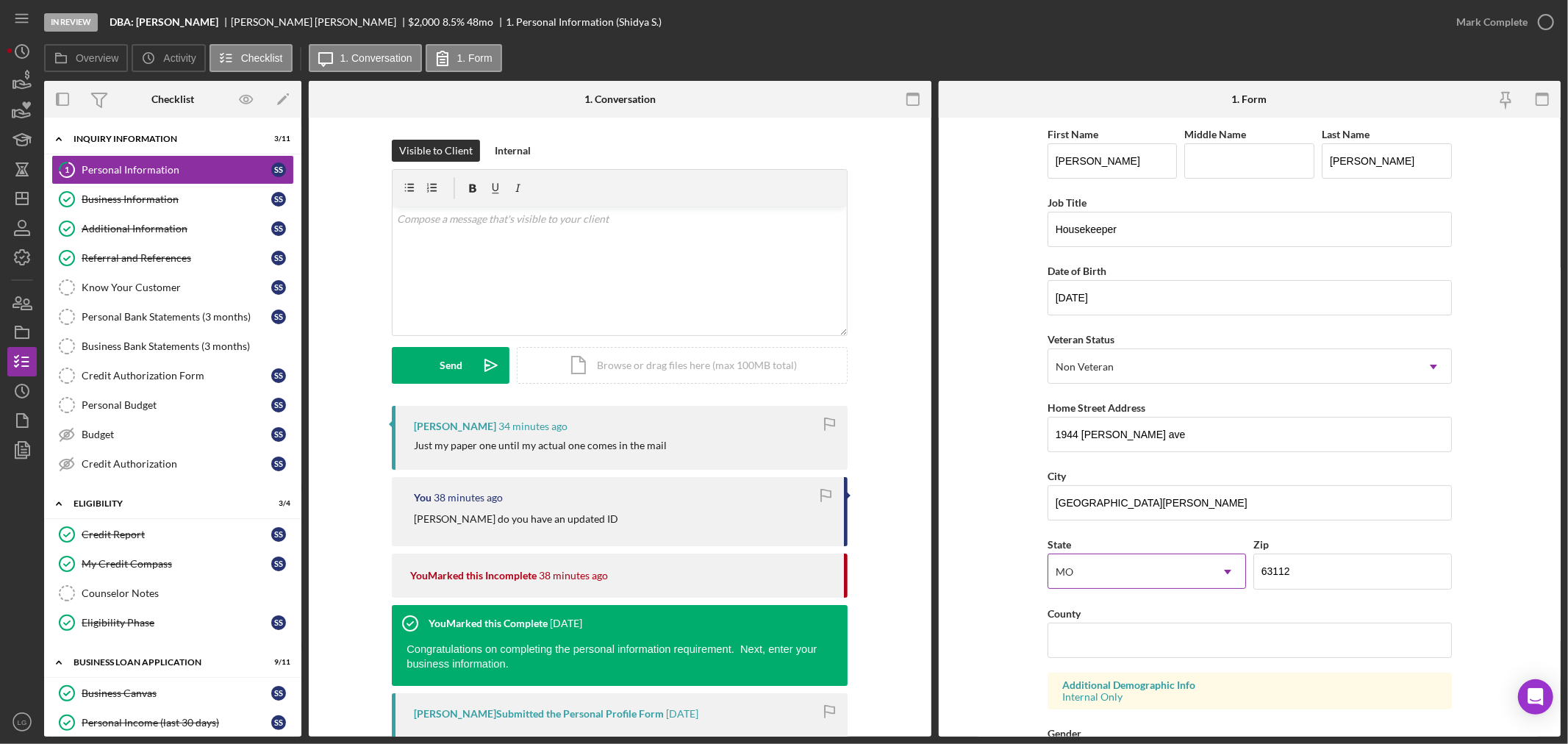
scroll to position [327, 0]
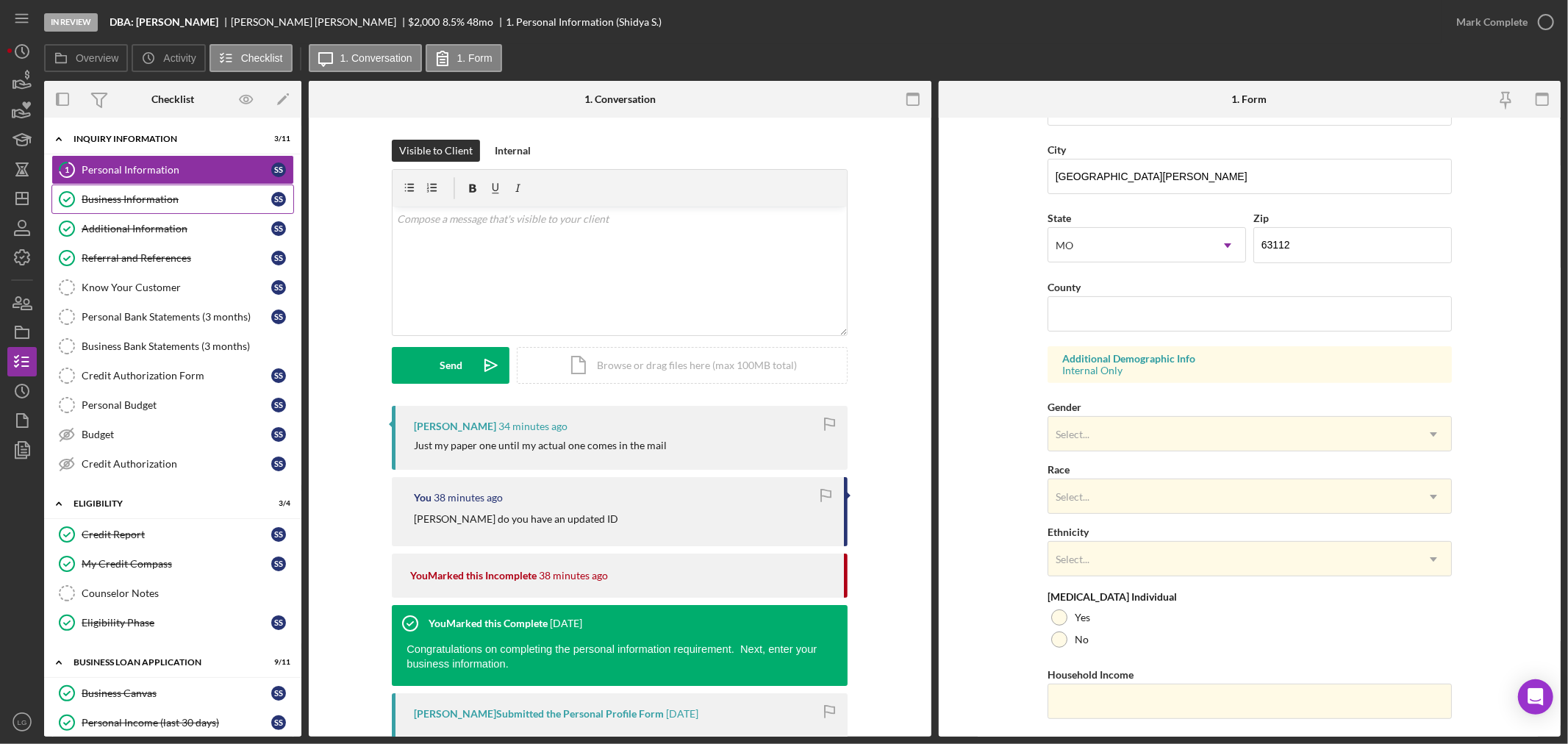
click at [100, 190] on link "Business Information Business Information S S" at bounding box center [172, 198] width 242 height 29
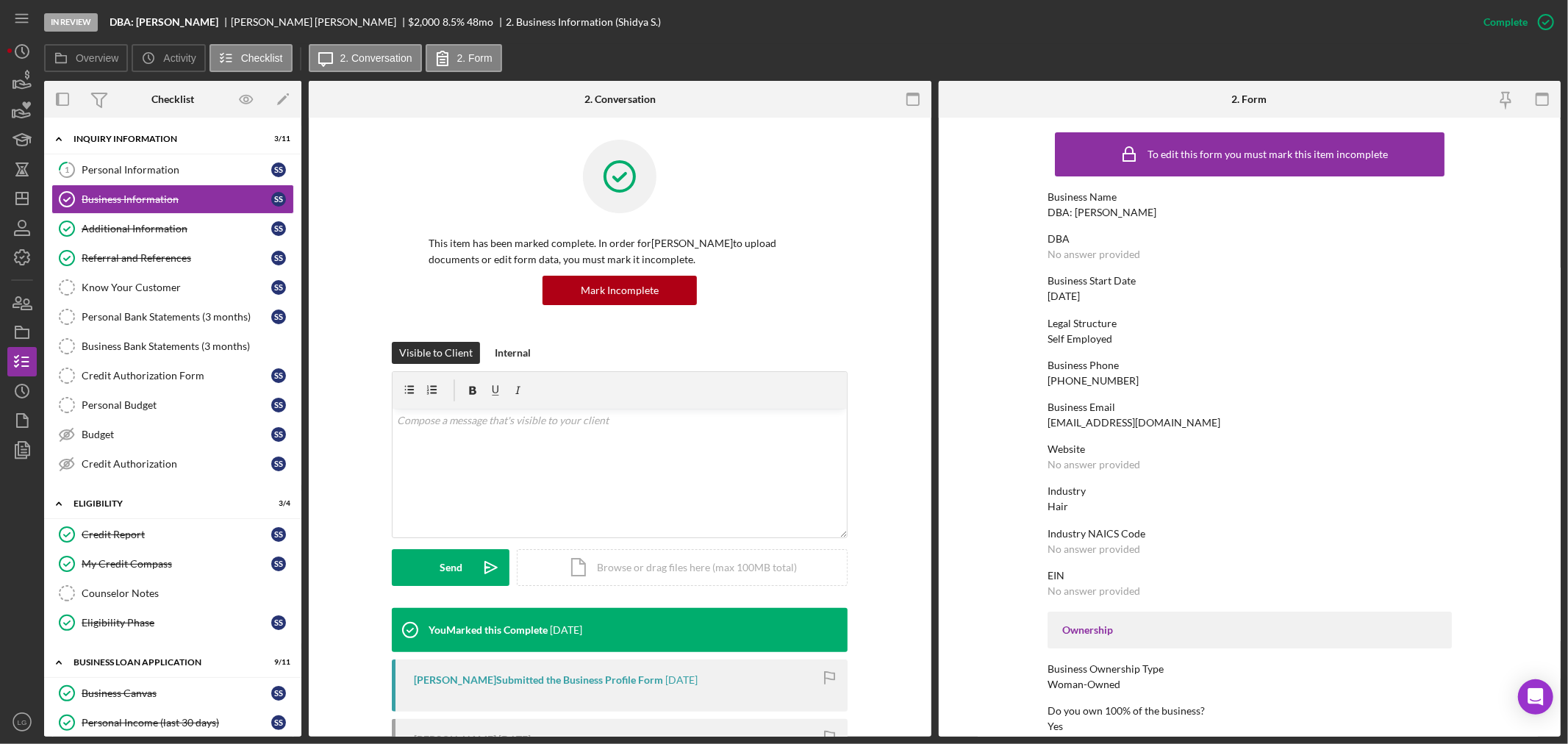
click at [1062, 377] on div "[PHONE_NUMBER]" at bounding box center [1093, 380] width 91 height 12
copy div "[PHONE_NUMBER]"
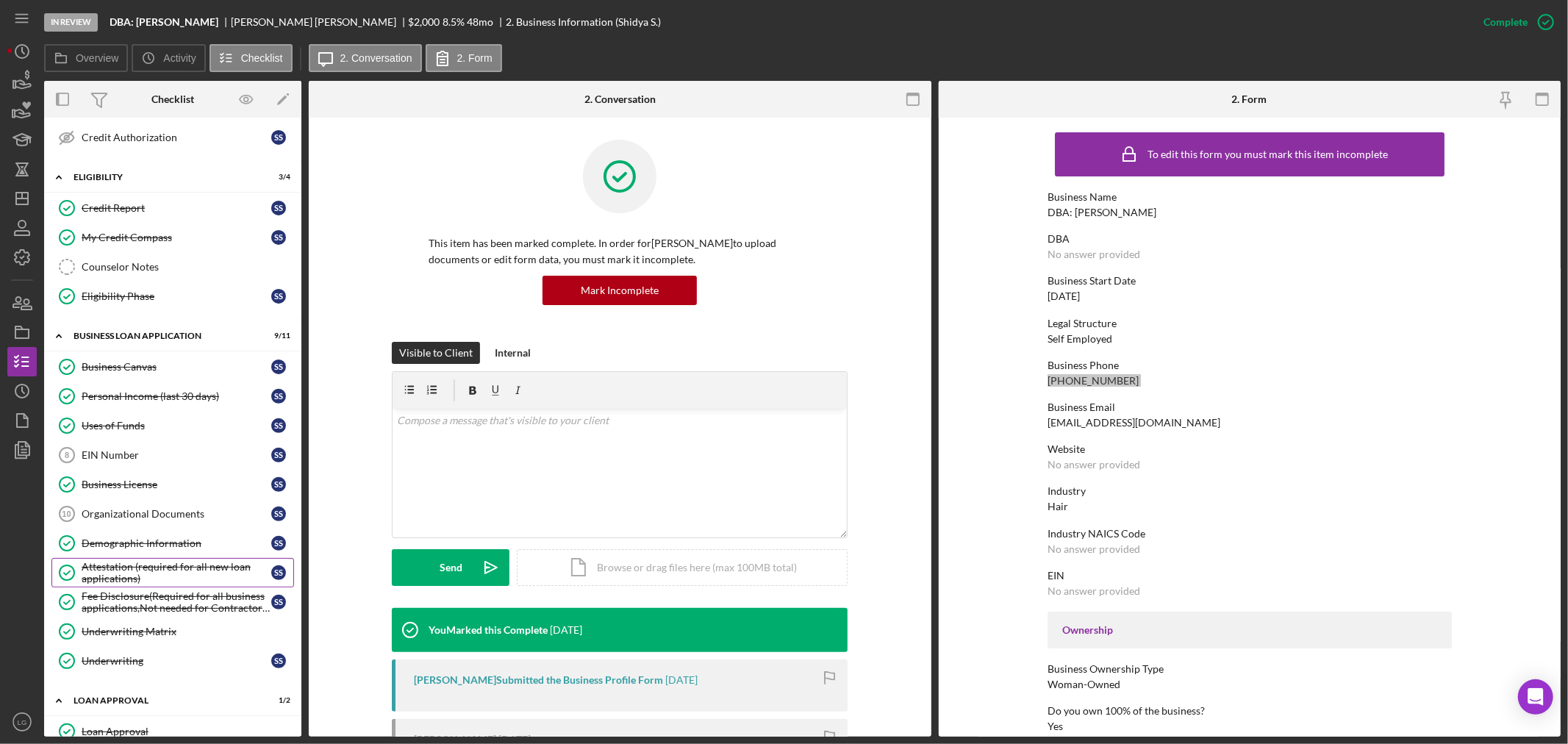
scroll to position [490, 0]
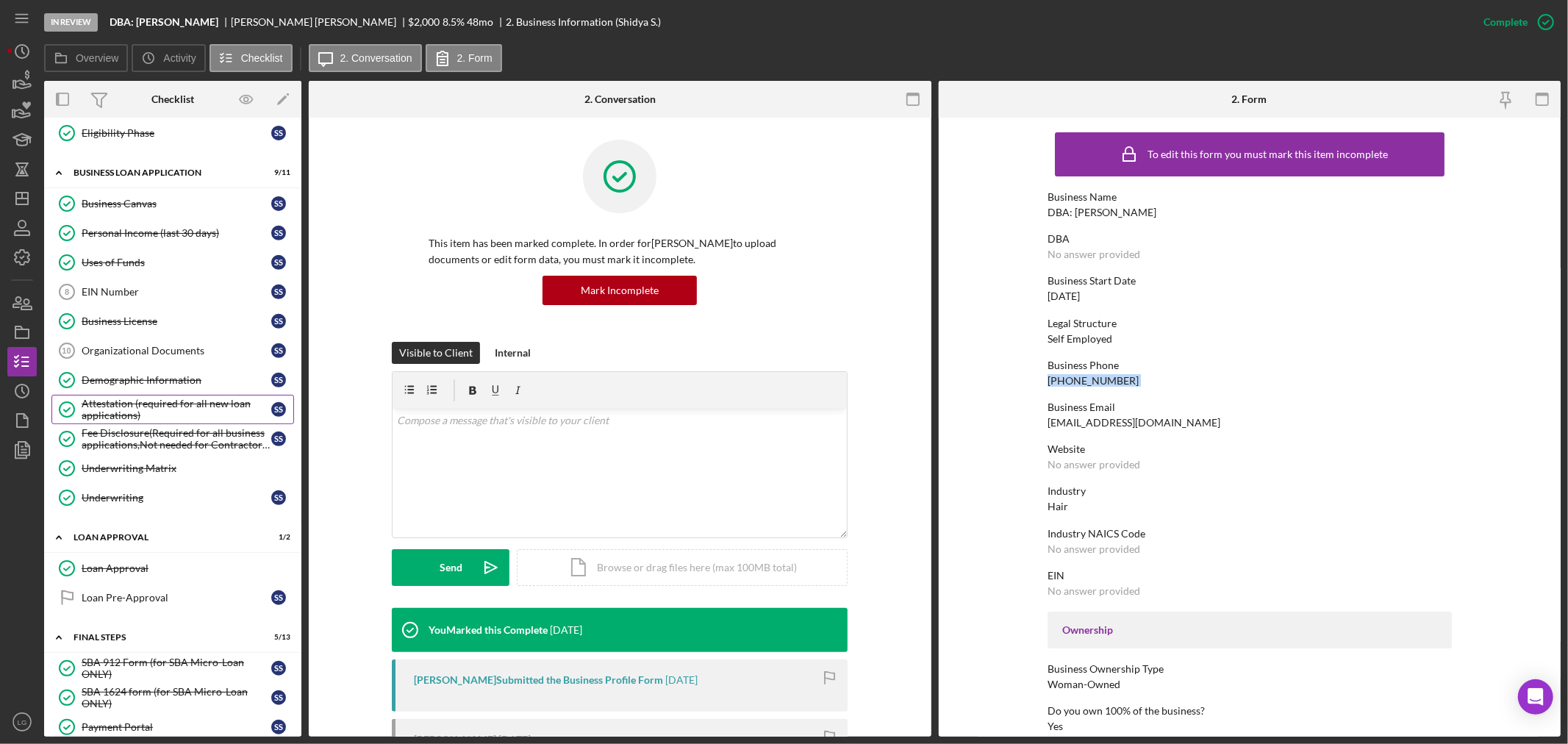
click at [142, 417] on div "Attestation (required for all new loan applications)" at bounding box center [176, 409] width 190 height 24
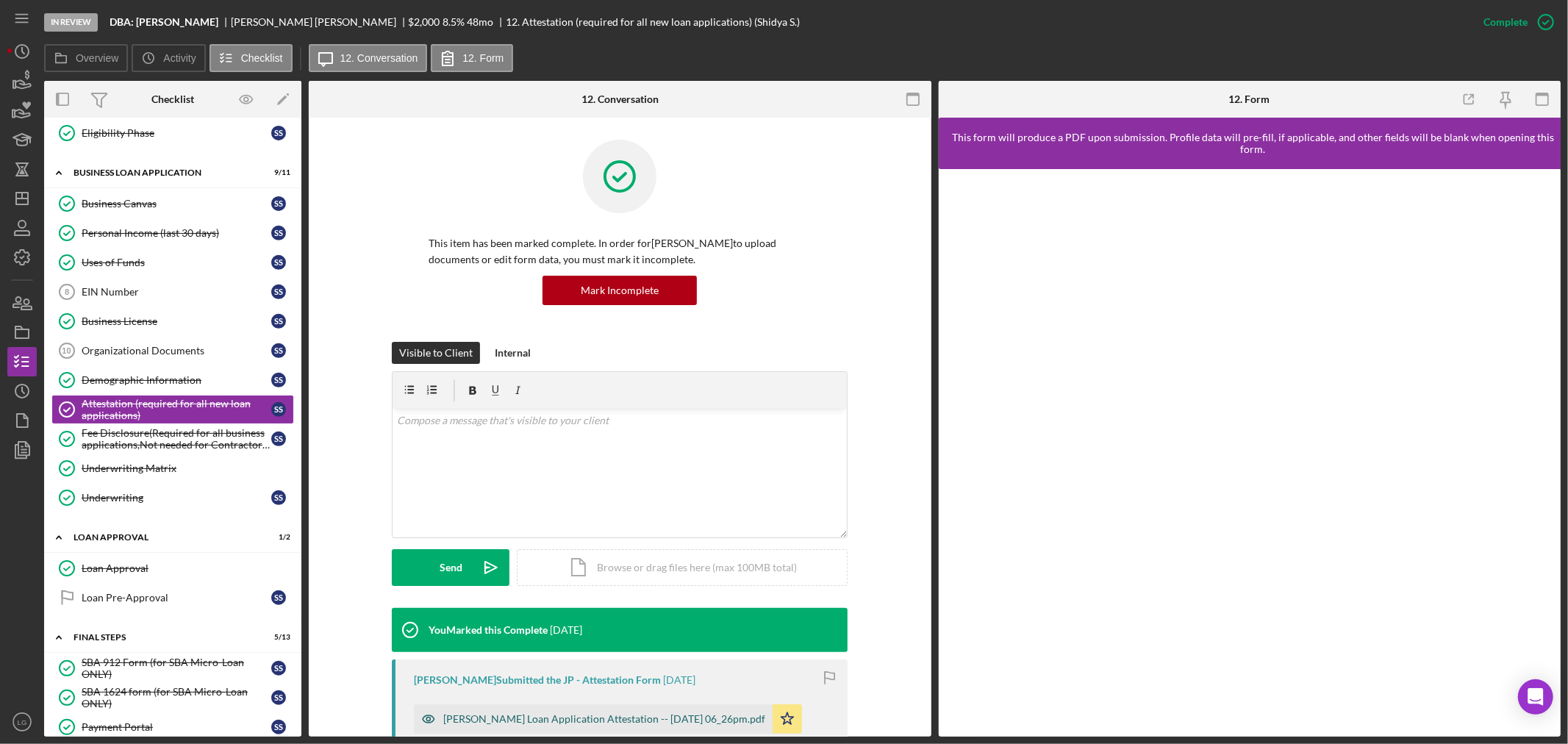
click at [566, 711] on div "[PERSON_NAME] Loan Application Attestation -- [DATE] 06_26pm.pdf" at bounding box center [594, 719] width 359 height 29
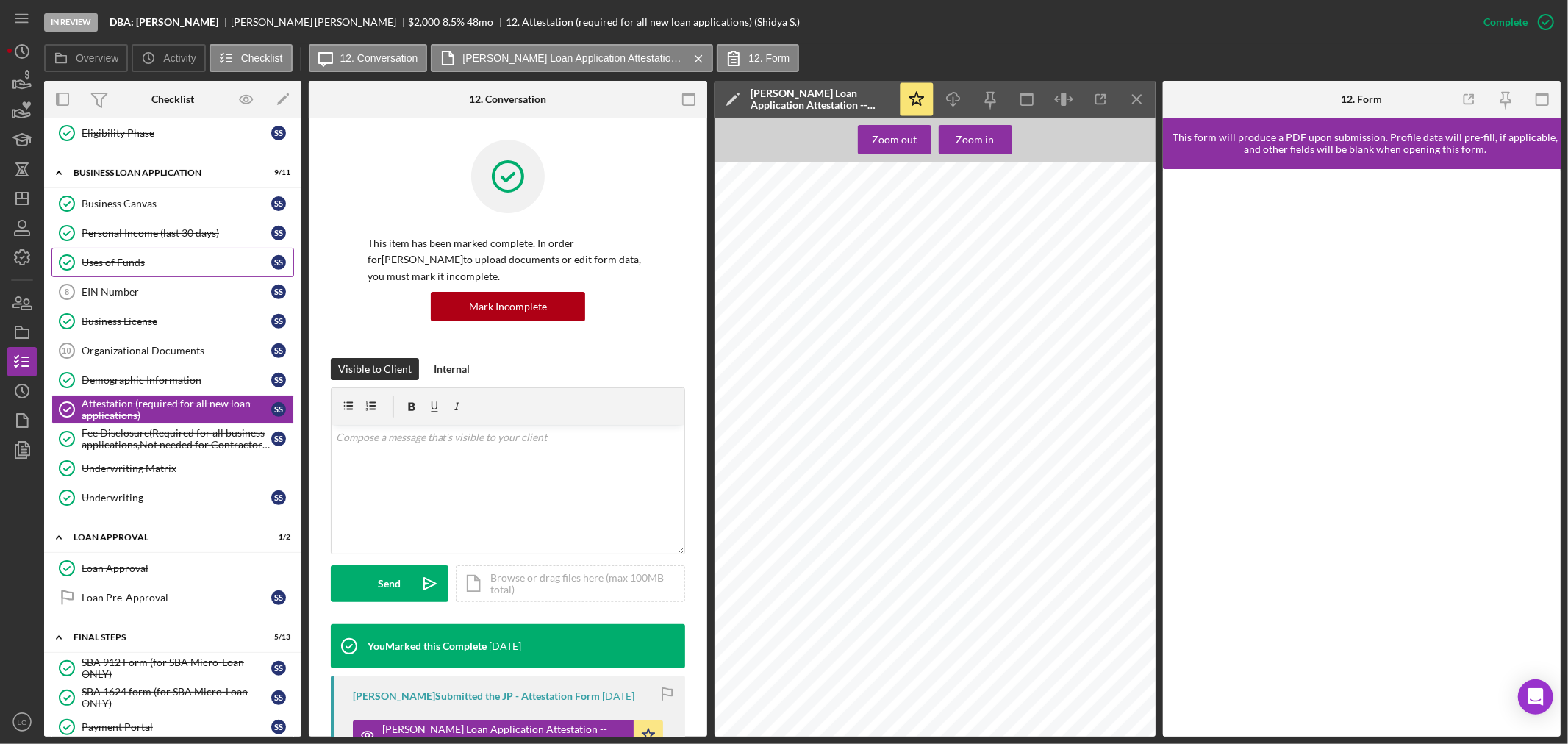
click at [116, 265] on div "Uses of Funds" at bounding box center [176, 262] width 190 height 12
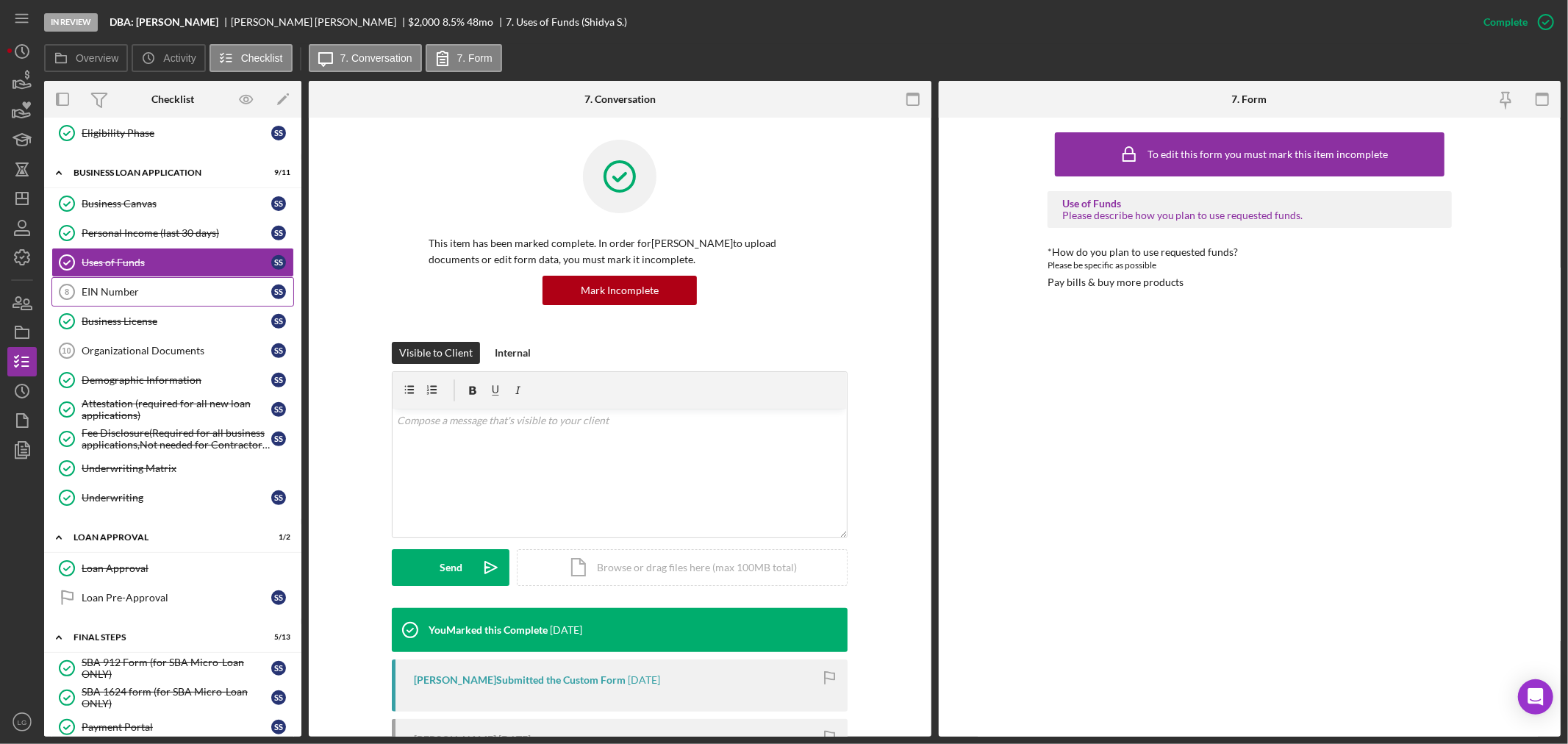
scroll to position [408, 0]
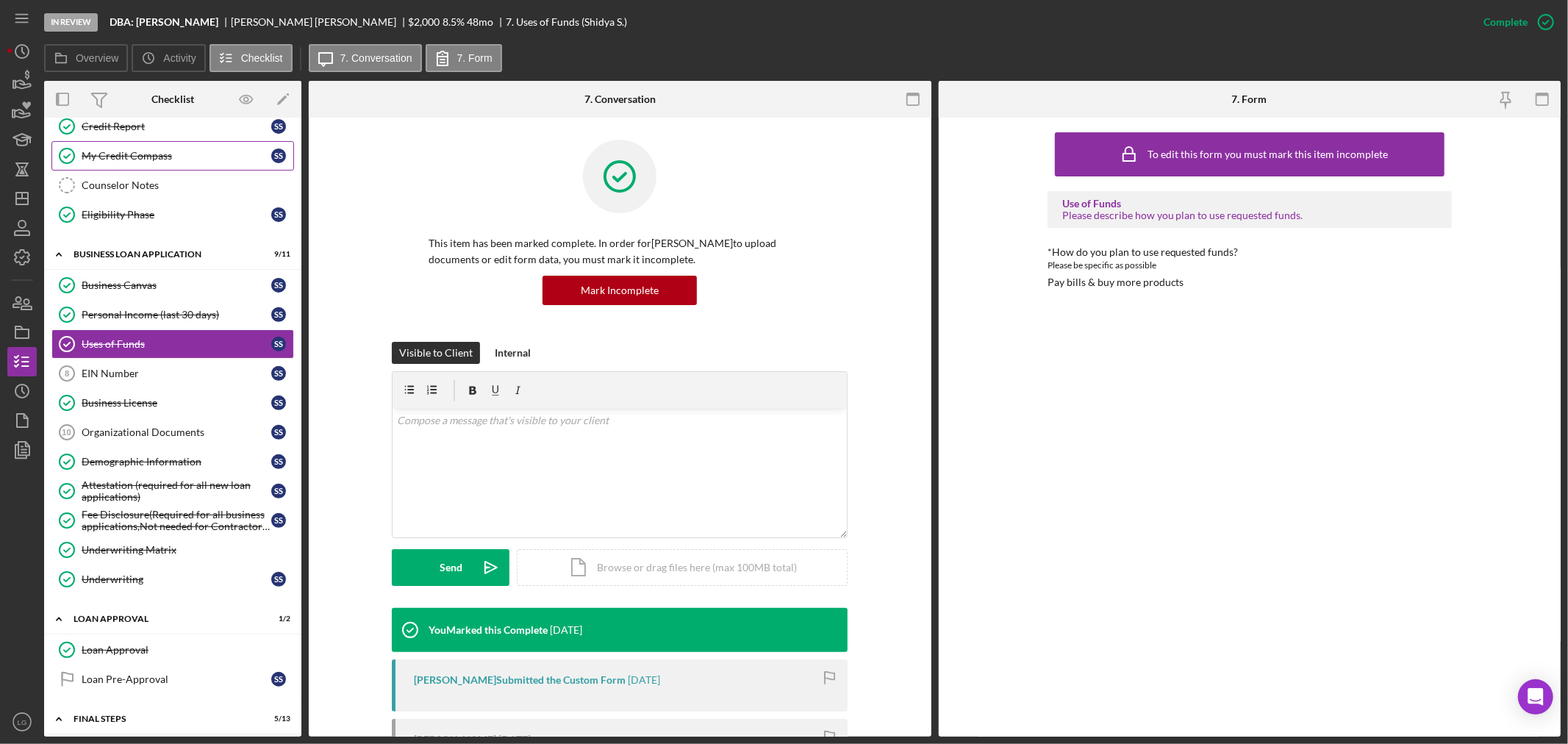
click at [141, 161] on div "My Credit Compass" at bounding box center [176, 156] width 190 height 12
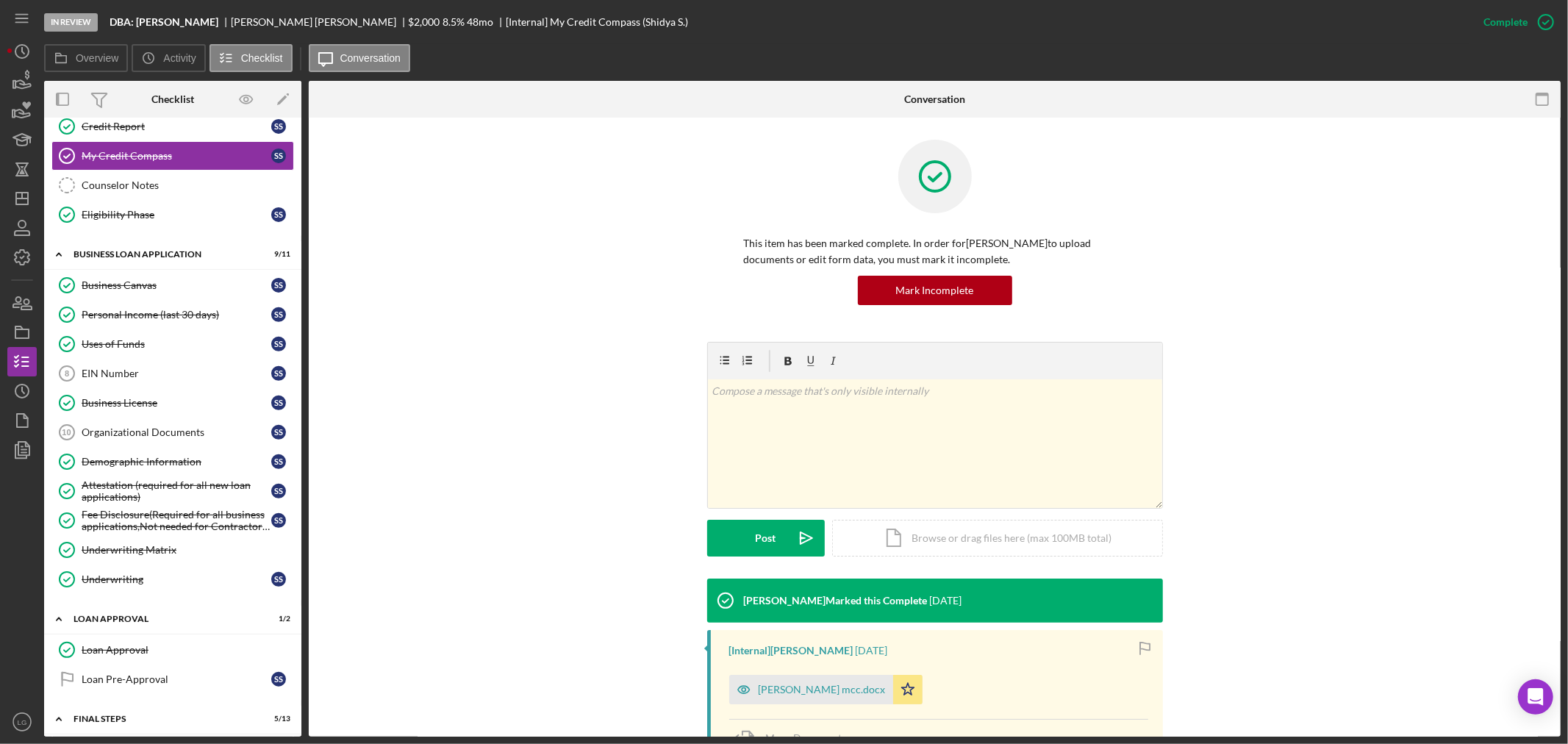
scroll to position [163, 0]
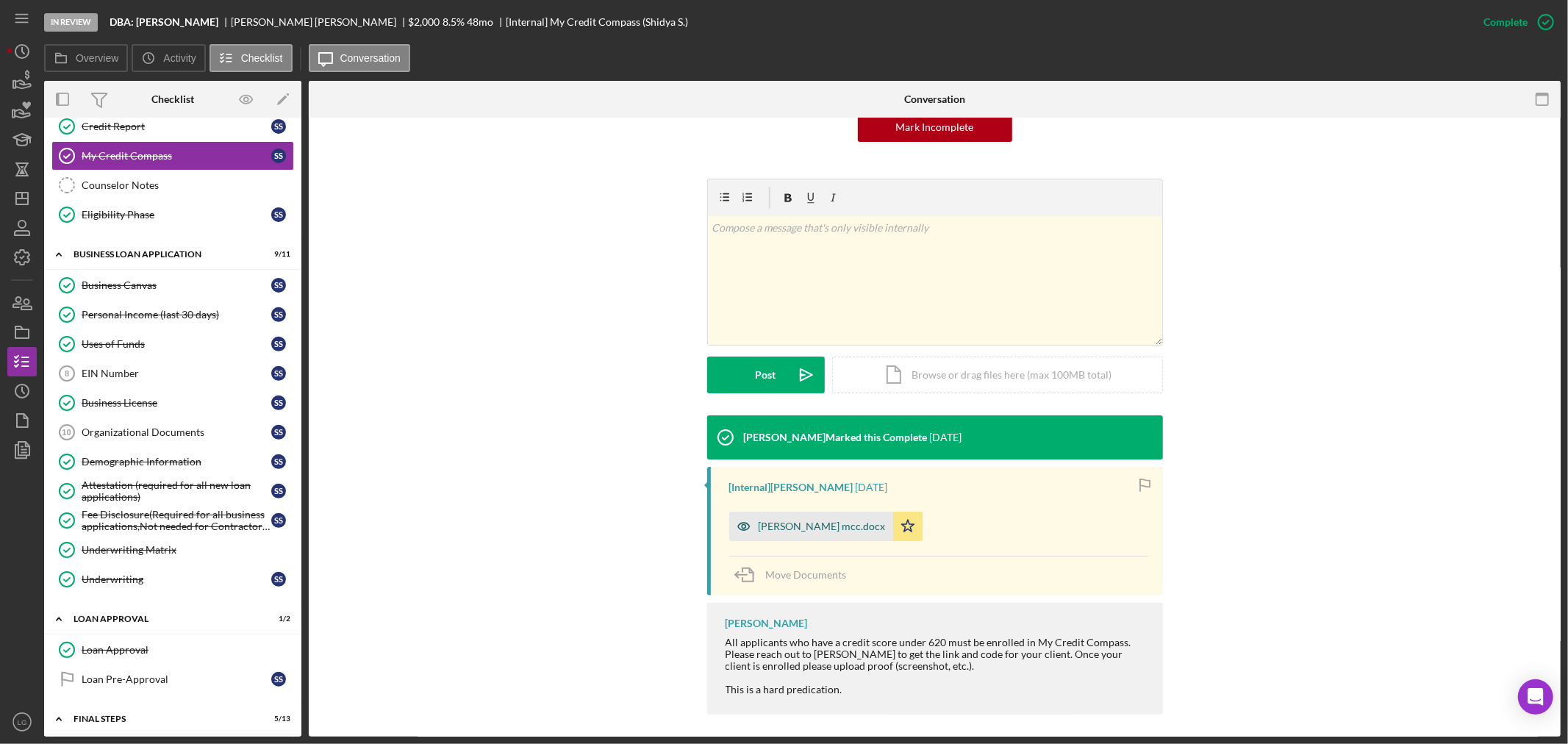
click at [780, 538] on div "[PERSON_NAME] mcc.docx" at bounding box center [812, 526] width 164 height 29
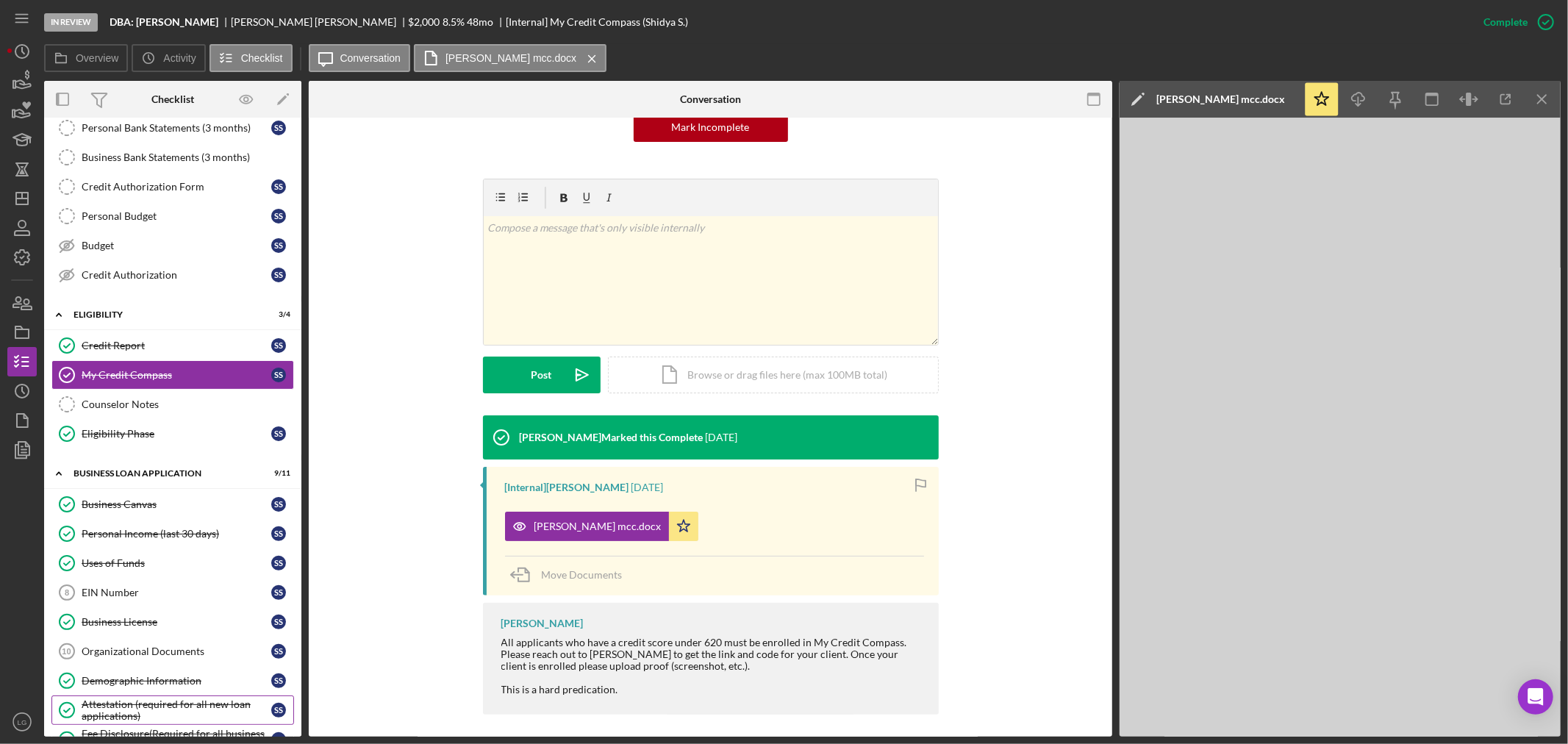
scroll to position [516, 0]
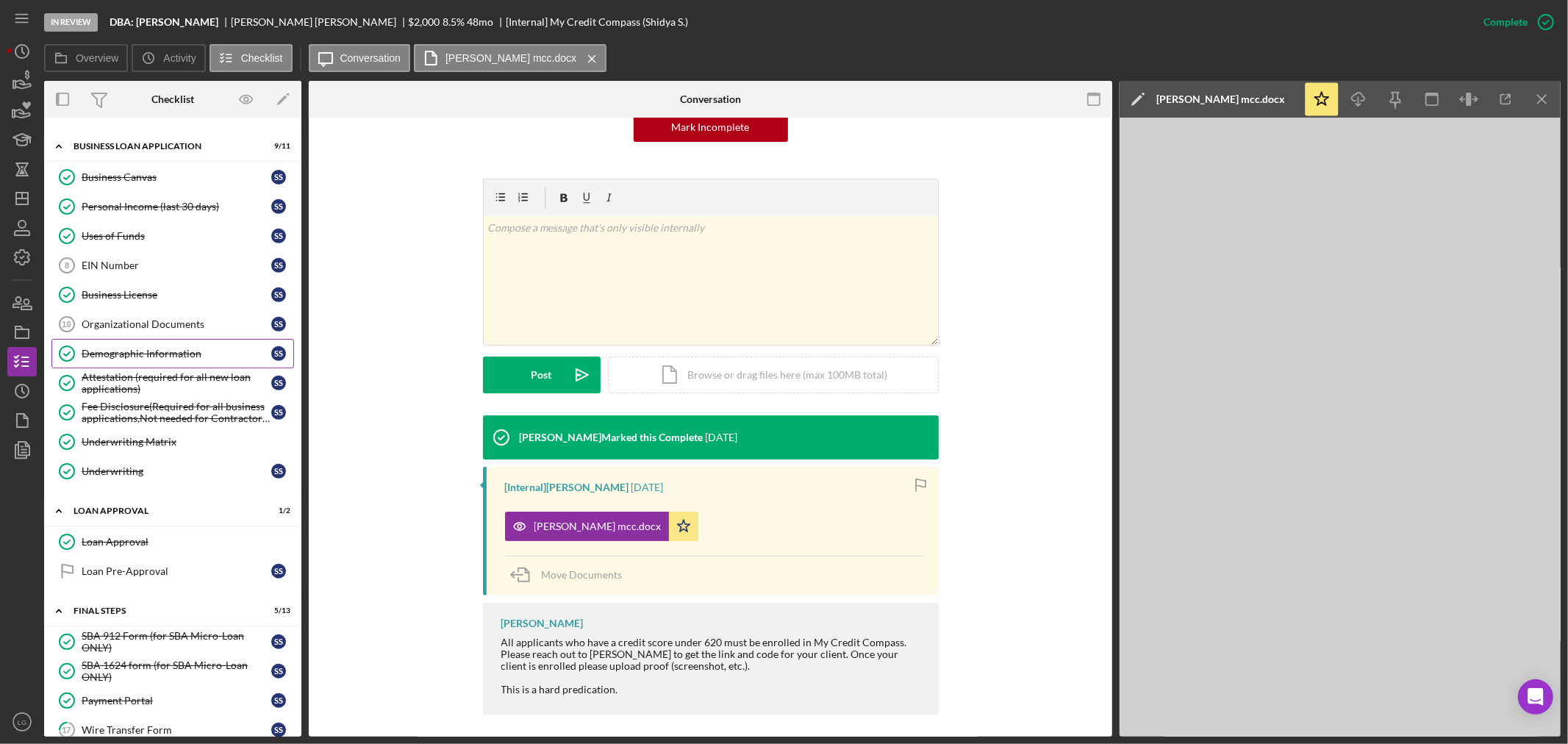
click at [197, 351] on div "Demographic Information" at bounding box center [176, 353] width 190 height 12
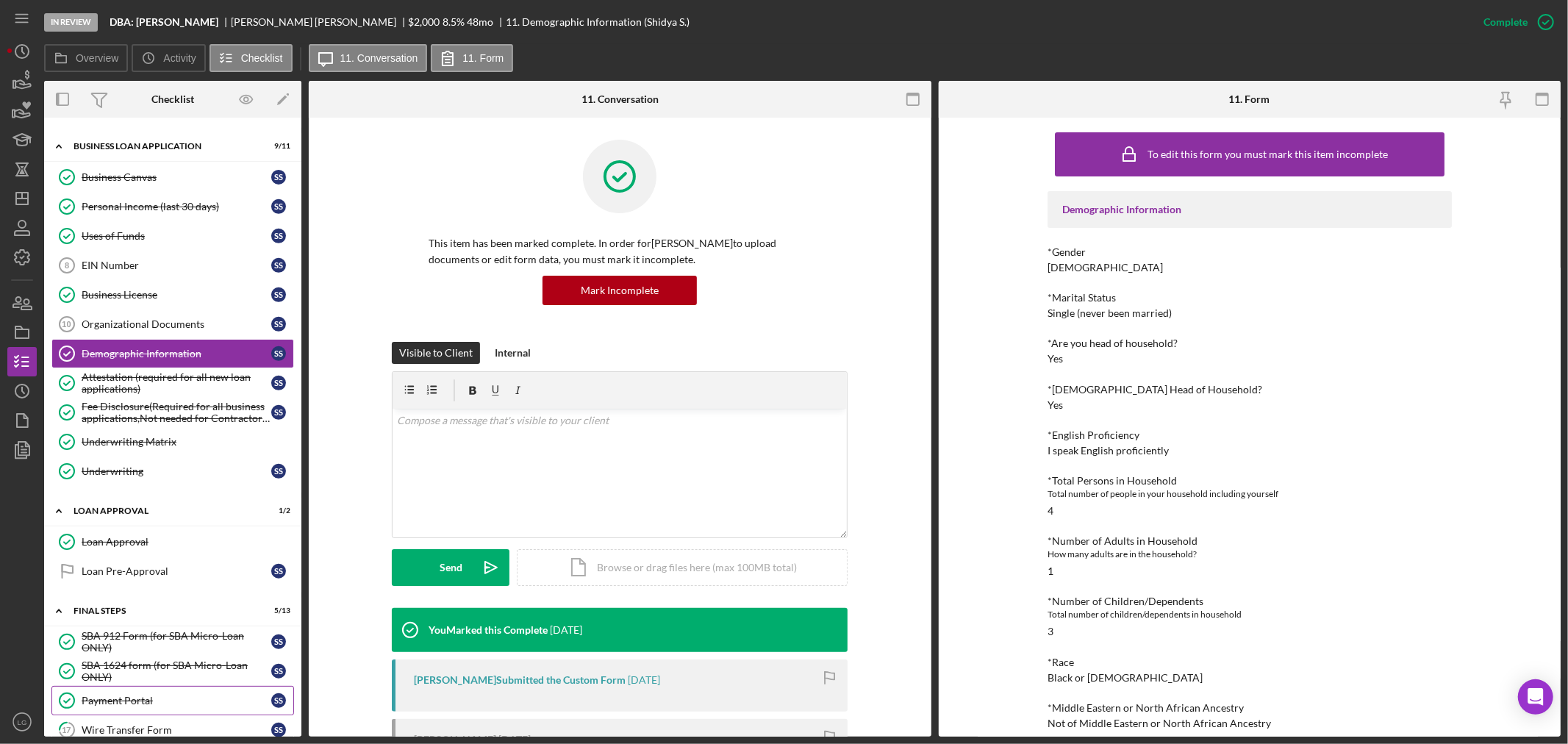
scroll to position [761, 0]
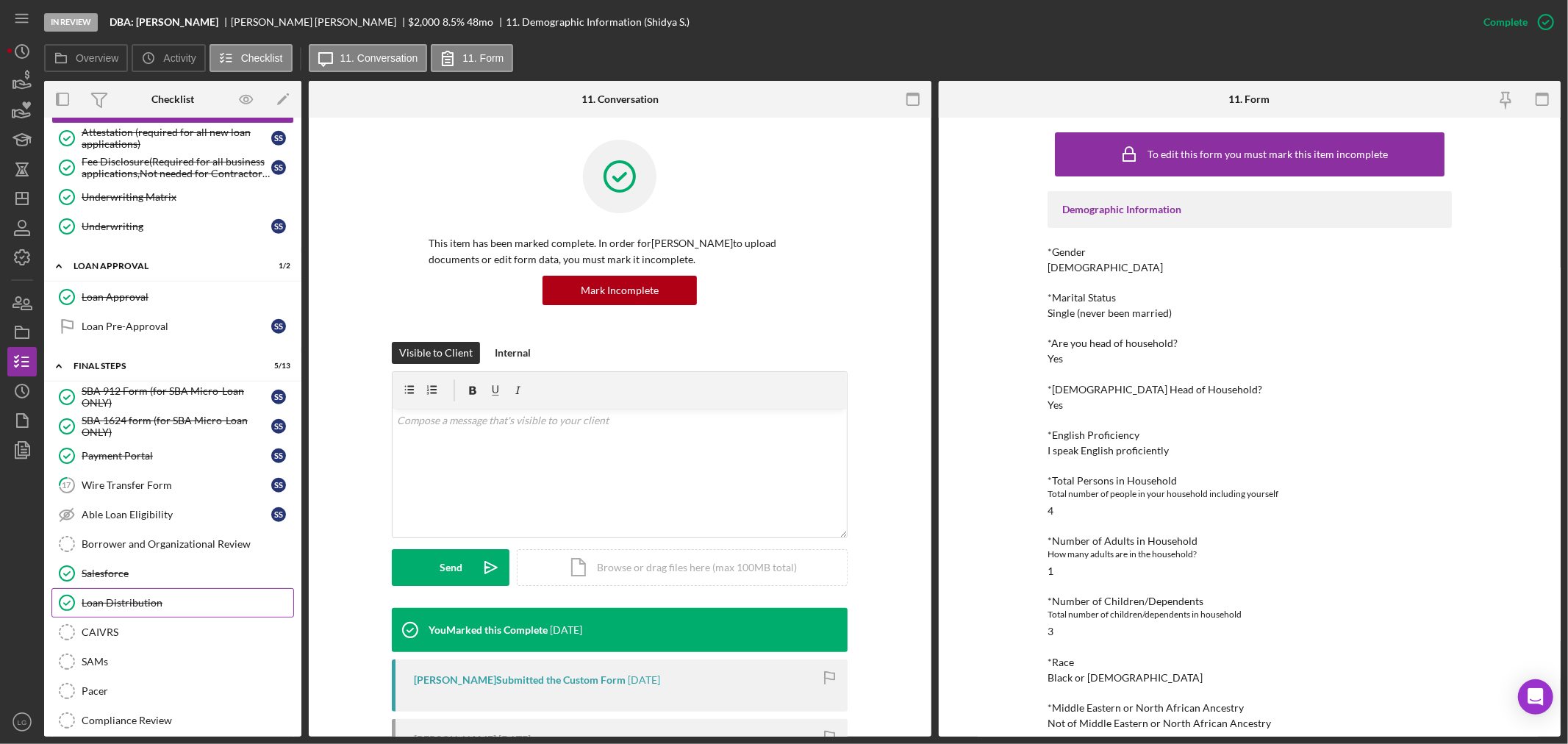
click at [142, 594] on link "Loan Distribution Loan Distribution" at bounding box center [172, 602] width 242 height 29
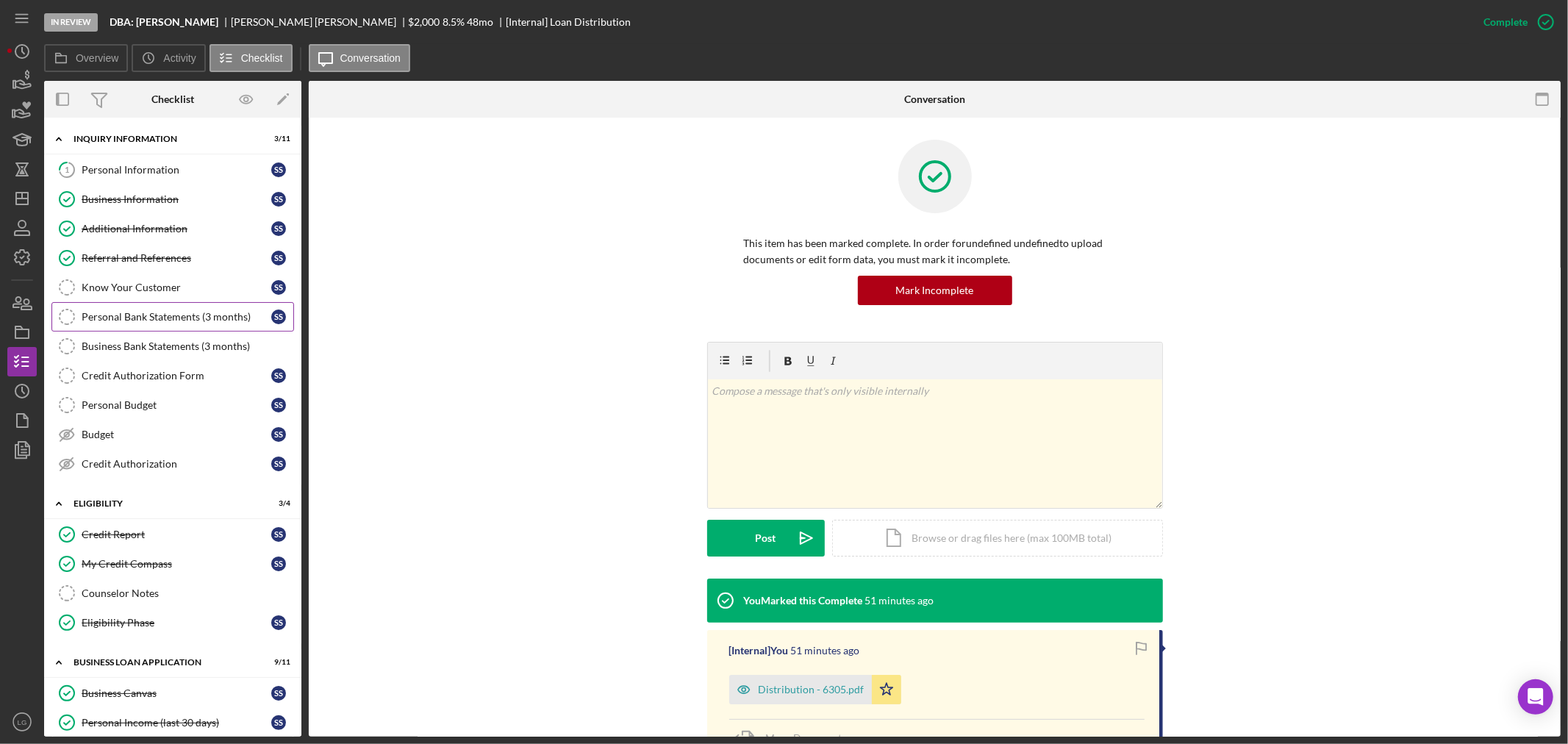
click at [177, 309] on link "Personal Bank Statements (3 months) Personal Bank Statements (3 months) S S" at bounding box center [172, 316] width 242 height 29
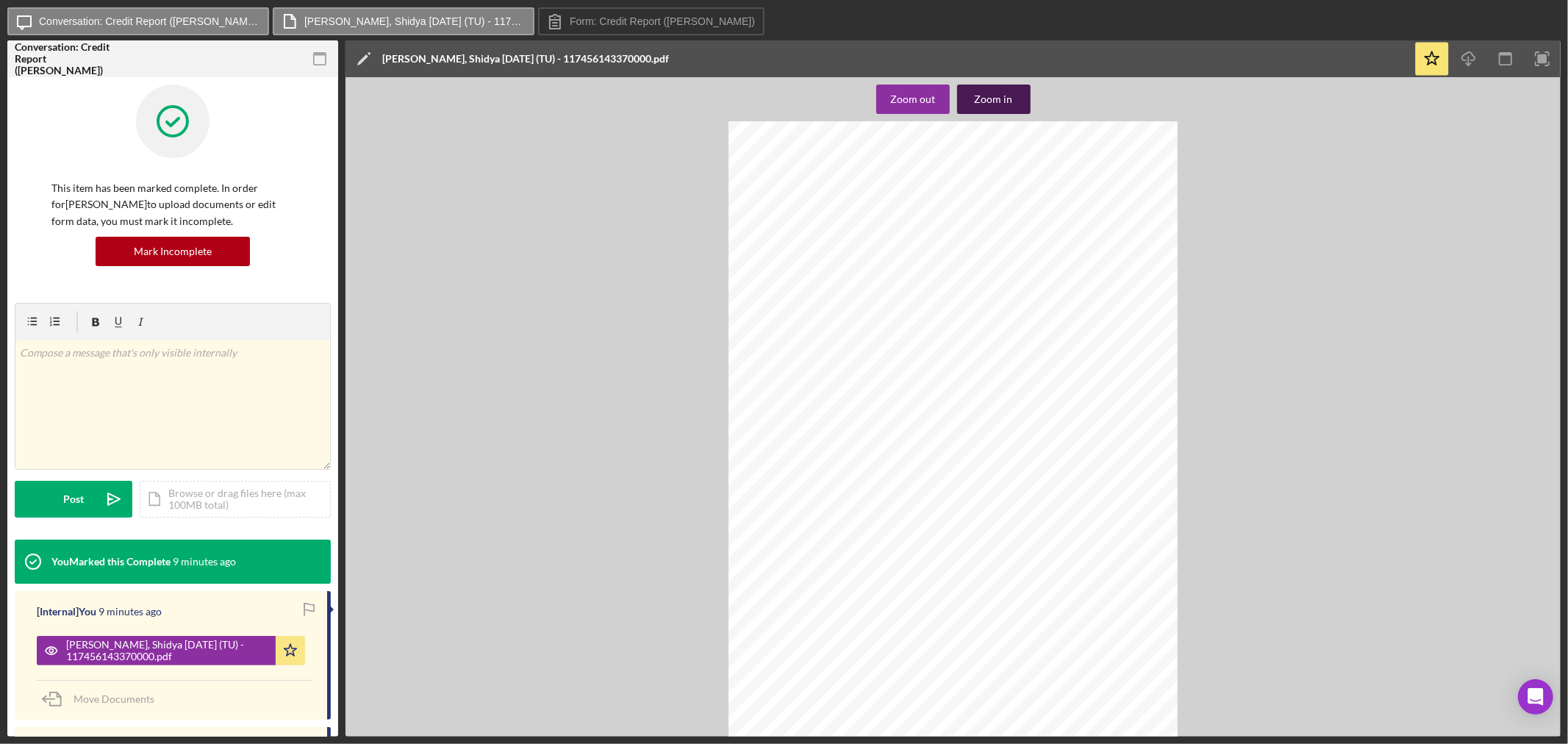
click at [1009, 103] on div "Zoom in" at bounding box center [994, 98] width 39 height 29
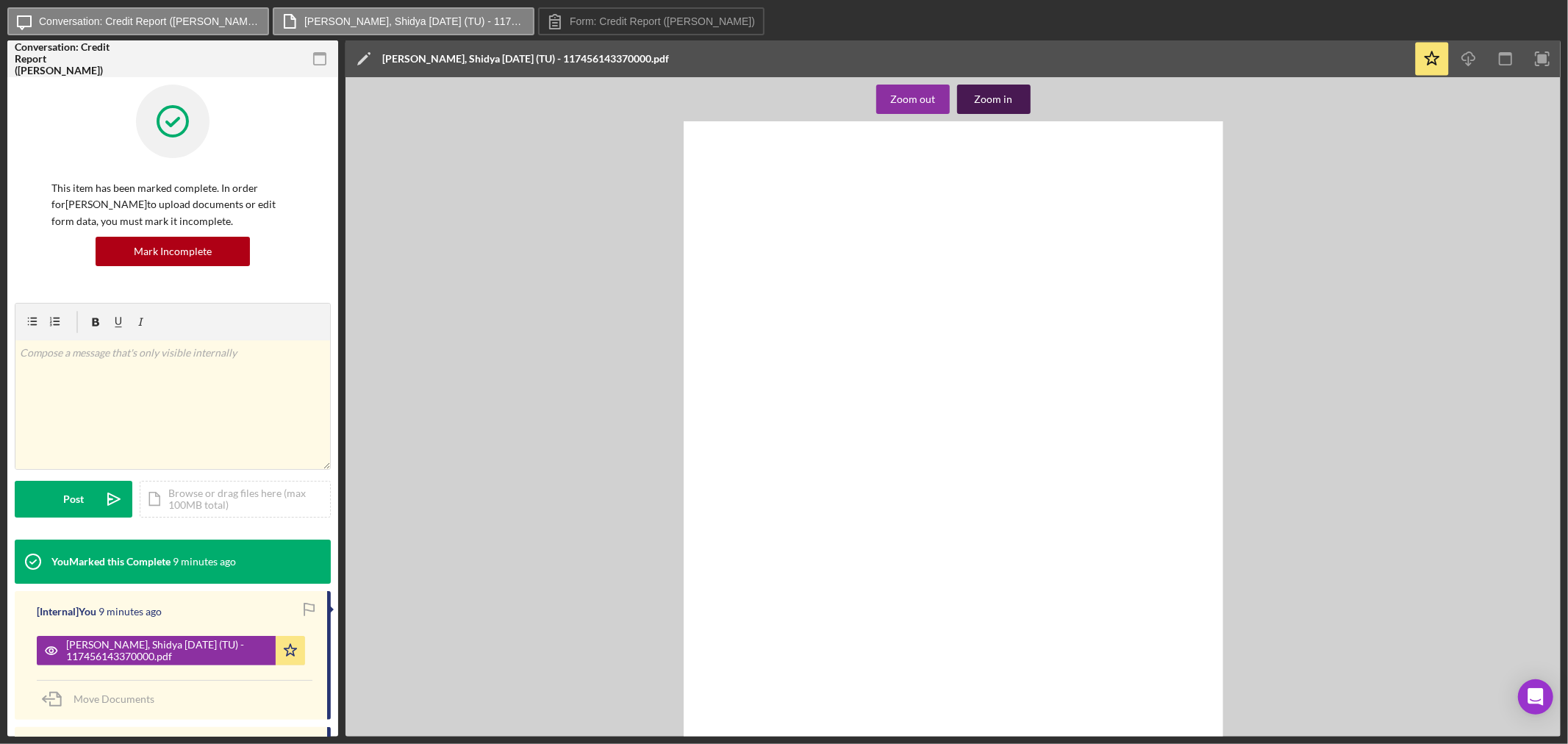
click at [1009, 103] on div "Zoom in" at bounding box center [994, 98] width 39 height 29
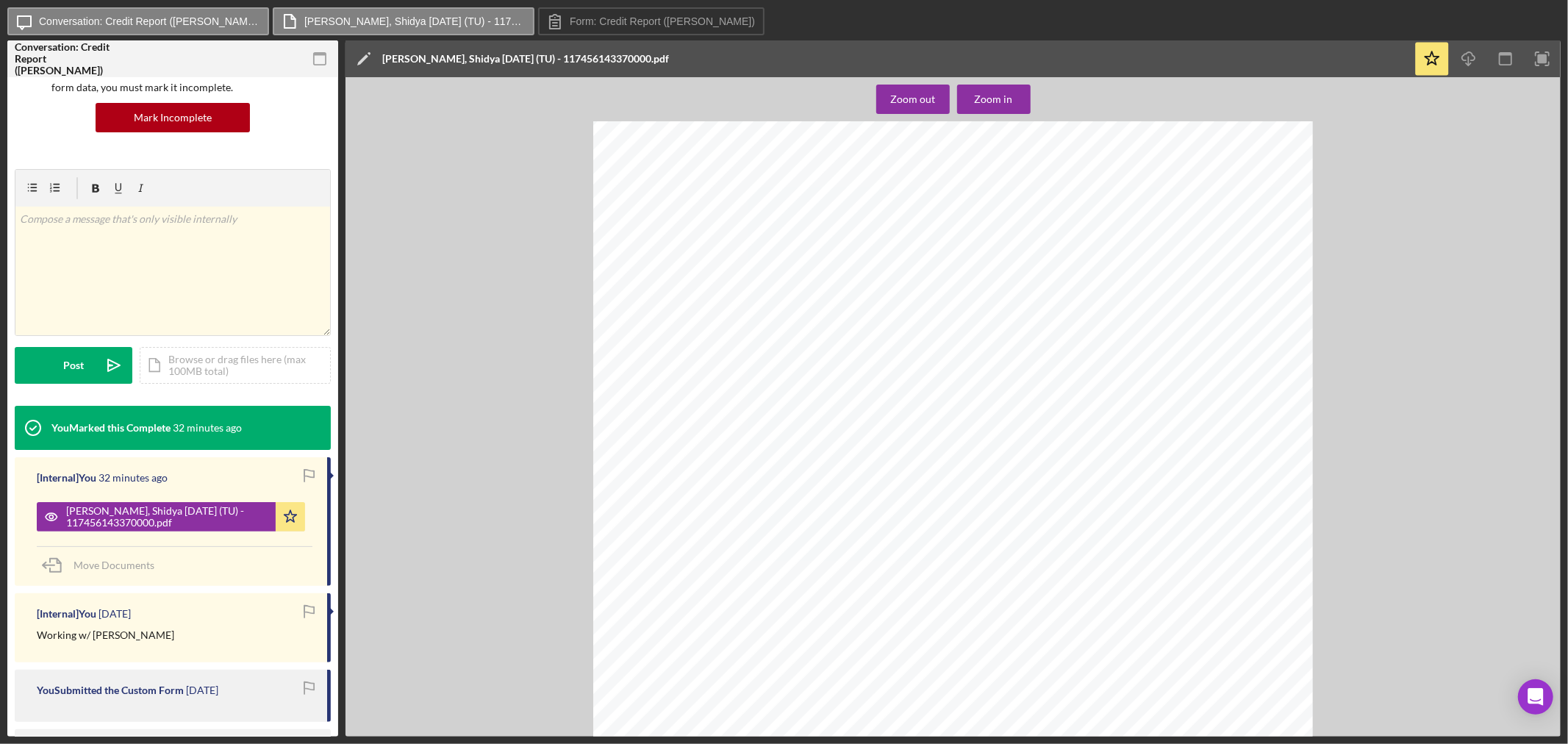
scroll to position [4330, 0]
